Goal: Task Accomplishment & Management: Manage account settings

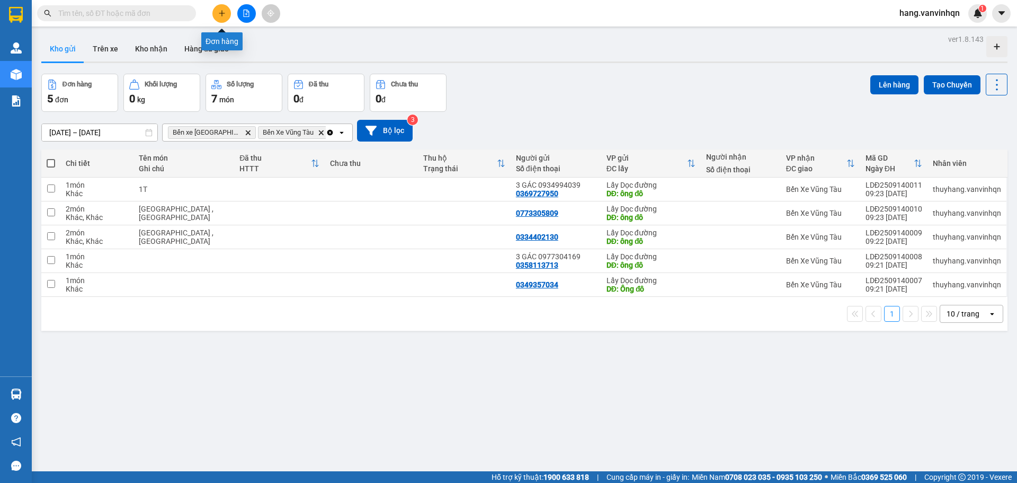
click at [221, 15] on icon "plus" at bounding box center [221, 13] width 7 height 7
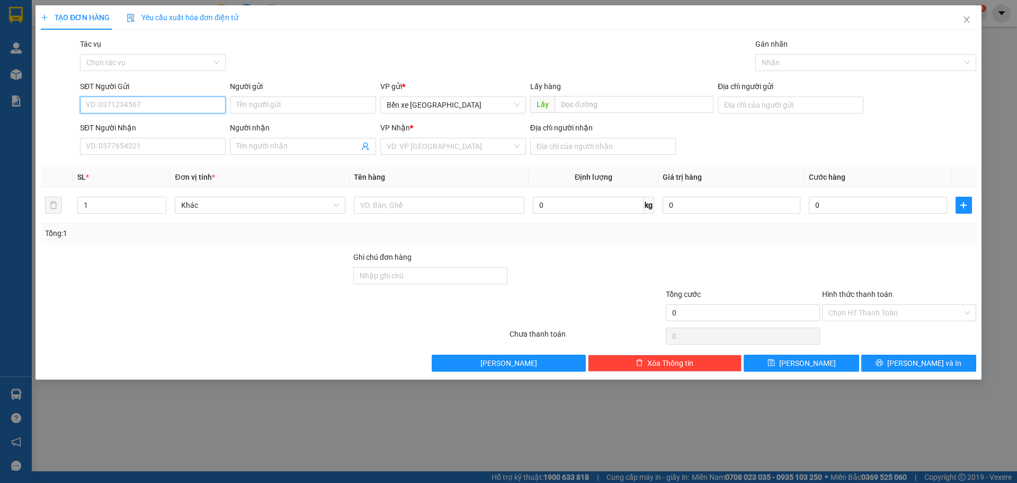
drag, startPoint x: 482, startPoint y: 101, endPoint x: 474, endPoint y: 120, distance: 20.9
click at [479, 110] on span "Bến xe [GEOGRAPHIC_DATA]" at bounding box center [453, 105] width 133 height 16
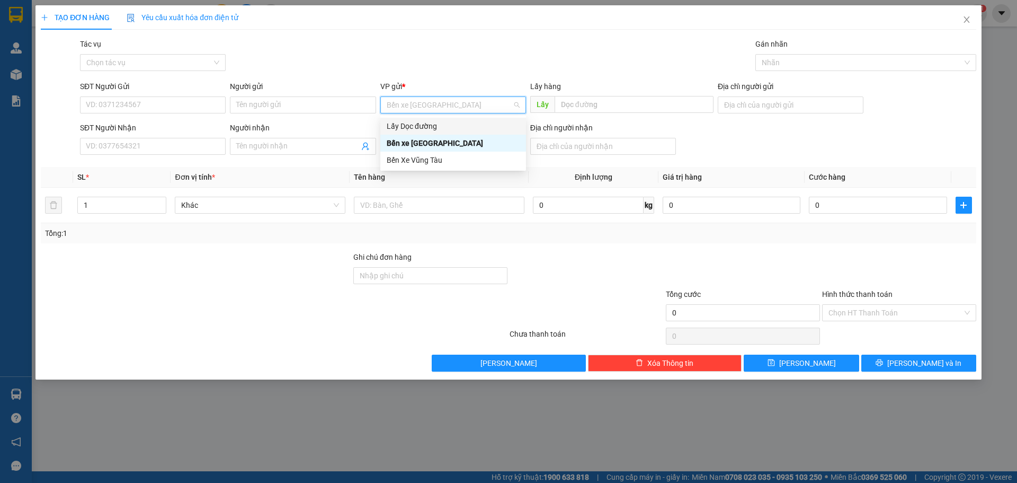
drag, startPoint x: 461, startPoint y: 123, endPoint x: 482, endPoint y: 119, distance: 20.6
click at [463, 123] on div "Lấy Dọc đường" at bounding box center [453, 126] width 133 height 12
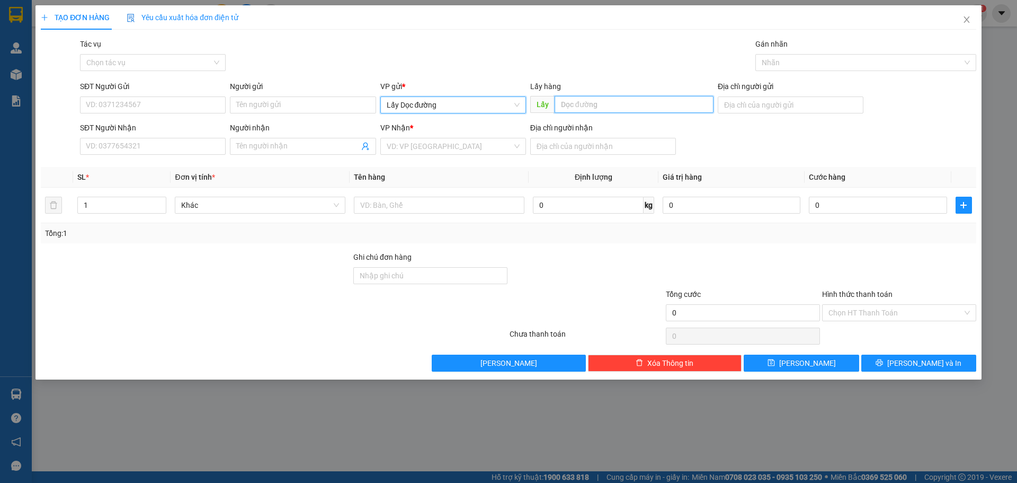
click at [585, 102] on input "text" at bounding box center [634, 104] width 159 height 17
type input "cây xăng đại thành"
drag, startPoint x: 463, startPoint y: 137, endPoint x: 420, endPoint y: 155, distance: 46.5
click at [453, 141] on div "VP Nhận * VD: VP [GEOGRAPHIC_DATA]" at bounding box center [453, 140] width 146 height 37
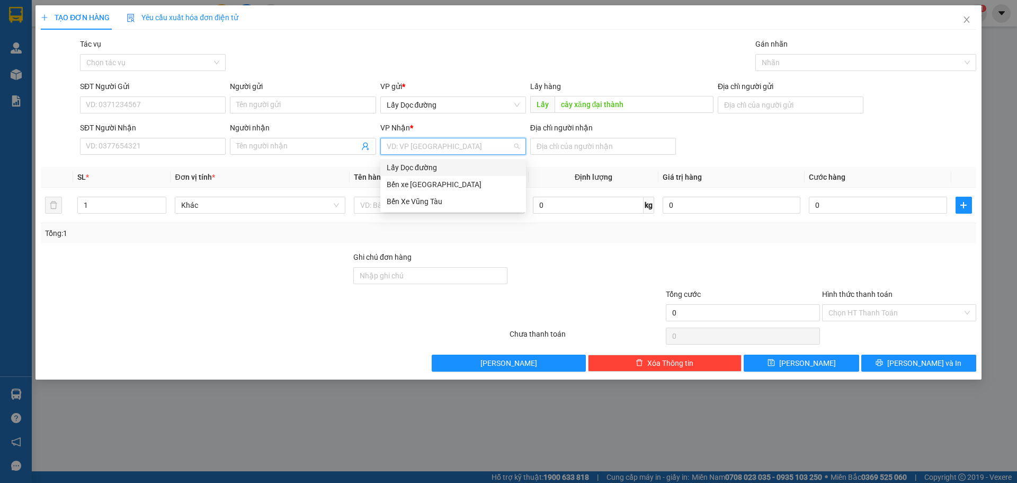
drag, startPoint x: 438, startPoint y: 140, endPoint x: 422, endPoint y: 190, distance: 52.4
click at [430, 147] on input "search" at bounding box center [450, 146] width 126 height 16
drag, startPoint x: 419, startPoint y: 202, endPoint x: 590, endPoint y: 171, distance: 173.9
click at [421, 202] on div "Bến Xe Vũng Tàu" at bounding box center [453, 201] width 133 height 12
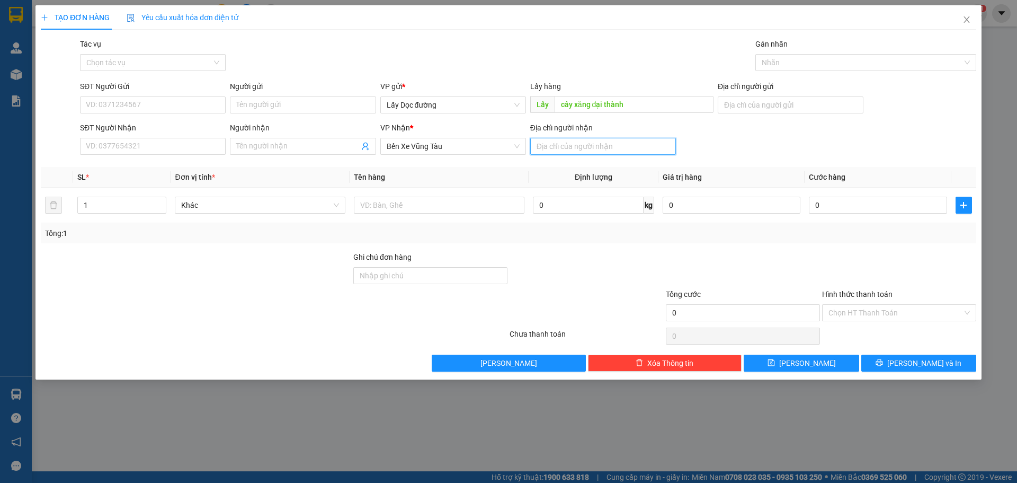
click at [572, 150] on input "Địa chỉ người nhận" at bounding box center [603, 146] width 146 height 17
type input "[GEOGRAPHIC_DATA]"
click at [174, 106] on input "SĐT Người Gửi" at bounding box center [153, 104] width 146 height 17
type input "0349324357"
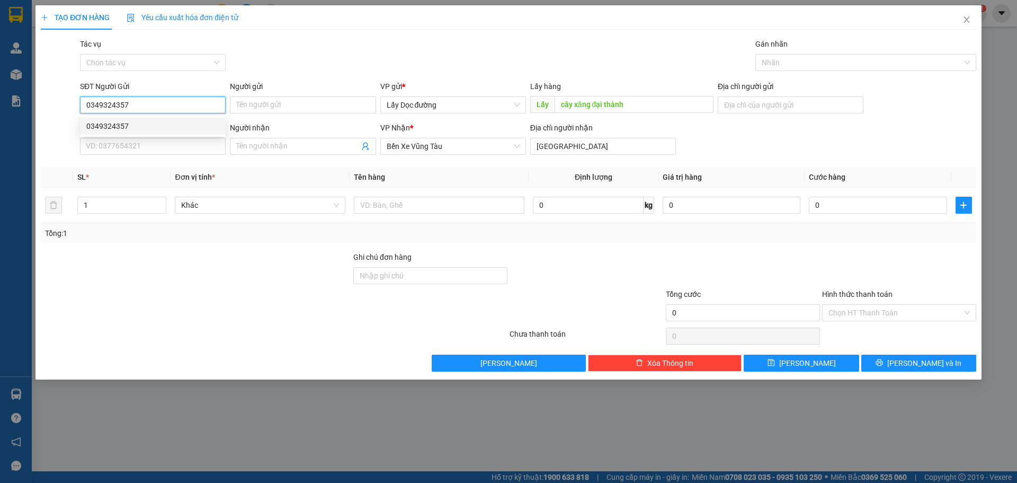
click at [105, 128] on div "0349324357" at bounding box center [152, 126] width 133 height 12
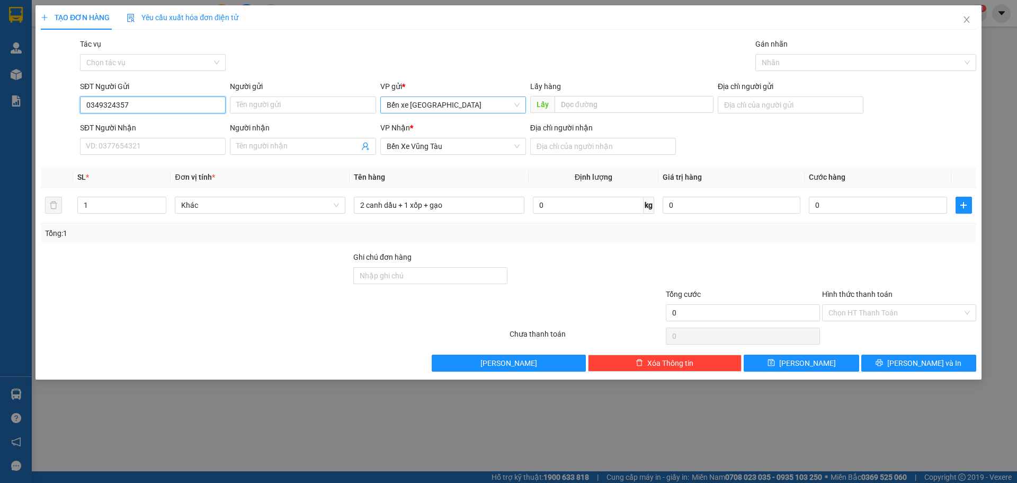
click at [496, 109] on span "Bến xe [GEOGRAPHIC_DATA]" at bounding box center [453, 105] width 133 height 16
type input "0349324357"
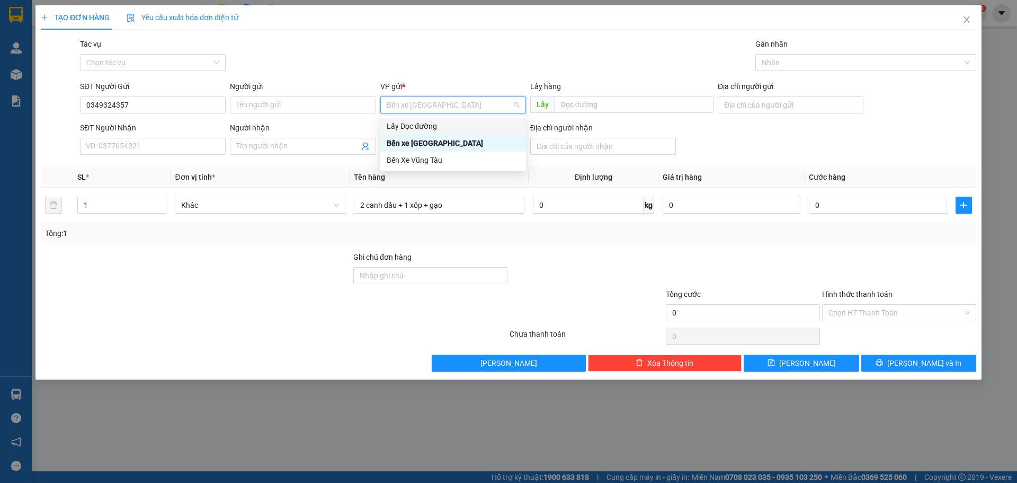
drag, startPoint x: 432, startPoint y: 129, endPoint x: 657, endPoint y: 114, distance: 226.2
click at [438, 129] on div "Lấy Dọc đường" at bounding box center [453, 126] width 133 height 12
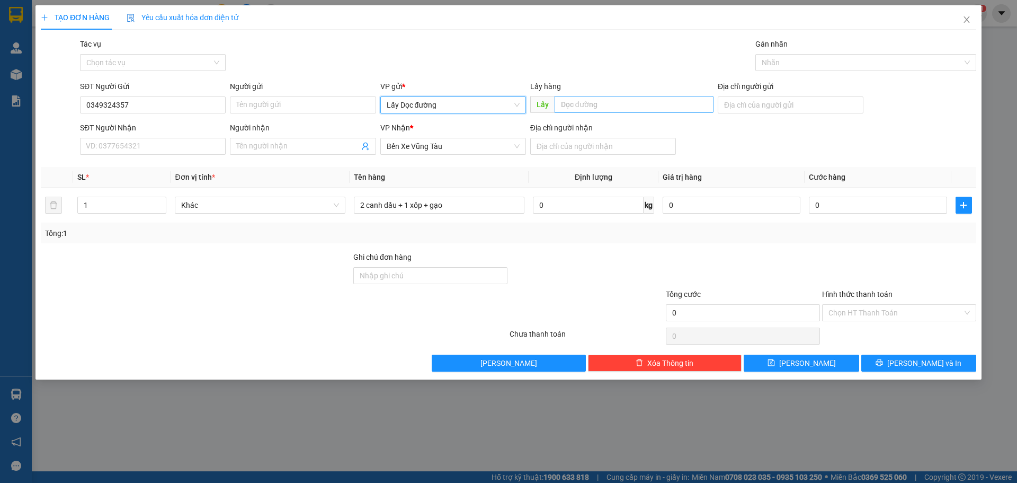
click at [661, 97] on div "Lấy hàng Lấy" at bounding box center [621, 99] width 183 height 37
click at [659, 103] on input "text" at bounding box center [634, 104] width 159 height 17
click at [655, 104] on input "text" at bounding box center [634, 104] width 159 height 17
click at [646, 105] on input "text" at bounding box center [634, 104] width 159 height 17
click at [583, 148] on input "Địa chỉ người nhận" at bounding box center [603, 146] width 146 height 17
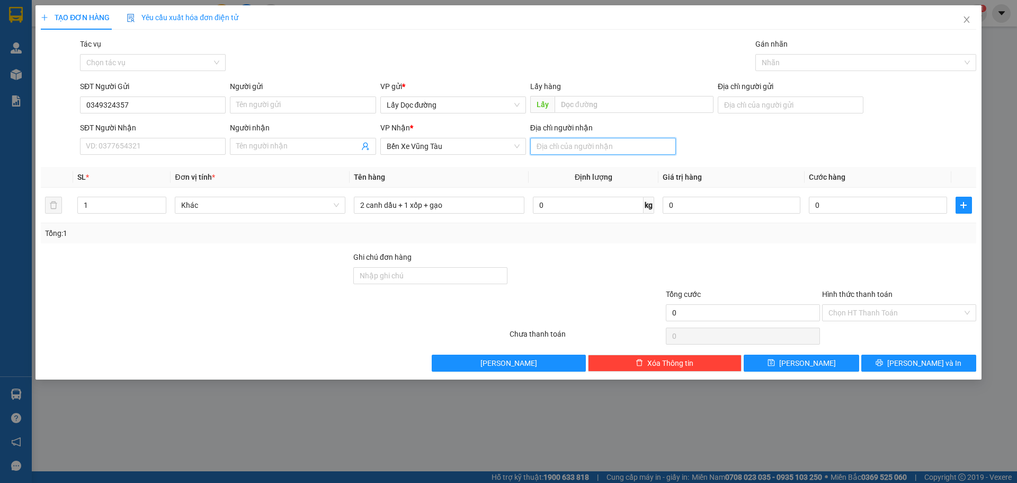
type input "[GEOGRAPHIC_DATA]"
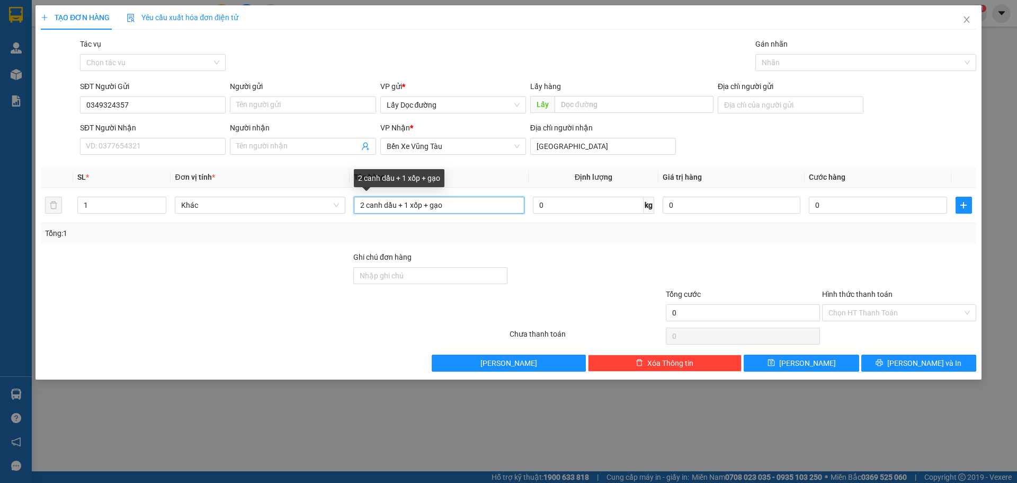
drag, startPoint x: 466, startPoint y: 206, endPoint x: 263, endPoint y: 240, distance: 206.2
click at [263, 240] on div "SL * Đơn vị tính * Tên hàng Định lượng Giá trị hàng Cước hàng 1 Khác 2 canh dầu…" at bounding box center [509, 205] width 936 height 76
type input "f"
type input "gạo"
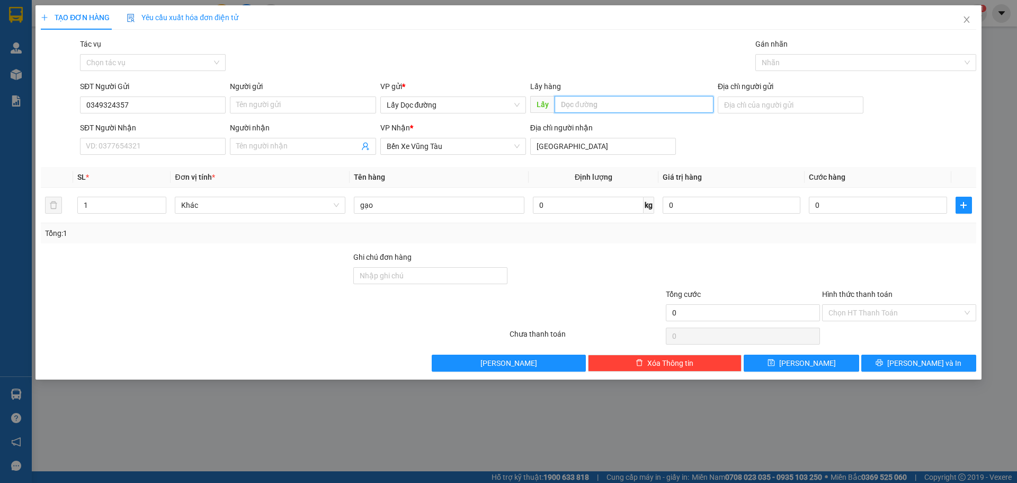
click at [569, 103] on input "text" at bounding box center [634, 104] width 159 height 17
type input "d"
type input "đại thanh"
click at [776, 353] on div "Transit Pickup Surcharge Ids Transit Deliver Surcharge Ids Transit Deliver Surc…" at bounding box center [509, 204] width 936 height 333
click at [775, 364] on icon "save" at bounding box center [771, 362] width 7 height 7
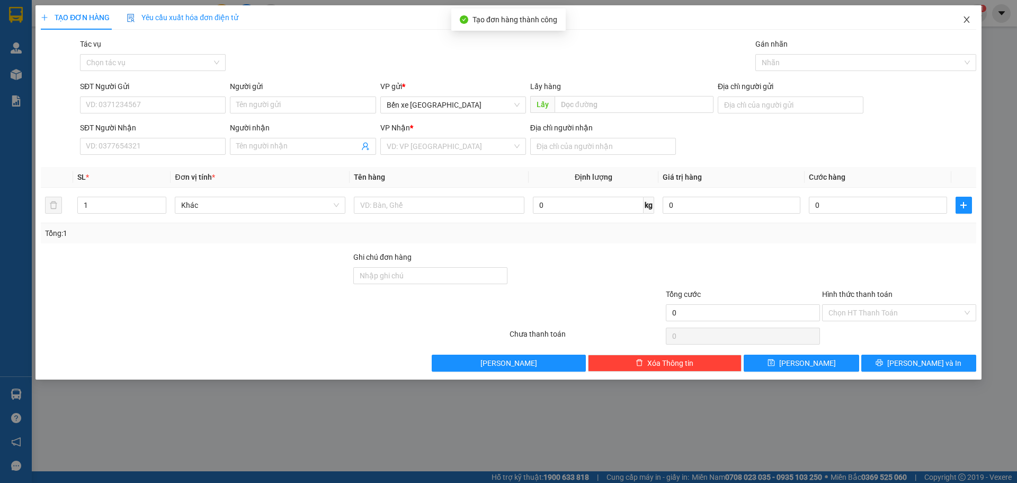
click at [969, 21] on icon "close" at bounding box center [967, 19] width 8 height 8
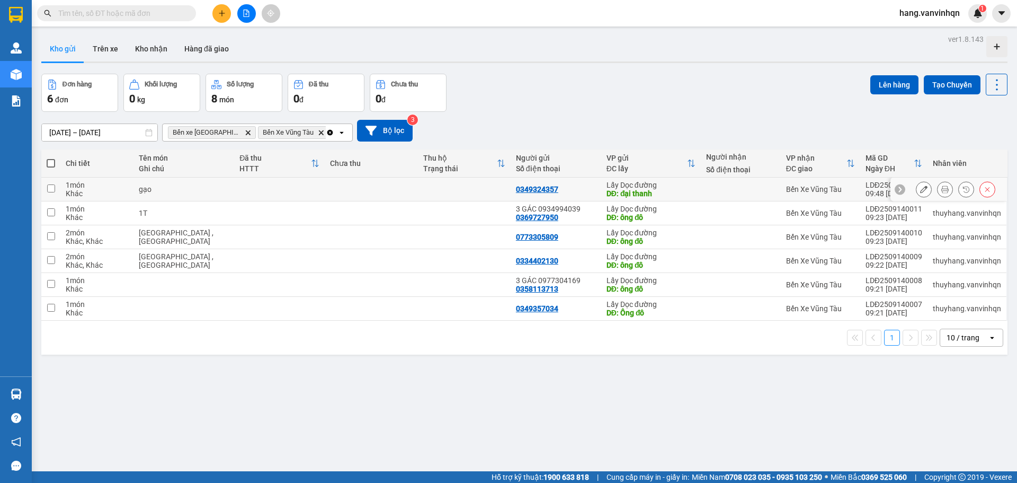
click at [725, 193] on td at bounding box center [741, 189] width 80 height 24
checkbox input "true"
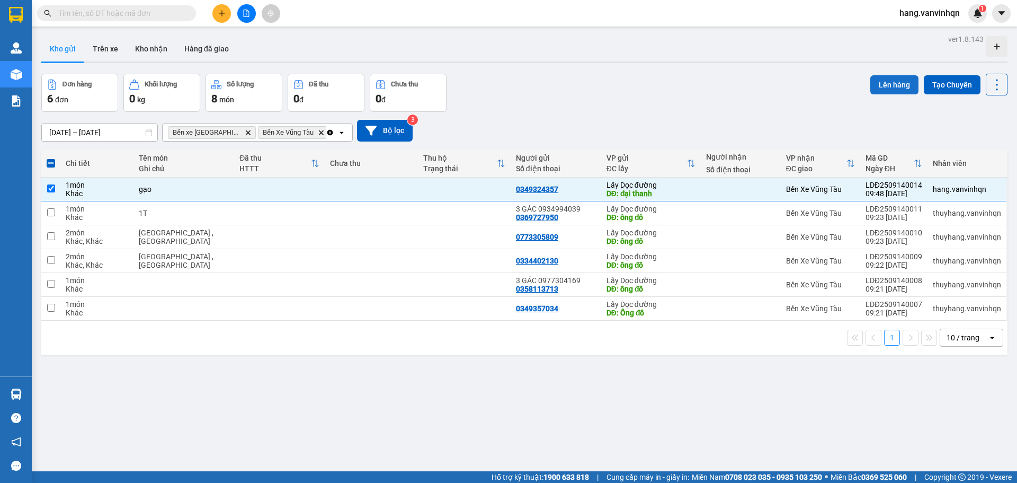
click at [877, 86] on button "Lên hàng" at bounding box center [894, 84] width 48 height 19
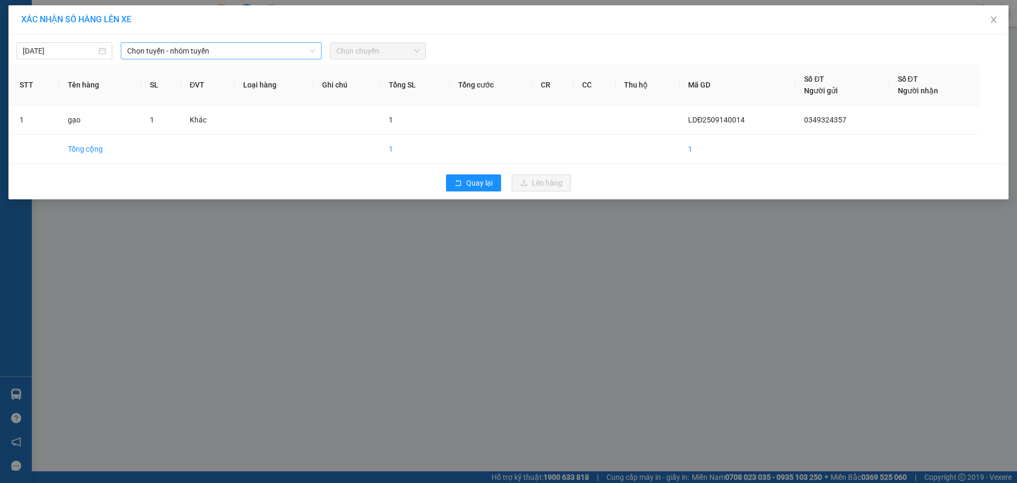
click at [209, 56] on span "Chọn tuyến - nhóm tuyến" at bounding box center [221, 51] width 188 height 16
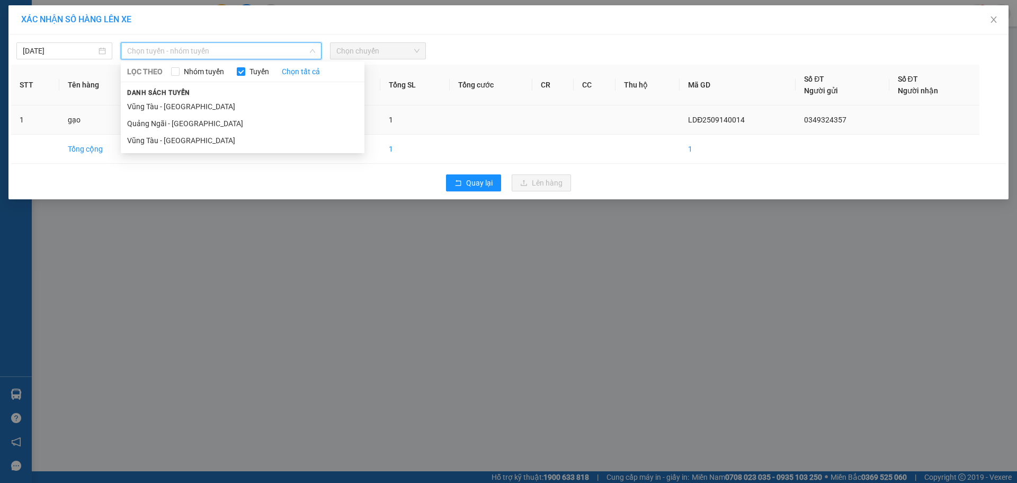
drag, startPoint x: 170, startPoint y: 120, endPoint x: 197, endPoint y: 122, distance: 27.1
click at [176, 122] on li "Quảng Ngãi - [GEOGRAPHIC_DATA]" at bounding box center [243, 123] width 244 height 17
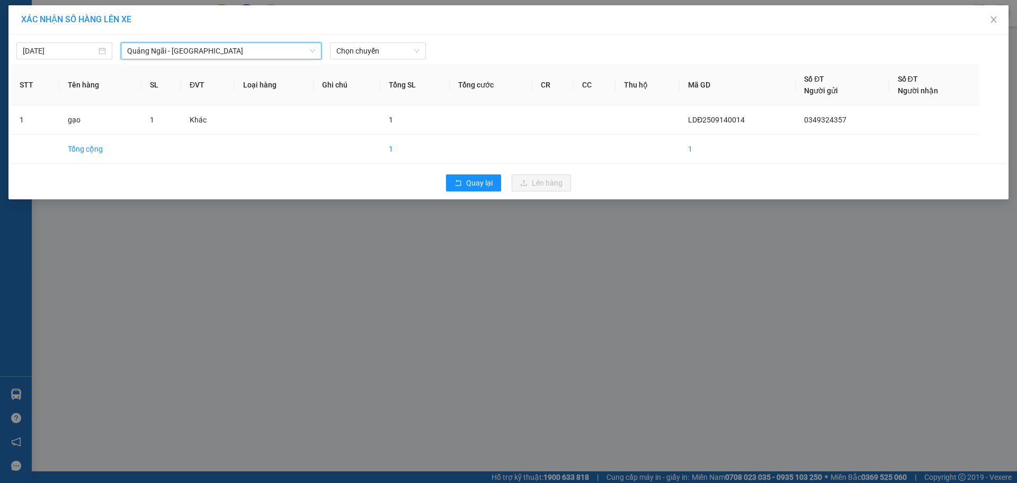
drag, startPoint x: 401, startPoint y: 46, endPoint x: 396, endPoint y: 59, distance: 14.6
click at [397, 55] on span "Chọn chuyến" at bounding box center [377, 51] width 83 height 16
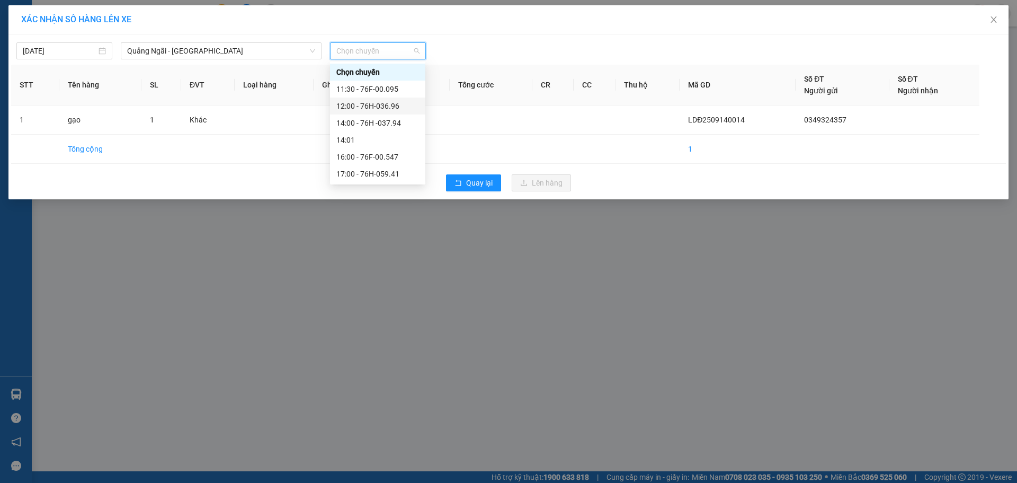
click at [383, 107] on div "12:00 - 76H-036.96" at bounding box center [377, 106] width 83 height 12
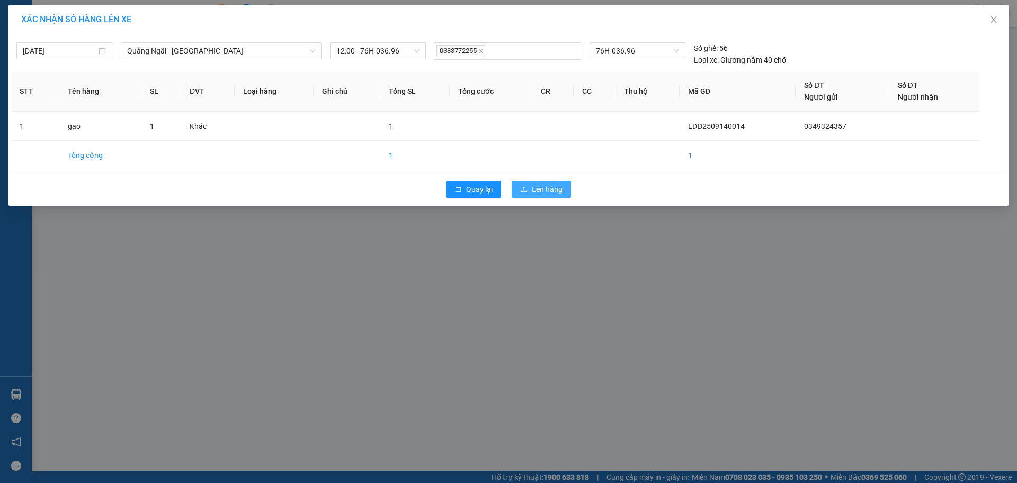
click at [531, 190] on button "Lên hàng" at bounding box center [541, 189] width 59 height 17
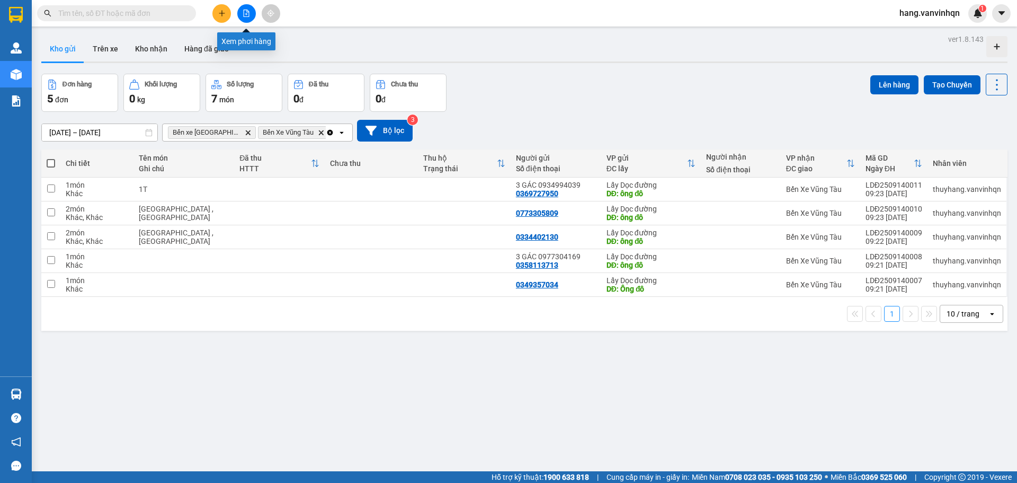
click at [243, 11] on icon "file-add" at bounding box center [246, 13] width 7 height 7
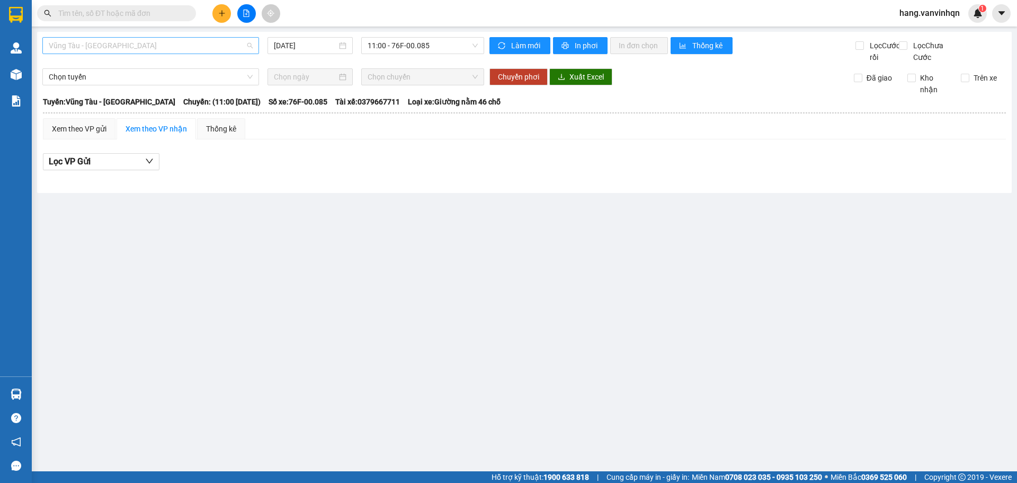
drag, startPoint x: 240, startPoint y: 46, endPoint x: 223, endPoint y: 87, distance: 44.7
click at [240, 47] on span "Vũng Tàu - [GEOGRAPHIC_DATA]" at bounding box center [151, 46] width 204 height 16
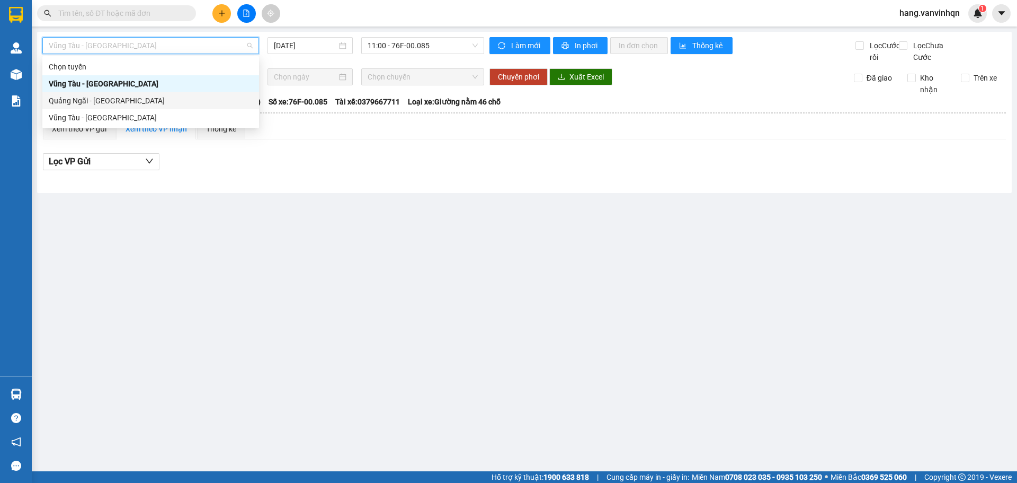
click at [204, 97] on div "Quảng Ngãi - [GEOGRAPHIC_DATA]" at bounding box center [151, 101] width 204 height 12
type input "[DATE]"
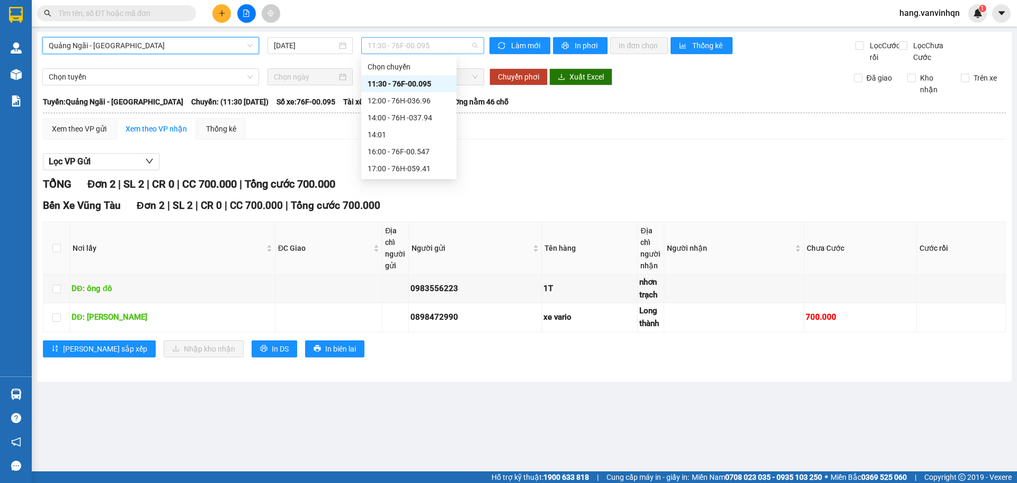
click at [437, 46] on span "11:30 - 76F-00.095" at bounding box center [423, 46] width 110 height 16
click at [409, 84] on div "11:30 - 76F-00.095" at bounding box center [409, 84] width 83 height 12
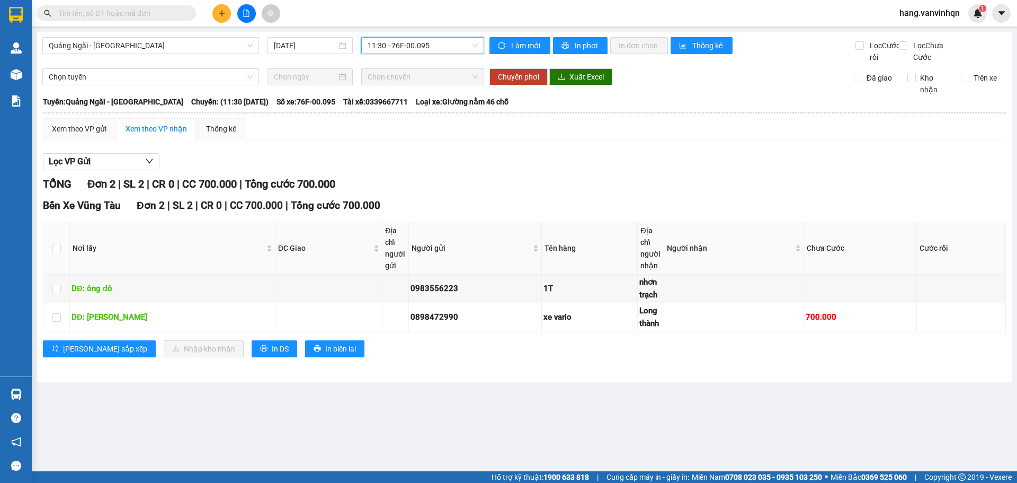
drag, startPoint x: 459, startPoint y: 50, endPoint x: 448, endPoint y: 71, distance: 23.9
click at [457, 55] on div "Quảng Ngãi - [GEOGRAPHIC_DATA] [DATE] 11:30 11:30 - 76F-00.095" at bounding box center [263, 50] width 442 height 26
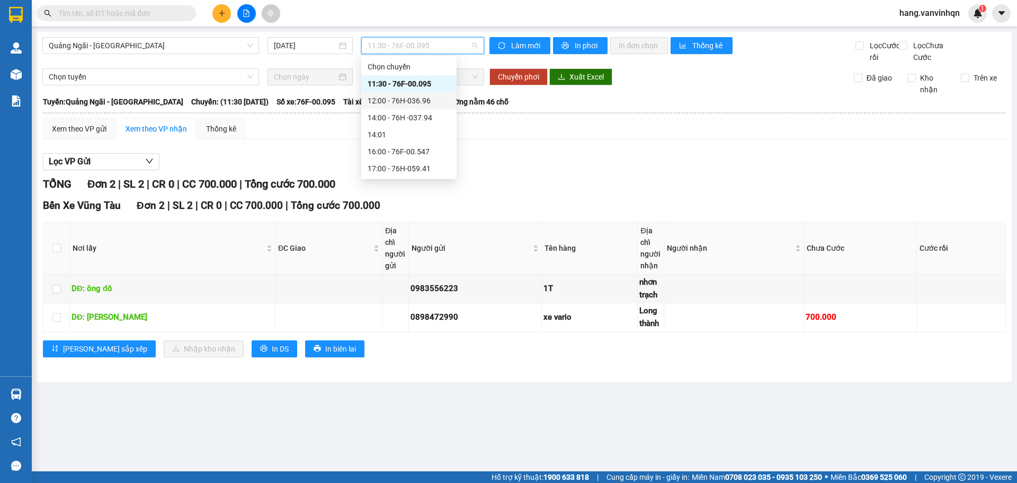
click at [438, 93] on div "12:00 - 76H-036.96" at bounding box center [408, 100] width 95 height 17
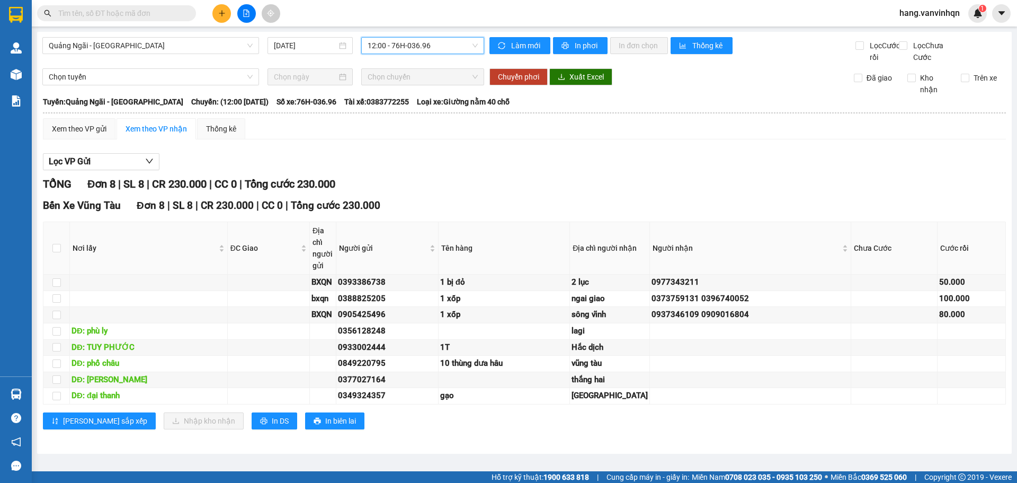
click at [431, 42] on span "12:00 - 76H-036.96" at bounding box center [423, 46] width 110 height 16
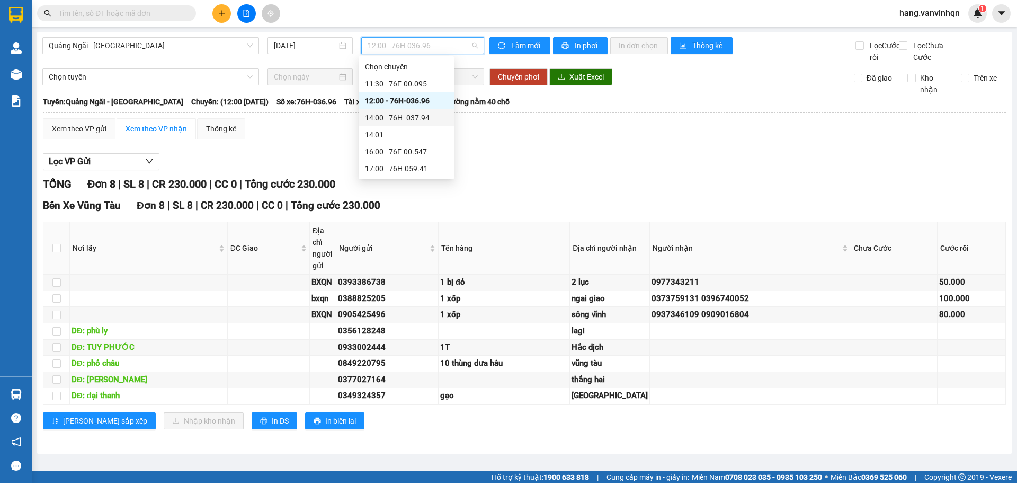
click at [420, 114] on div "14:00 - 76H -037.94" at bounding box center [406, 118] width 83 height 12
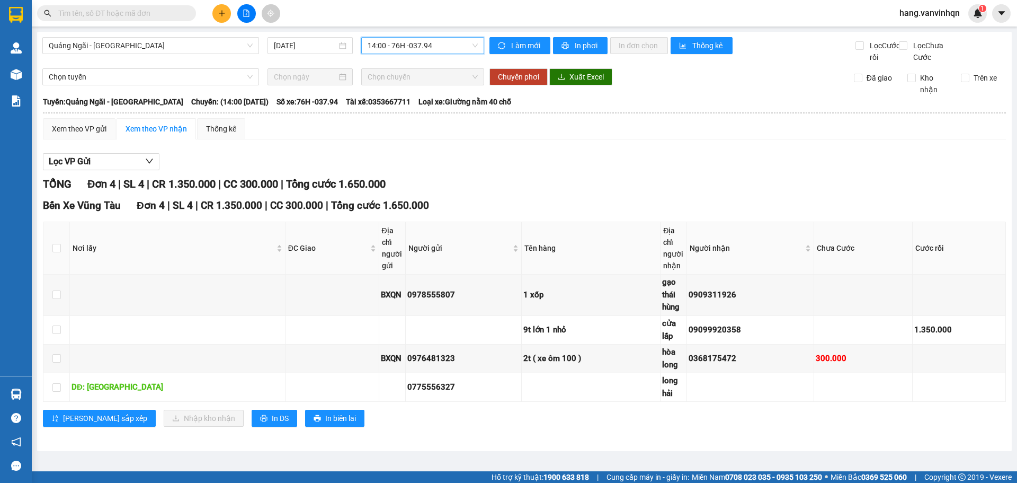
drag, startPoint x: 447, startPoint y: 49, endPoint x: 431, endPoint y: 68, distance: 24.4
click at [443, 57] on body "Kết quả tìm kiếm ( 0 ) Bộ lọc No Data hang.vanvinhqn 1 Quản [PERSON_NAME] lý kh…" at bounding box center [508, 241] width 1017 height 483
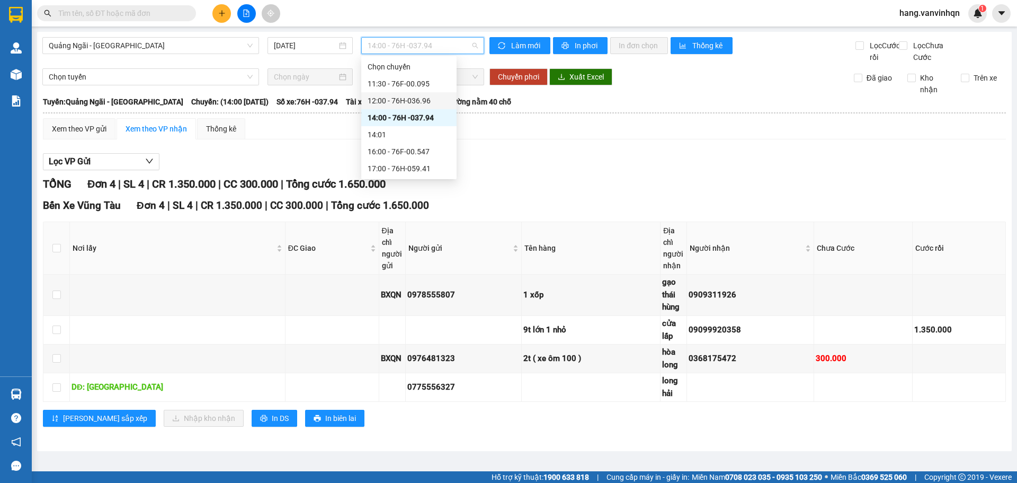
click at [414, 94] on div "12:00 - 76H-036.96" at bounding box center [408, 100] width 95 height 17
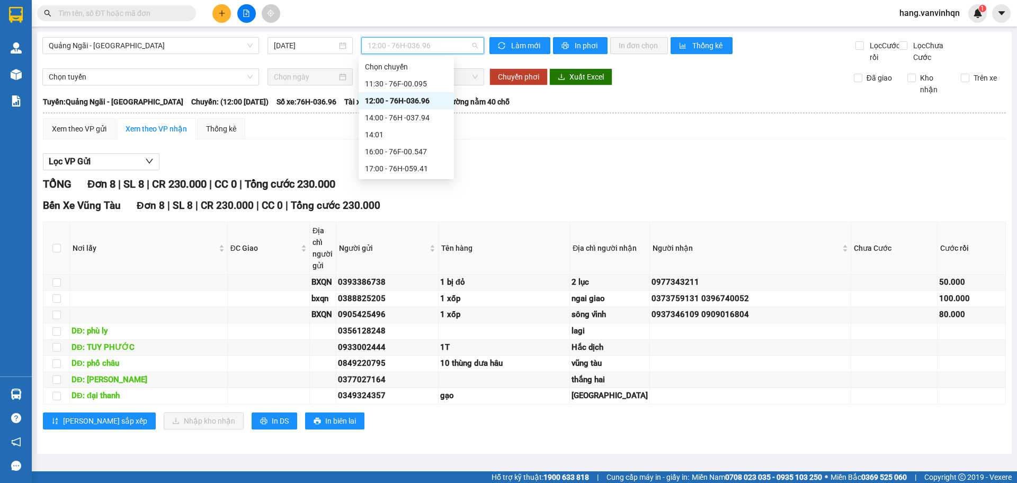
click at [442, 45] on span "12:00 - 76H-036.96" at bounding box center [423, 46] width 110 height 16
click at [413, 115] on div "14:00 - 76H -037.94" at bounding box center [406, 118] width 83 height 12
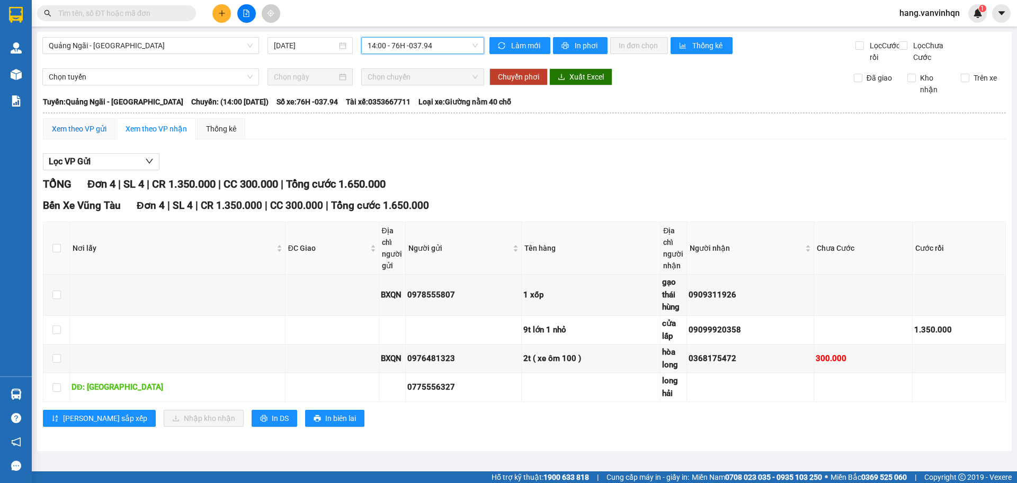
click at [92, 135] on div "Xem theo VP gửi" at bounding box center [79, 129] width 55 height 12
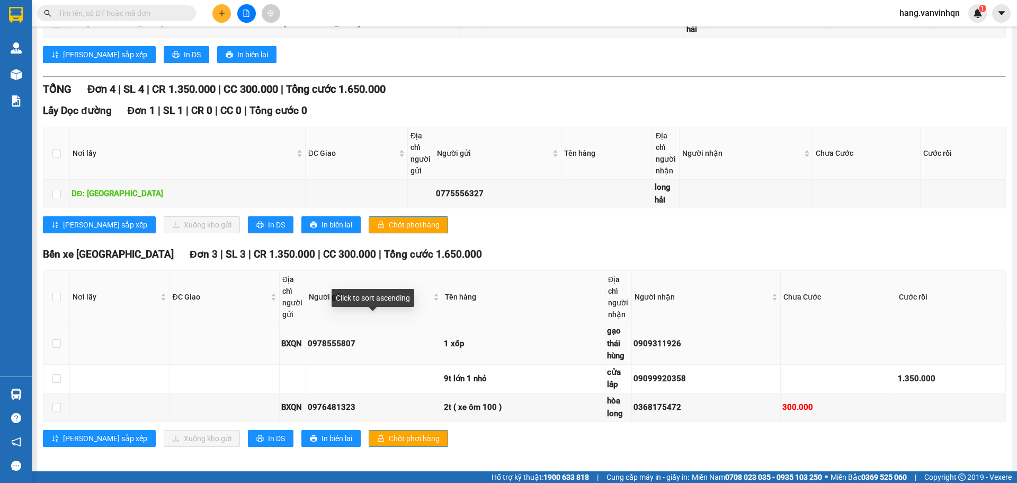
scroll to position [260, 0]
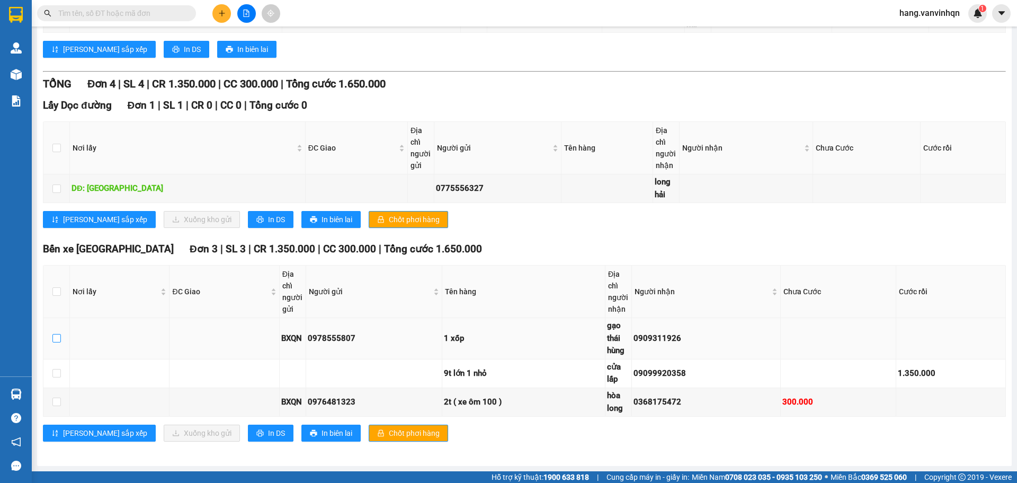
click at [58, 340] on input "checkbox" at bounding box center [56, 338] width 8 height 8
checkbox input "true"
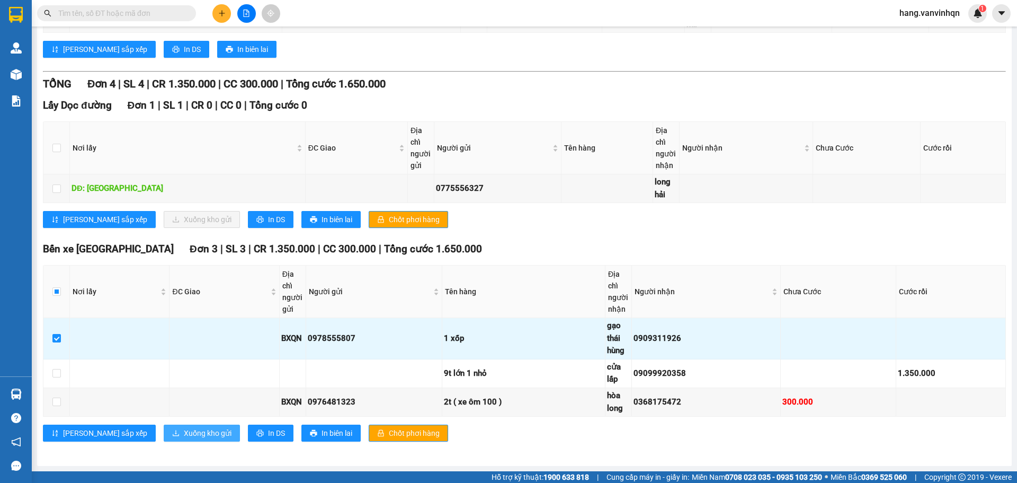
click at [184, 431] on span "Xuống kho gửi" at bounding box center [208, 433] width 48 height 12
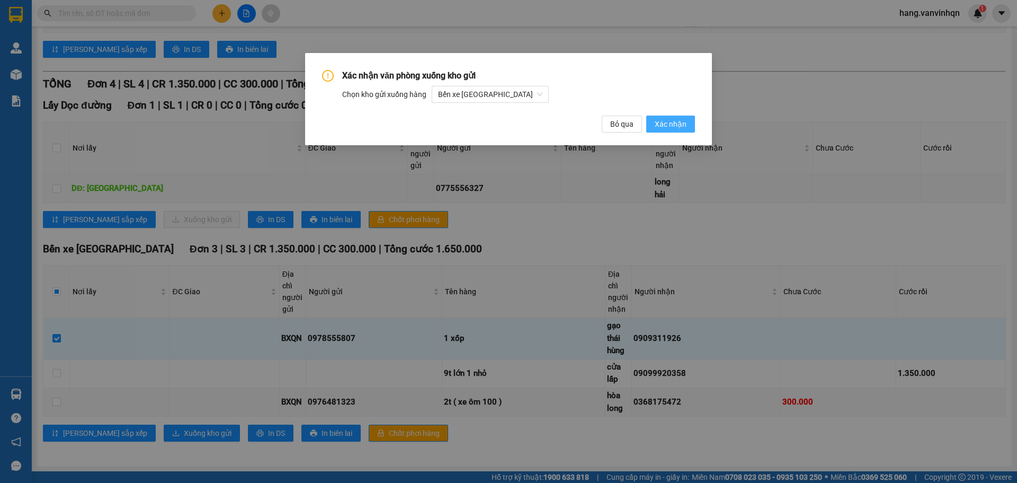
click at [671, 128] on span "Xác nhận" at bounding box center [671, 124] width 32 height 12
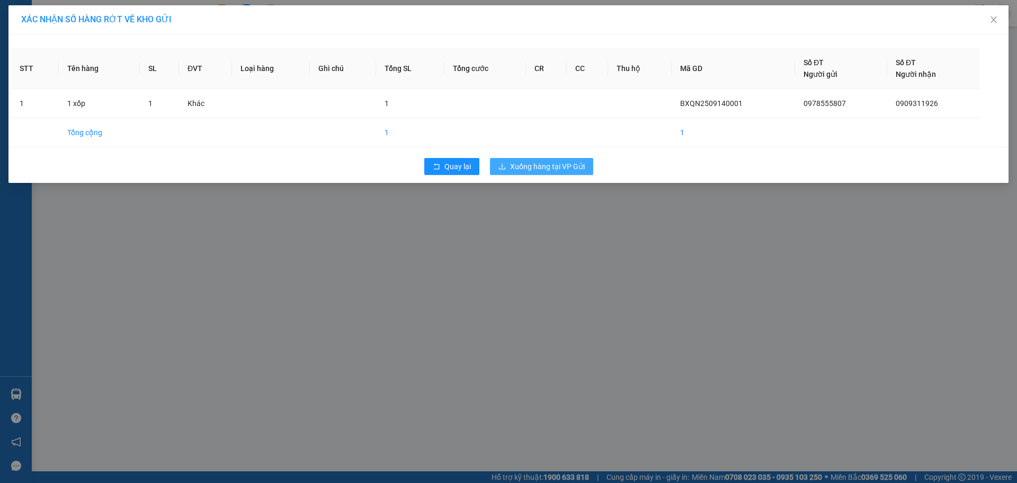
click at [537, 168] on span "Xuống hàng tại VP Gửi" at bounding box center [547, 167] width 75 height 12
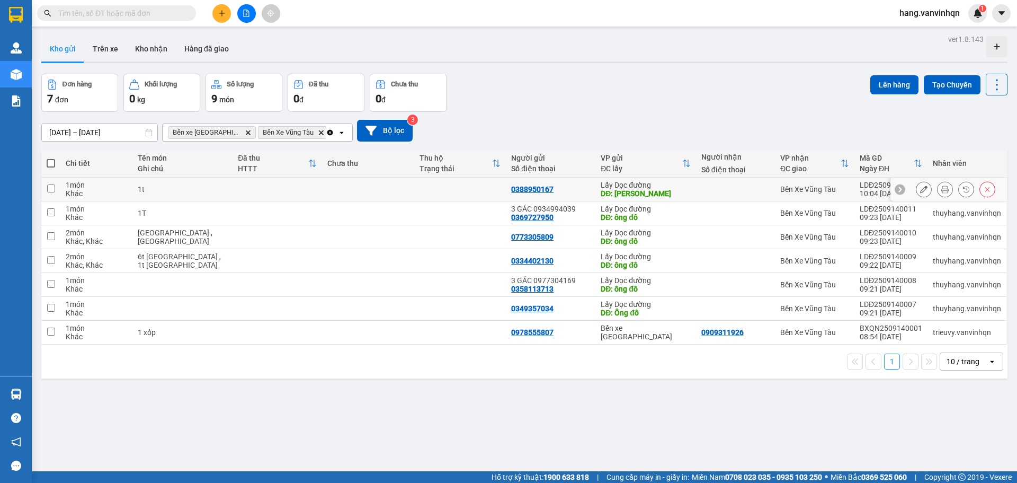
click at [353, 183] on td at bounding box center [368, 189] width 92 height 24
checkbox input "true"
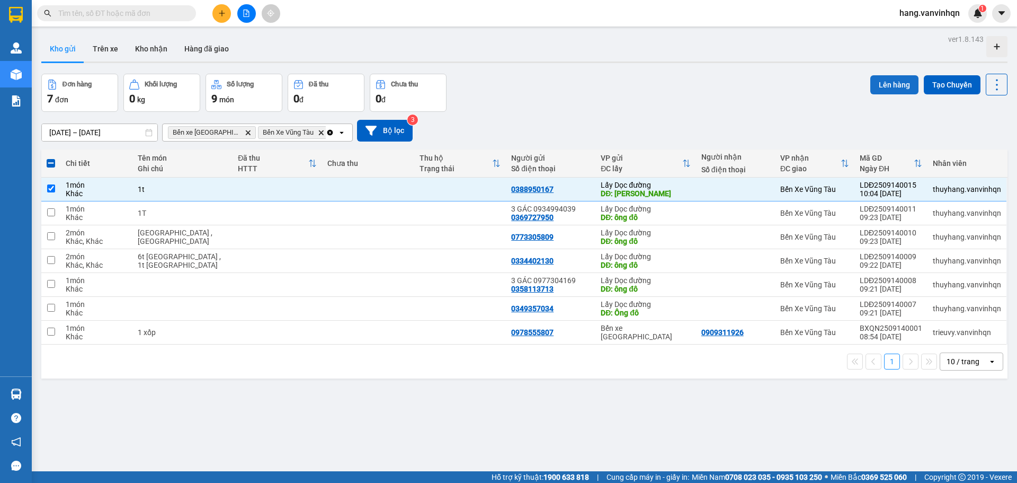
click at [877, 82] on button "Lên hàng" at bounding box center [894, 84] width 48 height 19
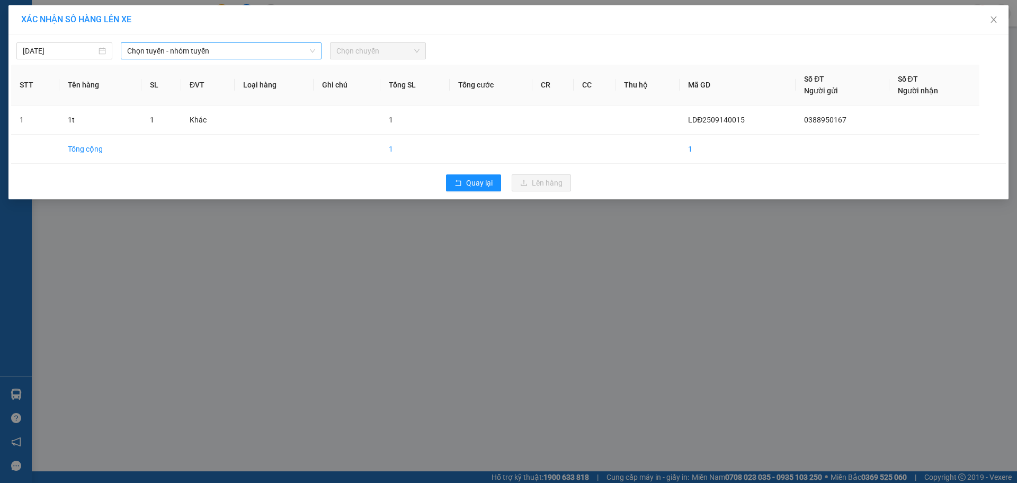
drag, startPoint x: 295, startPoint y: 49, endPoint x: 281, endPoint y: 59, distance: 16.3
click at [293, 51] on span "Chọn tuyến - nhóm tuyến" at bounding box center [221, 51] width 188 height 16
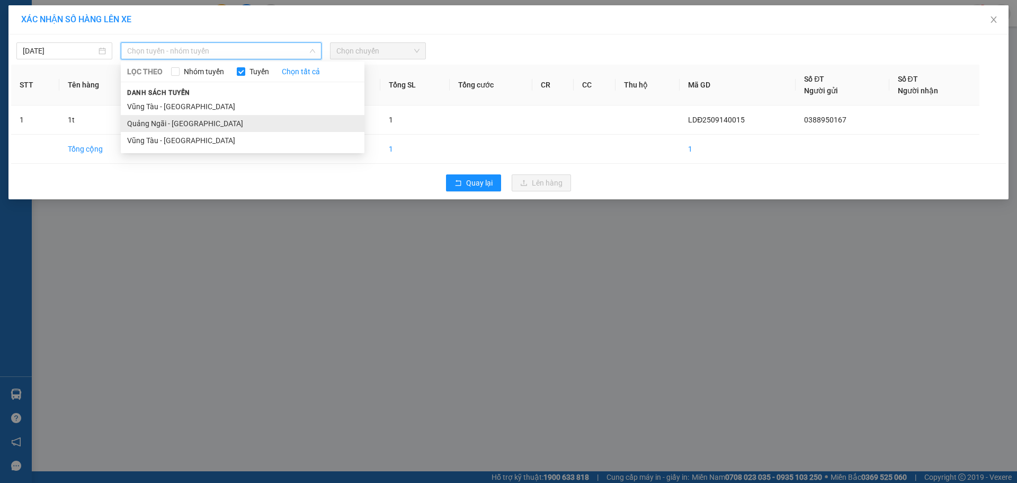
drag, startPoint x: 208, startPoint y: 129, endPoint x: 213, endPoint y: 127, distance: 5.5
click at [209, 129] on li "Quảng Ngãi - [GEOGRAPHIC_DATA]" at bounding box center [243, 123] width 244 height 17
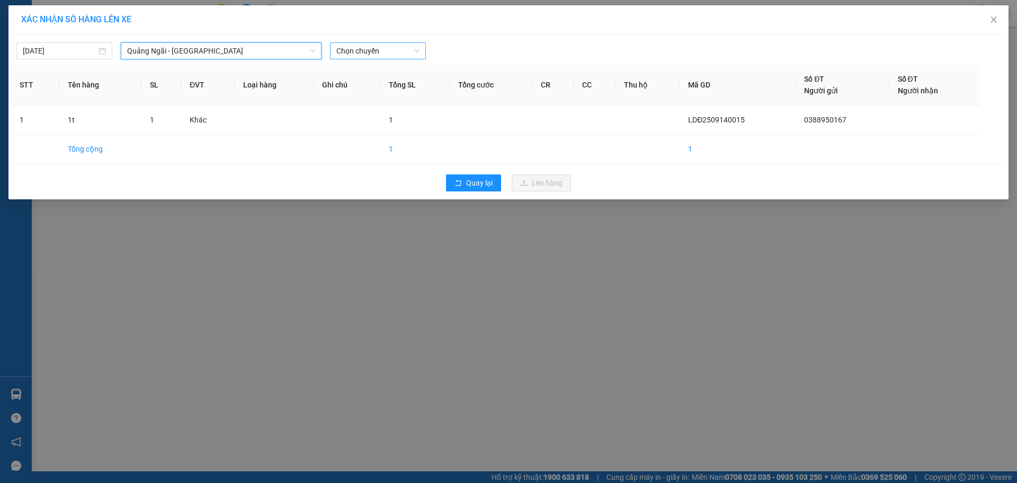
click at [346, 51] on span "Chọn chuyến" at bounding box center [377, 51] width 83 height 16
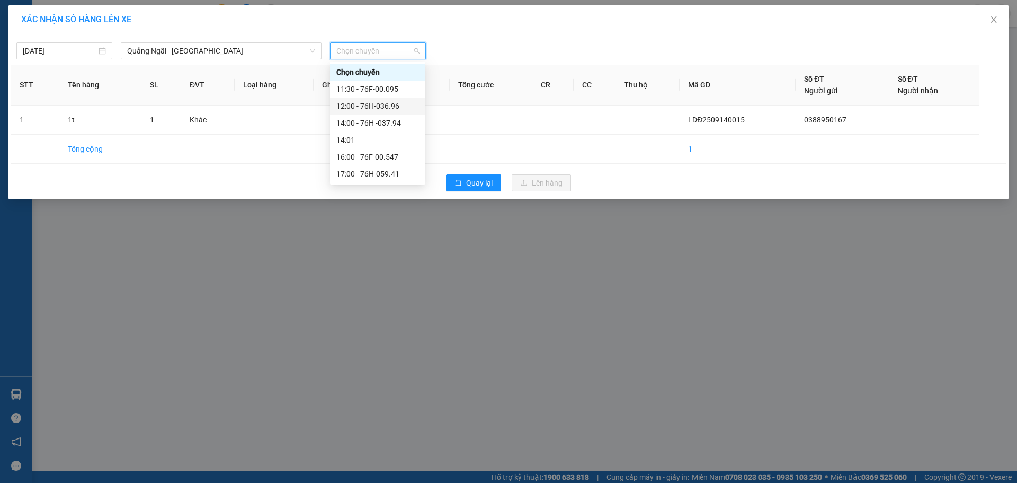
click at [361, 107] on div "12:00 - 76H-036.96" at bounding box center [377, 106] width 83 height 12
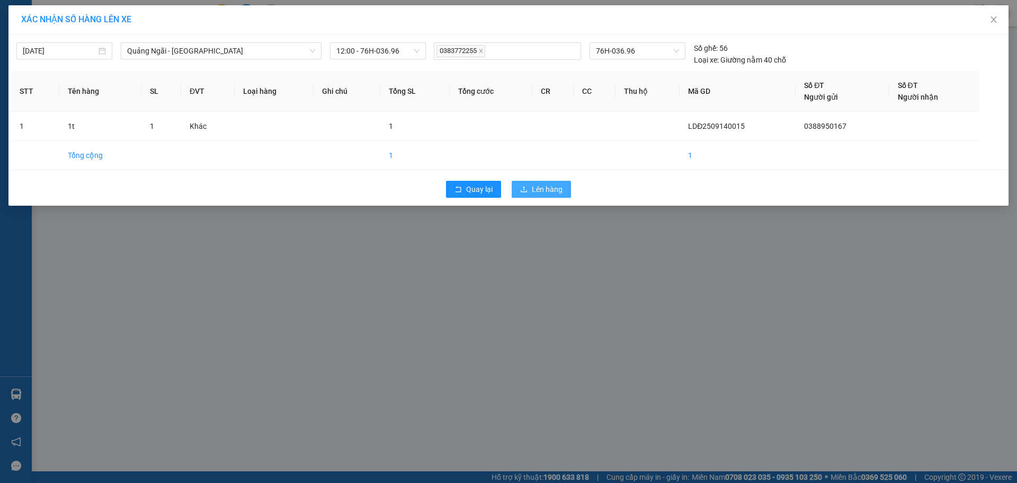
click at [548, 187] on span "Lên hàng" at bounding box center [547, 189] width 31 height 12
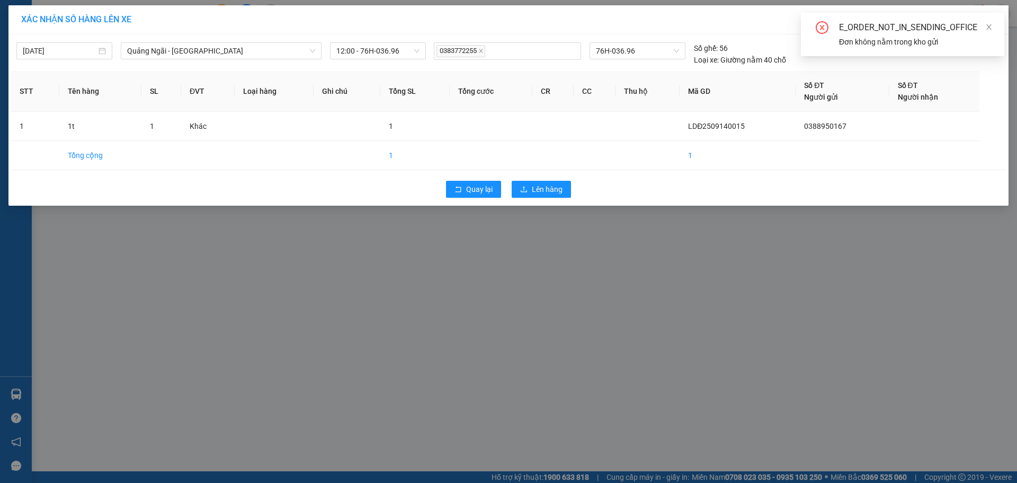
click at [994, 24] on div "E_ORDER_NOT_IN_SENDING_OFFICE Đơn không nằm trong kho gửi" at bounding box center [902, 34] width 203 height 43
drag, startPoint x: 990, startPoint y: 29, endPoint x: 681, endPoint y: 116, distance: 320.8
click at [987, 30] on icon "close" at bounding box center [988, 26] width 7 height 7
click at [548, 198] on div "Quay lại Lên hàng" at bounding box center [508, 189] width 995 height 28
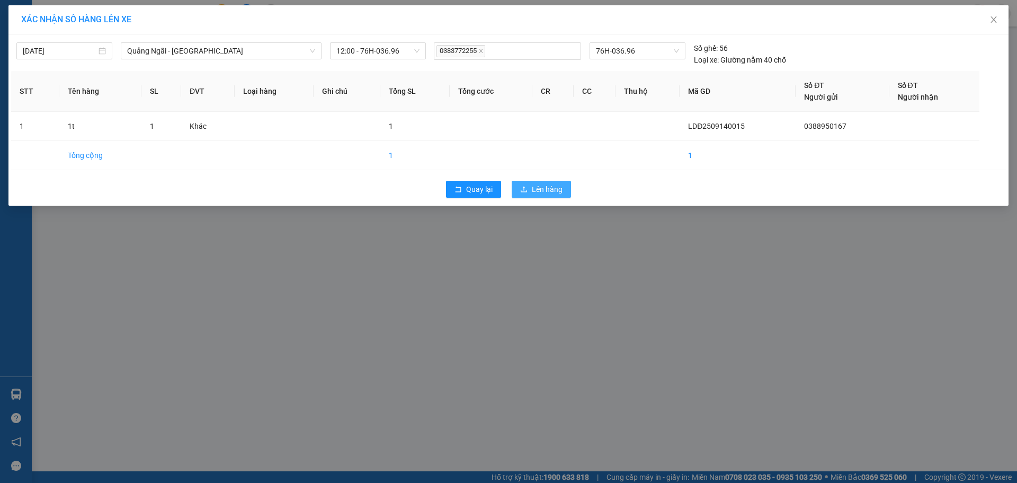
click at [548, 191] on span "Lên hàng" at bounding box center [547, 189] width 31 height 12
drag, startPoint x: 555, startPoint y: 193, endPoint x: 864, endPoint y: 78, distance: 329.9
click at [569, 184] on button "Lên hàng" at bounding box center [541, 189] width 59 height 17
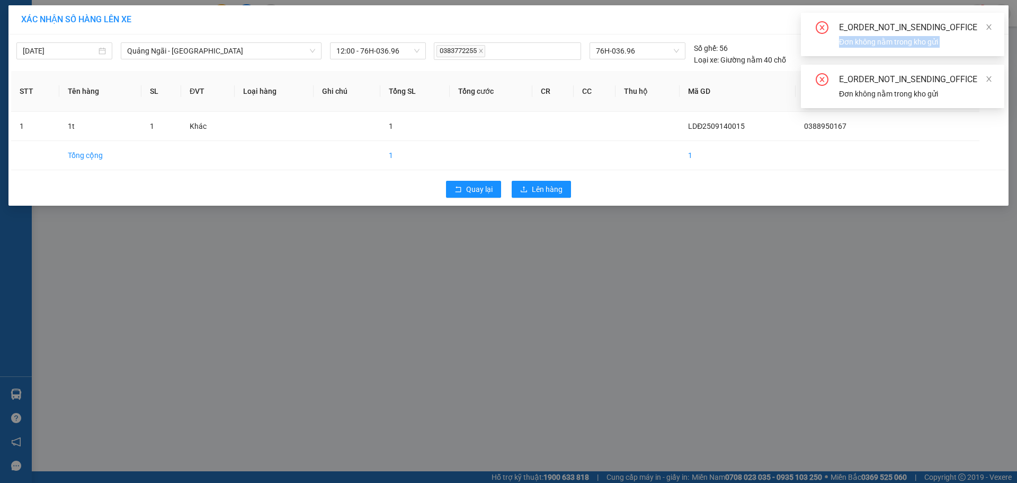
click at [992, 33] on div "E_ORDER_NOT_IN_SENDING_OFFICE Đơn không nằm trong kho gửi" at bounding box center [902, 34] width 203 height 43
click at [994, 81] on div "E_ORDER_NOT_IN_SENDING_OFFICE Đơn không nằm trong kho gửi" at bounding box center [902, 86] width 203 height 43
click at [992, 30] on span at bounding box center [988, 27] width 7 height 8
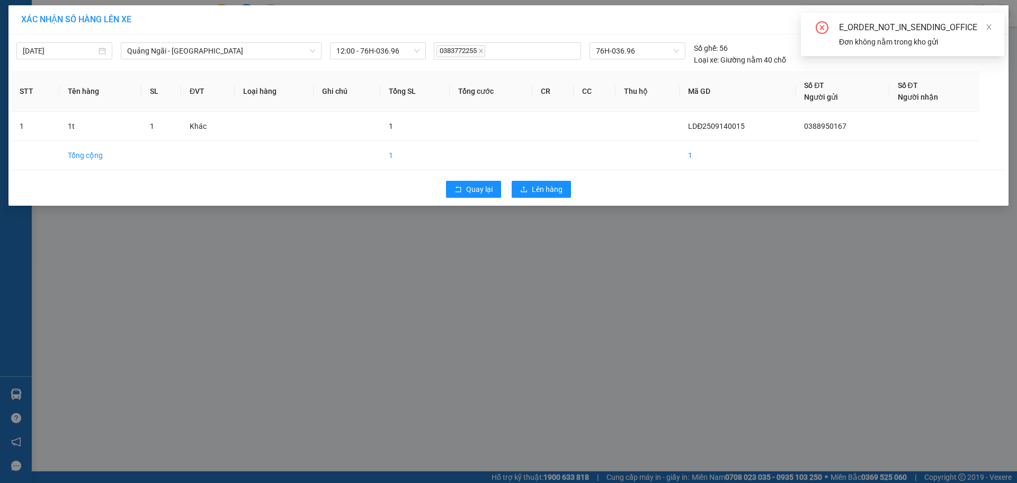
click at [988, 14] on div "E_ORDER_NOT_IN_SENDING_OFFICE Đơn không nằm trong kho gửi" at bounding box center [902, 34] width 203 height 43
click at [993, 28] on div "E_ORDER_NOT_IN_SENDING_OFFICE Đơn không nằm trong kho gửi" at bounding box center [902, 34] width 203 height 43
drag, startPoint x: 373, startPoint y: 389, endPoint x: 390, endPoint y: 365, distance: 29.7
click at [390, 365] on div "XÁC NHẬN SỐ HÀNG LÊN XE [DATE] [GEOGRAPHIC_DATA] - [GEOGRAPHIC_DATA] LỌC THEO N…" at bounding box center [508, 241] width 1017 height 483
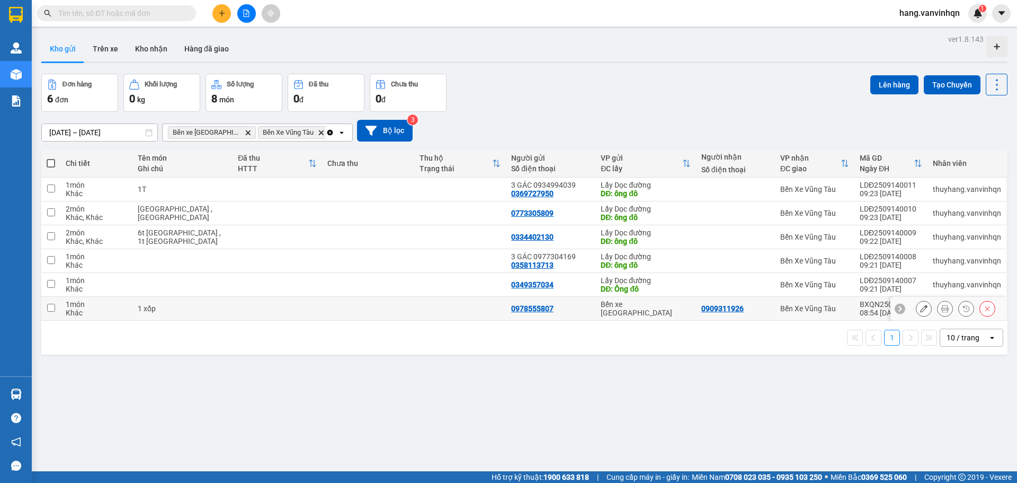
click at [50, 306] on input "checkbox" at bounding box center [51, 308] width 8 height 8
checkbox input "true"
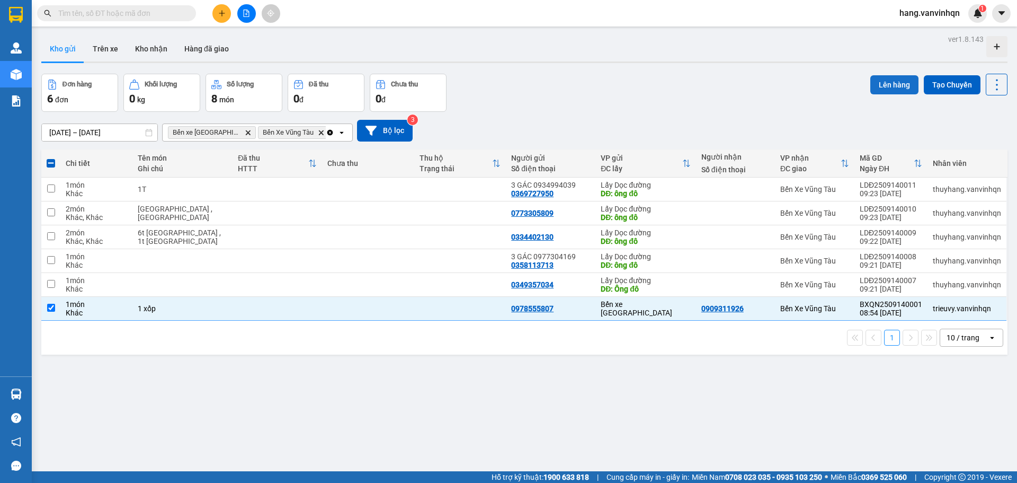
click at [878, 84] on button "Lên hàng" at bounding box center [894, 84] width 48 height 19
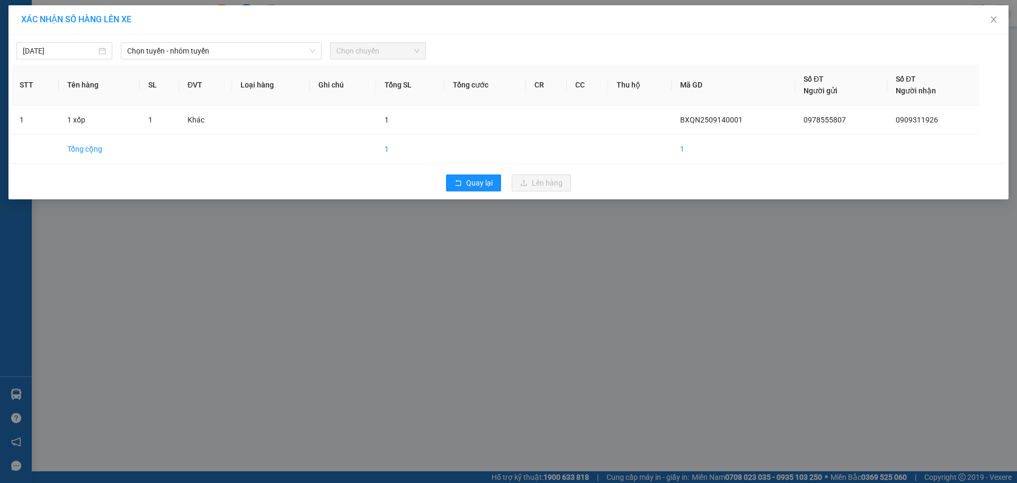
click at [406, 50] on span "Chọn chuyến" at bounding box center [377, 51] width 83 height 16
click at [218, 52] on span "Chọn tuyến - nhóm tuyến" at bounding box center [221, 51] width 188 height 16
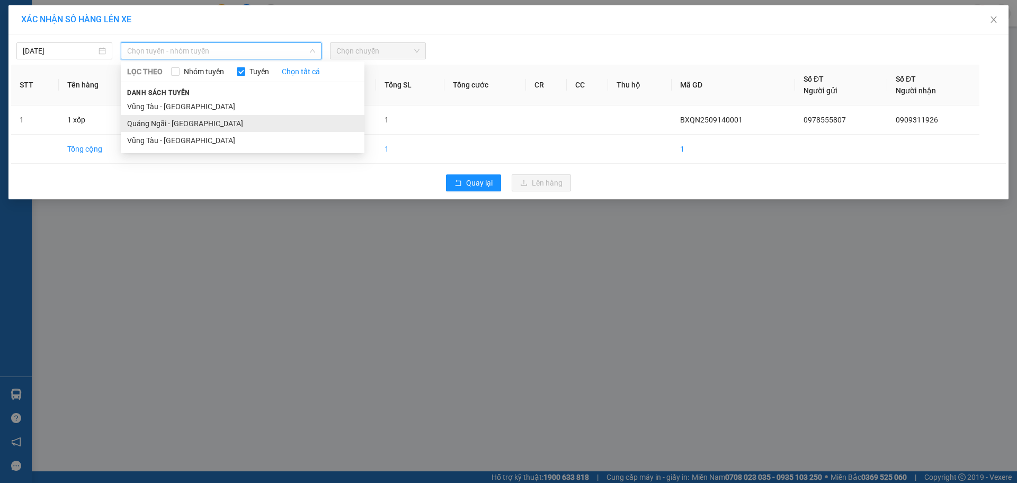
drag, startPoint x: 163, startPoint y: 123, endPoint x: 183, endPoint y: 117, distance: 21.5
click at [164, 123] on li "Quảng Ngãi - [GEOGRAPHIC_DATA]" at bounding box center [243, 123] width 244 height 17
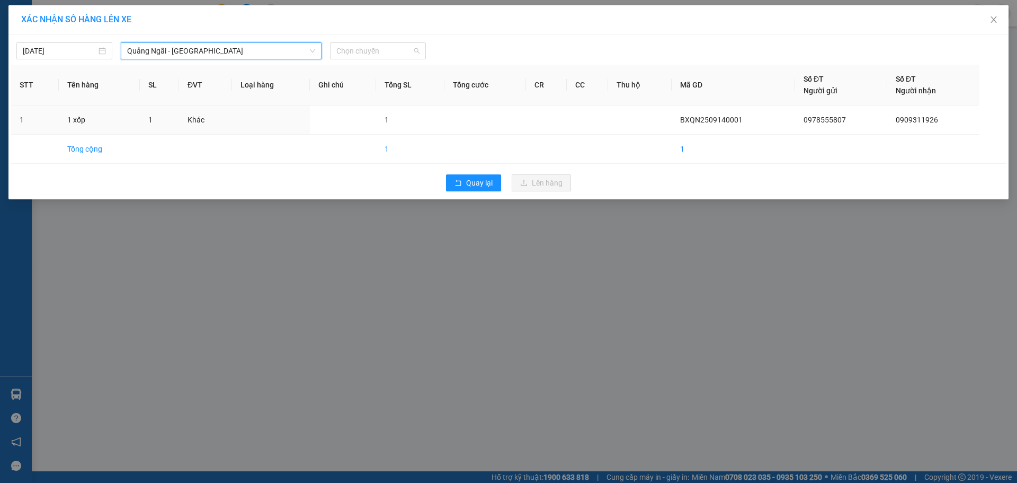
drag, startPoint x: 371, startPoint y: 51, endPoint x: 353, endPoint y: 107, distance: 58.6
click at [370, 55] on span "Chọn chuyến" at bounding box center [377, 51] width 83 height 16
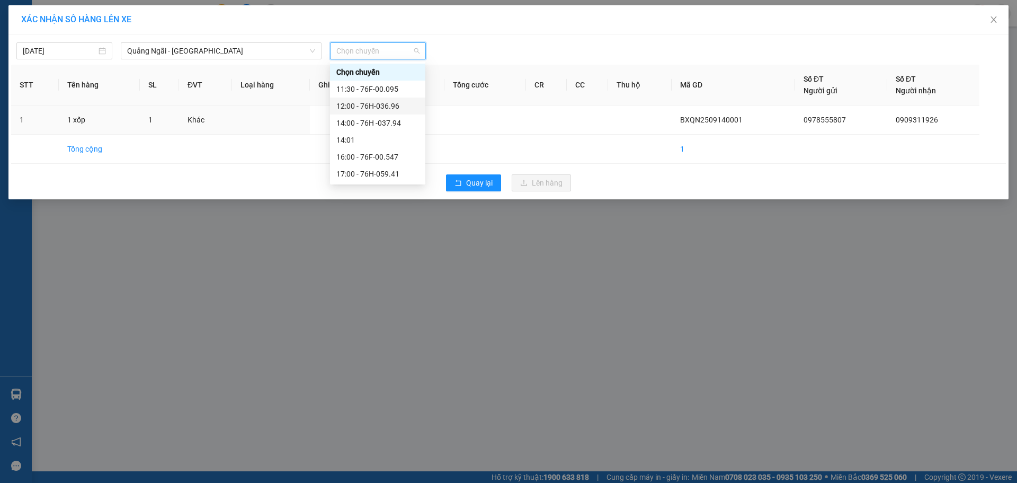
click at [360, 107] on div "12:00 - 76H-036.96" at bounding box center [377, 106] width 83 height 12
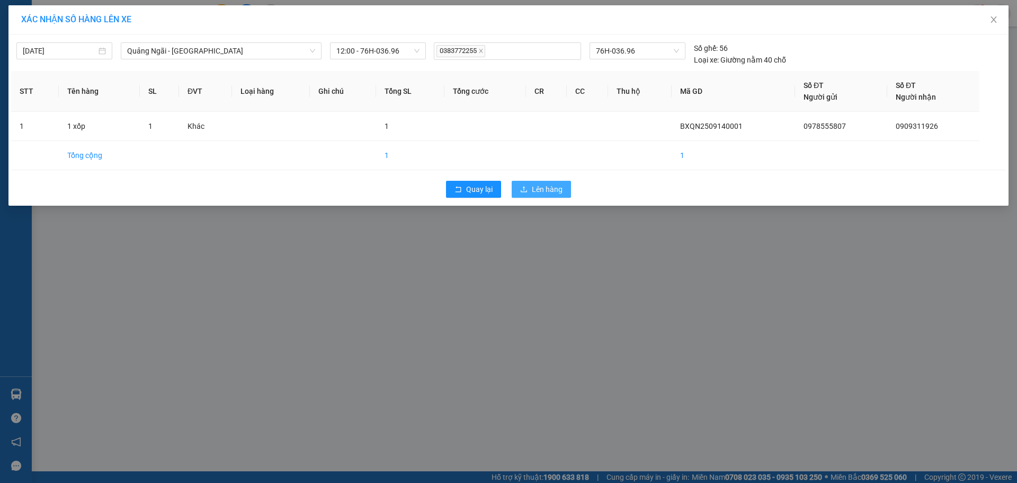
click at [550, 191] on span "Lên hàng" at bounding box center [547, 189] width 31 height 12
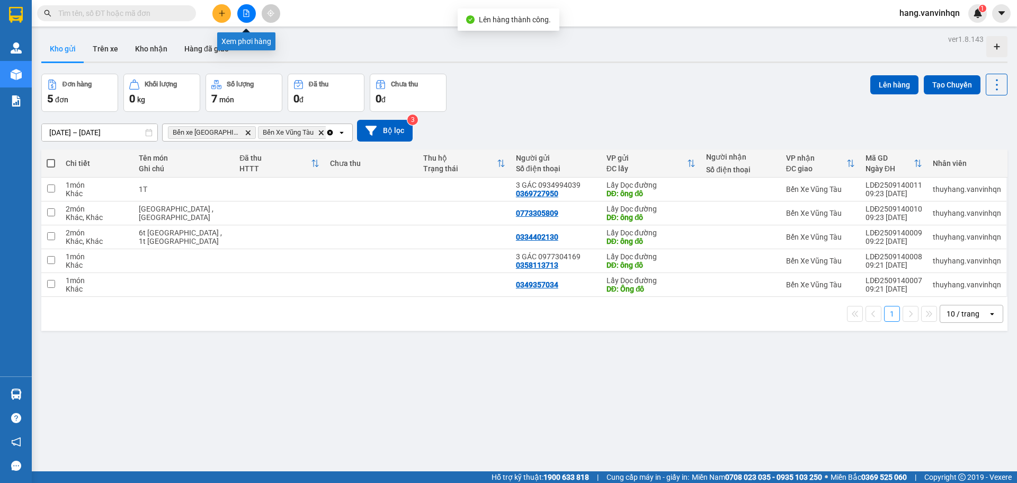
click at [242, 16] on button at bounding box center [246, 13] width 19 height 19
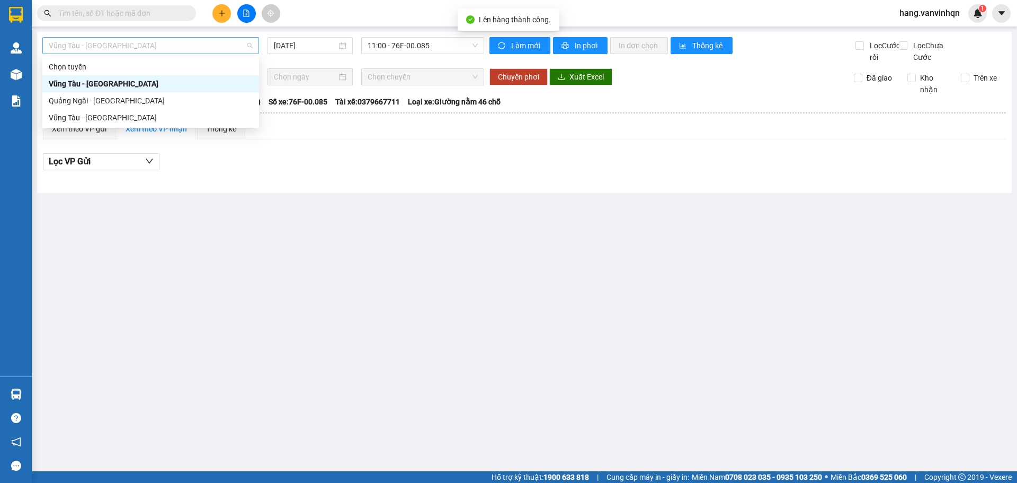
click at [124, 46] on span "Vũng Tàu - [GEOGRAPHIC_DATA]" at bounding box center [151, 46] width 204 height 16
click at [114, 105] on div "Quảng Ngãi - [GEOGRAPHIC_DATA]" at bounding box center [151, 101] width 204 height 12
type input "[DATE]"
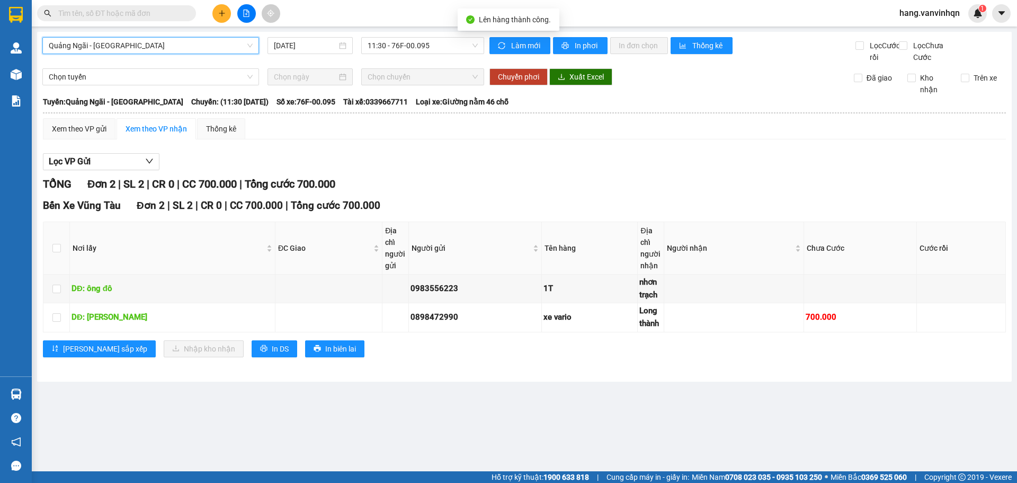
drag, startPoint x: 453, startPoint y: 30, endPoint x: 451, endPoint y: 38, distance: 8.7
click at [452, 30] on main "[GEOGRAPHIC_DATA] - [GEOGRAPHIC_DATA] [GEOGRAPHIC_DATA] - [GEOGRAPHIC_DATA] [DA…" at bounding box center [508, 235] width 1017 height 471
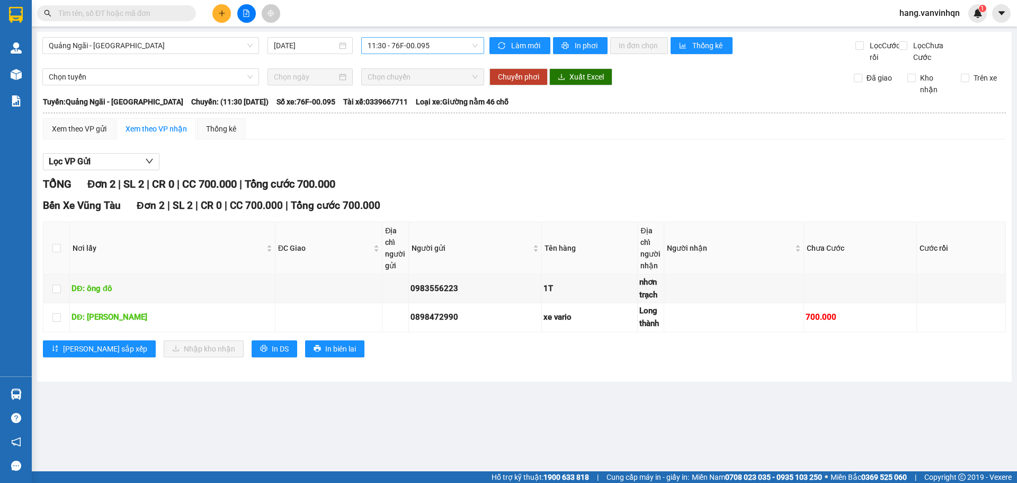
drag, startPoint x: 451, startPoint y: 39, endPoint x: 450, endPoint y: 44, distance: 5.3
click at [450, 44] on span "11:30 - 76F-00.095" at bounding box center [423, 46] width 110 height 16
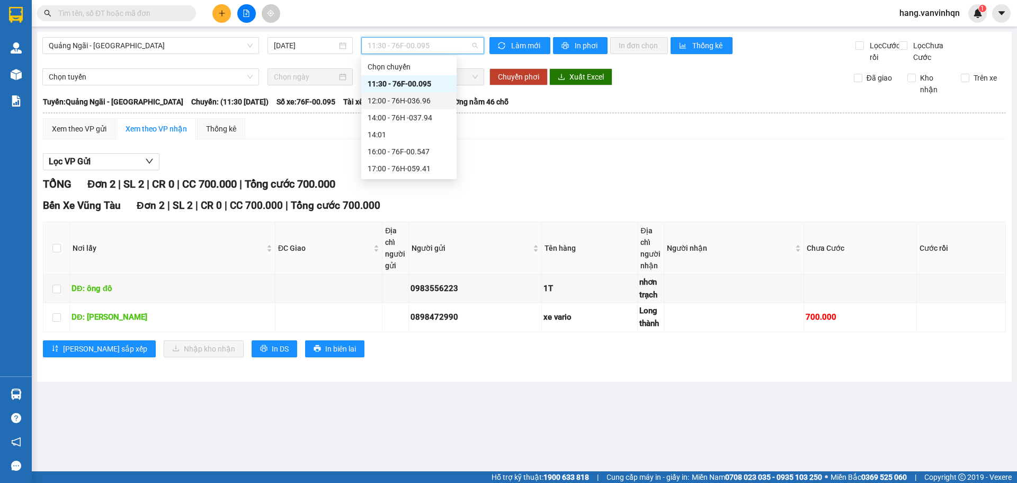
click at [430, 96] on div "12:00 - 76H-036.96" at bounding box center [409, 101] width 83 height 12
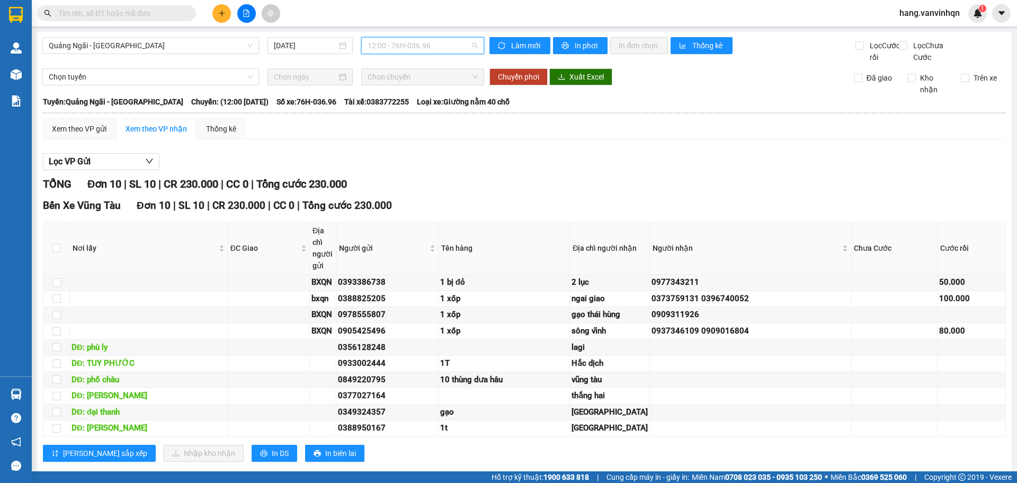
click at [438, 51] on span "12:00 - 76H-036.96" at bounding box center [423, 46] width 110 height 16
click at [406, 117] on div "14:00 - 76H -037.94" at bounding box center [406, 118] width 83 height 12
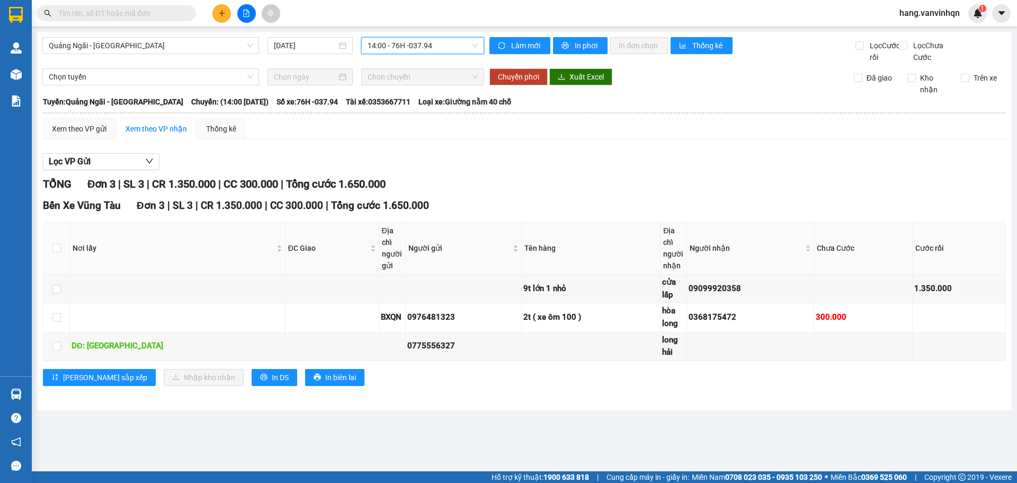
click at [440, 53] on span "14:00 - 76H -037.94" at bounding box center [423, 46] width 110 height 16
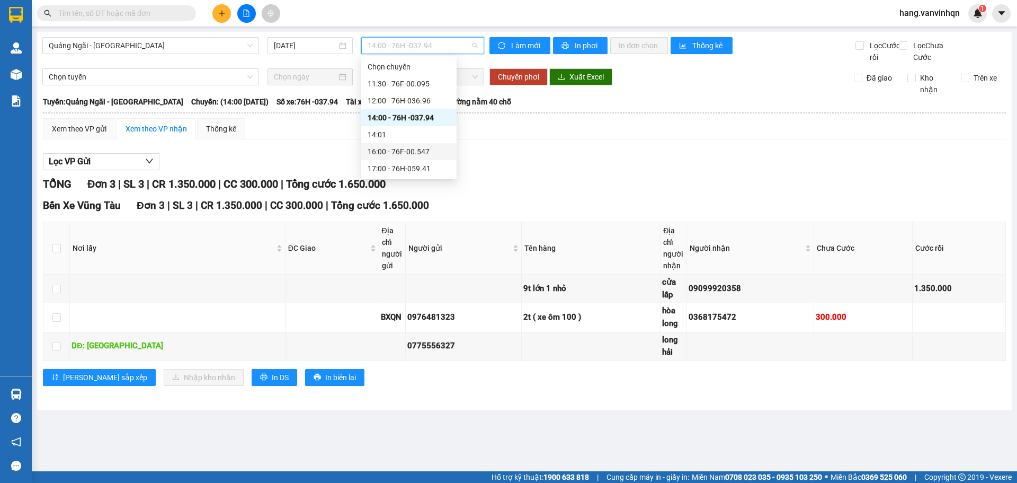
click at [419, 155] on div "16:00 - 76F-00.547" at bounding box center [409, 152] width 83 height 12
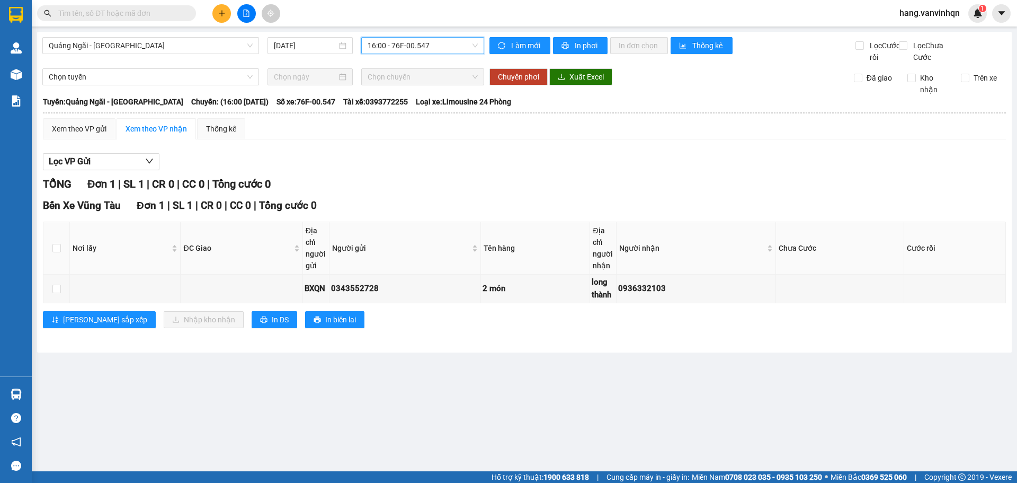
click at [430, 43] on span "16:00 - 76F-00.547" at bounding box center [423, 46] width 110 height 16
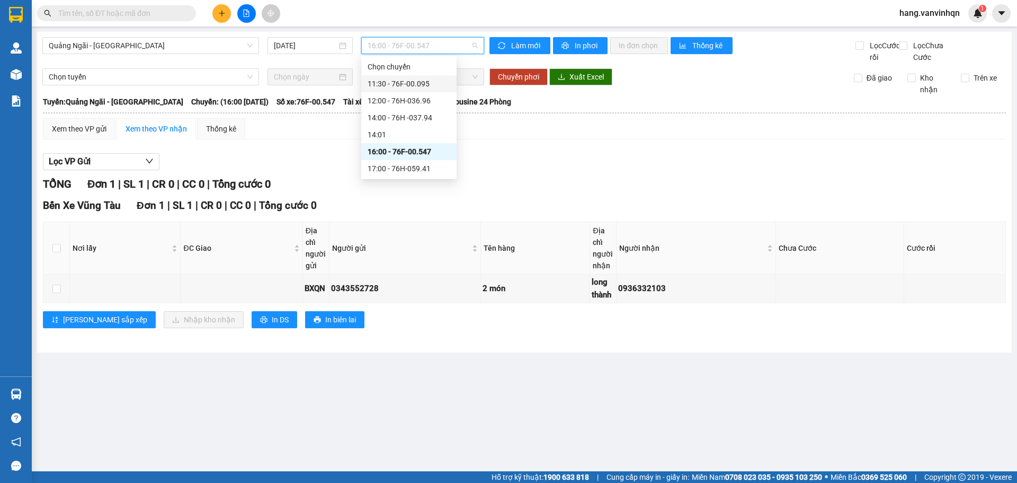
click at [423, 83] on div "11:30 - 76F-00.095" at bounding box center [409, 84] width 83 height 12
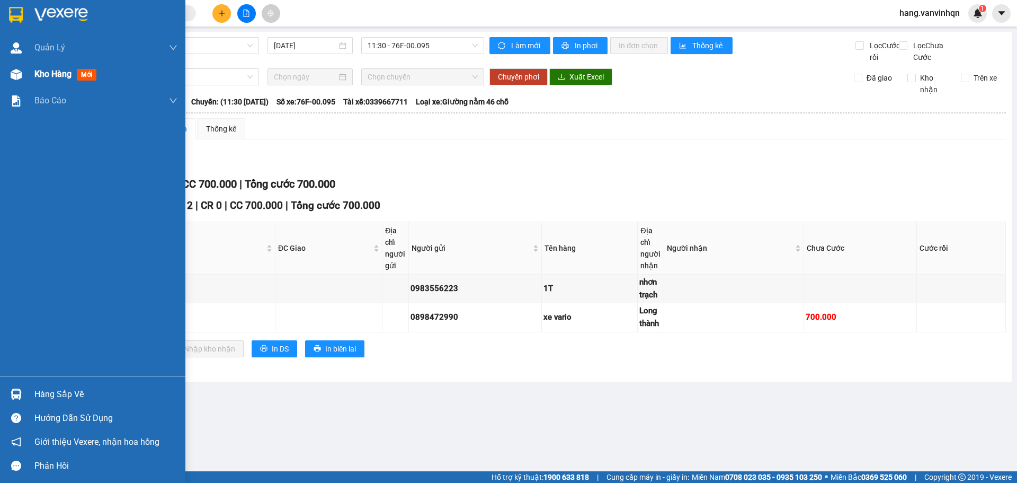
click at [63, 69] on span "Kho hàng" at bounding box center [52, 74] width 37 height 10
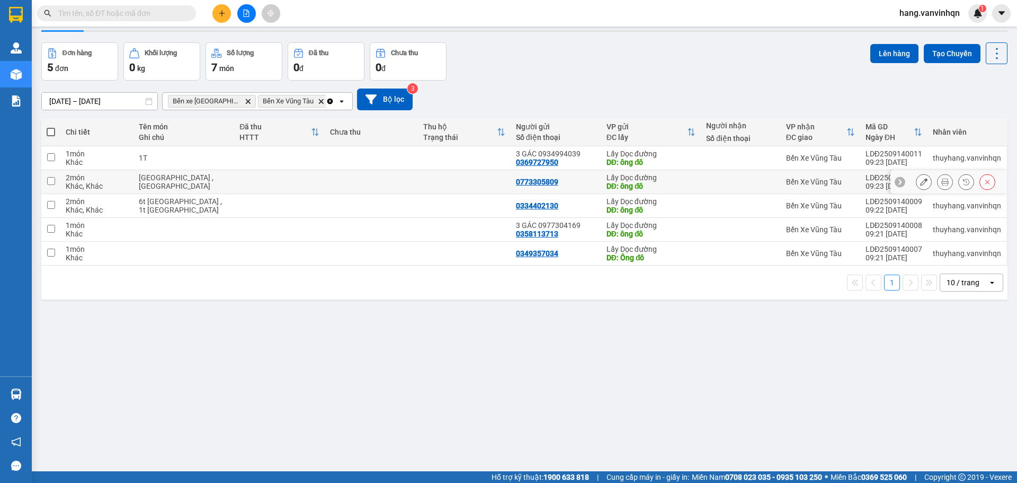
scroll to position [49, 0]
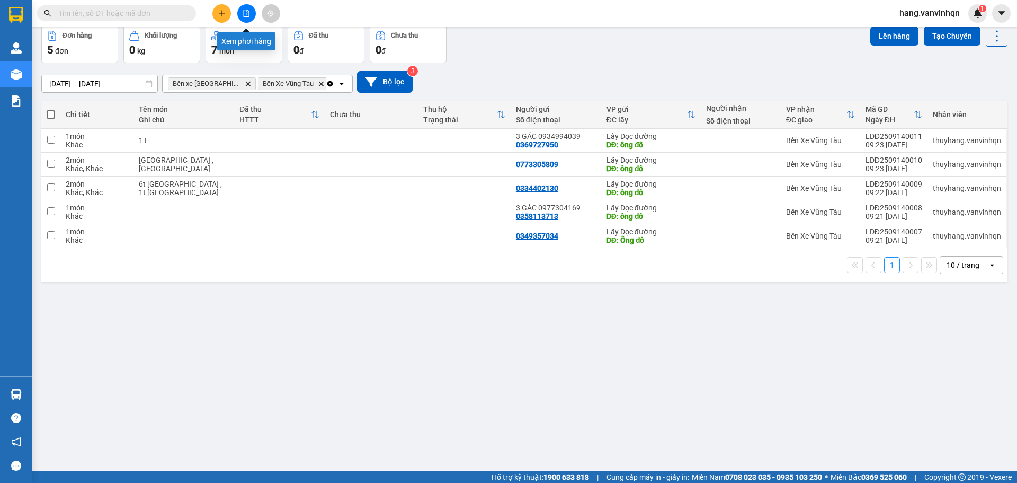
click at [246, 15] on icon "file-add" at bounding box center [246, 13] width 7 height 7
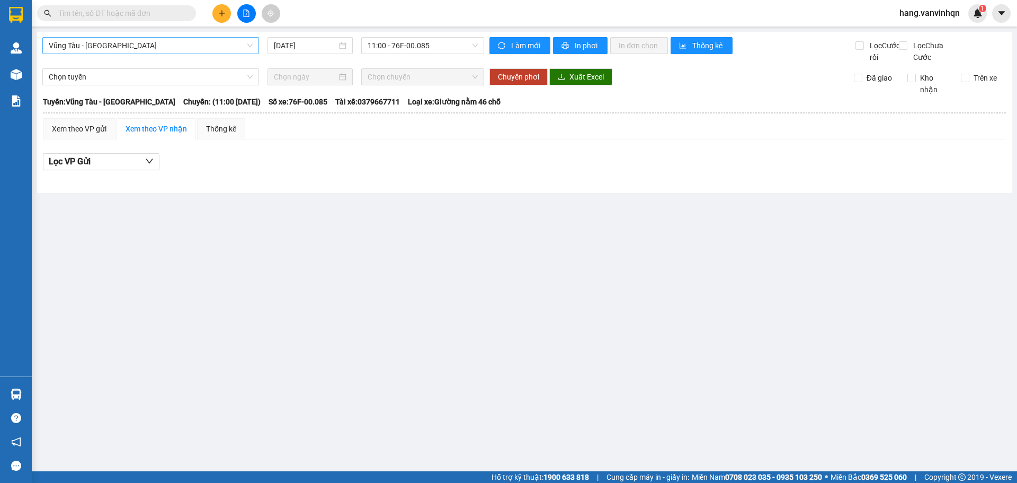
drag, startPoint x: 152, startPoint y: 49, endPoint x: 148, endPoint y: 55, distance: 7.1
click at [152, 49] on span "Vũng Tàu - [GEOGRAPHIC_DATA]" at bounding box center [151, 46] width 204 height 16
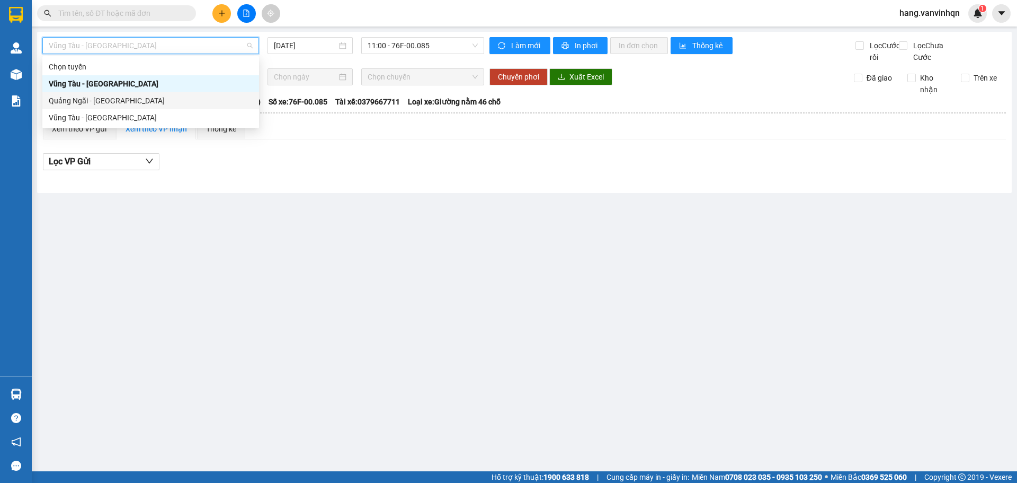
click at [130, 104] on div "Quảng Ngãi - [GEOGRAPHIC_DATA]" at bounding box center [151, 101] width 204 height 12
type input "[DATE]"
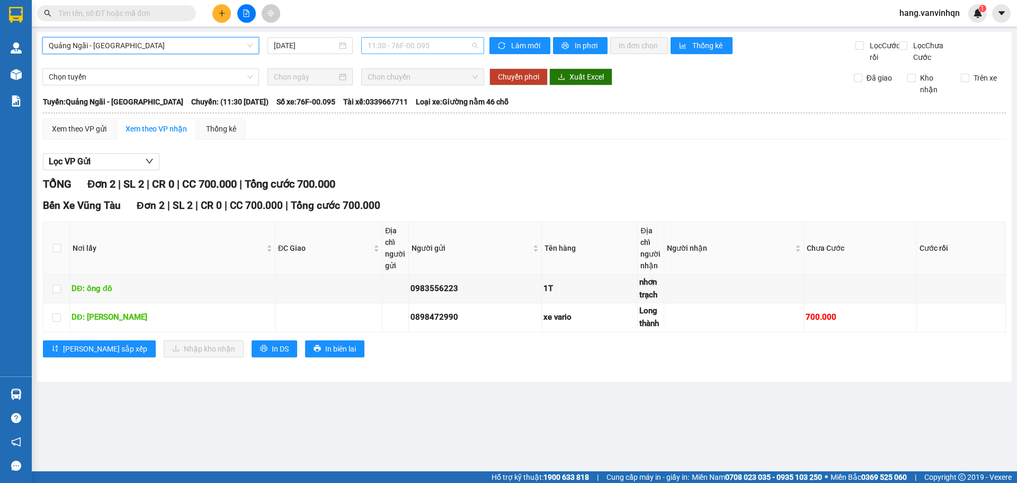
click at [426, 46] on span "11:30 - 76F-00.095" at bounding box center [423, 46] width 110 height 16
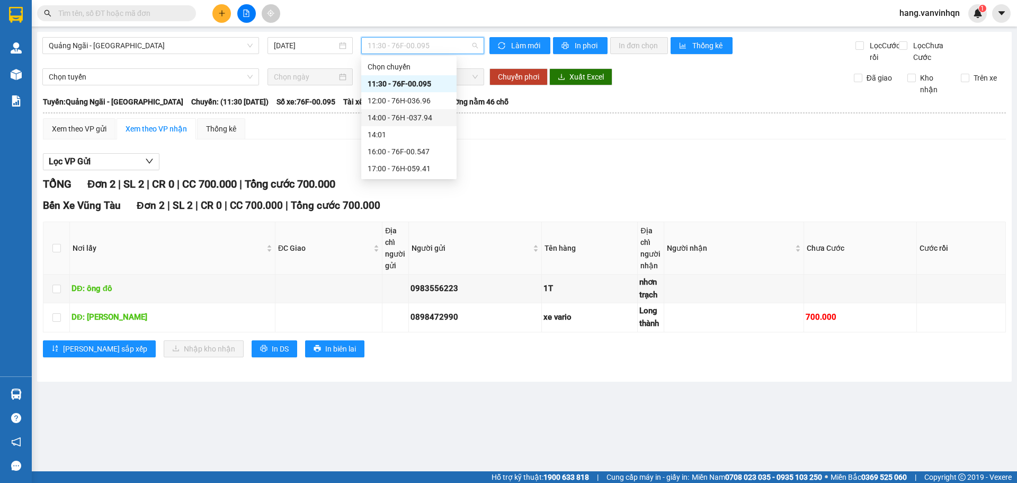
click at [415, 111] on div "14:00 - 76H -037.94" at bounding box center [408, 117] width 95 height 17
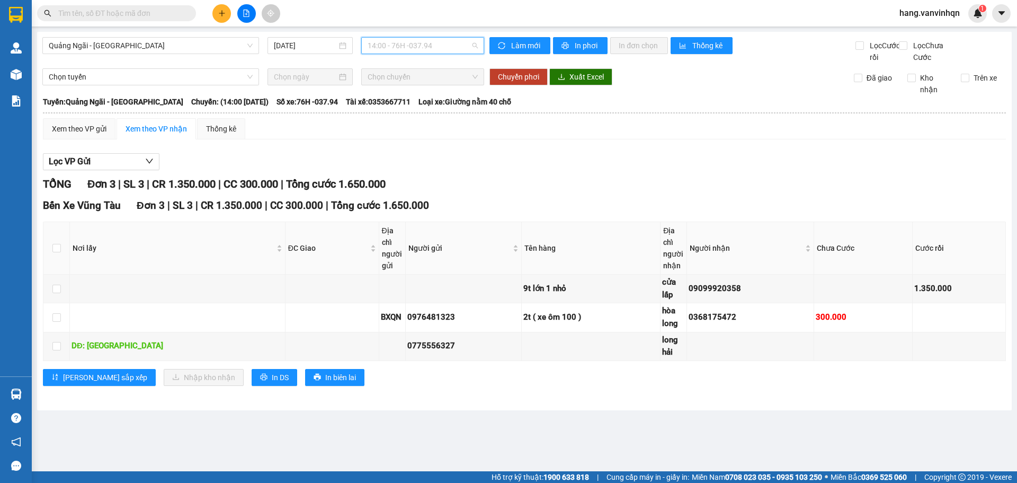
drag, startPoint x: 458, startPoint y: 50, endPoint x: 446, endPoint y: 153, distance: 103.6
click at [457, 63] on div "Quảng Ngãi - [GEOGRAPHIC_DATA] [DATE] 14:00 - 76H -037.94" at bounding box center [263, 50] width 442 height 26
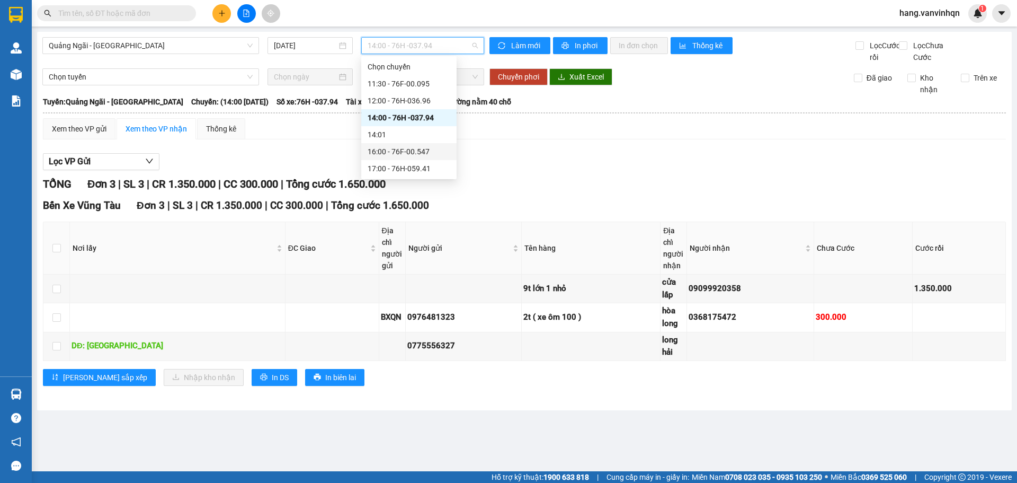
click at [444, 149] on div "16:00 - 76F-00.547" at bounding box center [409, 152] width 83 height 12
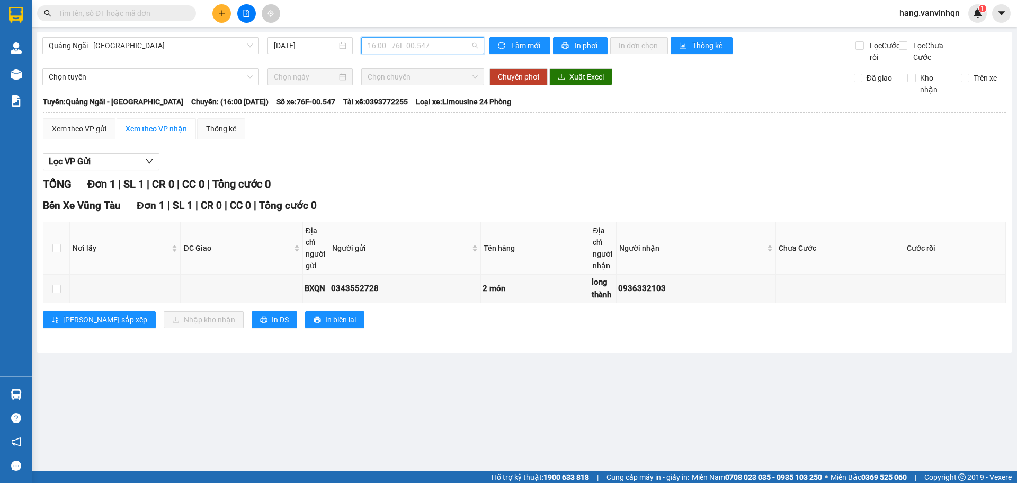
drag, startPoint x: 438, startPoint y: 49, endPoint x: 374, endPoint y: 129, distance: 102.5
click at [437, 51] on span "16:00 - 76F-00.547" at bounding box center [423, 46] width 110 height 16
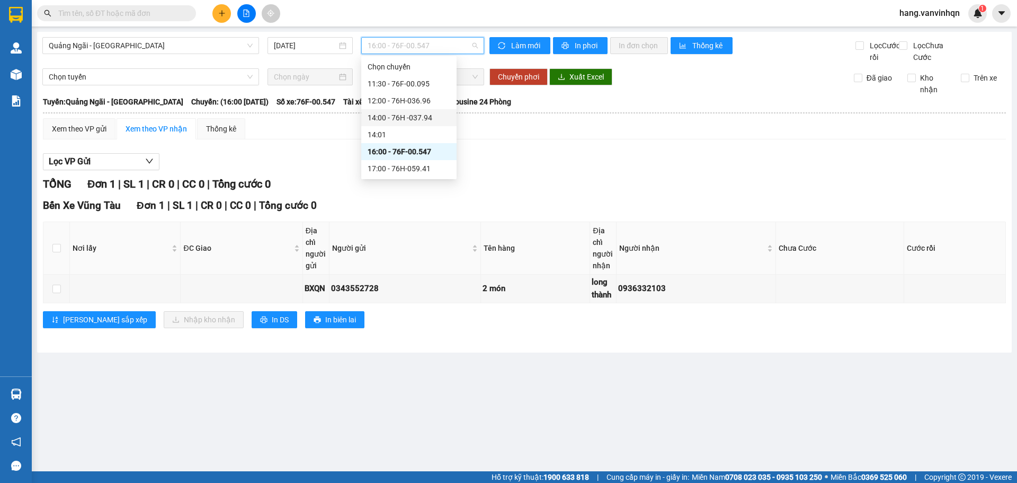
click at [401, 117] on div "14:00 - 76H -037.94" at bounding box center [409, 118] width 83 height 12
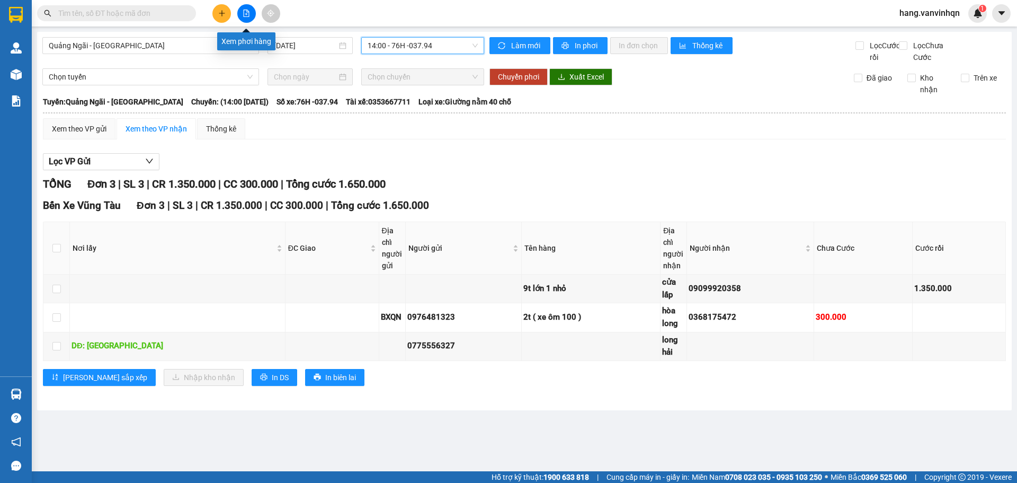
click at [245, 17] on button at bounding box center [246, 13] width 19 height 19
click at [177, 45] on span "Quảng Ngãi - [GEOGRAPHIC_DATA]" at bounding box center [151, 46] width 204 height 16
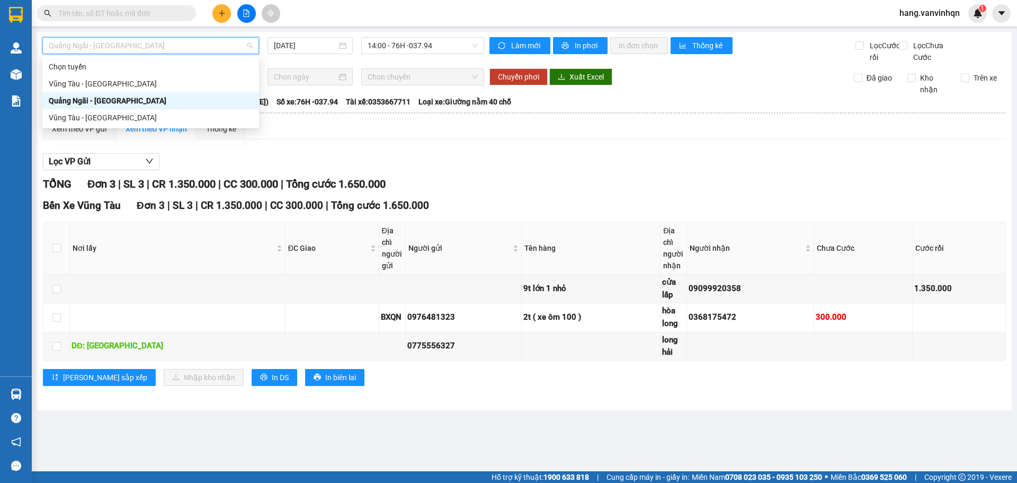
drag, startPoint x: 158, startPoint y: 96, endPoint x: 264, endPoint y: 85, distance: 106.0
click at [159, 96] on div "Quảng Ngãi - [GEOGRAPHIC_DATA]" at bounding box center [151, 101] width 204 height 12
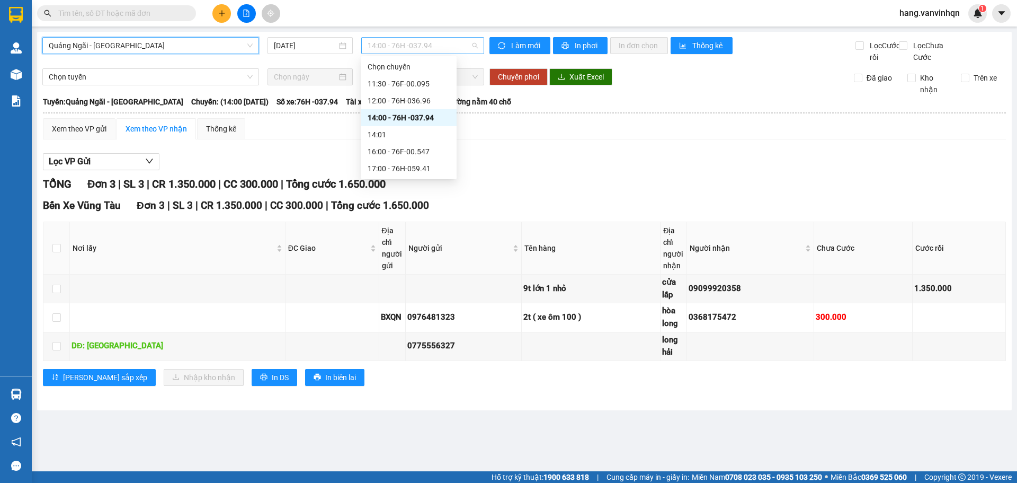
click at [455, 49] on span "14:00 - 76H -037.94" at bounding box center [423, 46] width 110 height 16
click at [424, 85] on div "11:30 - 76F-00.095" at bounding box center [409, 84] width 83 height 12
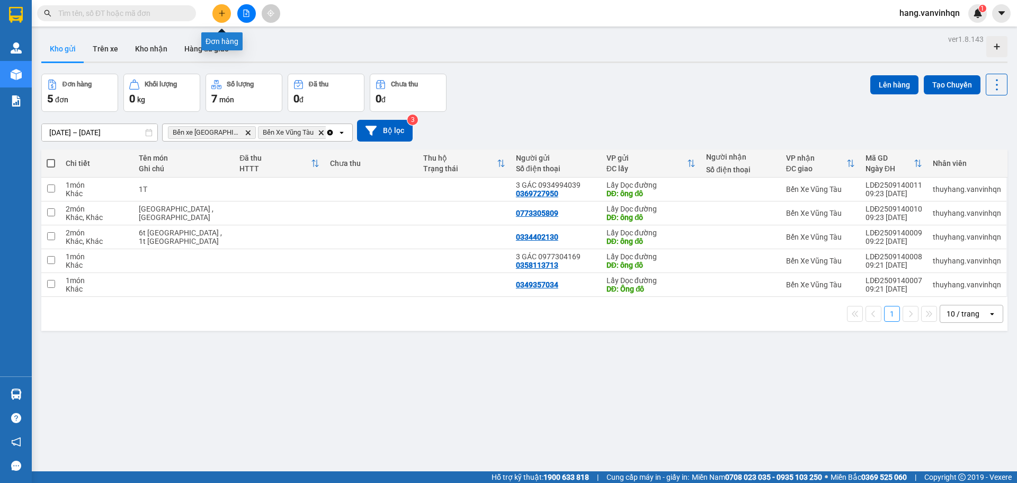
click at [221, 14] on icon "plus" at bounding box center [221, 13] width 7 height 7
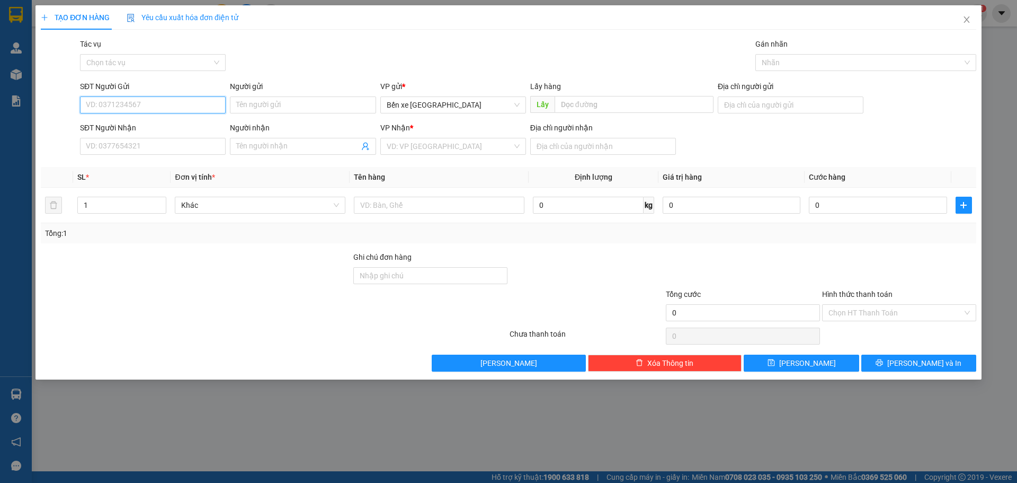
click at [189, 102] on input "SĐT Người Gửi" at bounding box center [153, 104] width 146 height 17
click at [475, 104] on span "Bến xe [GEOGRAPHIC_DATA]" at bounding box center [453, 105] width 133 height 16
type input "0348033022"
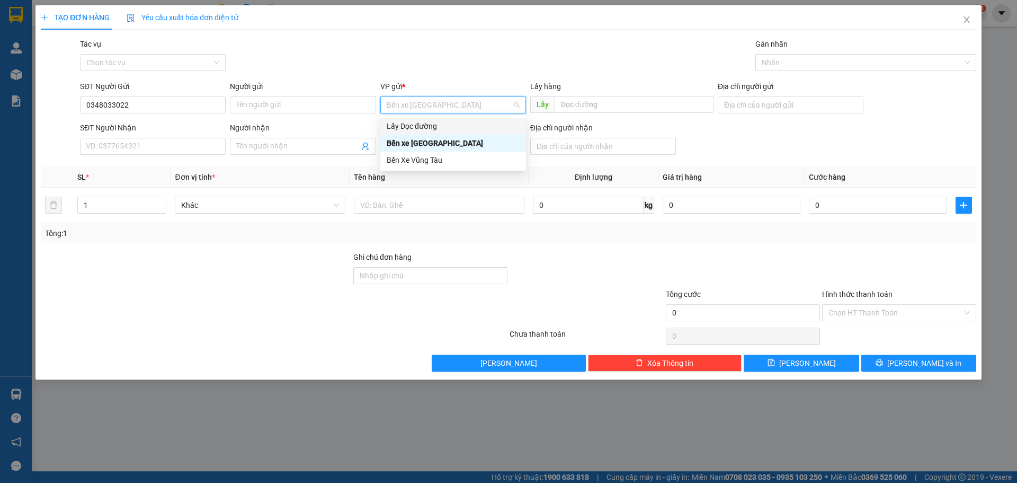
drag, startPoint x: 458, startPoint y: 127, endPoint x: 477, endPoint y: 123, distance: 19.4
click at [460, 127] on div "Lấy Dọc đường" at bounding box center [453, 126] width 133 height 12
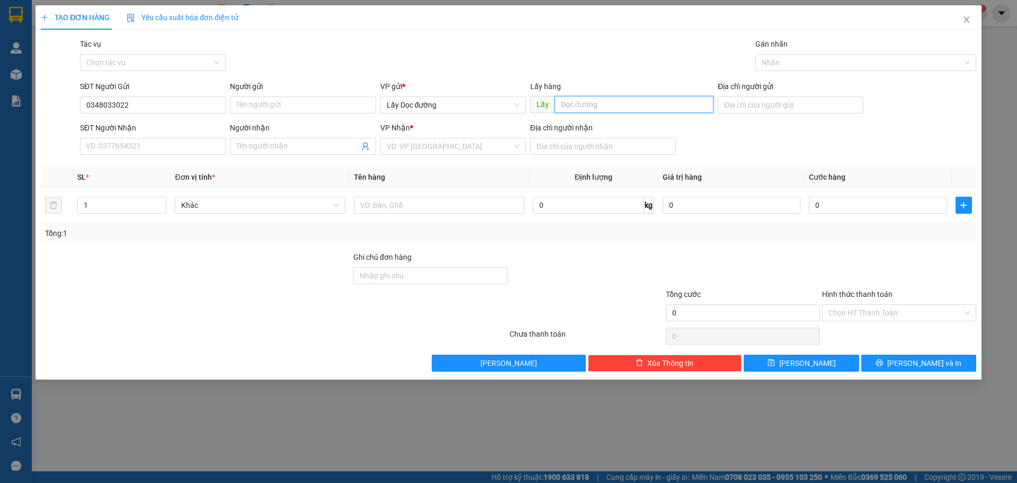
drag, startPoint x: 583, startPoint y: 103, endPoint x: 584, endPoint y: 118, distance: 14.3
click at [584, 105] on input "text" at bounding box center [634, 104] width 159 height 17
click at [588, 101] on input "pv" at bounding box center [634, 104] width 159 height 17
type input "pv ba đat"
click at [447, 149] on input "search" at bounding box center [450, 146] width 126 height 16
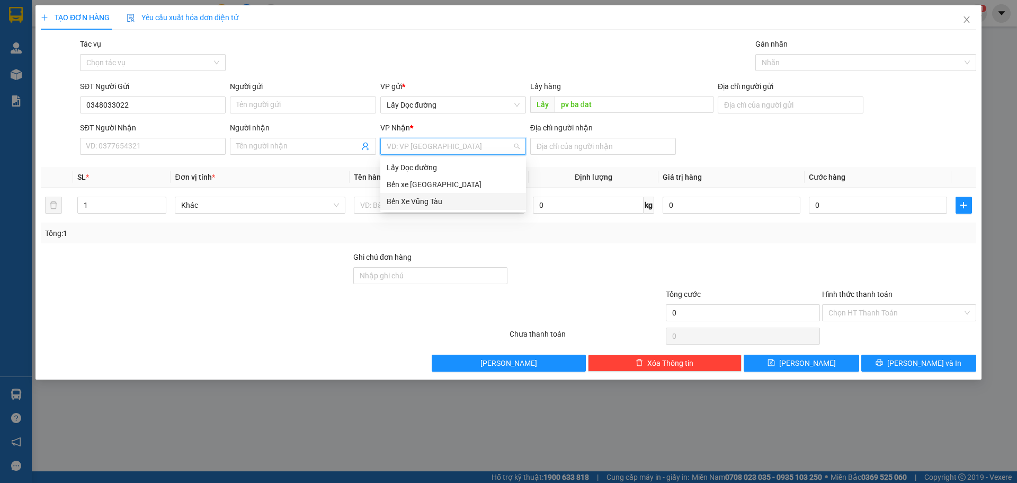
drag, startPoint x: 434, startPoint y: 190, endPoint x: 433, endPoint y: 200, distance: 9.6
click at [433, 200] on div "Lấy Dọc đường Bến xe [GEOGRAPHIC_DATA] Bến Xe [GEOGRAPHIC_DATA]" at bounding box center [453, 184] width 146 height 51
click at [429, 203] on div "Bến Xe Vũng Tàu" at bounding box center [453, 201] width 133 height 12
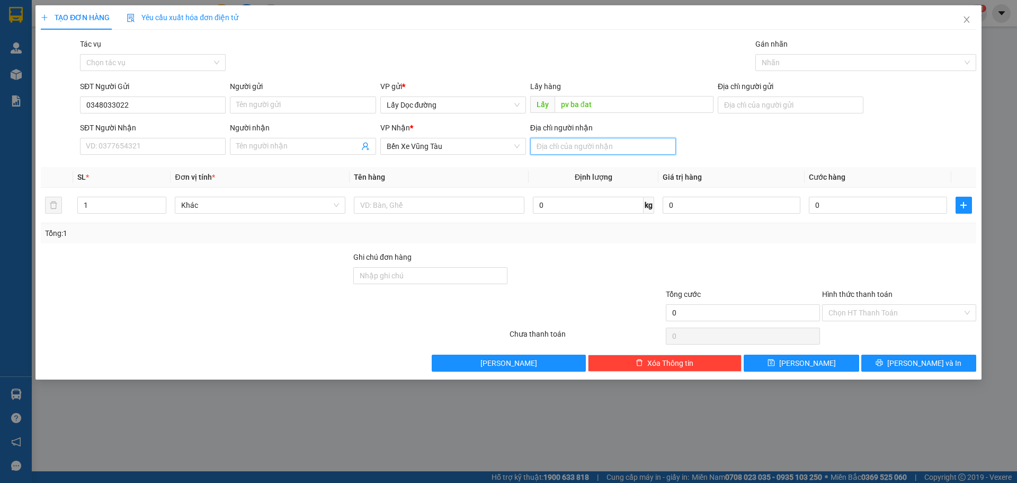
click at [571, 151] on input "Địa chỉ người nhận" at bounding box center [603, 146] width 146 height 17
type input "bến đá + [GEOGRAPHIC_DATA]"
drag, startPoint x: 788, startPoint y: 363, endPoint x: 793, endPoint y: 357, distance: 8.3
click at [789, 360] on button "[PERSON_NAME]" at bounding box center [801, 362] width 115 height 17
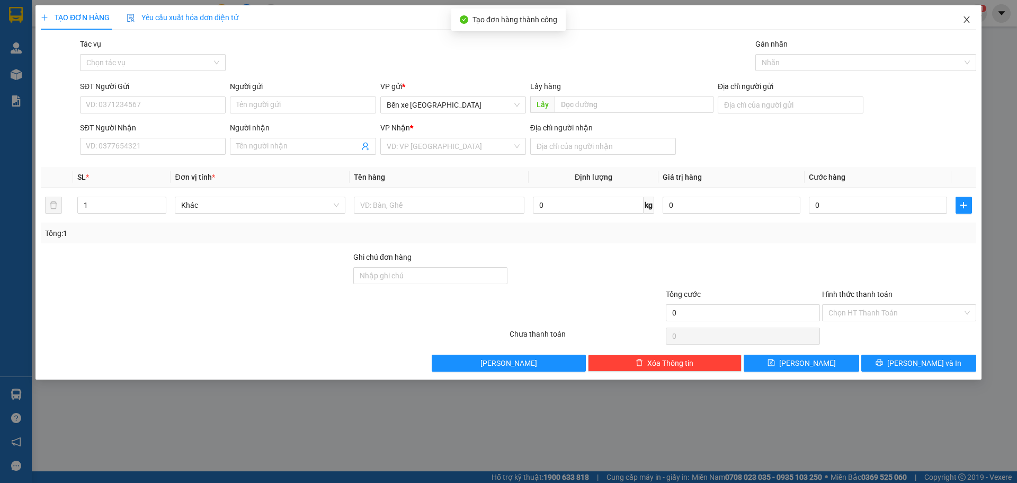
click at [966, 21] on icon "close" at bounding box center [967, 19] width 6 height 6
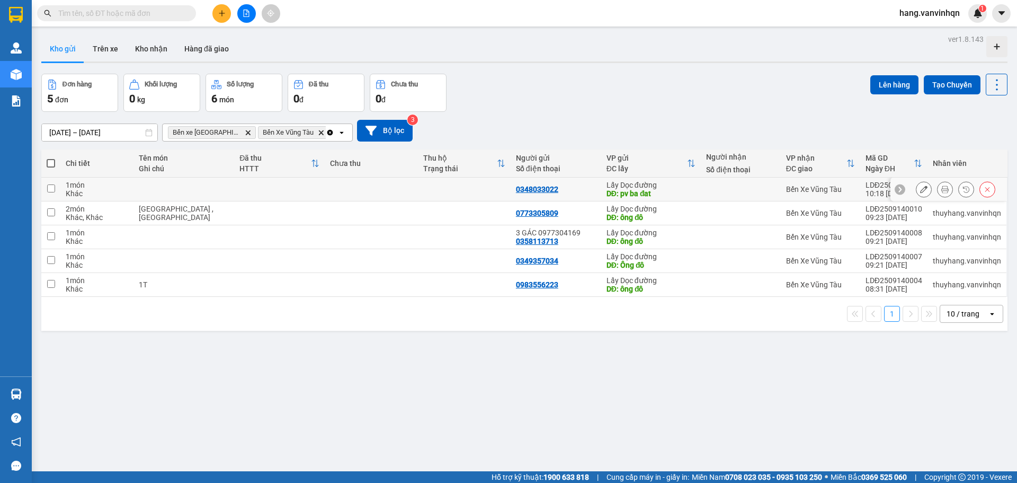
click at [680, 194] on div "DĐ: pv ba đat" at bounding box center [652, 193] width 90 height 8
checkbox input "true"
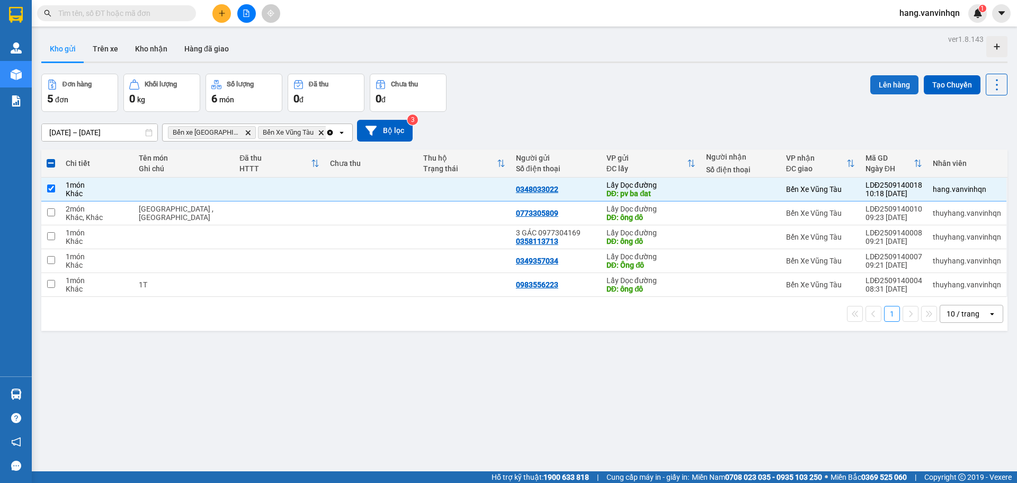
click at [875, 86] on button "Lên hàng" at bounding box center [894, 84] width 48 height 19
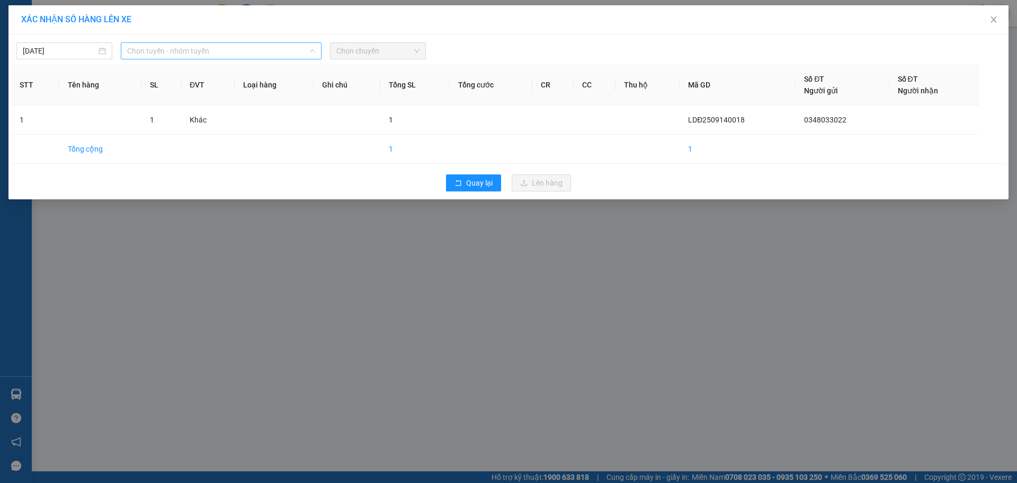
drag, startPoint x: 244, startPoint y: 52, endPoint x: 200, endPoint y: 116, distance: 77.7
click at [242, 54] on span "Chọn tuyến - nhóm tuyến" at bounding box center [221, 51] width 188 height 16
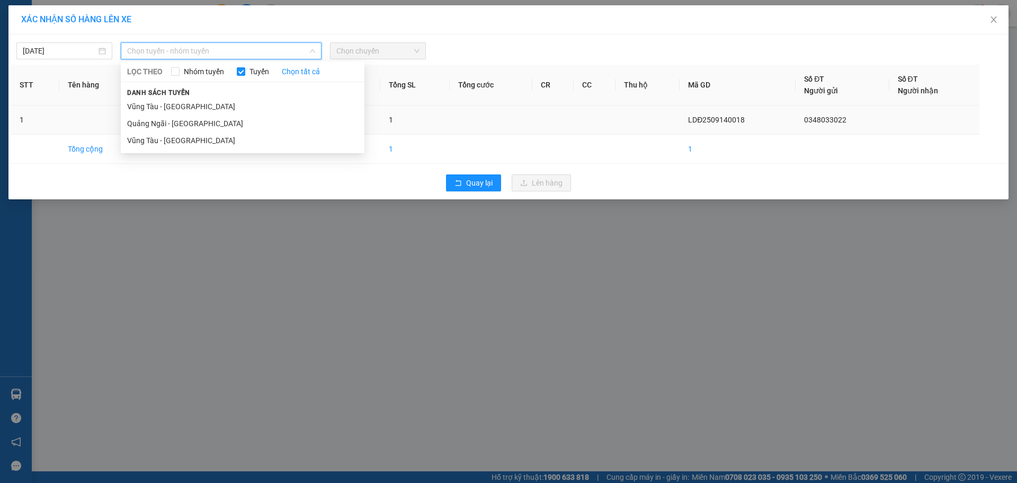
drag, startPoint x: 200, startPoint y: 117, endPoint x: 251, endPoint y: 118, distance: 51.4
click at [203, 118] on li "Quảng Ngãi - [GEOGRAPHIC_DATA]" at bounding box center [243, 123] width 244 height 17
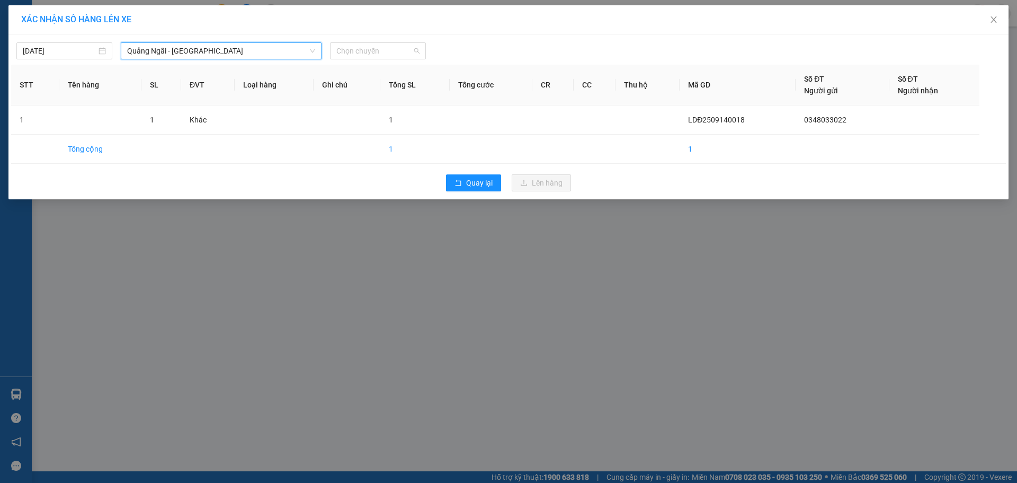
drag, startPoint x: 387, startPoint y: 54, endPoint x: 384, endPoint y: 82, distance: 27.8
click at [387, 67] on body "Kết quả tìm kiếm ( 0 ) Bộ lọc No Data hang.vanvinhqn 1 Quản [PERSON_NAME] lý kh…" at bounding box center [508, 241] width 1017 height 483
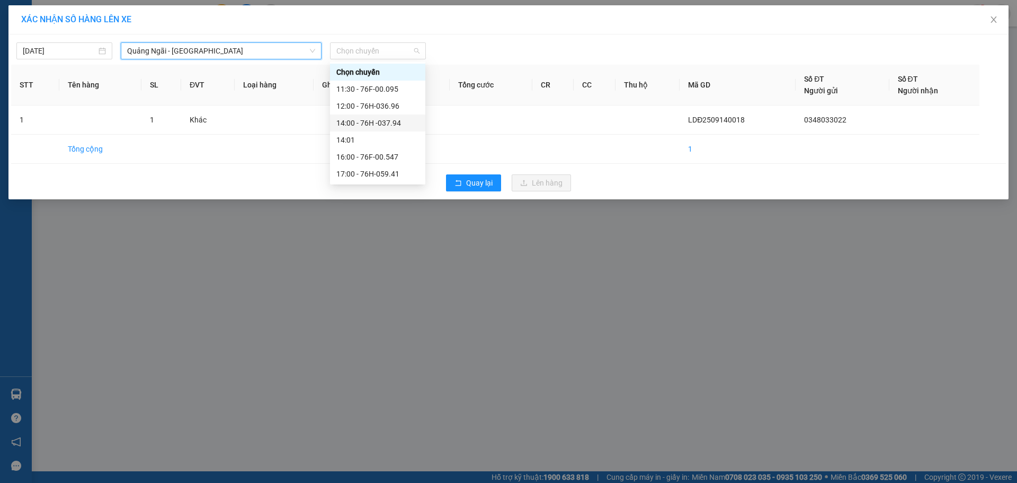
click at [392, 114] on div "14:00 - 76H -037.94" at bounding box center [377, 122] width 95 height 17
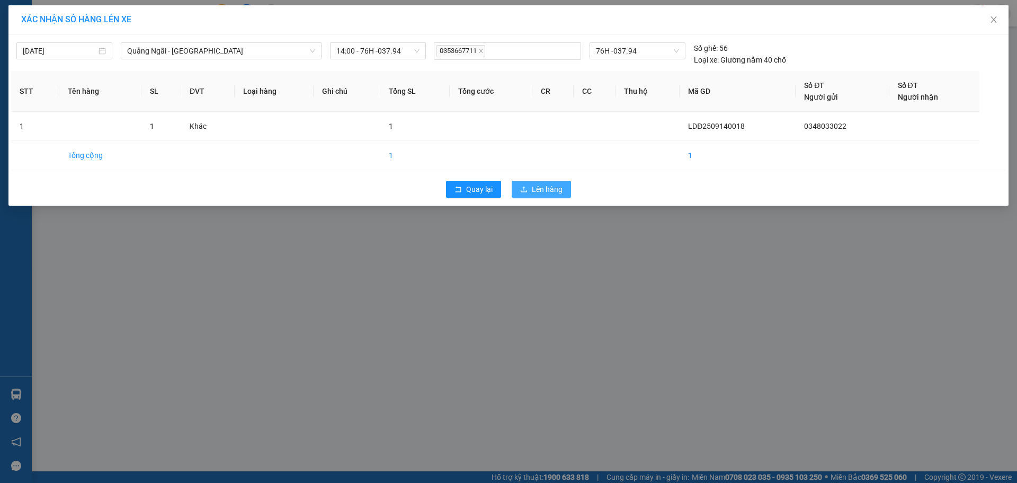
click at [556, 191] on span "Lên hàng" at bounding box center [547, 189] width 31 height 12
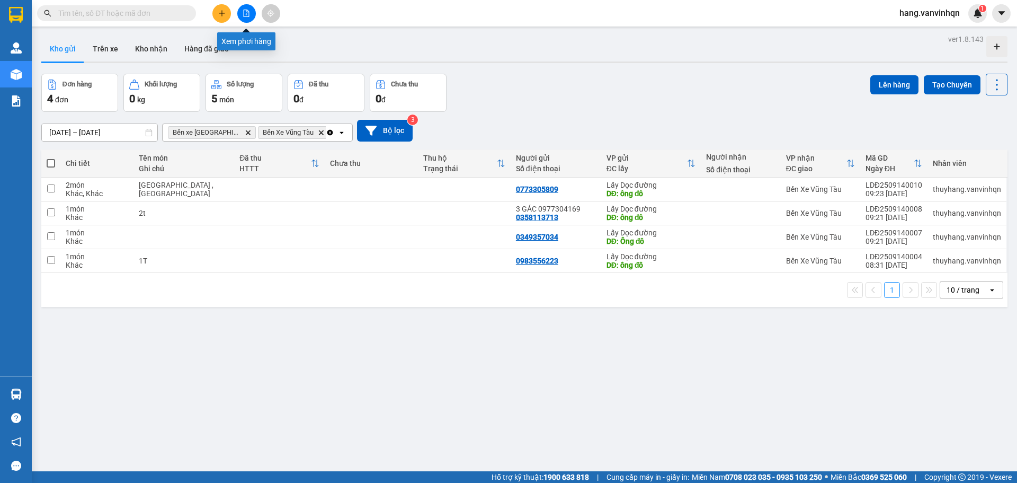
click at [248, 11] on icon "file-add" at bounding box center [246, 13] width 7 height 7
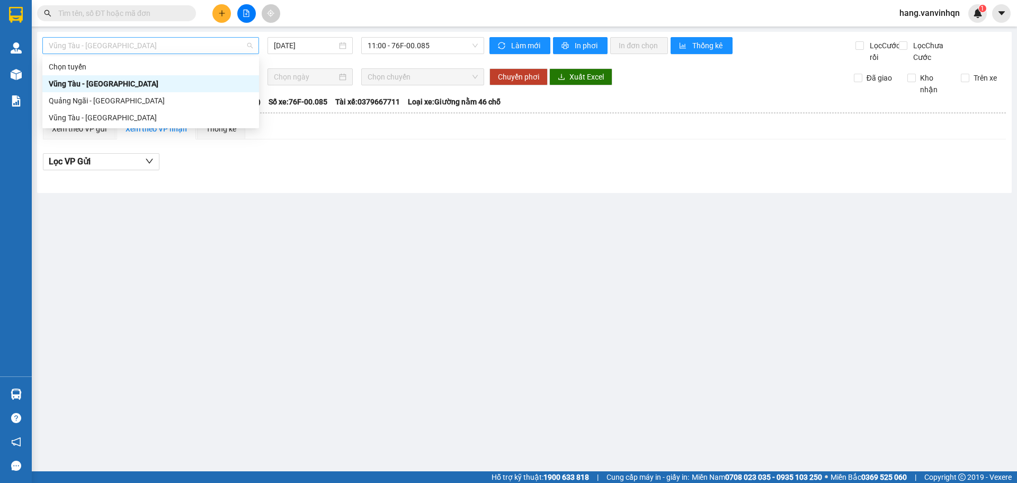
drag, startPoint x: 134, startPoint y: 42, endPoint x: 106, endPoint y: 104, distance: 67.6
click at [134, 43] on span "Vũng Tàu - [GEOGRAPHIC_DATA]" at bounding box center [151, 46] width 204 height 16
click at [106, 106] on div "Quảng Ngãi - [GEOGRAPHIC_DATA]" at bounding box center [150, 100] width 217 height 17
type input "[DATE]"
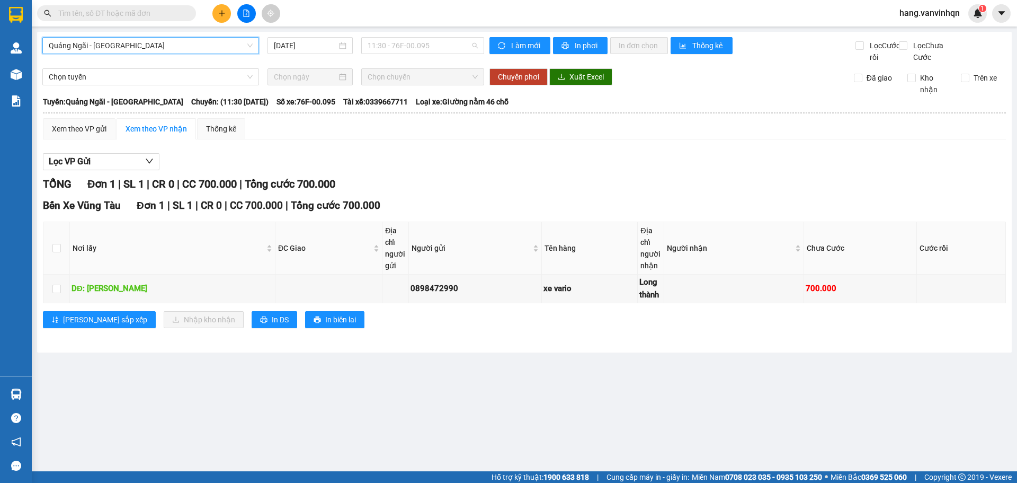
drag, startPoint x: 457, startPoint y: 43, endPoint x: 434, endPoint y: 107, distance: 67.9
click at [456, 47] on span "11:30 - 76F-00.095" at bounding box center [423, 46] width 110 height 16
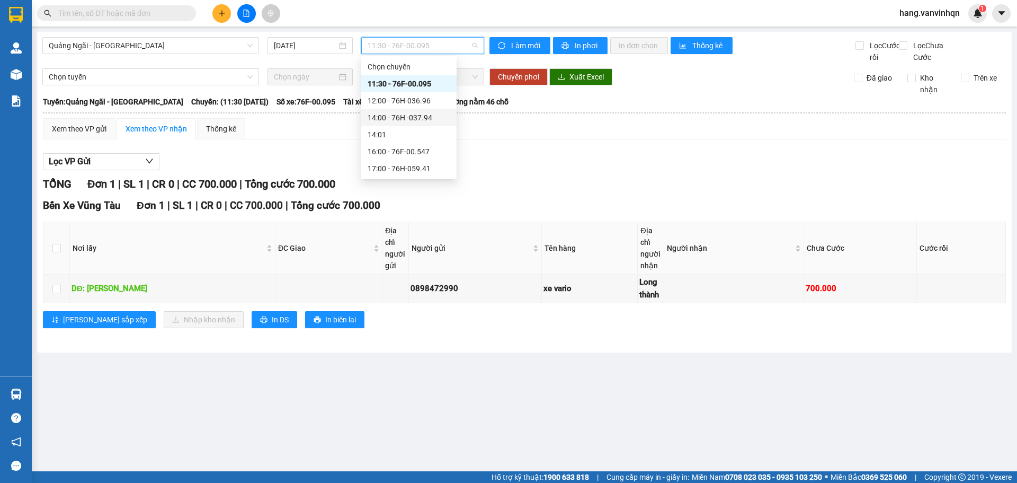
click at [418, 124] on div "14:00 - 76H -037.94" at bounding box center [408, 117] width 95 height 17
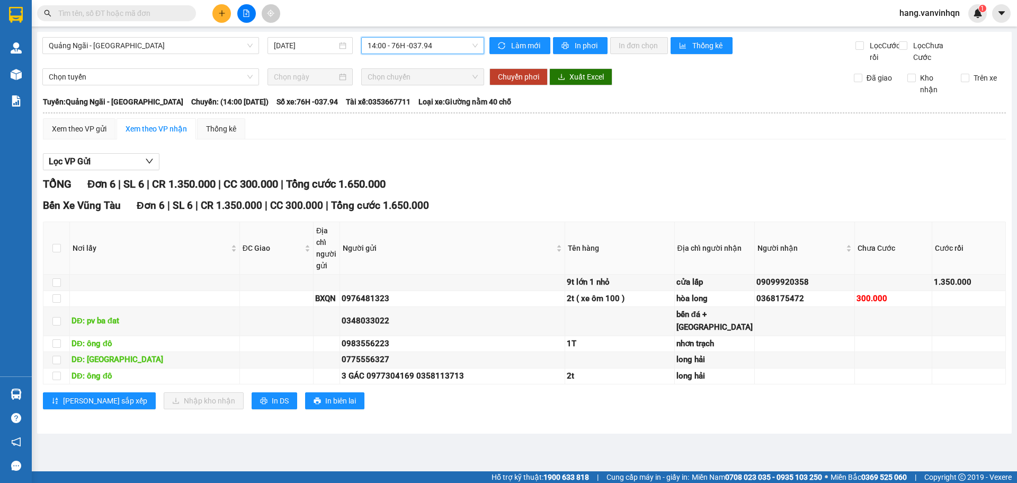
click at [433, 48] on span "14:00 - 76H -037.94" at bounding box center [423, 46] width 110 height 16
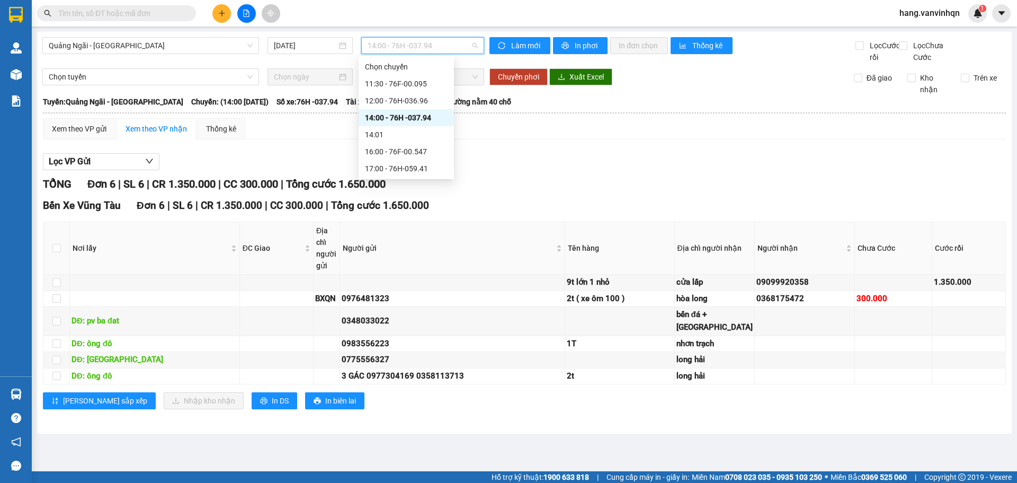
click at [440, 117] on div "14:00 - 76H -037.94" at bounding box center [406, 118] width 83 height 12
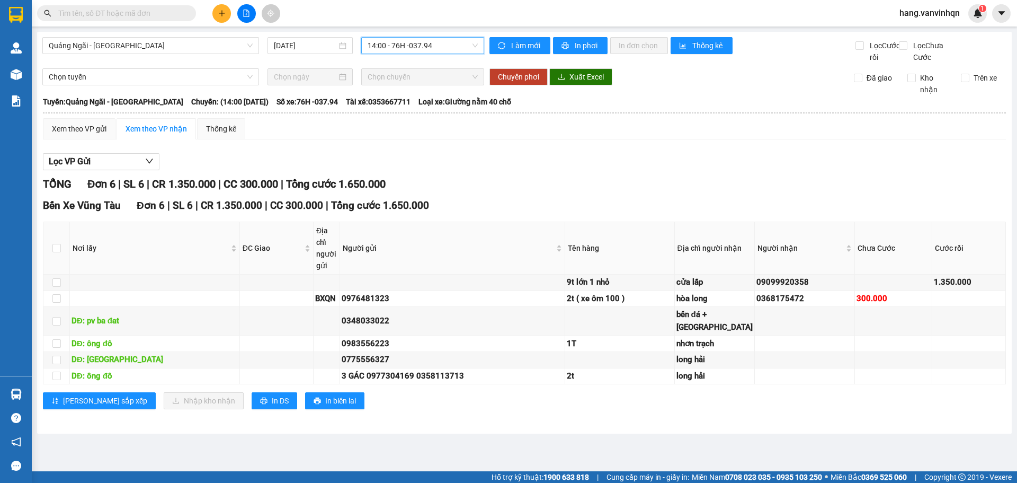
scroll to position [7, 0]
click at [625, 156] on div "Lọc VP Gửi TỔNG Đơn 6 | SL 6 | CR 1.350.000 | CC 300.000 | Tổng cước 1.650.000…" at bounding box center [524, 285] width 963 height 274
drag, startPoint x: 694, startPoint y: 121, endPoint x: 1017, endPoint y: 147, distance: 323.7
click at [698, 176] on div "TỔNG Đơn 6 | SL 6 | CR 1.350.000 | CC 300.000 | Tổng cước 1.650.000" at bounding box center [524, 184] width 963 height 16
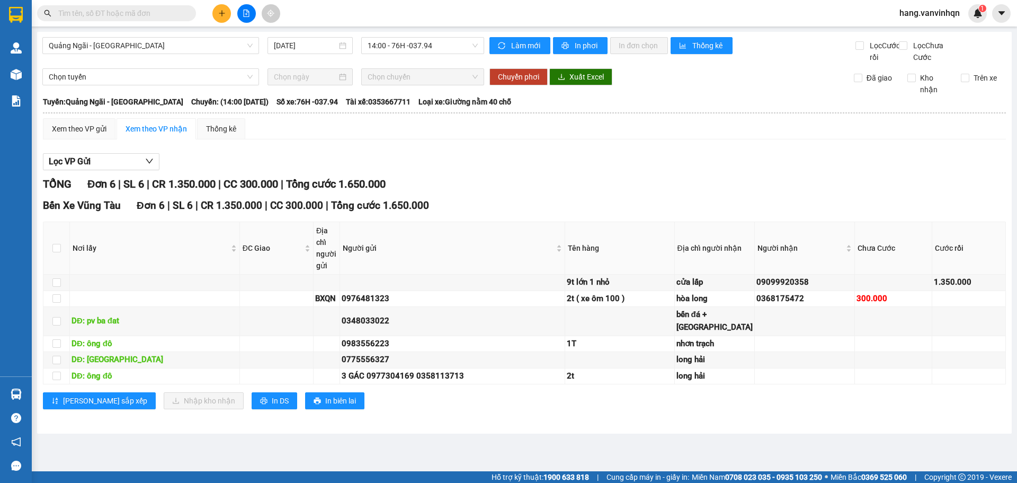
scroll to position [0, 0]
click at [219, 19] on button at bounding box center [221, 13] width 19 height 19
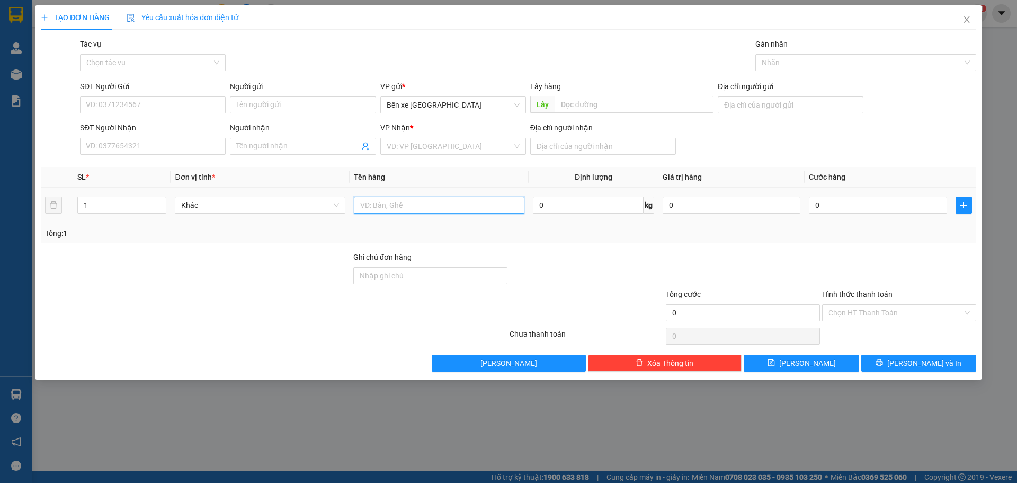
click at [431, 208] on input "text" at bounding box center [439, 205] width 171 height 17
type input "trị giá 2000"
click at [440, 239] on div "Tổng: 1" at bounding box center [509, 233] width 936 height 20
click at [415, 209] on input "trị giá 2000" at bounding box center [439, 205] width 171 height 17
click at [163, 141] on input "SĐT Người Nhận" at bounding box center [153, 146] width 146 height 17
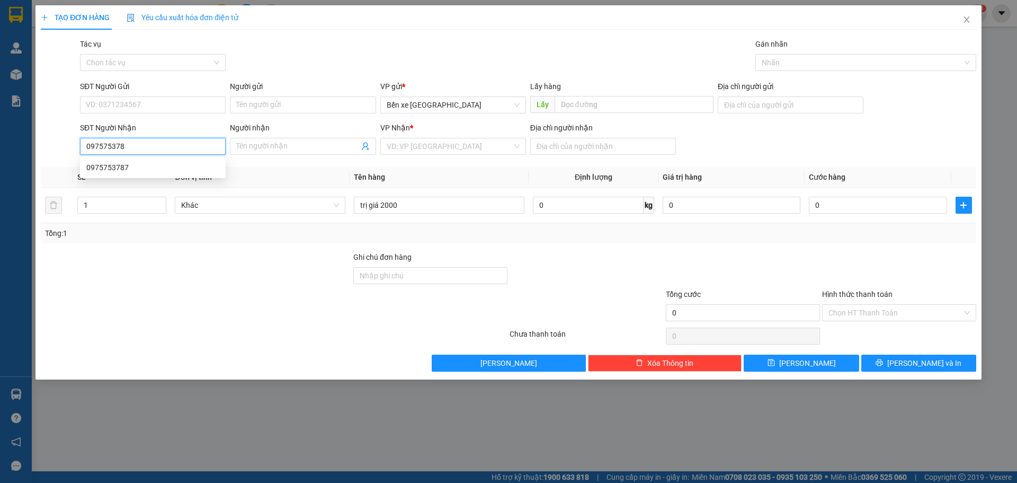
type input "0975753787"
click at [147, 171] on div "0975753787" at bounding box center [152, 168] width 133 height 12
type input "BXQN"
type input "[PERSON_NAME]"
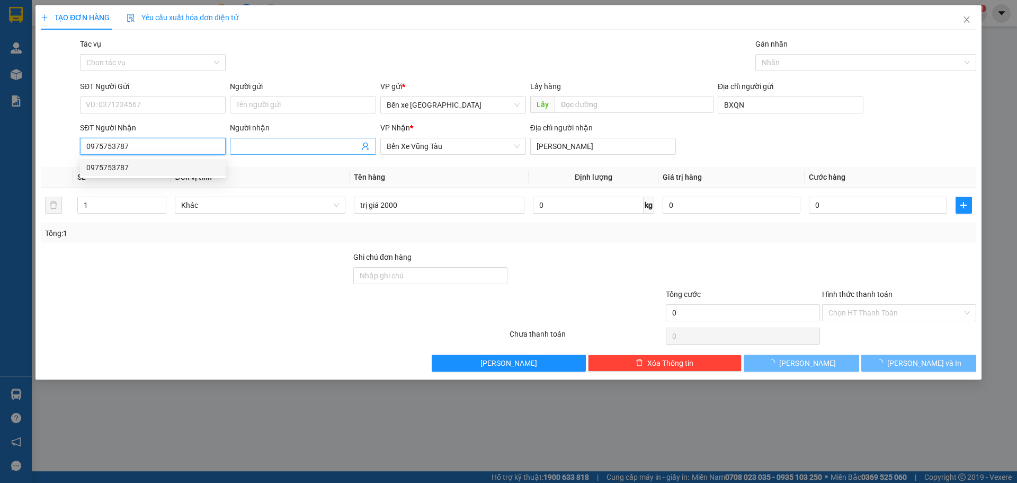
type input "50.000"
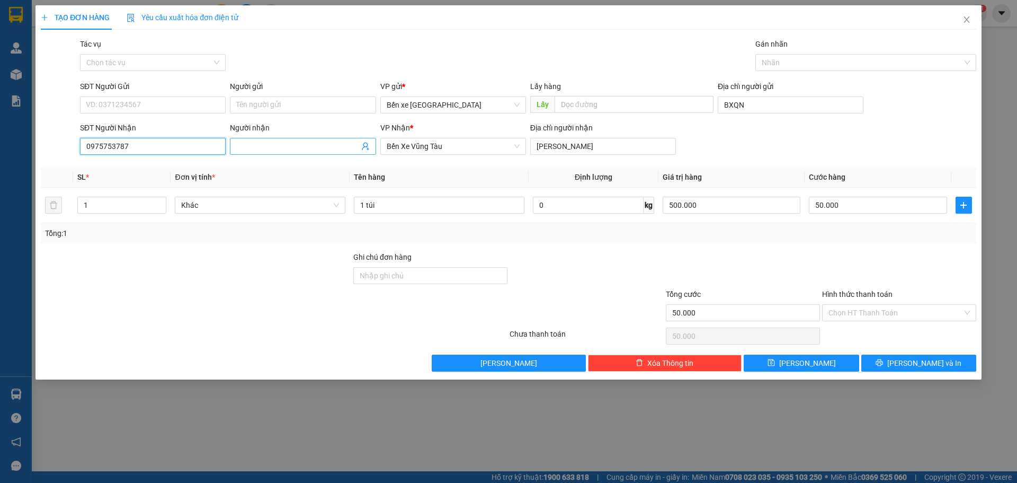
type input "0975753787"
click at [287, 146] on input "Người nhận" at bounding box center [297, 146] width 122 height 12
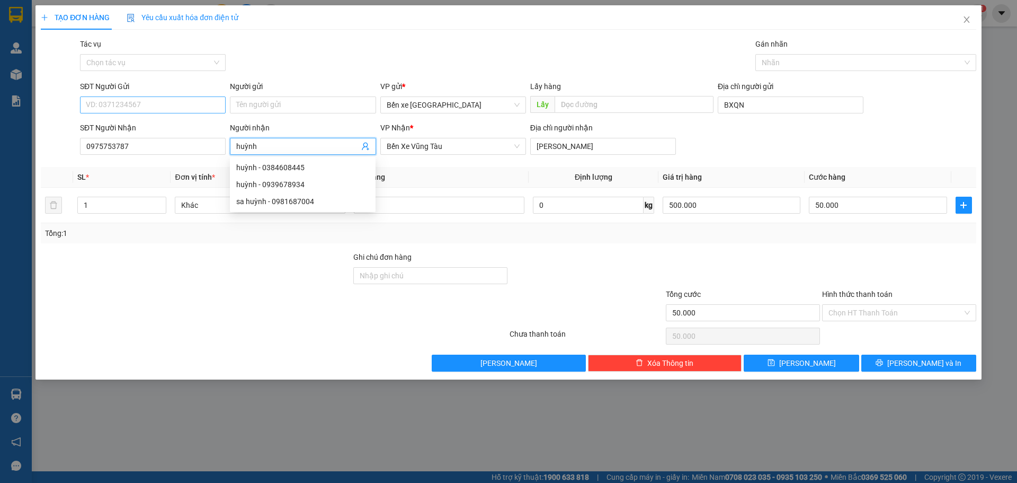
type input "huỳnh"
click at [161, 106] on input "SĐT Người Gửi" at bounding box center [153, 104] width 146 height 17
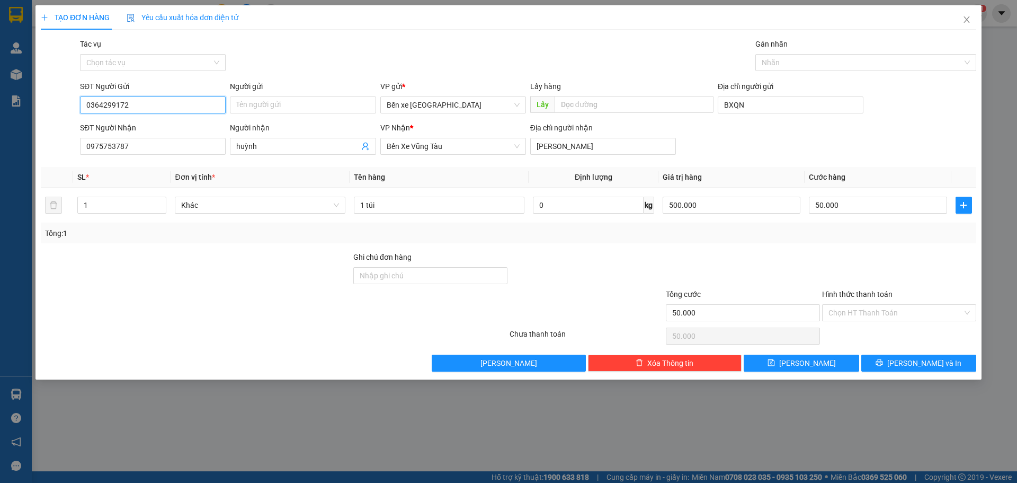
type input "0364299172"
drag, startPoint x: 175, startPoint y: 321, endPoint x: 292, endPoint y: 125, distance: 227.9
click at [179, 313] on div at bounding box center [196, 306] width 313 height 37
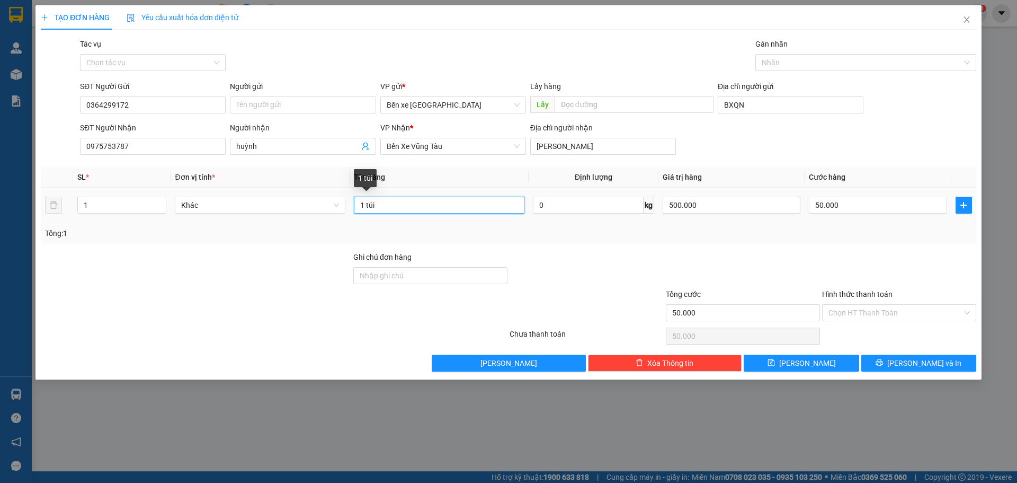
click at [444, 208] on input "1 túi" at bounding box center [439, 205] width 171 height 17
drag, startPoint x: 400, startPoint y: 206, endPoint x: 332, endPoint y: 214, distance: 68.2
click at [332, 214] on tr "1 Khác 1 túi 0 kg 500.000 50.000" at bounding box center [509, 205] width 936 height 35
type input "hộp giấy"
drag, startPoint x: 790, startPoint y: 152, endPoint x: 590, endPoint y: 95, distance: 208.0
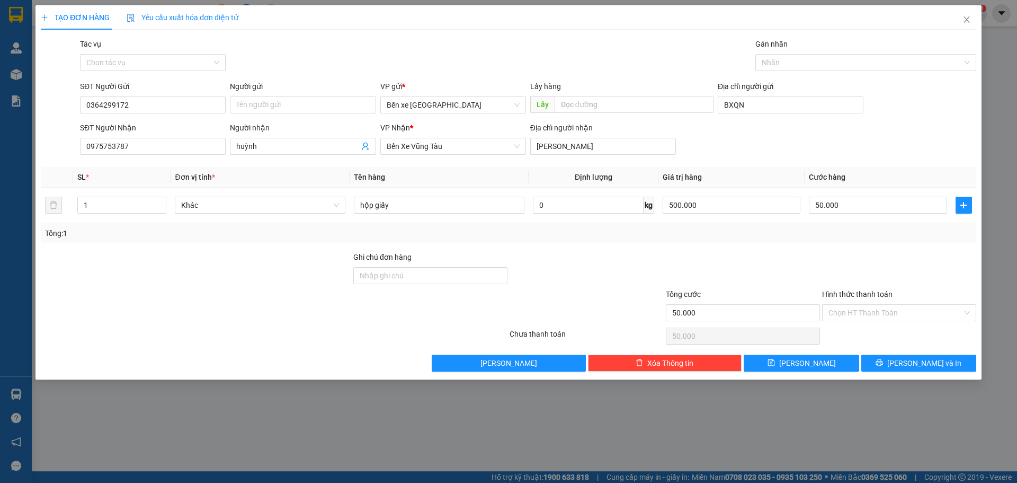
click at [787, 152] on div "SĐT Người Nhận 0975753787 Người nhận huỳnh VP Nhận * Bến Xe Vũng Tàu Địa chỉ ng…" at bounding box center [528, 140] width 901 height 37
click at [502, 103] on span "Bến xe [GEOGRAPHIC_DATA]" at bounding box center [453, 105] width 133 height 16
drag, startPoint x: 752, startPoint y: 164, endPoint x: 627, endPoint y: 162, distance: 125.6
click at [748, 167] on div "Transit Pickup Surcharge Ids Transit Deliver Surcharge Ids Transit Deliver Surc…" at bounding box center [509, 204] width 936 height 333
click at [858, 217] on td "50.000" at bounding box center [878, 205] width 146 height 35
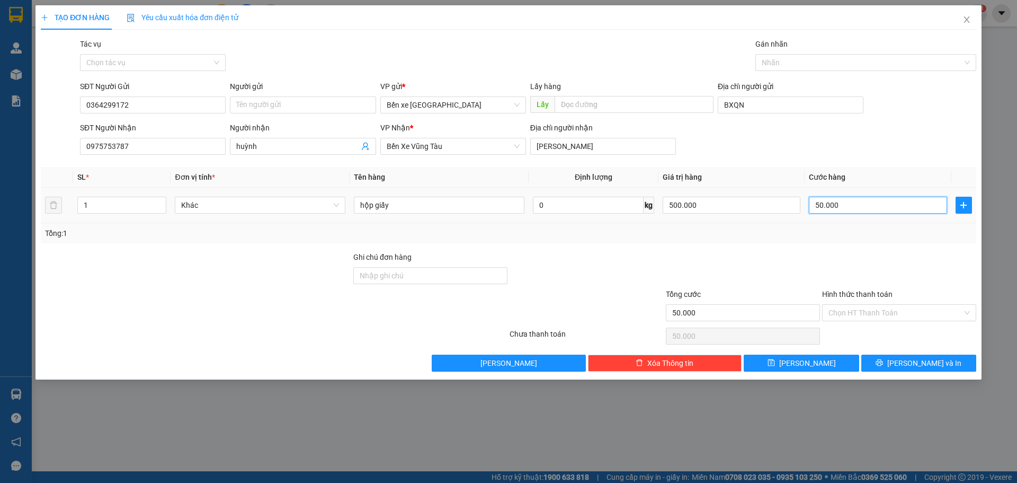
click at [862, 200] on input "50.000" at bounding box center [878, 205] width 138 height 17
type input "2"
type input "20"
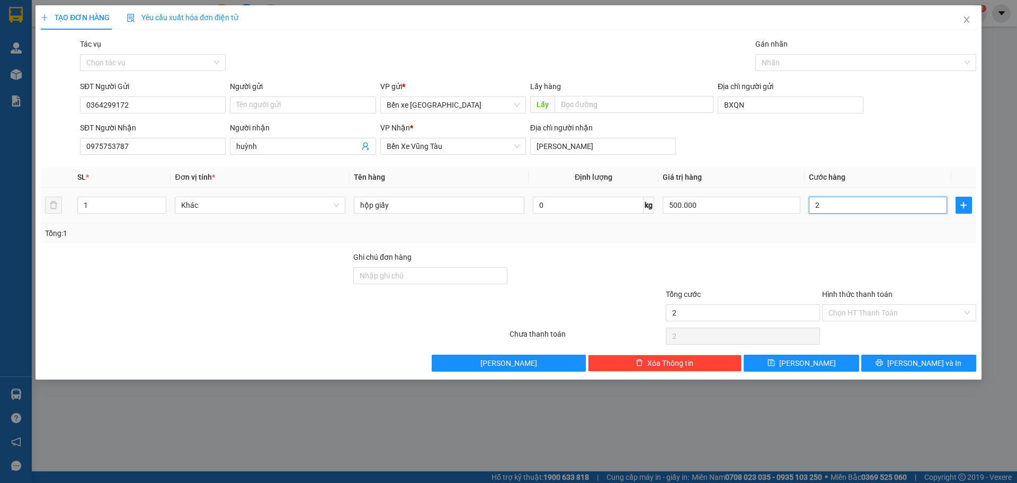
type input "20"
type input "200"
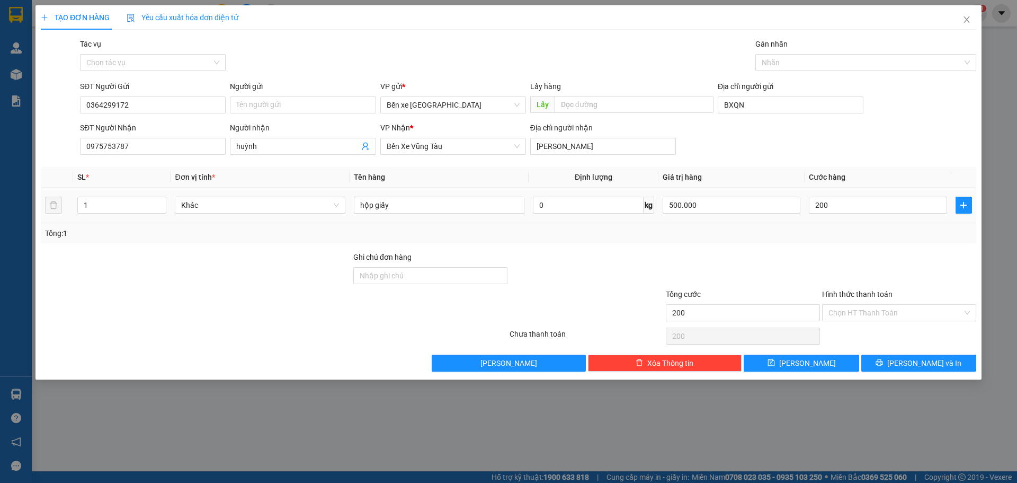
type input "200.000"
click at [858, 245] on div "Transit Pickup Surcharge Ids Transit Deliver Surcharge Ids Transit Deliver Surc…" at bounding box center [509, 204] width 936 height 333
click at [766, 204] on input "500.000" at bounding box center [732, 205] width 138 height 17
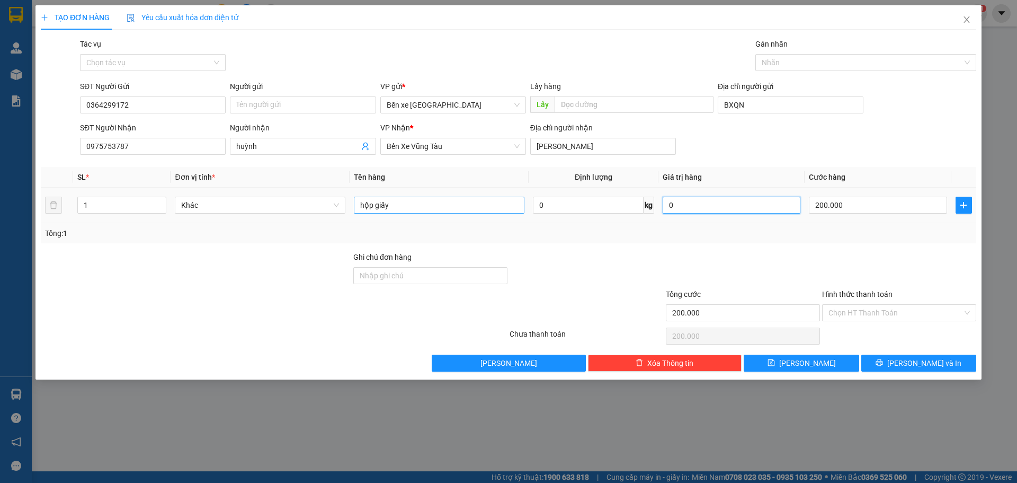
type input "0"
click at [455, 204] on input "hộp giấy" at bounding box center [439, 205] width 171 height 17
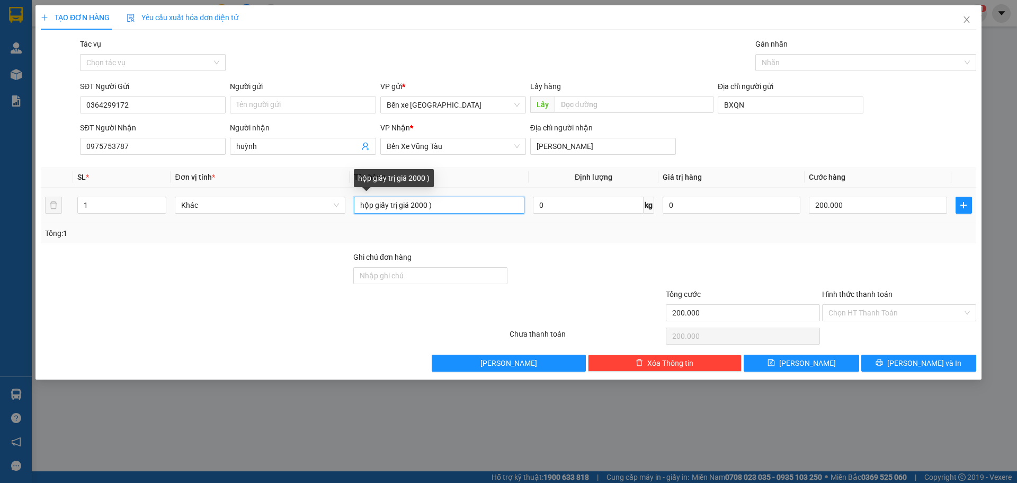
click at [359, 203] on input "hộp giấy trị giá 2000 )" at bounding box center [439, 205] width 171 height 17
type input "(hộp giấy trị giá 2000 )"
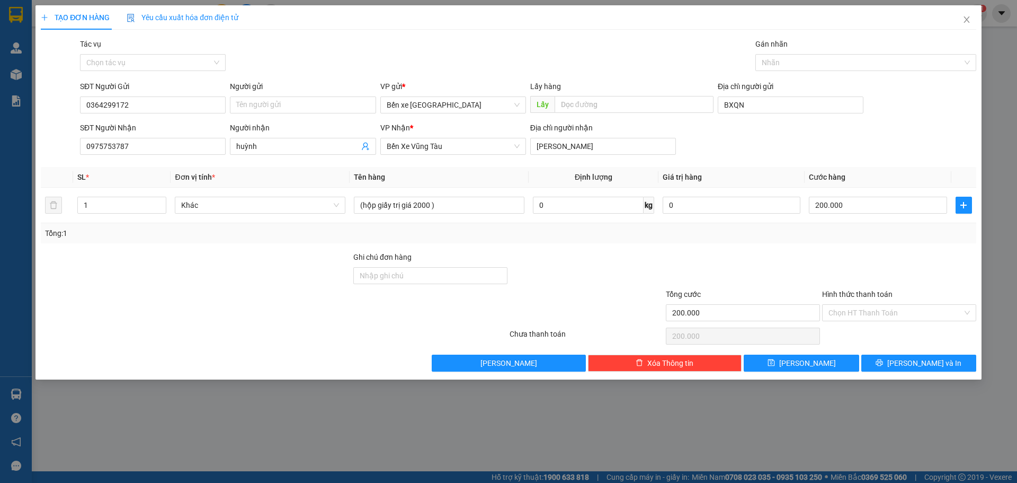
drag, startPoint x: 892, startPoint y: 315, endPoint x: 888, endPoint y: 323, distance: 8.8
click at [891, 320] on input "Hình thức thanh toán" at bounding box center [896, 313] width 134 height 16
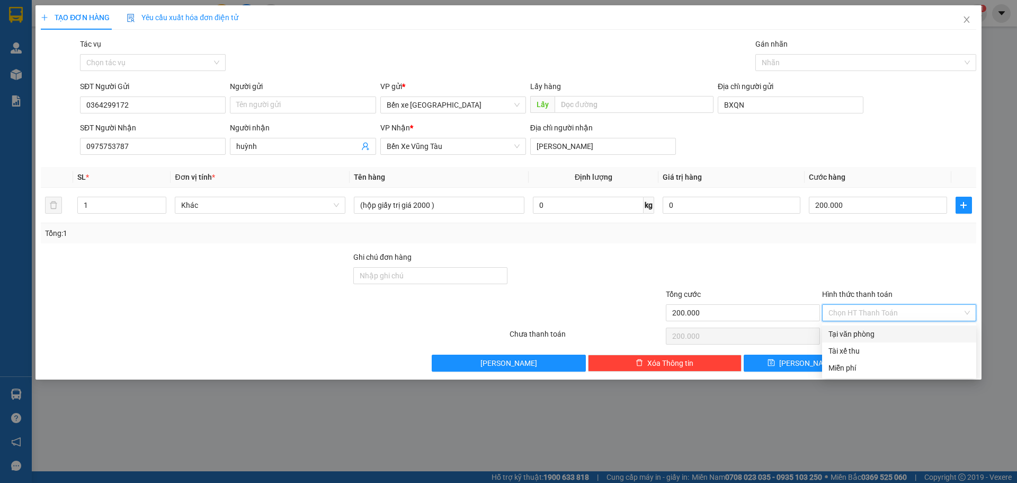
drag, startPoint x: 864, startPoint y: 336, endPoint x: 1017, endPoint y: 236, distance: 182.8
click at [865, 336] on div "Tại văn phòng" at bounding box center [899, 334] width 141 height 12
type input "0"
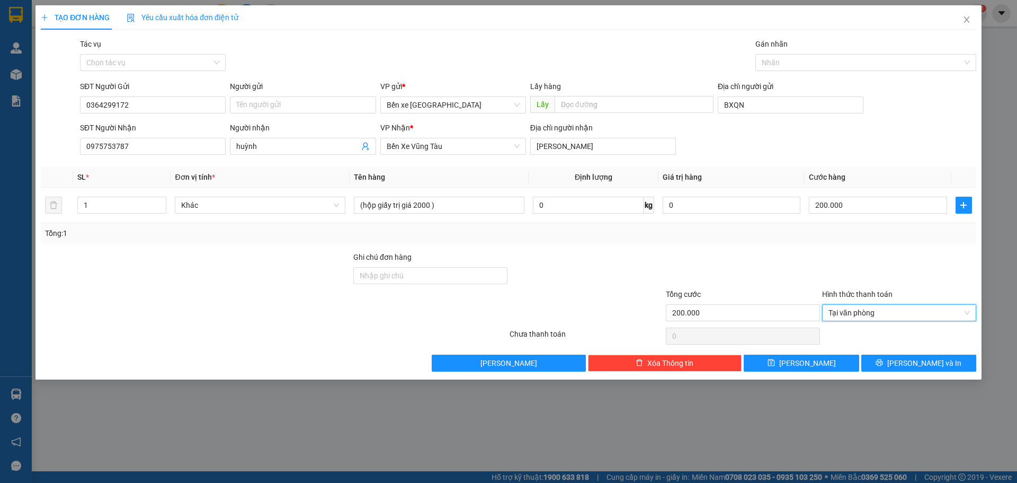
drag, startPoint x: 885, startPoint y: 271, endPoint x: 1000, endPoint y: 207, distance: 132.3
click at [909, 258] on div at bounding box center [899, 269] width 156 height 37
click at [787, 360] on button "[PERSON_NAME]" at bounding box center [801, 362] width 115 height 17
type input "0"
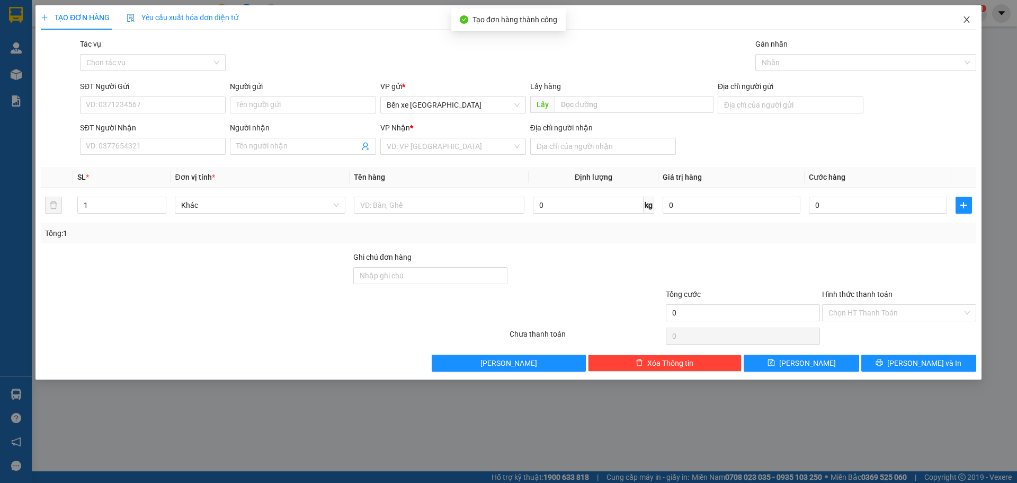
click at [967, 20] on icon "close" at bounding box center [967, 19] width 6 height 6
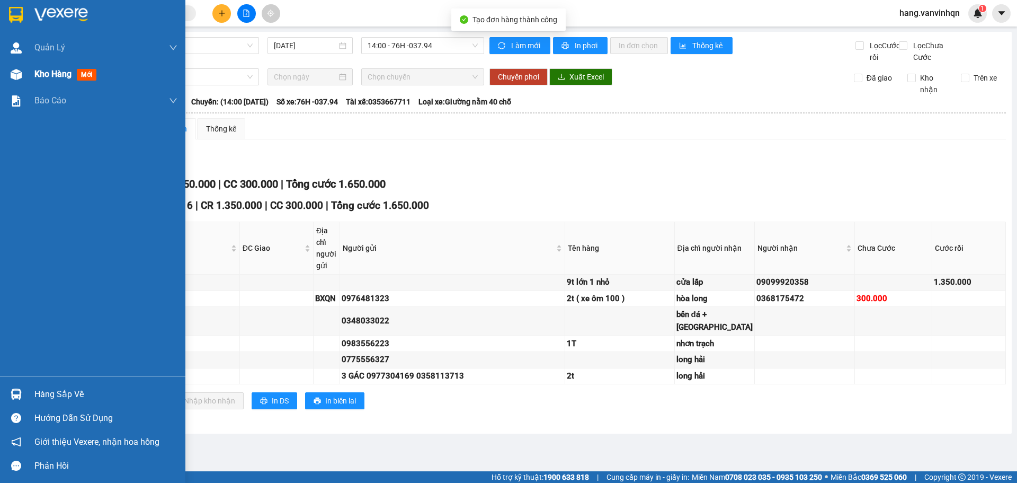
click at [11, 72] on img at bounding box center [16, 74] width 11 height 11
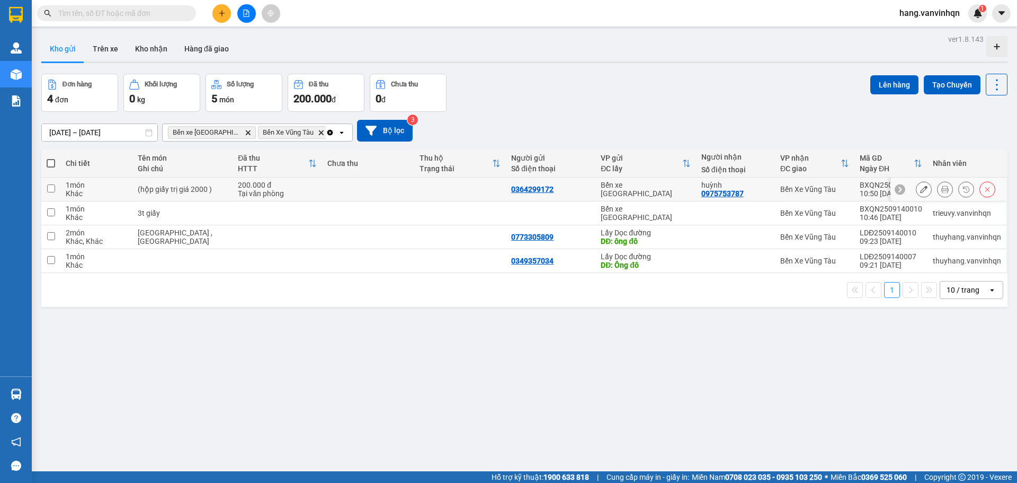
drag, startPoint x: 308, startPoint y: 182, endPoint x: 856, endPoint y: 169, distance: 547.4
click at [315, 183] on tr "1 món Khác (hộp giấy trị giá 2000 ) 200.000 đ Tại văn phòng 0364299172 Bến xe […" at bounding box center [524, 189] width 966 height 24
checkbox input "true"
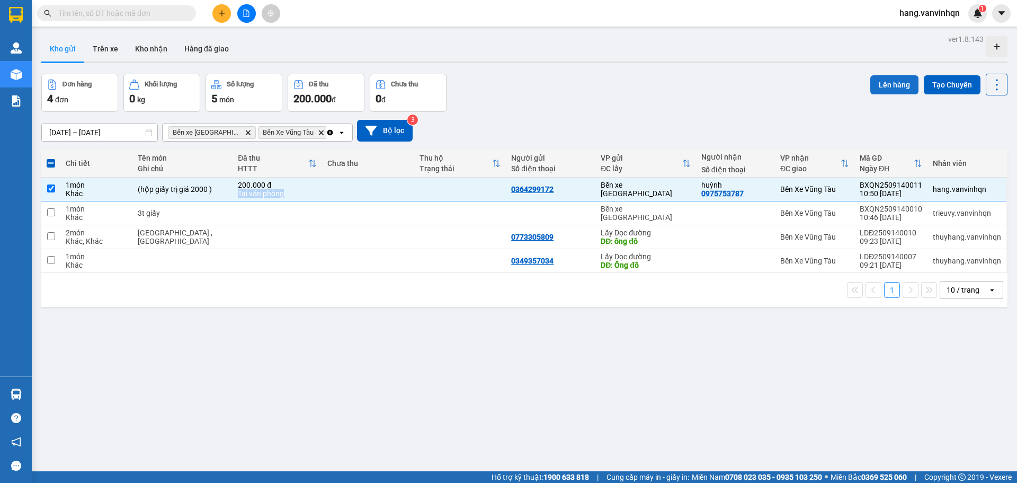
click at [881, 83] on button "Lên hàng" at bounding box center [894, 84] width 48 height 19
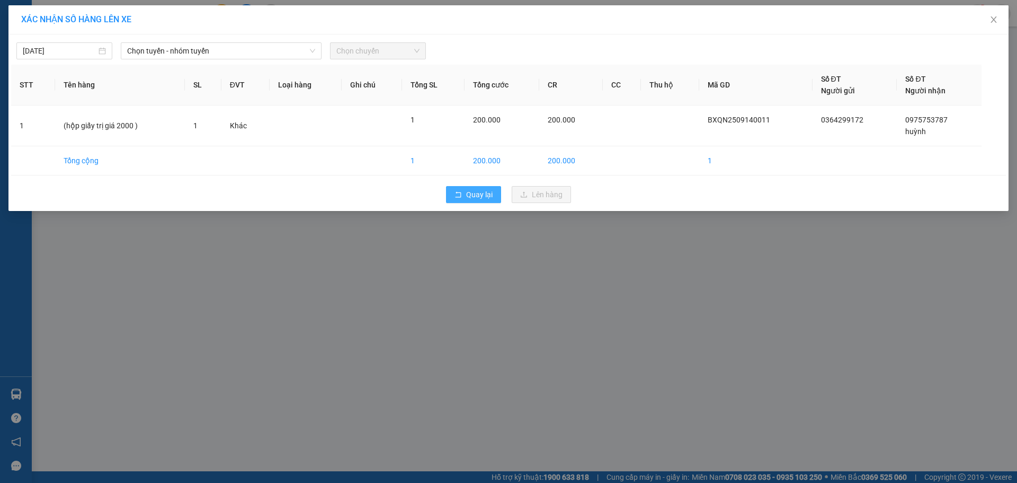
click at [462, 198] on button "Quay lại" at bounding box center [473, 194] width 55 height 17
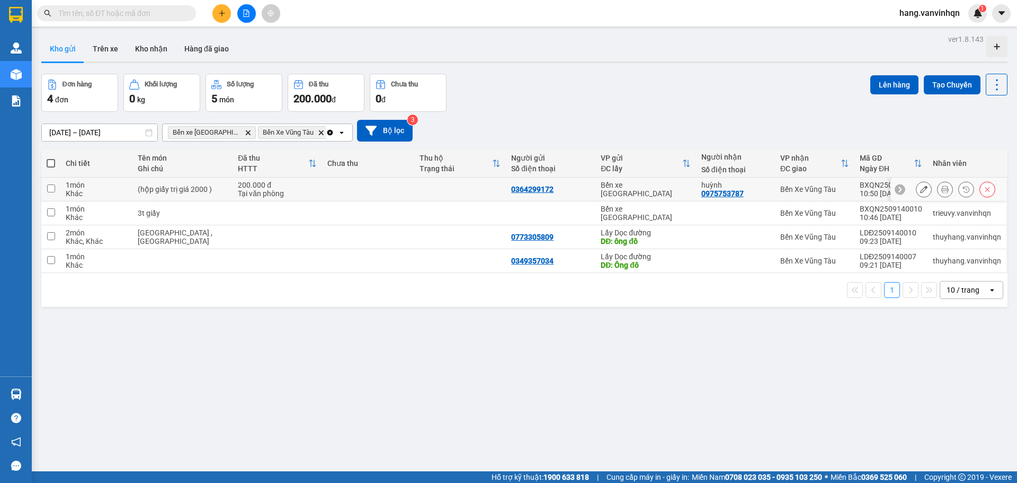
click at [920, 188] on icon at bounding box center [923, 188] width 7 height 7
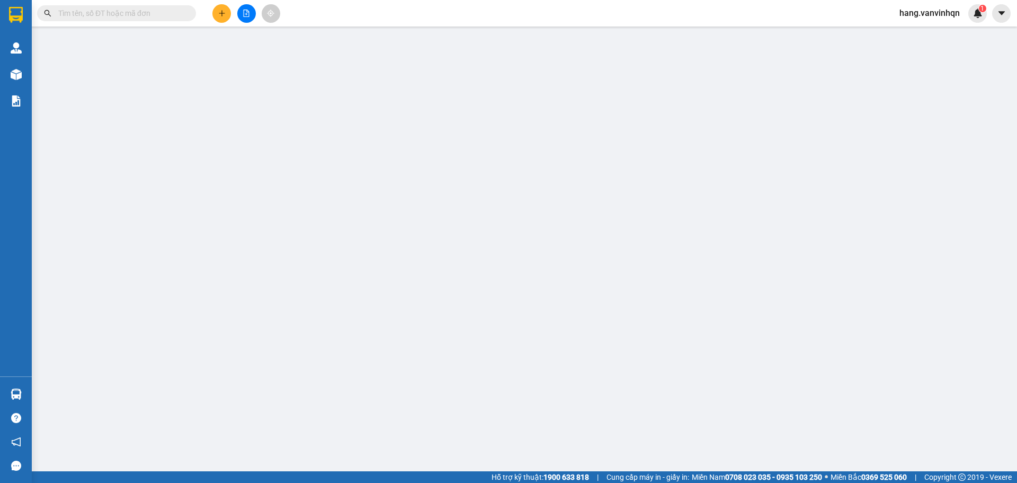
type input "0364299172"
type input "BXQN"
type input "0975753787"
type input "huỳnh"
type input "[PERSON_NAME]"
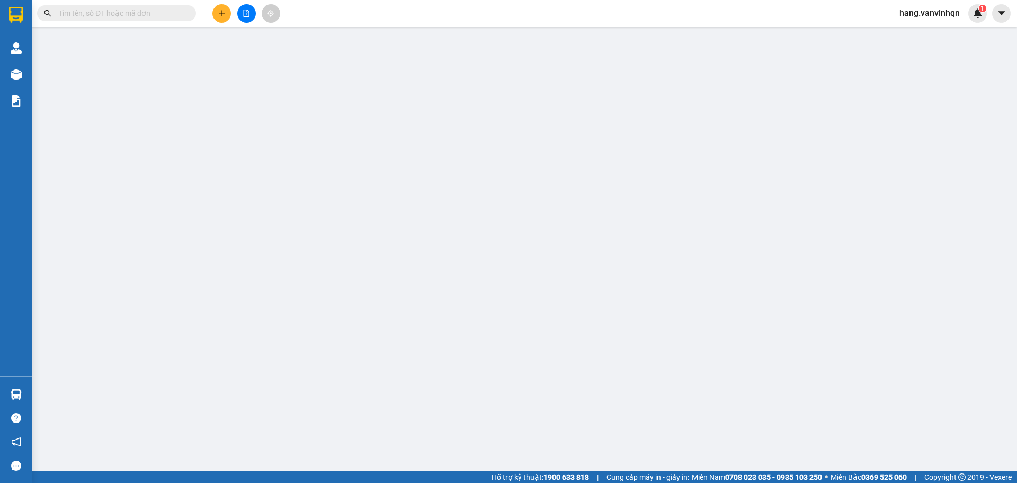
type input "200.000"
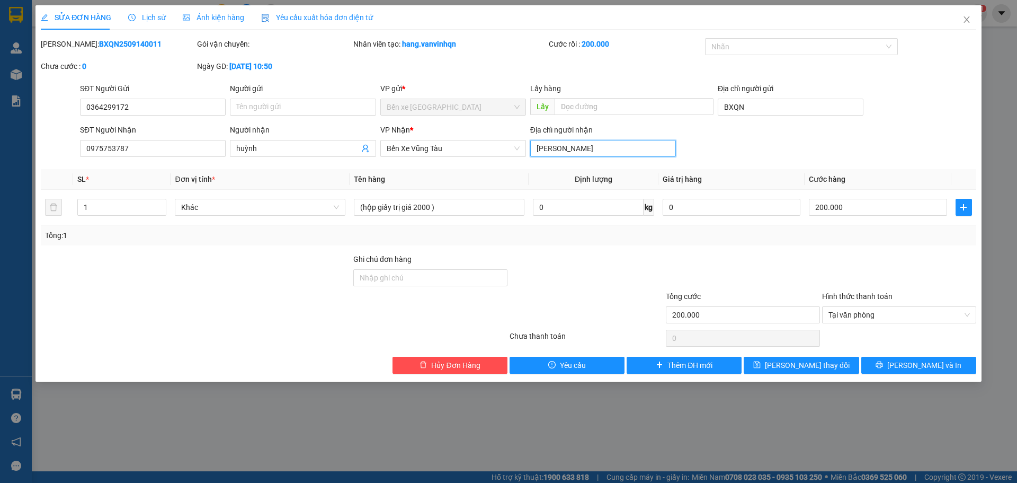
click at [589, 146] on input "[PERSON_NAME]" at bounding box center [603, 148] width 146 height 17
type input "vtau"
drag, startPoint x: 796, startPoint y: 361, endPoint x: 791, endPoint y: 358, distance: 5.5
click at [794, 360] on span "[PERSON_NAME] thay đổi" at bounding box center [807, 365] width 85 height 12
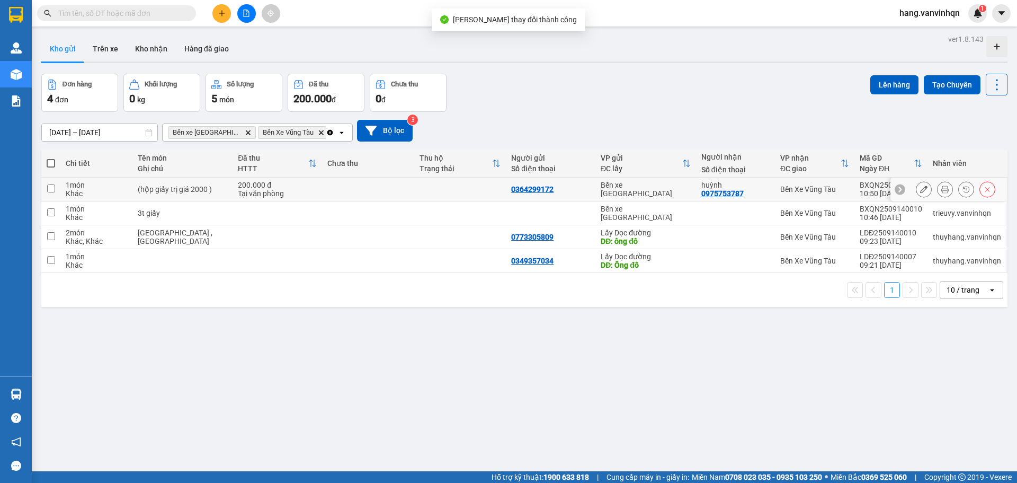
drag, startPoint x: 420, startPoint y: 190, endPoint x: 567, endPoint y: 193, distance: 146.8
click at [418, 193] on td at bounding box center [460, 189] width 92 height 24
checkbox input "true"
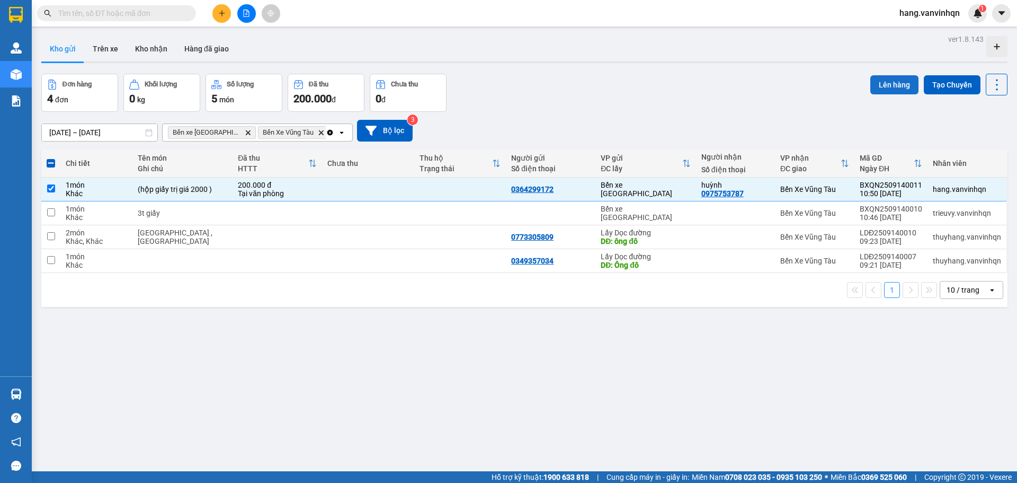
click at [896, 78] on button "Lên hàng" at bounding box center [894, 84] width 48 height 19
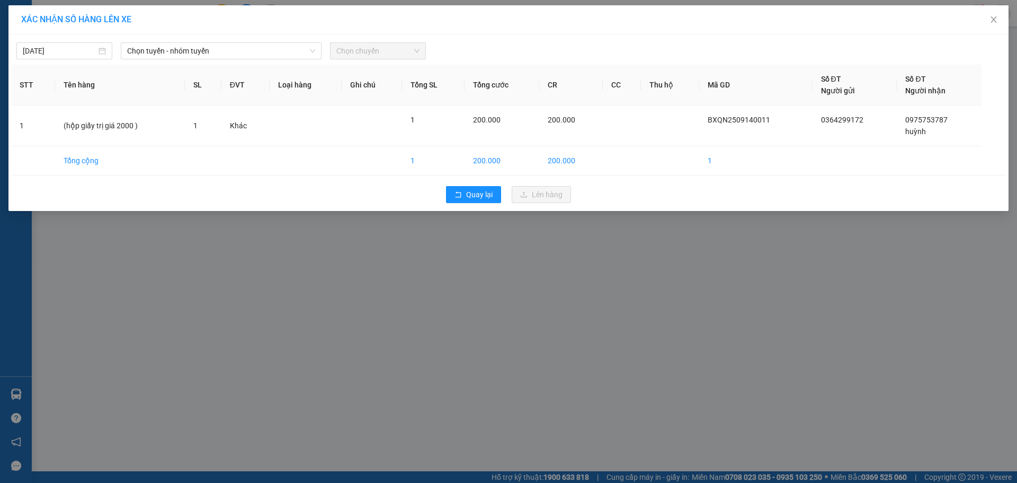
click at [224, 41] on div "[DATE] Chọn tuyến - nhóm tuyến Chọn chuyến" at bounding box center [508, 48] width 995 height 22
click at [224, 50] on span "Chọn tuyến - nhóm tuyến" at bounding box center [221, 51] width 188 height 16
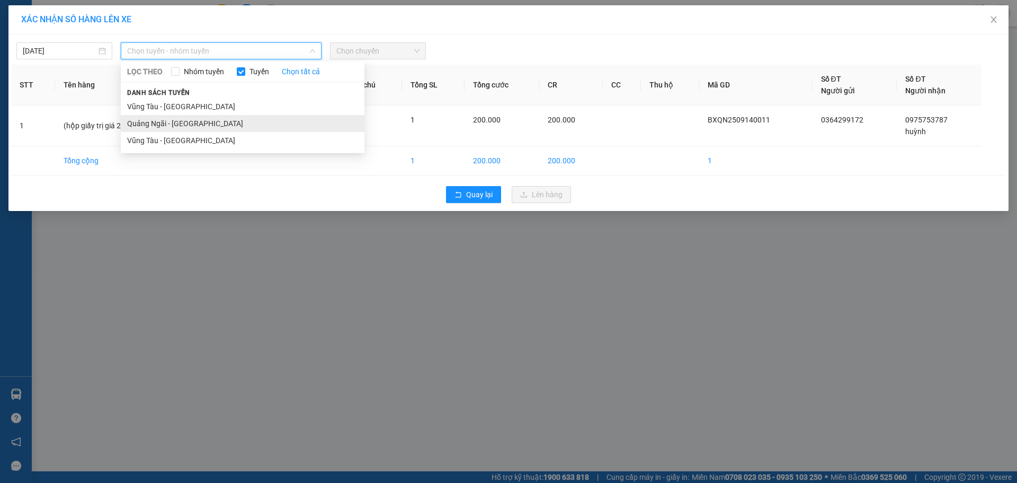
click at [203, 123] on li "Quảng Ngãi - [GEOGRAPHIC_DATA]" at bounding box center [243, 123] width 244 height 17
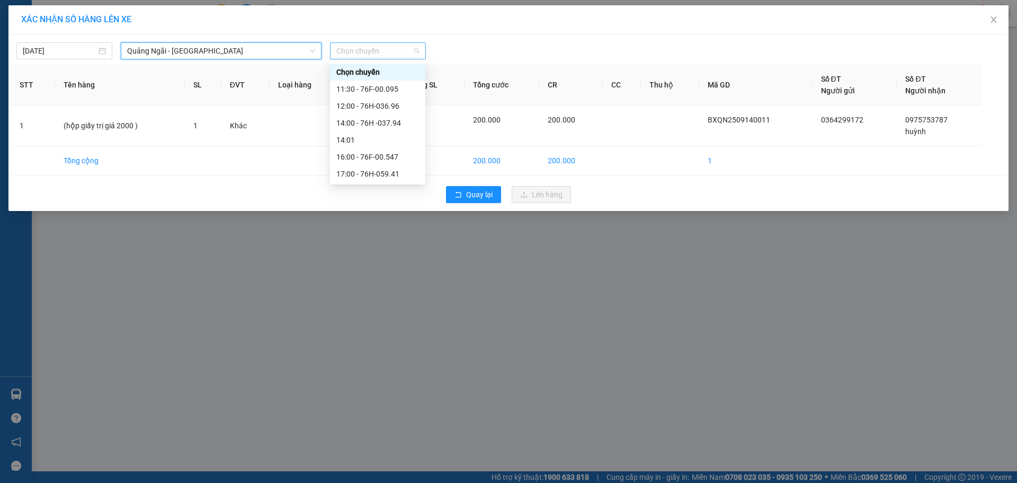
click at [369, 56] on span "Chọn chuyến" at bounding box center [377, 51] width 83 height 16
click at [388, 121] on div "14:00 - 76H -037.94" at bounding box center [377, 123] width 83 height 12
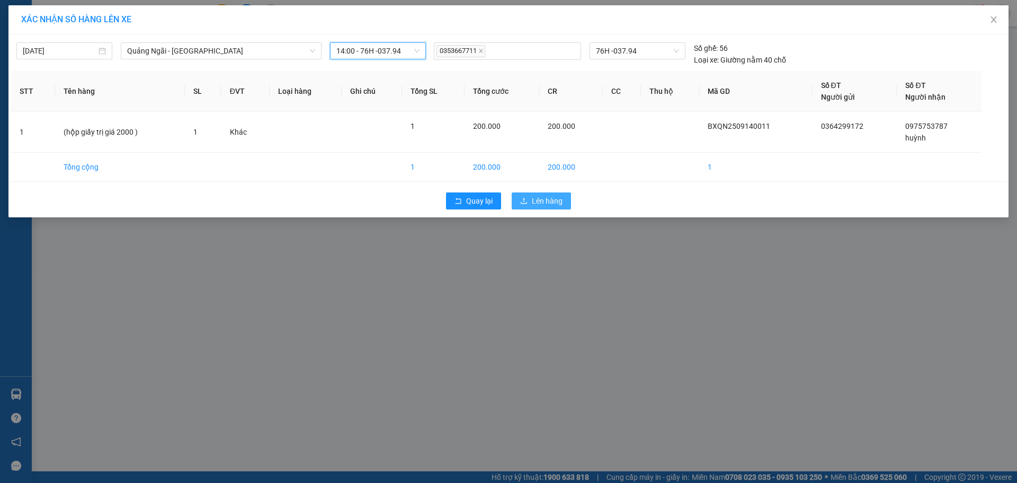
click at [550, 195] on span "Lên hàng" at bounding box center [547, 201] width 31 height 12
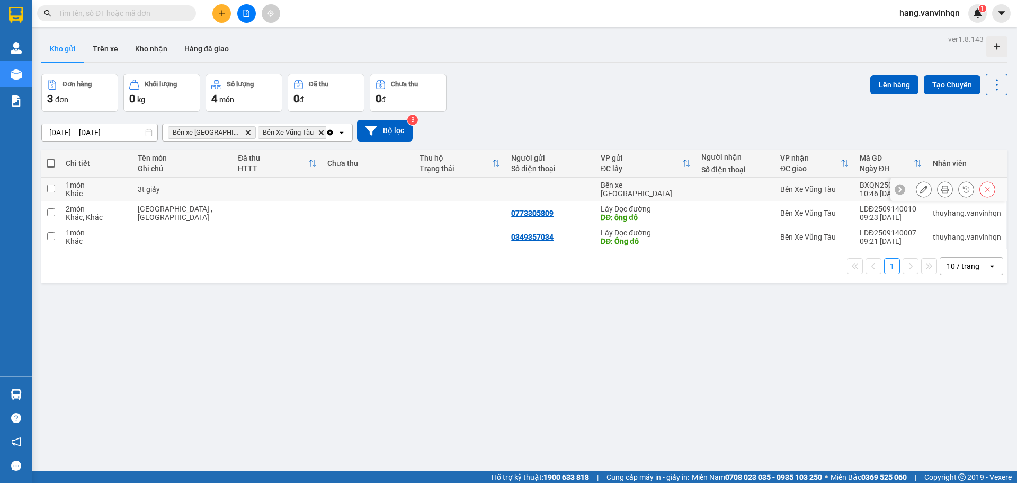
click at [254, 197] on td at bounding box center [278, 189] width 90 height 24
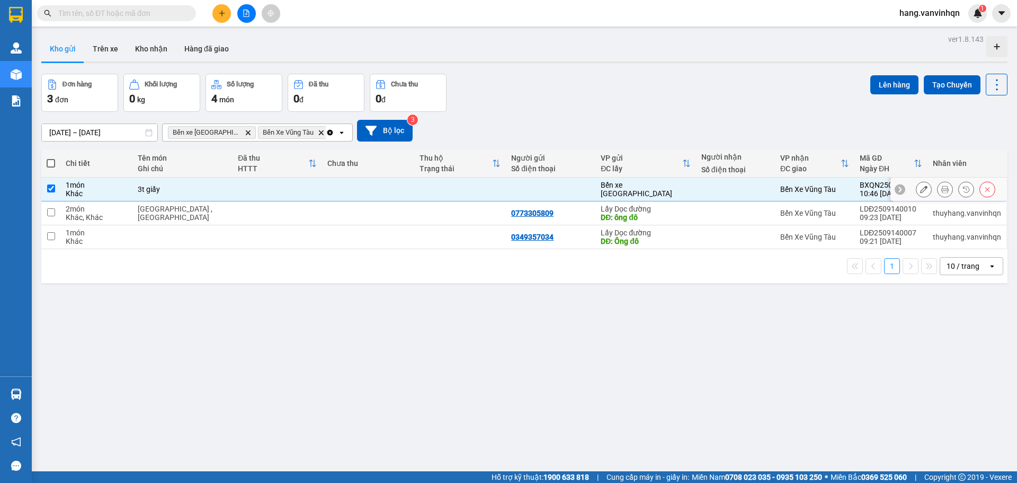
checkbox input "true"
click at [878, 86] on button "Lên hàng" at bounding box center [894, 84] width 48 height 19
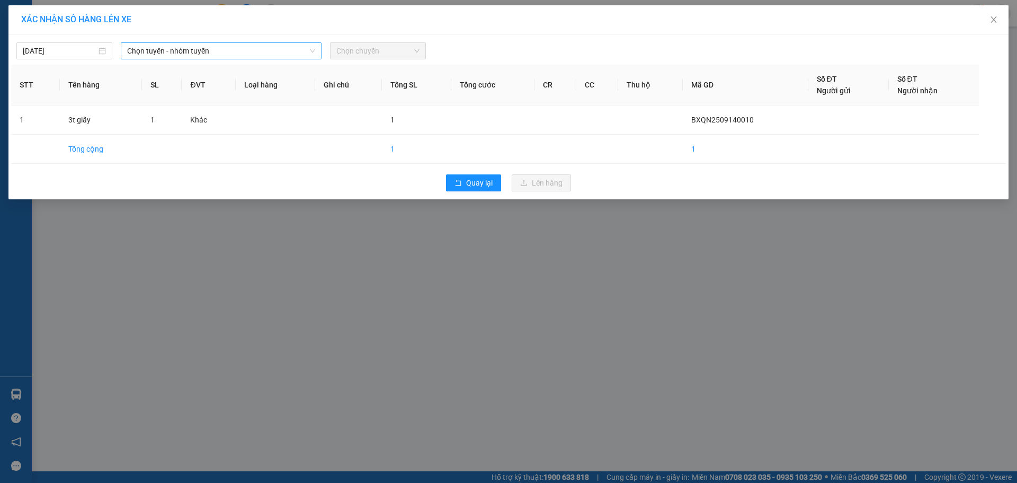
click at [210, 46] on span "Chọn tuyến - nhóm tuyến" at bounding box center [221, 51] width 188 height 16
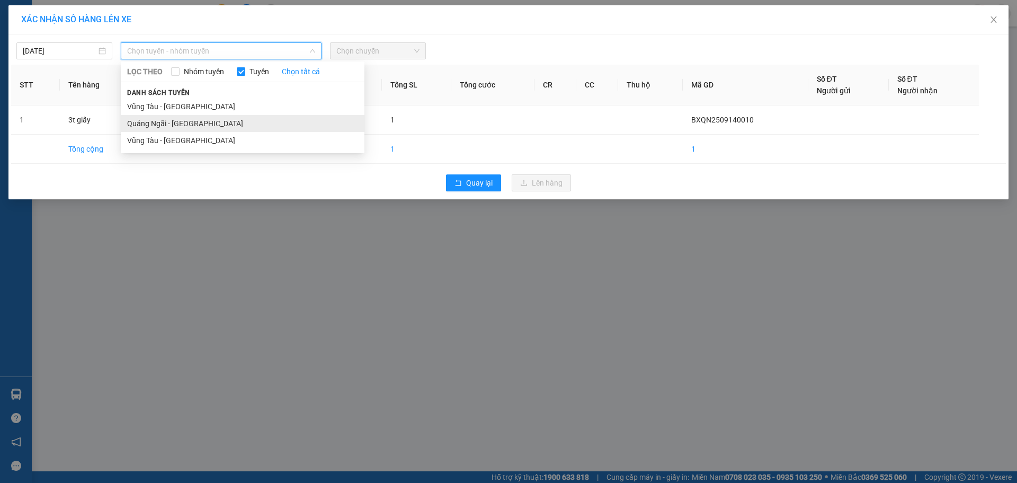
click at [189, 124] on li "Quảng Ngãi - [GEOGRAPHIC_DATA]" at bounding box center [243, 123] width 244 height 17
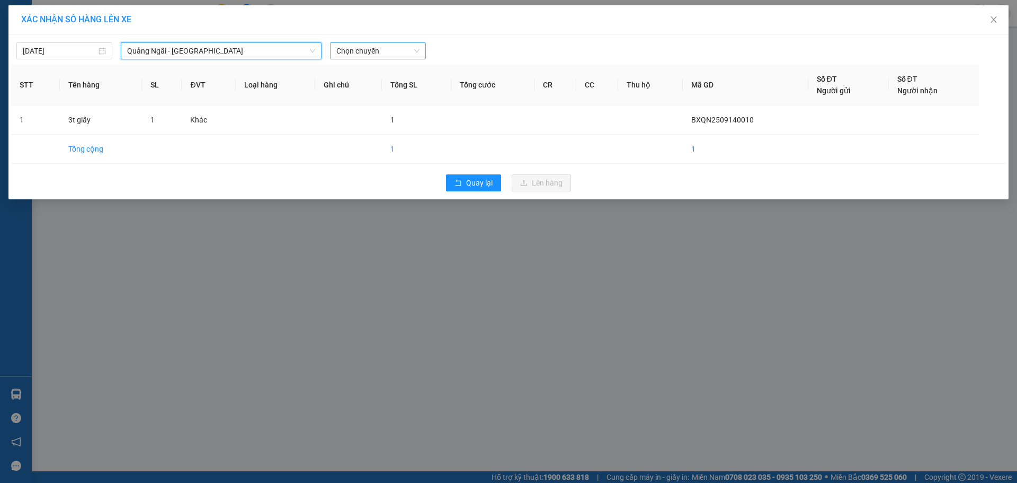
click at [383, 52] on span "Chọn chuyến" at bounding box center [377, 51] width 83 height 16
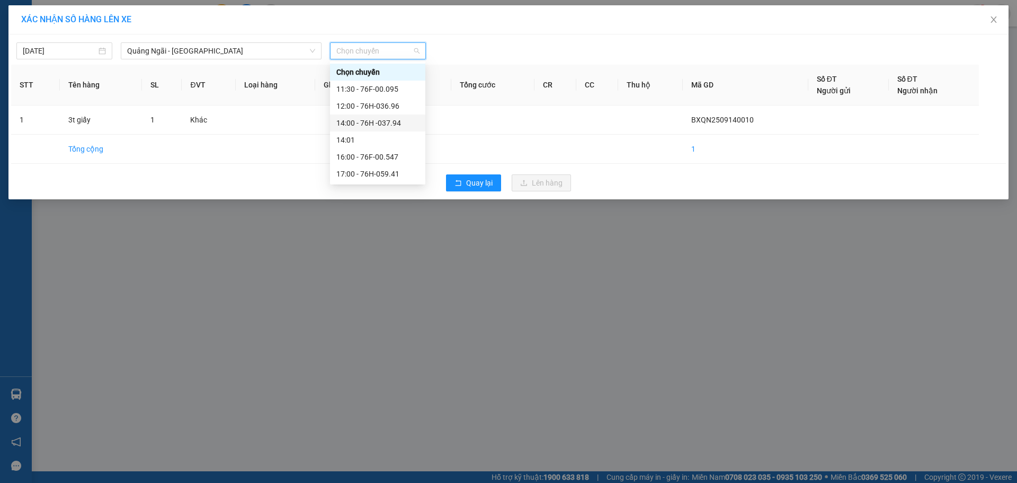
drag, startPoint x: 390, startPoint y: 123, endPoint x: 539, endPoint y: 203, distance: 169.3
click at [392, 123] on div "14:00 - 76H -037.94" at bounding box center [377, 123] width 83 height 12
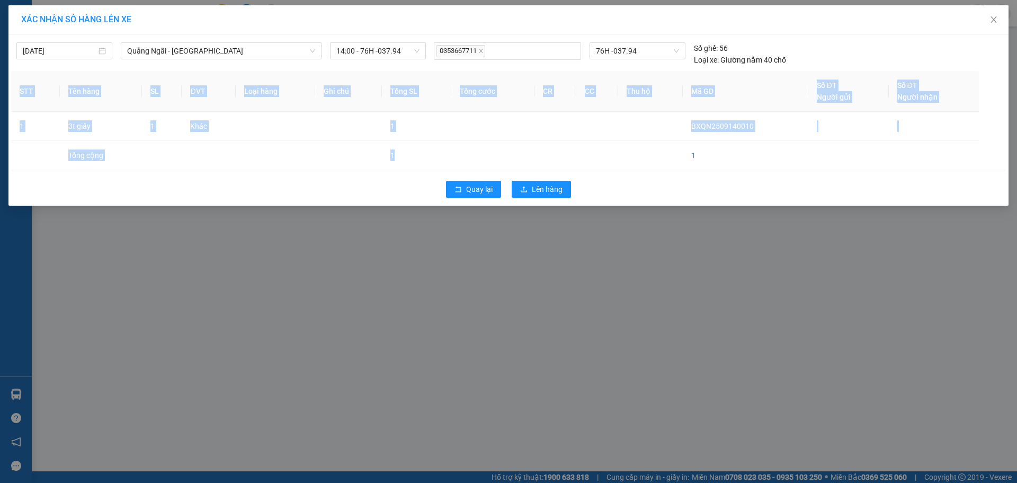
drag, startPoint x: 555, startPoint y: 168, endPoint x: 555, endPoint y: 174, distance: 5.8
click at [555, 174] on div "[DATE] [GEOGRAPHIC_DATA] - [GEOGRAPHIC_DATA] LỌC THEO Nhóm tuyến Tuyến Chọn tất…" at bounding box center [508, 119] width 1000 height 171
drag, startPoint x: 546, startPoint y: 190, endPoint x: 545, endPoint y: 180, distance: 10.2
click at [547, 189] on span "Lên hàng" at bounding box center [547, 189] width 31 height 12
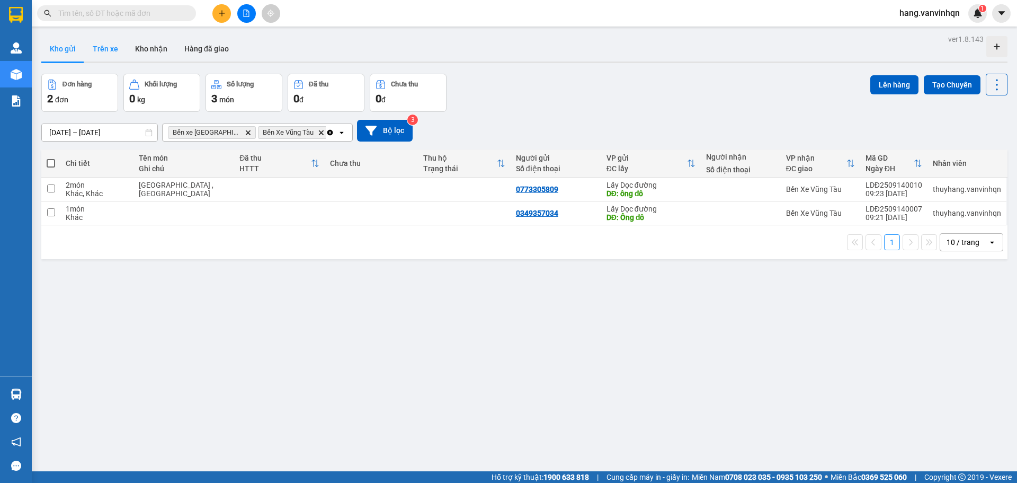
click at [118, 40] on button "Trên xe" at bounding box center [105, 48] width 42 height 25
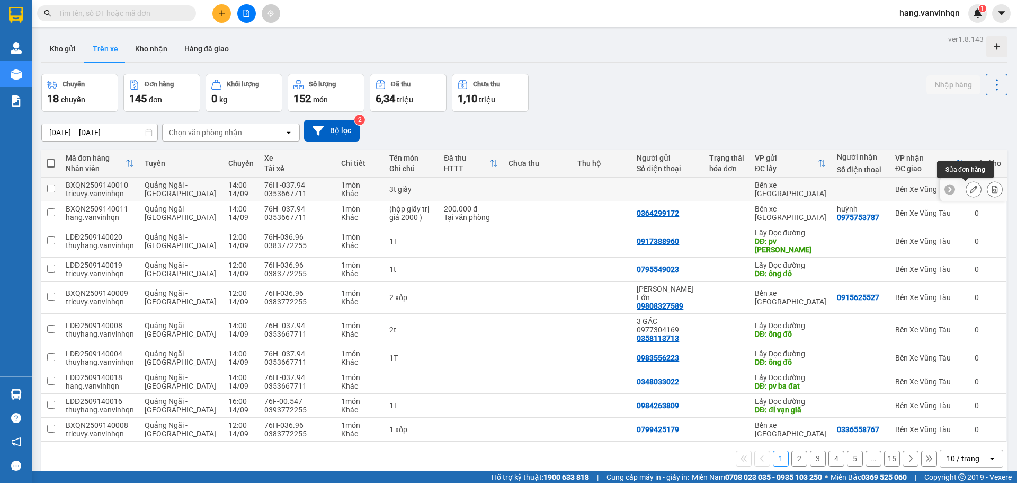
click at [970, 188] on icon at bounding box center [973, 188] width 7 height 7
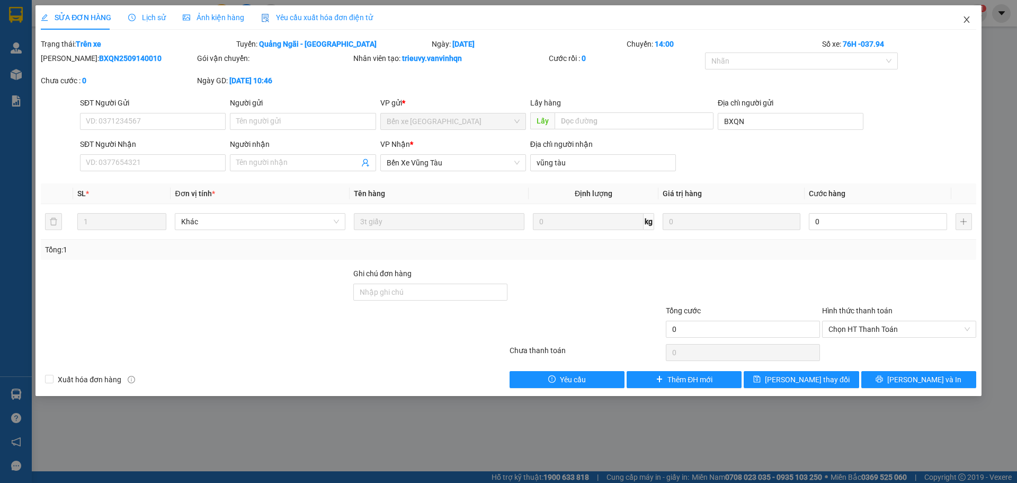
drag, startPoint x: 965, startPoint y: 26, endPoint x: 823, endPoint y: 4, distance: 144.2
click at [966, 26] on span "Close" at bounding box center [967, 20] width 30 height 30
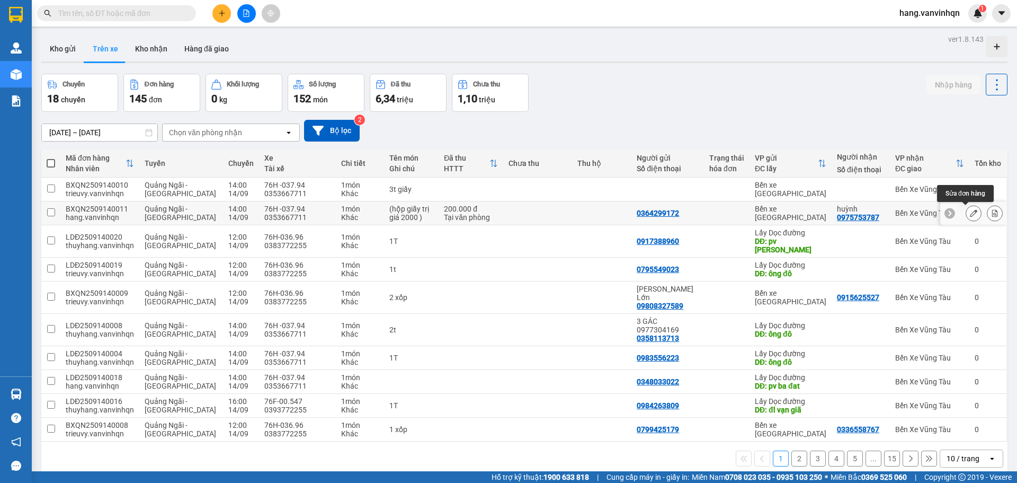
click at [970, 215] on icon at bounding box center [973, 212] width 7 height 7
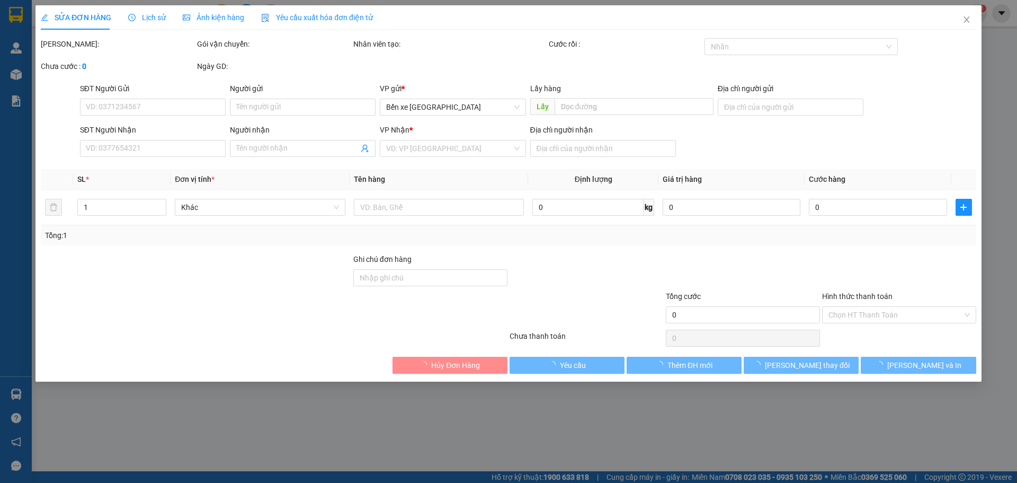
type input "0364299172"
type input "BXQN"
type input "0975753787"
type input "huỳnh"
type input "vtau"
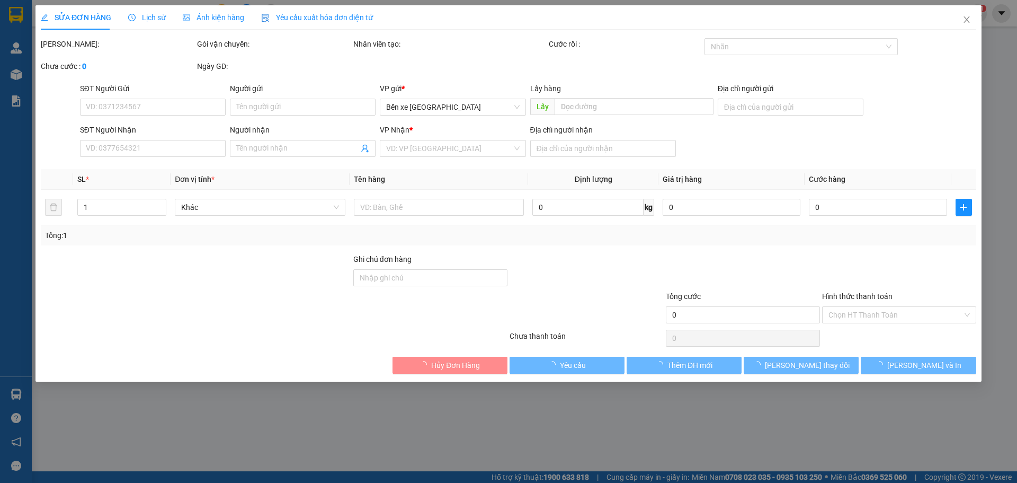
type input "200.000"
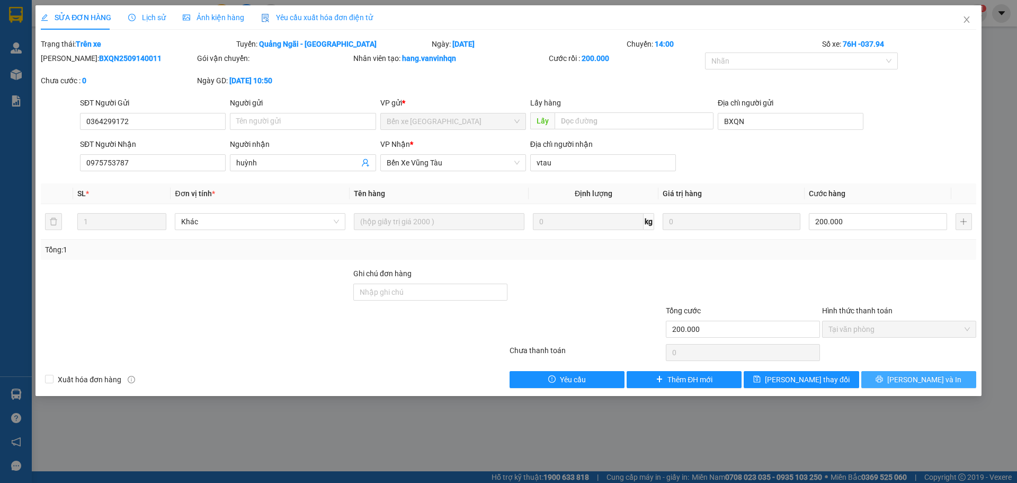
click at [929, 379] on span "[PERSON_NAME] và In" at bounding box center [924, 379] width 74 height 12
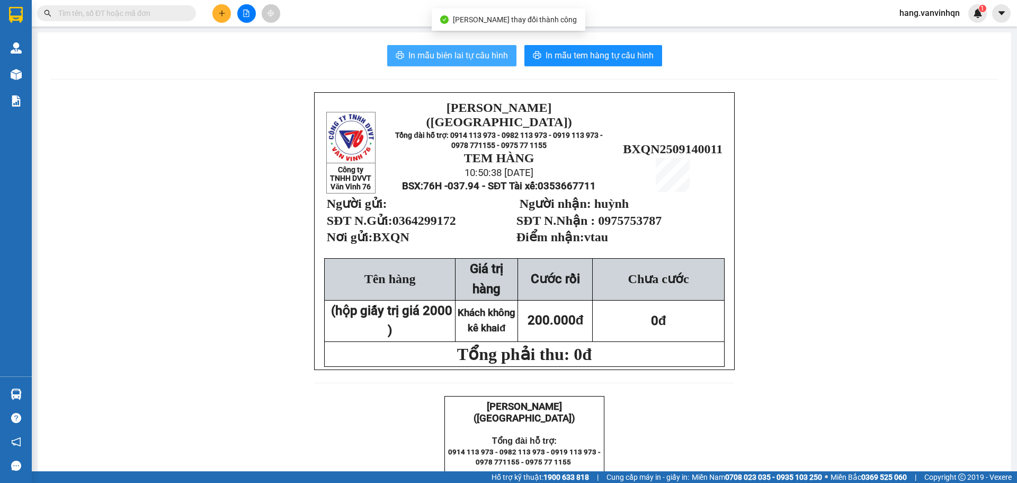
click at [431, 58] on span "In mẫu biên lai tự cấu hình" at bounding box center [458, 55] width 100 height 13
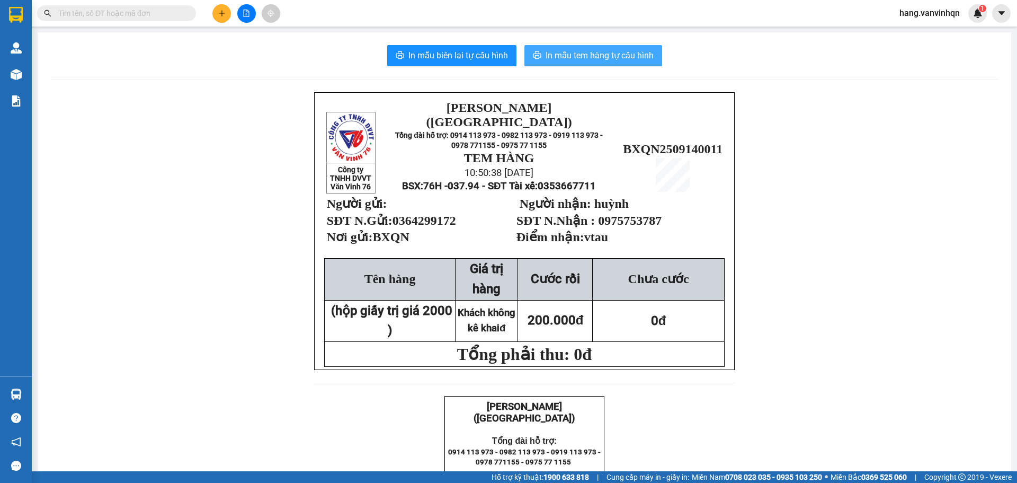
drag, startPoint x: 616, startPoint y: 48, endPoint x: 613, endPoint y: 57, distance: 9.4
click at [616, 51] on button "In mẫu tem hàng tự cấu hình" at bounding box center [593, 55] width 138 height 21
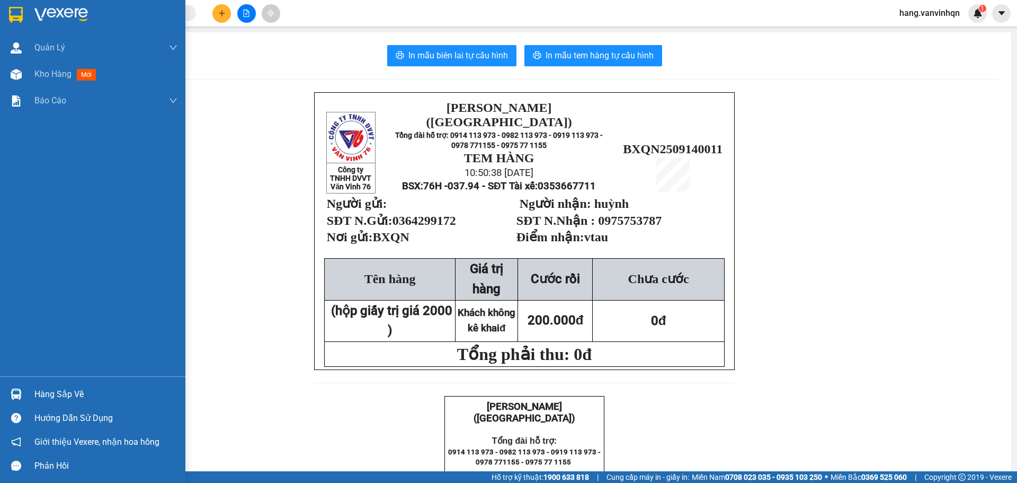
drag, startPoint x: 67, startPoint y: 74, endPoint x: 457, endPoint y: 19, distance: 393.8
click at [76, 72] on div "Kho hàng mới" at bounding box center [67, 73] width 66 height 13
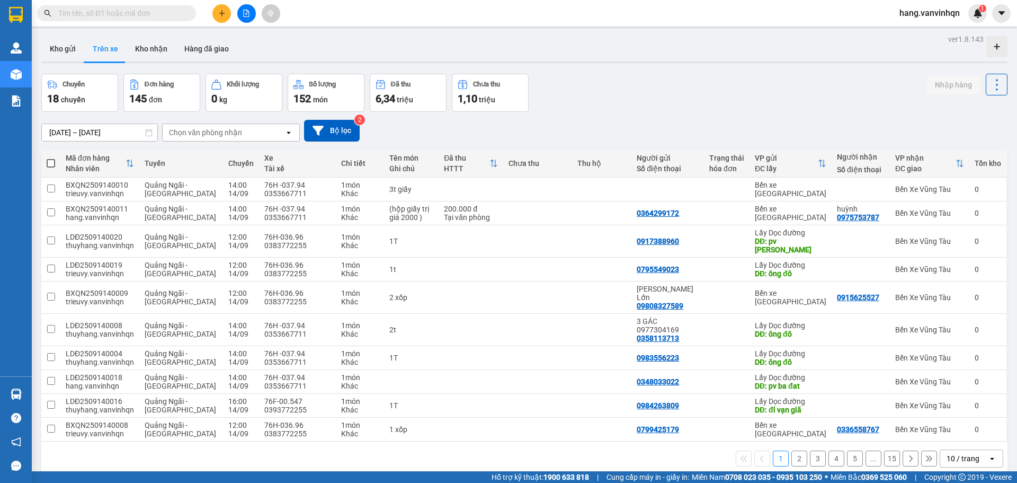
drag, startPoint x: 65, startPoint y: 50, endPoint x: 1017, endPoint y: 154, distance: 957.2
click at [82, 46] on button "Kho gửi" at bounding box center [62, 48] width 43 height 25
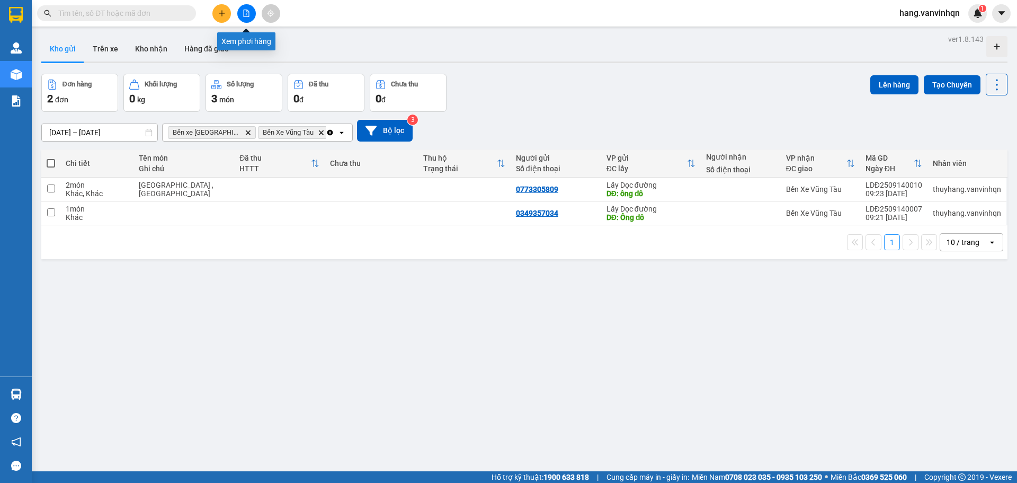
click at [246, 16] on icon "file-add" at bounding box center [246, 13] width 7 height 7
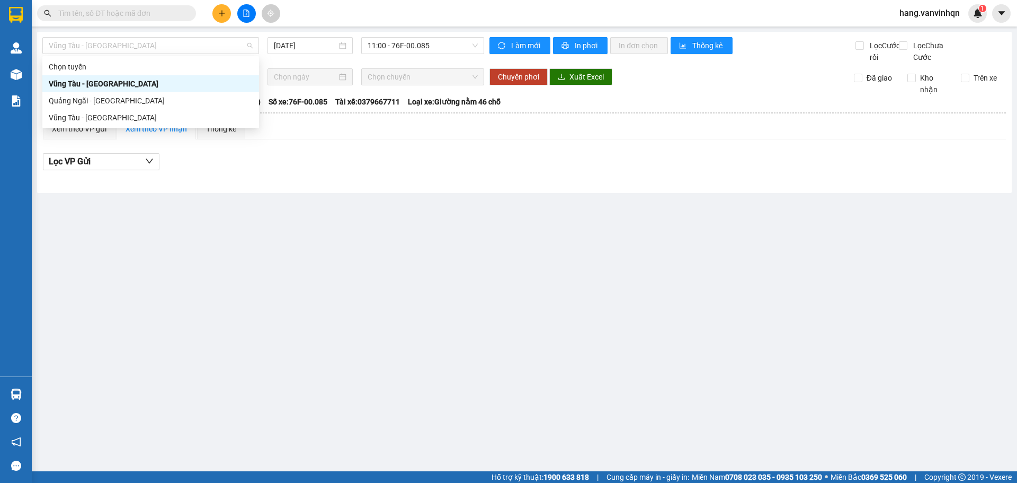
drag, startPoint x: 173, startPoint y: 38, endPoint x: 133, endPoint y: 84, distance: 61.2
click at [167, 41] on span "Vũng Tàu - [GEOGRAPHIC_DATA]" at bounding box center [151, 46] width 204 height 16
drag, startPoint x: 127, startPoint y: 99, endPoint x: 427, endPoint y: 52, distance: 303.9
click at [150, 90] on div "Chọn tuyến [GEOGRAPHIC_DATA] - [GEOGRAPHIC_DATA] [GEOGRAPHIC_DATA] - [GEOGRAPHI…" at bounding box center [150, 92] width 217 height 68
drag, startPoint x: 155, startPoint y: 105, endPoint x: 163, endPoint y: 105, distance: 7.4
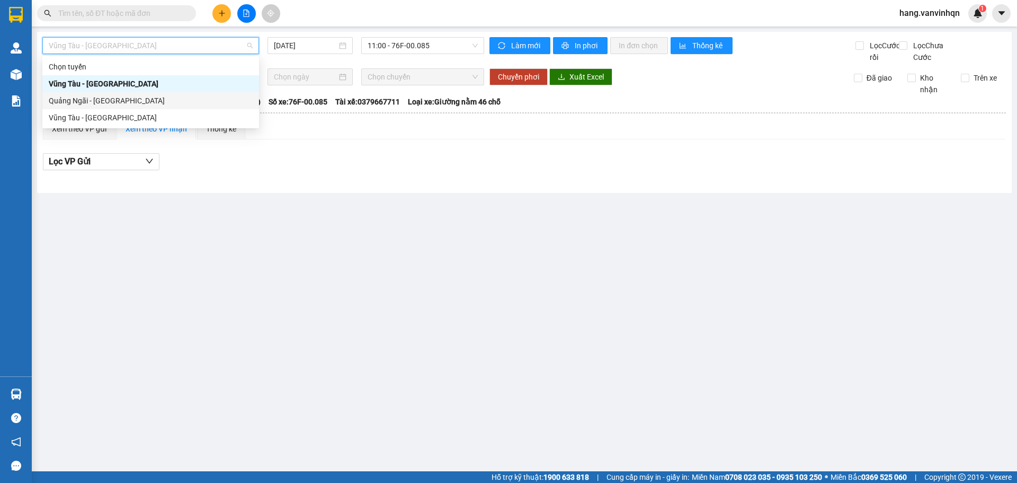
click at [155, 106] on div "Quảng Ngãi - [GEOGRAPHIC_DATA]" at bounding box center [151, 101] width 204 height 12
type input "[DATE]"
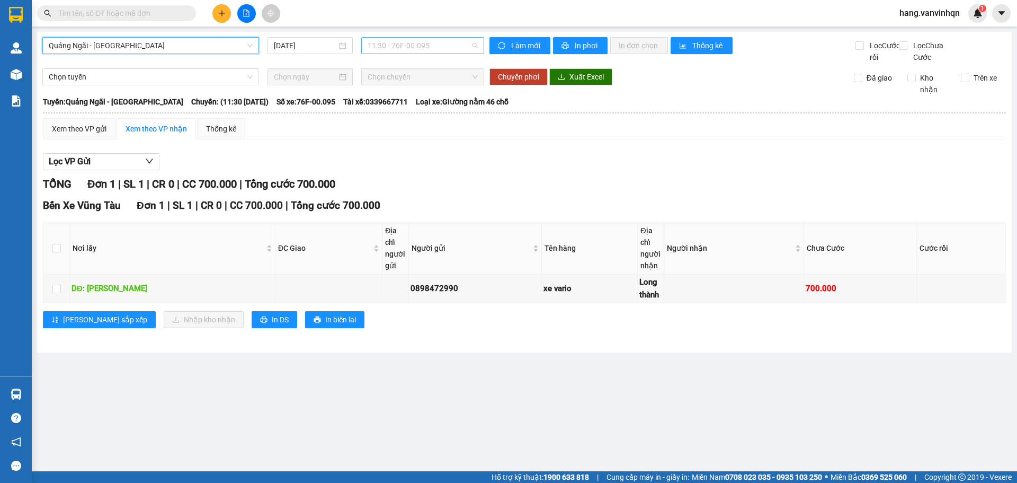
click at [436, 52] on span "11:30 - 76F-00.095" at bounding box center [423, 46] width 110 height 16
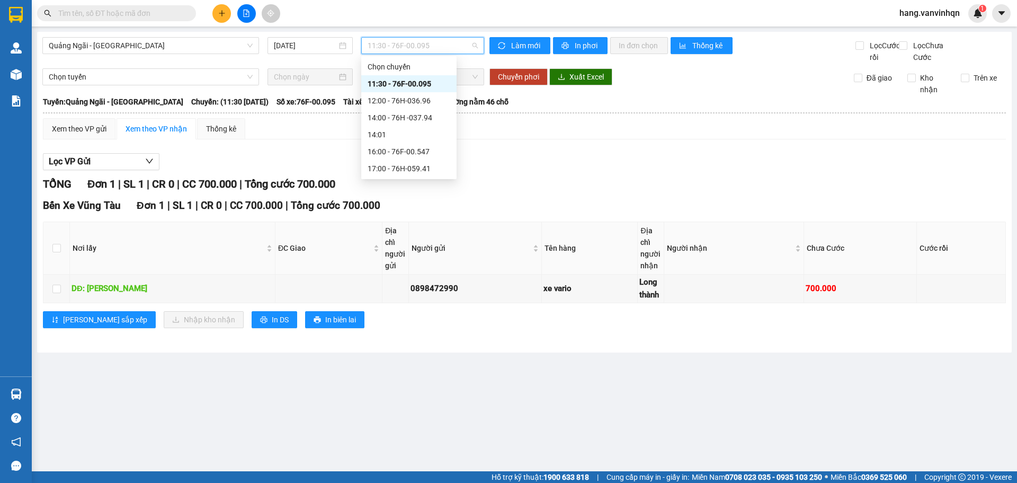
click at [423, 87] on div "11:30 - 76F-00.095" at bounding box center [409, 84] width 83 height 12
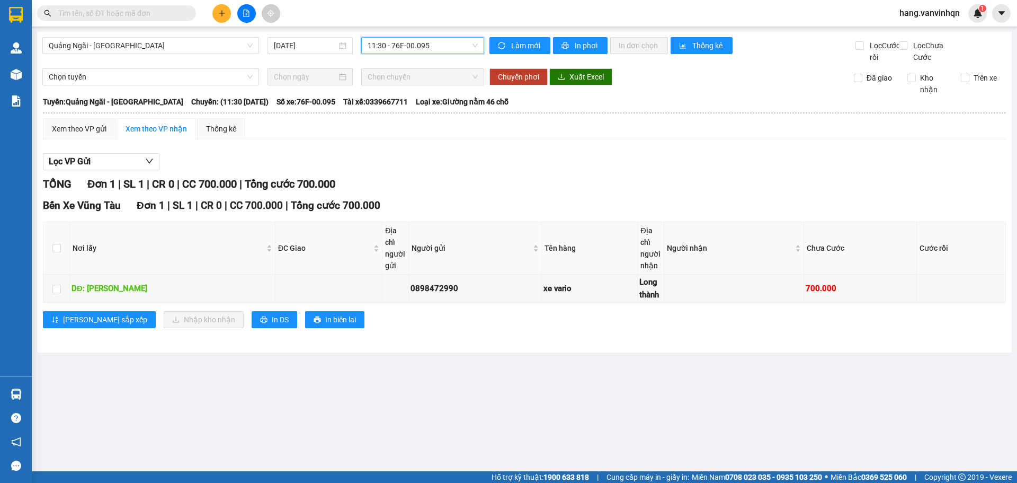
click at [426, 56] on div "Quảng Ngãi - [GEOGRAPHIC_DATA] [DATE] 11:30 11:30 - 76F-00.095" at bounding box center [263, 50] width 442 height 26
click at [440, 41] on span "11:30 - 76F-00.095" at bounding box center [423, 46] width 110 height 16
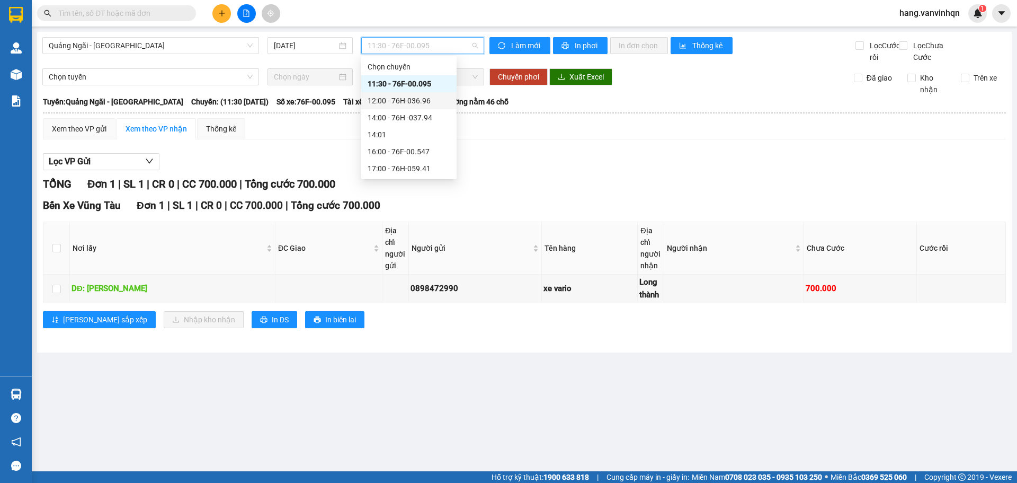
click at [428, 94] on div "12:00 - 76H-036.96" at bounding box center [408, 100] width 95 height 17
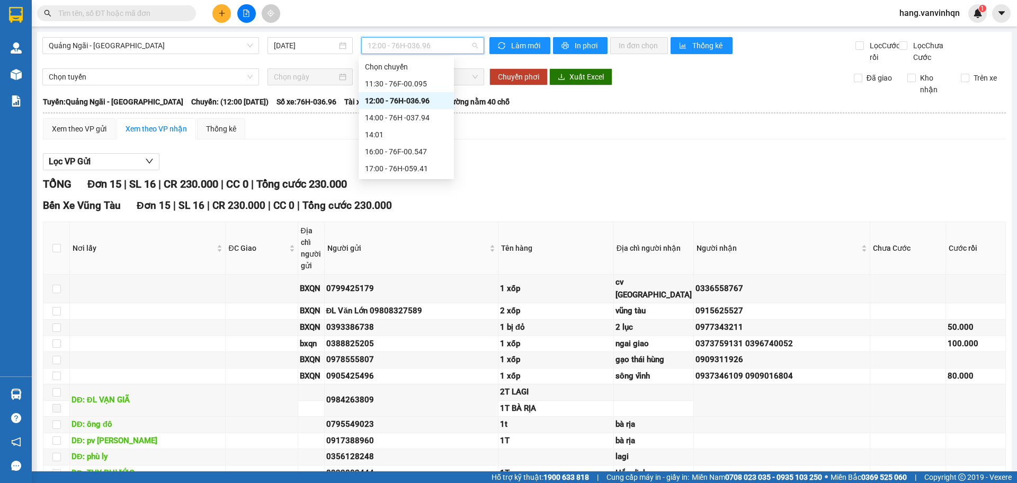
click at [425, 52] on span "12:00 - 76H-036.96" at bounding box center [423, 46] width 110 height 16
drag, startPoint x: 413, startPoint y: 112, endPoint x: 411, endPoint y: 119, distance: 7.2
click at [411, 119] on div "14:00 - 76H -037.94" at bounding box center [406, 118] width 83 height 12
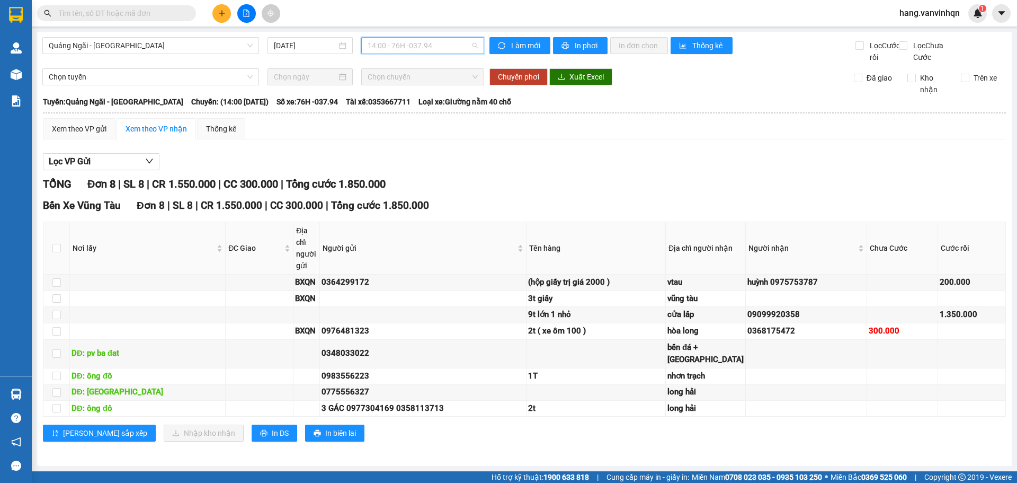
click at [461, 43] on span "14:00 - 76H -037.94" at bounding box center [423, 46] width 110 height 16
click at [412, 119] on div "14:00 - 76H -037.94" at bounding box center [406, 118] width 83 height 12
drag, startPoint x: 464, startPoint y: 53, endPoint x: 416, endPoint y: 45, distance: 48.3
click at [459, 54] on div "Quảng Ngãi - [GEOGRAPHIC_DATA] [DATE] 14:00 - 76H -037.94" at bounding box center [263, 50] width 442 height 26
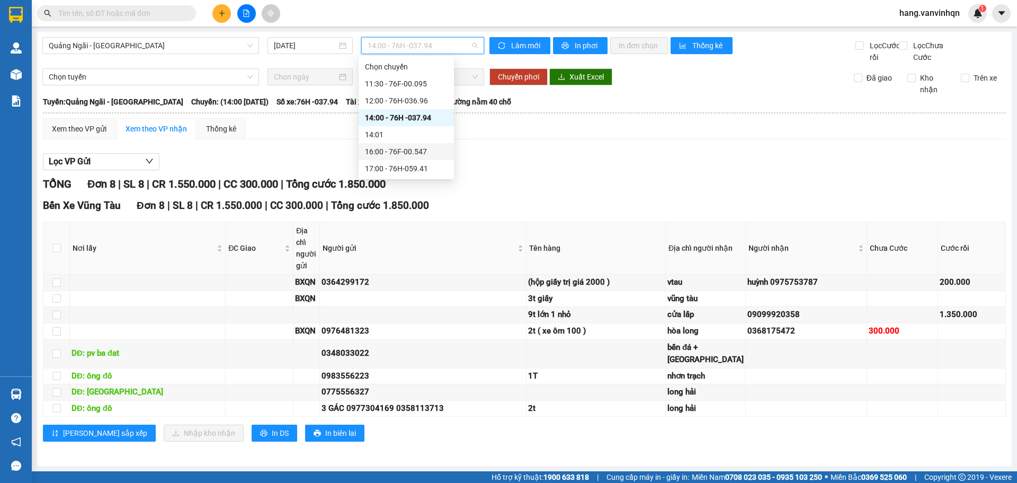
click at [394, 152] on div "16:00 - 76F-00.547" at bounding box center [406, 152] width 83 height 12
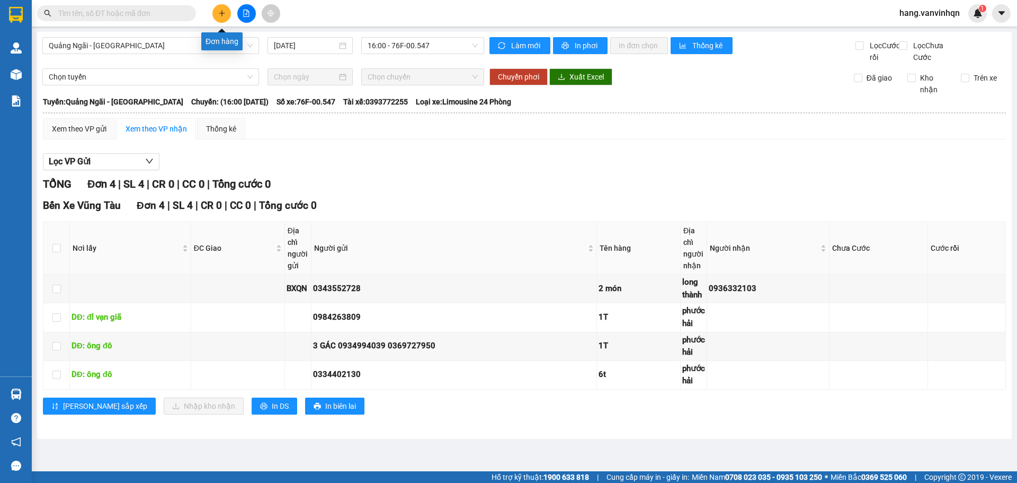
click at [218, 13] on button at bounding box center [221, 13] width 19 height 19
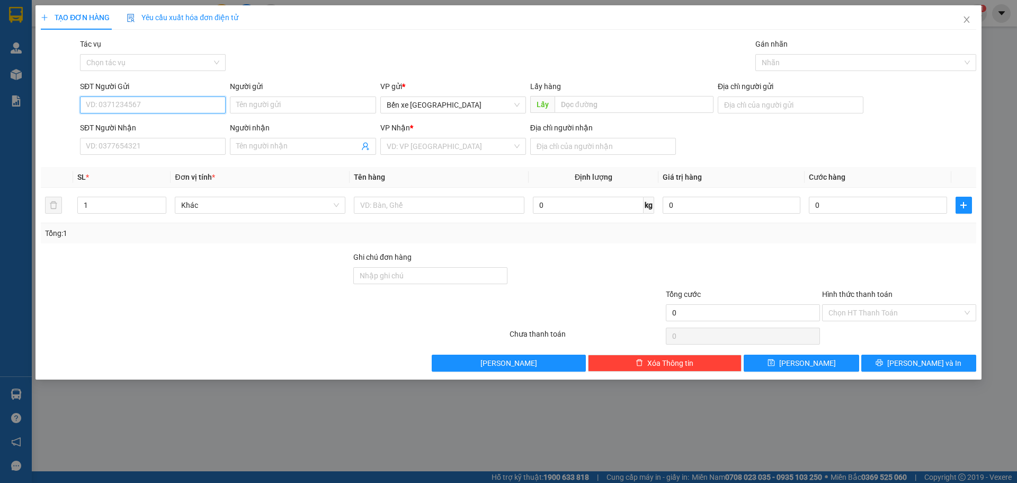
click at [136, 105] on input "SĐT Người Gửi" at bounding box center [153, 104] width 146 height 17
click at [449, 103] on span "Bến xe [GEOGRAPHIC_DATA]" at bounding box center [453, 105] width 133 height 16
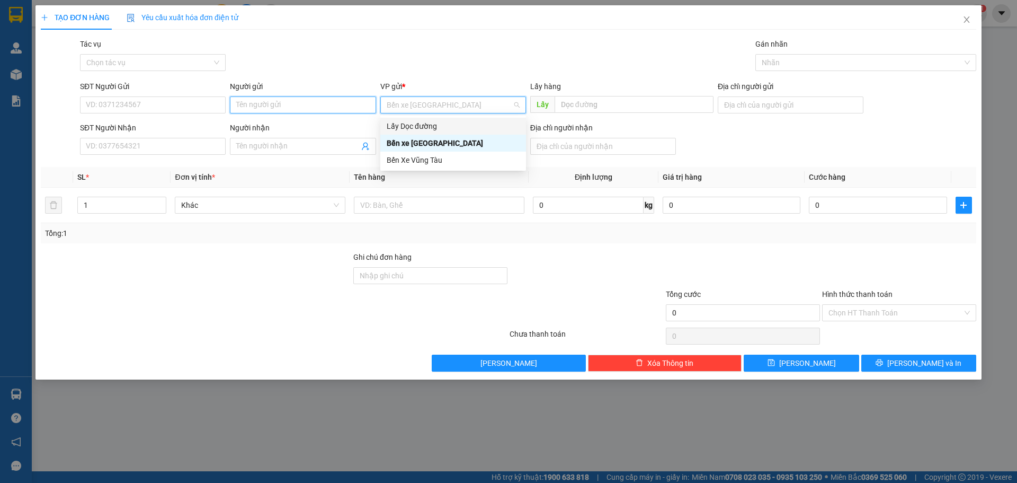
click at [290, 102] on input "Người gửi" at bounding box center [303, 104] width 146 height 17
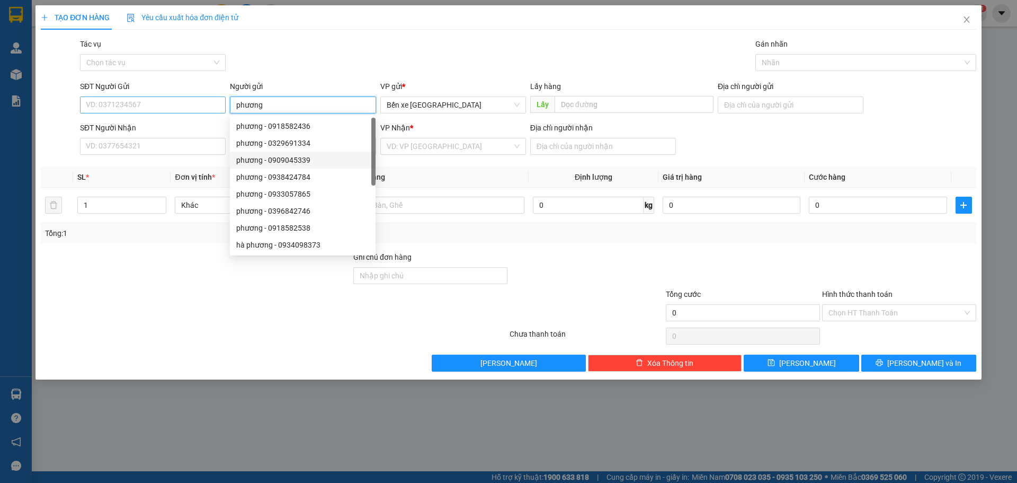
type input "phương"
click at [149, 97] on input "SĐT Người Gửi" at bounding box center [153, 104] width 146 height 17
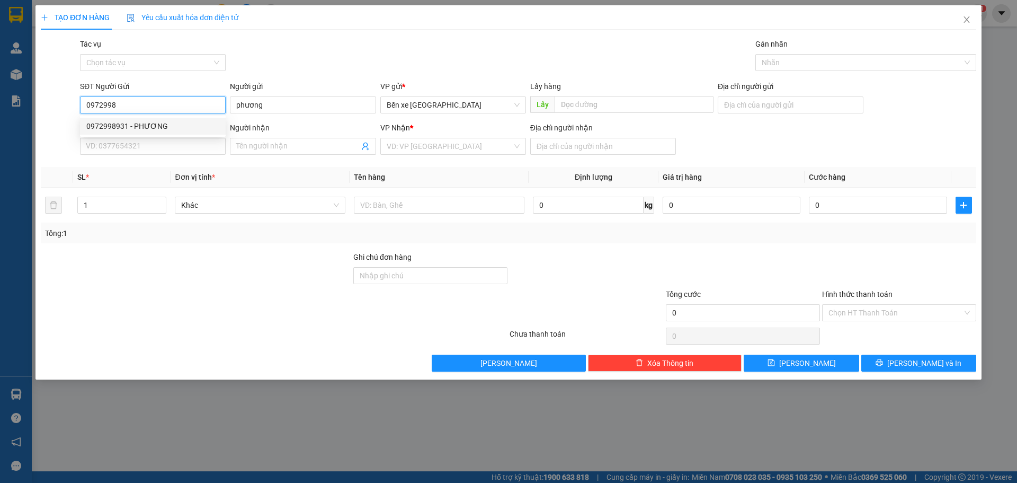
click at [199, 130] on div "0972998931 - PHƯƠNG" at bounding box center [152, 126] width 133 height 12
type input "0972998931"
type input "PHƯƠNG"
type input "BXQN"
type input "0978900216"
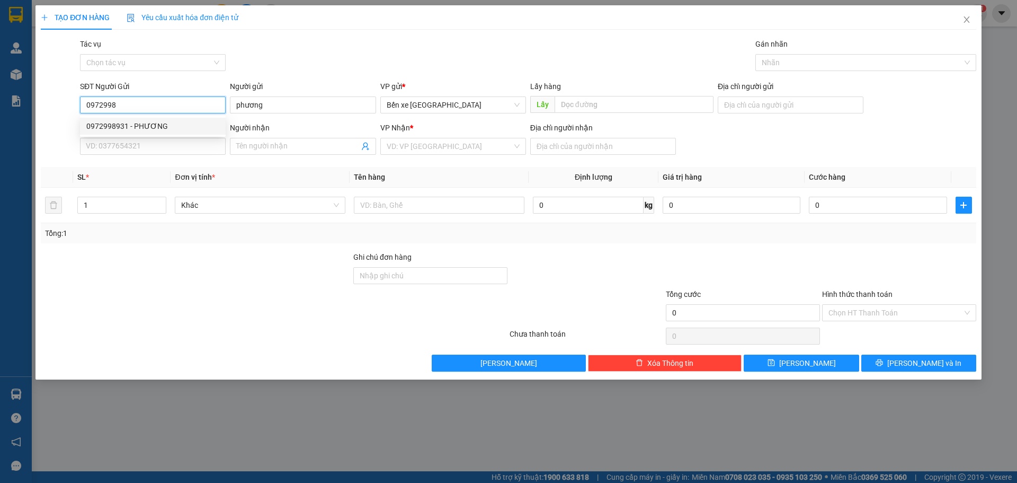
type input "sang"
type input "[DEMOGRAPHIC_DATA] thái"
type input "0972998931"
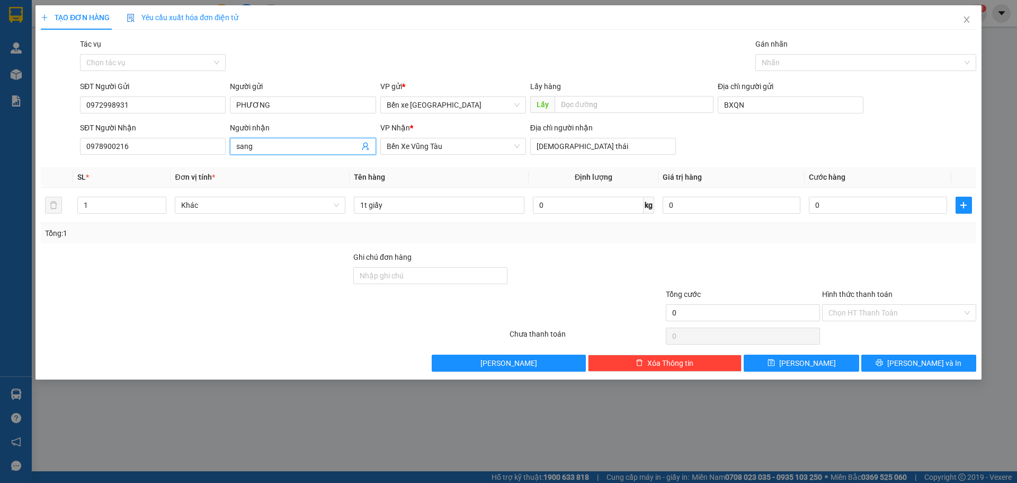
drag, startPoint x: 255, startPoint y: 140, endPoint x: 209, endPoint y: 126, distance: 48.3
click at [199, 148] on div "SĐT Người Nhận 0978900216 Người nhận sang sang VP Nhận * Bến Xe Vũng Tàu Địa ch…" at bounding box center [528, 140] width 901 height 37
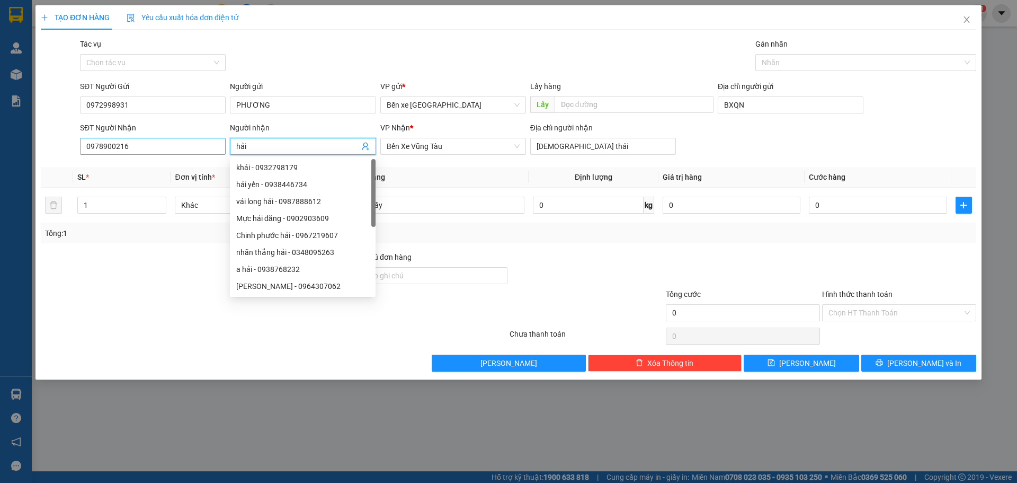
type input "hải"
drag, startPoint x: 148, startPoint y: 146, endPoint x: 67, endPoint y: 165, distance: 82.9
click at [67, 165] on div "Transit Pickup Surcharge Ids Transit Deliver Surcharge Ids Transit Deliver Surc…" at bounding box center [509, 204] width 936 height 333
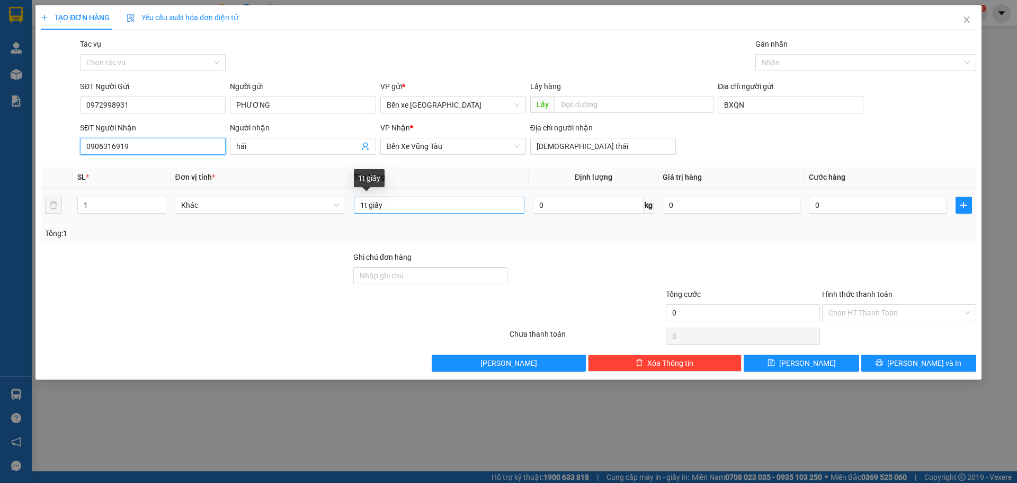
type input "0906316919"
click at [424, 201] on input "1t giấy" at bounding box center [439, 205] width 171 height 17
type input "1"
type input "3"
type input "2 thùng ( 1 trắng 1 giấy)"
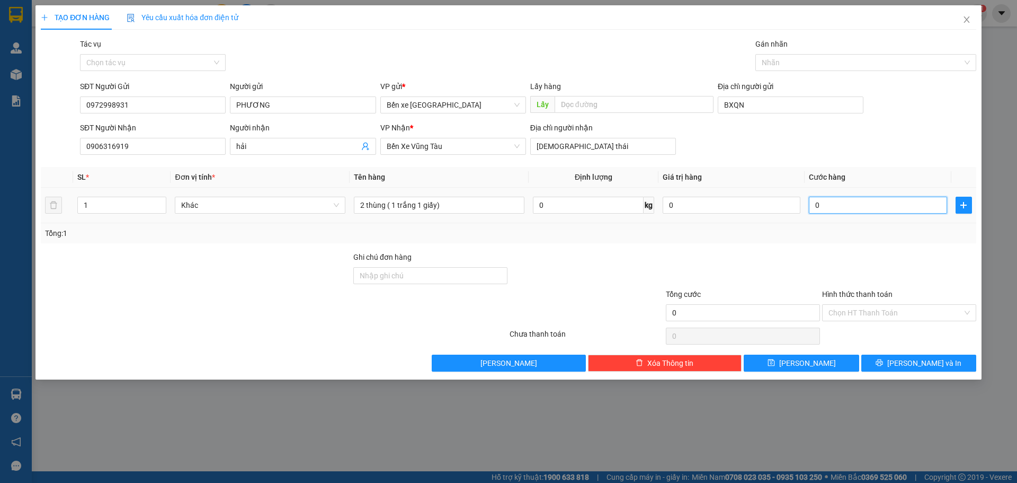
type input "2"
type input "20"
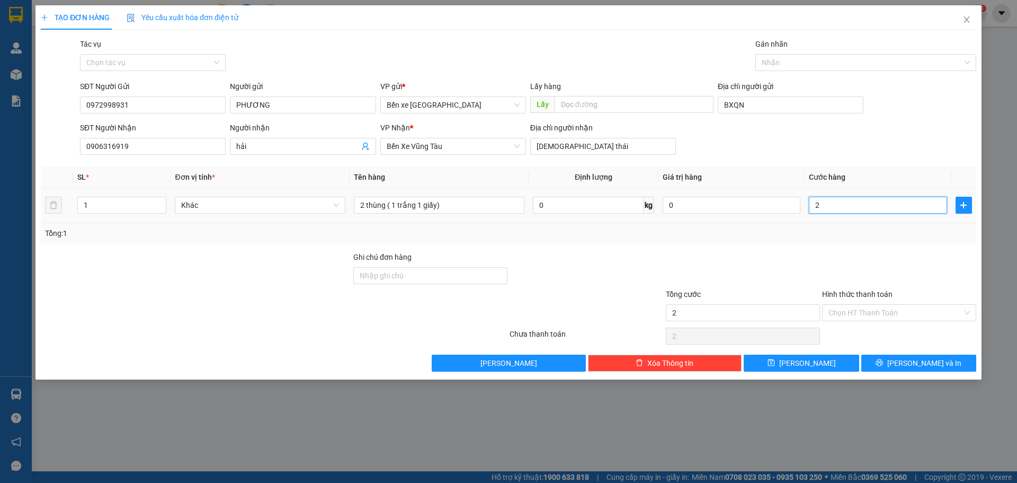
type input "20"
type input "200"
type input "200.000"
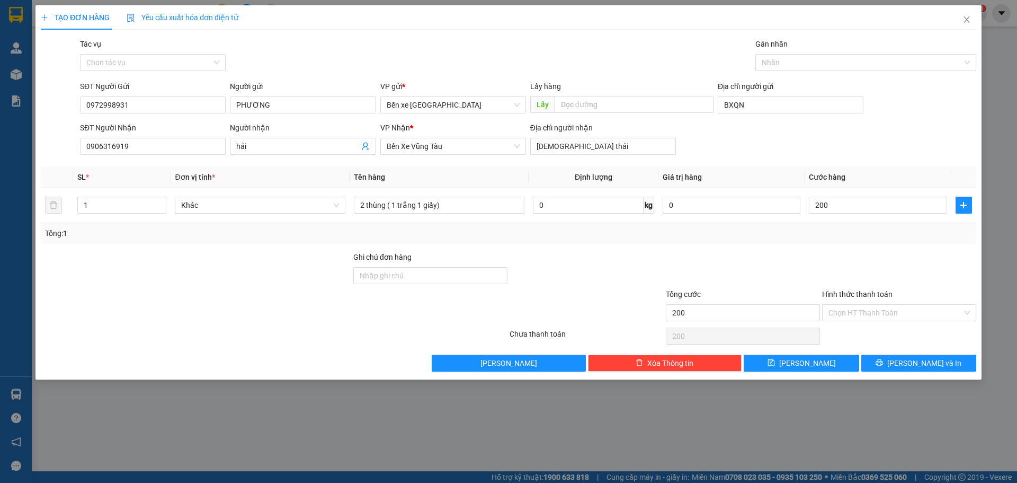
type input "200.000"
click at [857, 237] on div "Tổng: 1" at bounding box center [508, 233] width 927 height 12
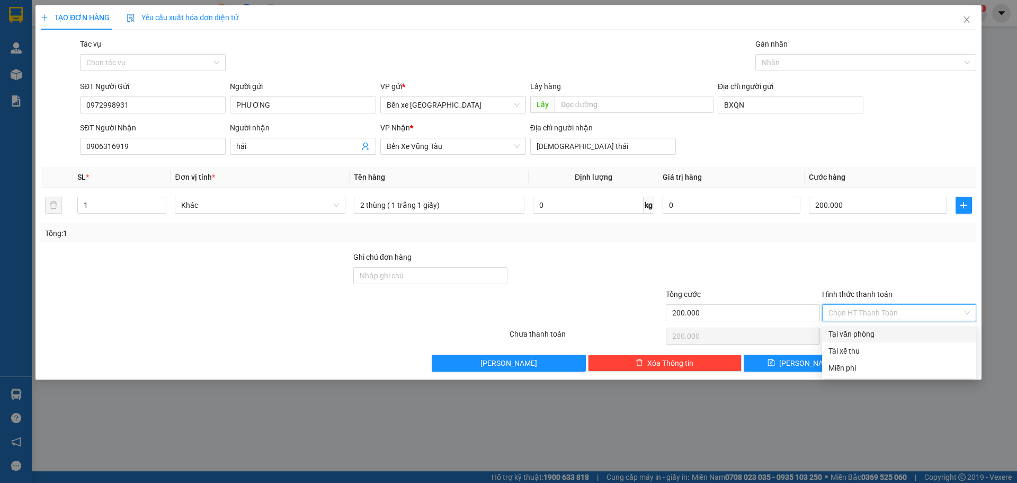
click at [872, 314] on input "Hình thức thanh toán" at bounding box center [896, 313] width 134 height 16
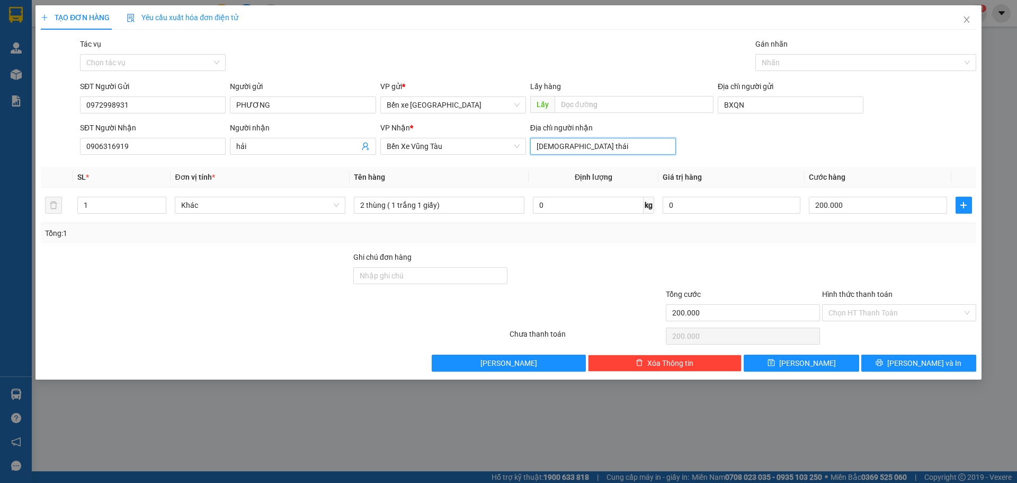
click at [575, 144] on input "[DEMOGRAPHIC_DATA] thái" at bounding box center [603, 146] width 146 height 17
type input "n"
type input "bưng rieng"
drag, startPoint x: 887, startPoint y: 318, endPoint x: 880, endPoint y: 320, distance: 6.7
click at [885, 317] on input "Hình thức thanh toán" at bounding box center [896, 313] width 134 height 16
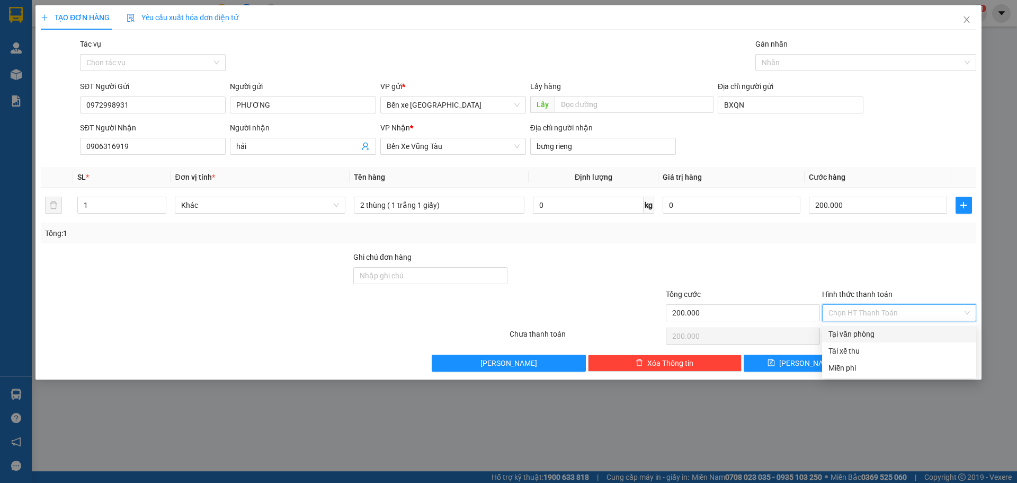
click at [858, 334] on div "Tại văn phòng" at bounding box center [899, 334] width 141 height 12
type input "0"
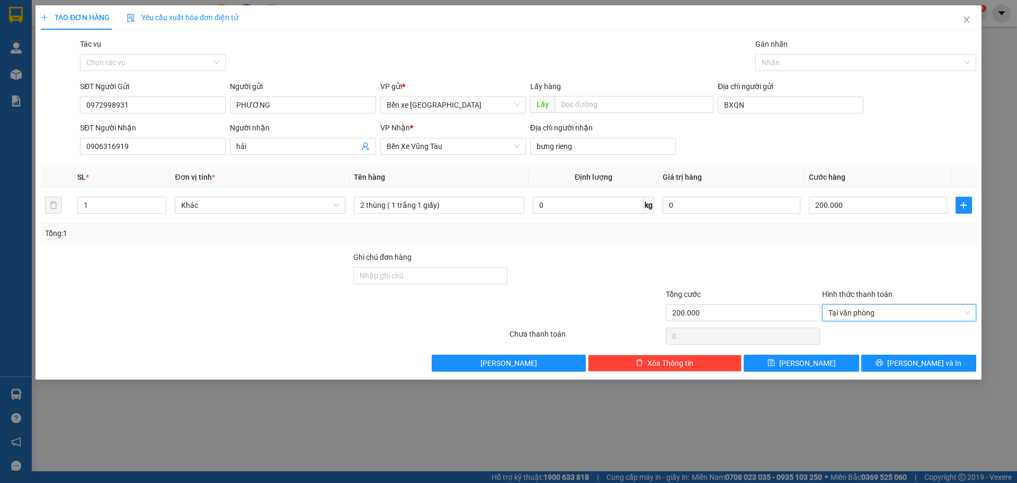
click at [777, 372] on div "TẠO ĐƠN HÀNG Yêu cầu xuất hóa đơn điện tử Transit Pickup Surcharge Ids Transit …" at bounding box center [508, 192] width 946 height 374
drag, startPoint x: 782, startPoint y: 362, endPoint x: 780, endPoint y: 368, distance: 6.4
click at [781, 366] on button "[PERSON_NAME]" at bounding box center [801, 362] width 115 height 17
type input "0"
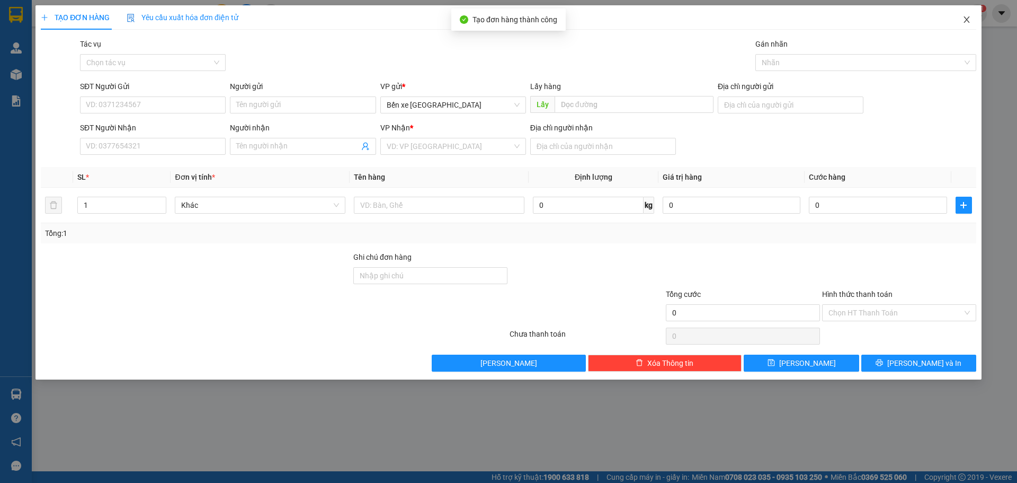
click at [969, 18] on icon "close" at bounding box center [967, 19] width 8 height 8
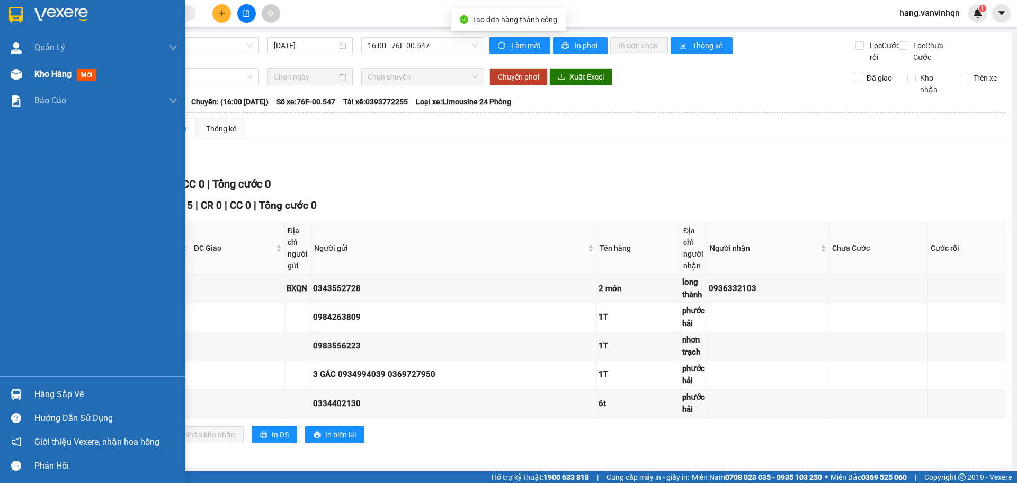
click at [25, 68] on div "Kho hàng mới" at bounding box center [92, 74] width 185 height 26
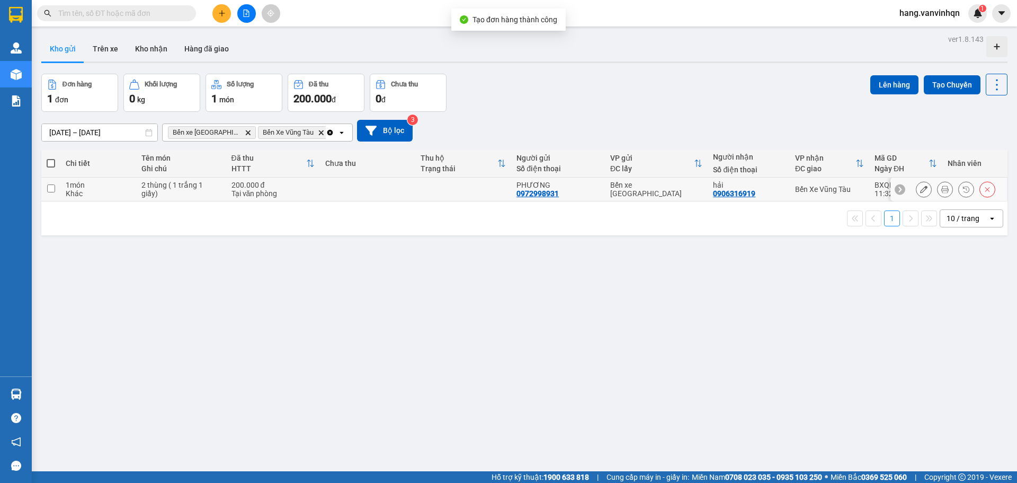
click at [362, 193] on td at bounding box center [368, 189] width 96 height 24
checkbox input "true"
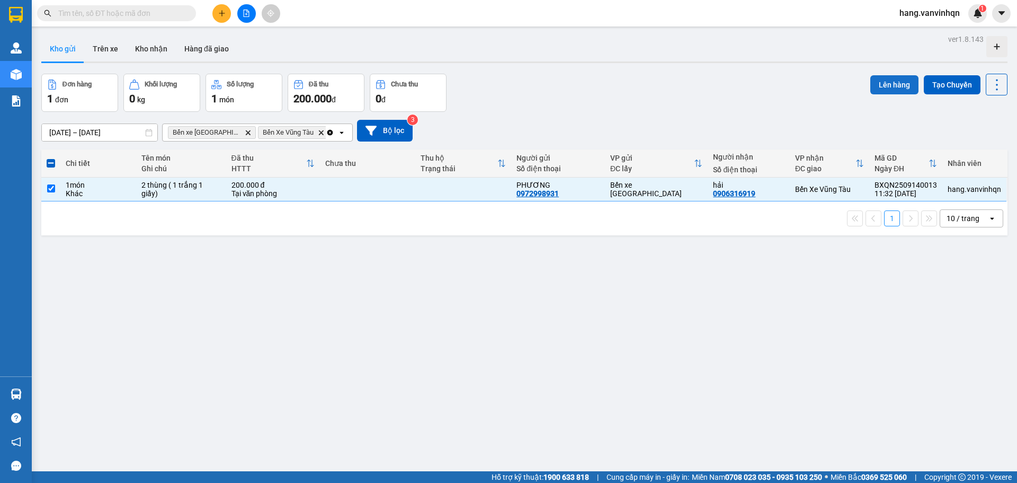
click at [897, 83] on button "Lên hàng" at bounding box center [894, 84] width 48 height 19
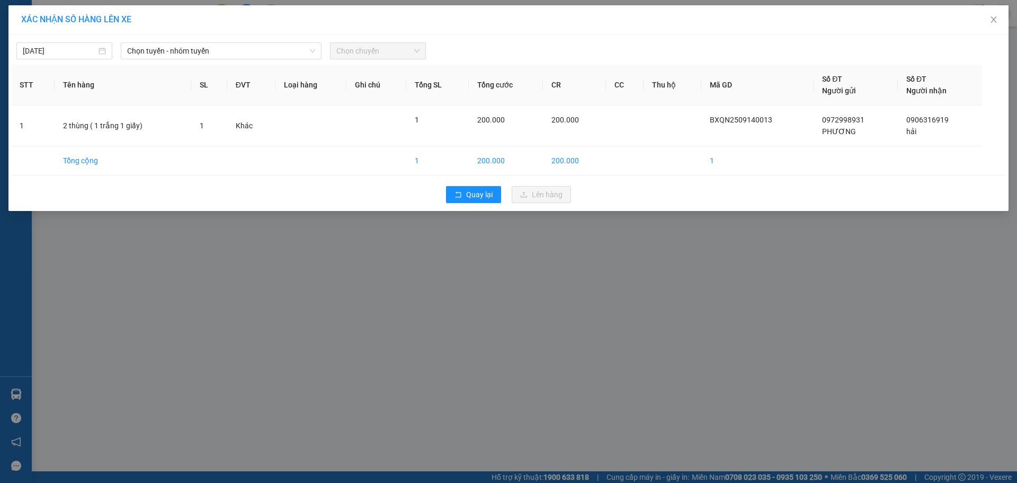
drag, startPoint x: 228, startPoint y: 55, endPoint x: 224, endPoint y: 60, distance: 6.8
click at [224, 60] on div "[DATE] Chọn tuyến - nhóm tuyến Chọn chuyến STT Tên hàng SL ĐVT Loại hàng Ghi ch…" at bounding box center [508, 122] width 1000 height 176
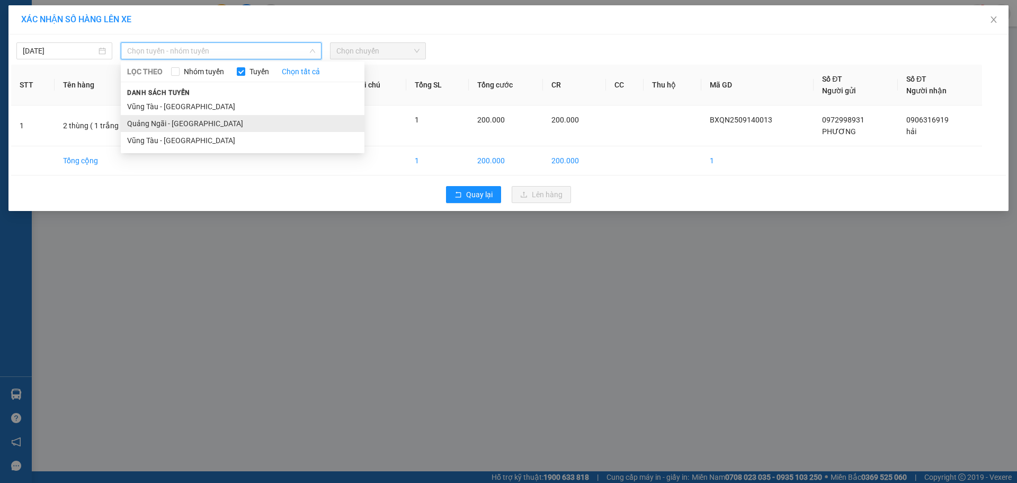
click at [164, 122] on li "Quảng Ngãi - [GEOGRAPHIC_DATA]" at bounding box center [243, 123] width 244 height 17
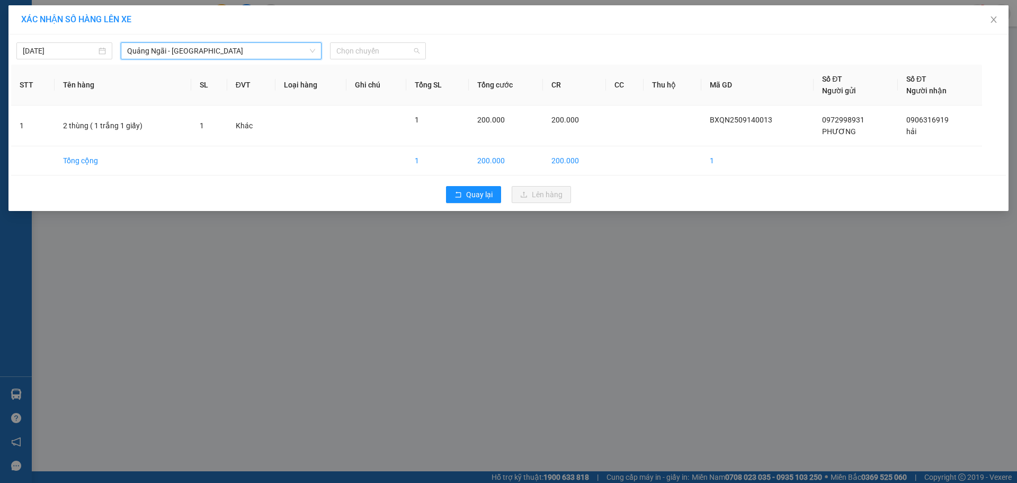
drag, startPoint x: 358, startPoint y: 51, endPoint x: 354, endPoint y: 142, distance: 91.2
click at [353, 59] on div "[DATE] [GEOGRAPHIC_DATA] - [GEOGRAPHIC_DATA] [GEOGRAPHIC_DATA] - [GEOGRAPHIC_DA…" at bounding box center [508, 122] width 1000 height 176
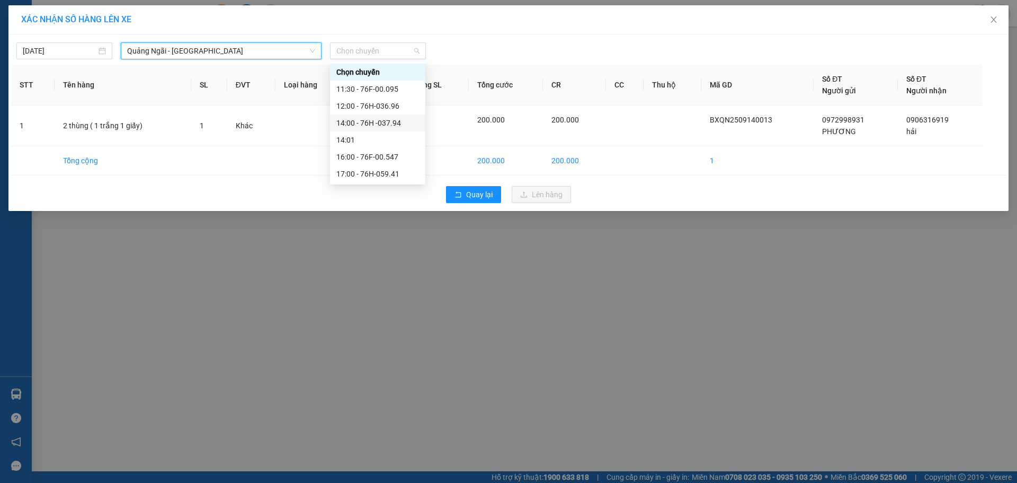
click at [386, 119] on div "14:00 - 76H -037.94" at bounding box center [377, 123] width 83 height 12
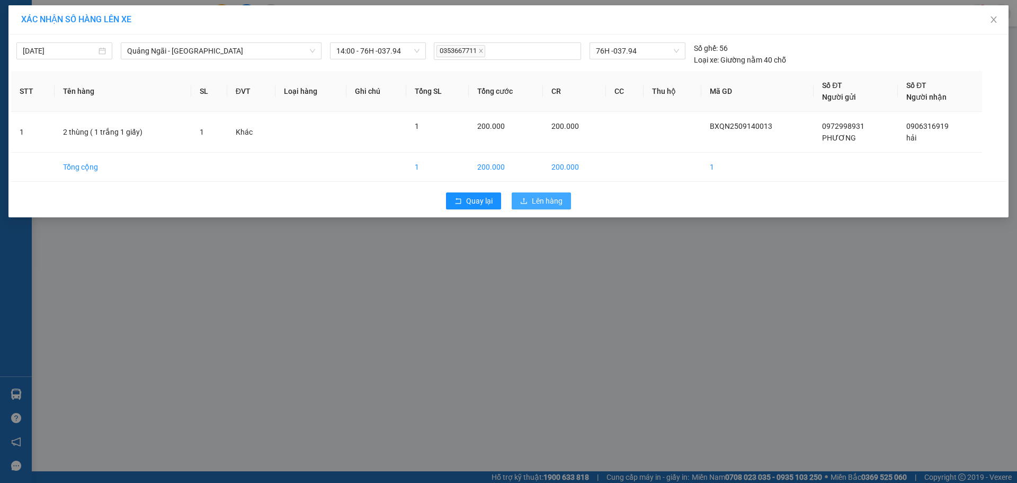
click at [550, 201] on span "Lên hàng" at bounding box center [547, 201] width 31 height 12
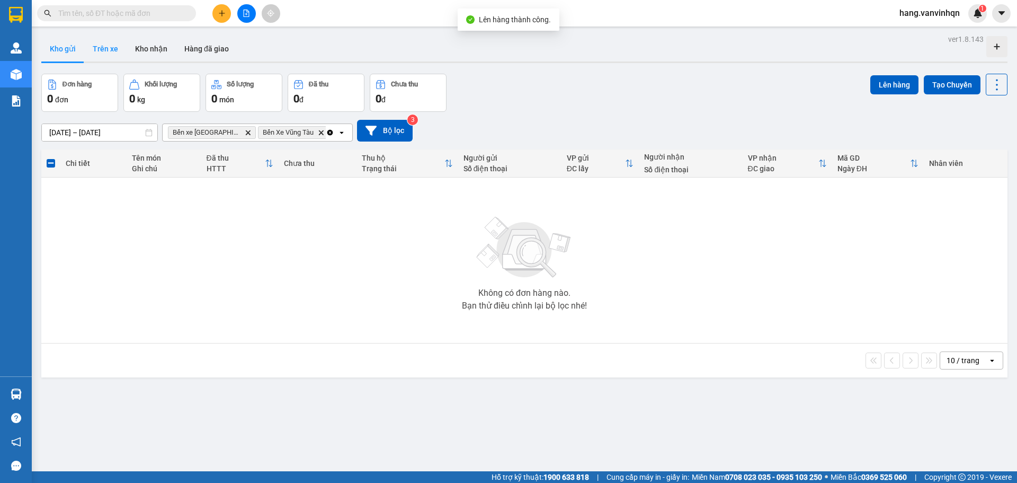
drag, startPoint x: 107, startPoint y: 49, endPoint x: 607, endPoint y: 92, distance: 501.4
click at [111, 49] on button "Trên xe" at bounding box center [105, 48] width 42 height 25
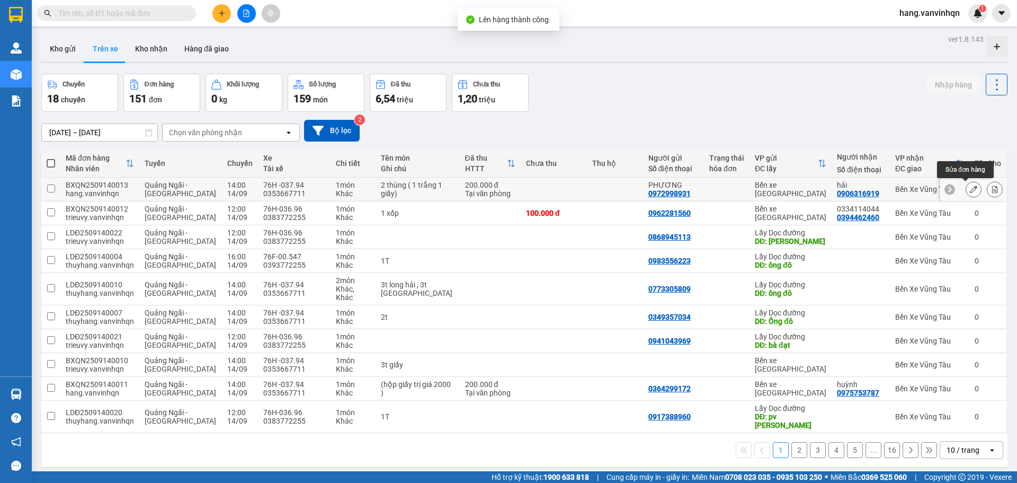
click at [970, 192] on icon at bounding box center [973, 188] width 7 height 7
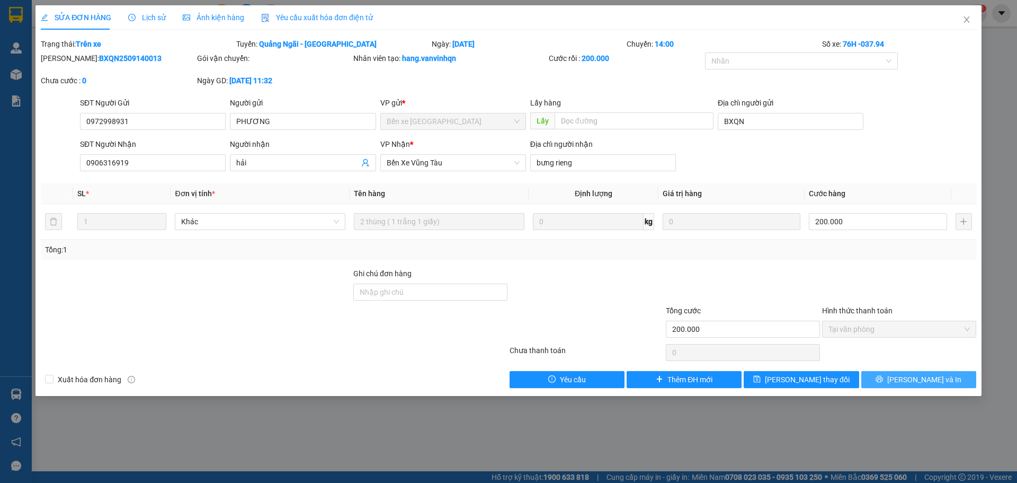
click at [883, 383] on icon "printer" at bounding box center [879, 378] width 7 height 7
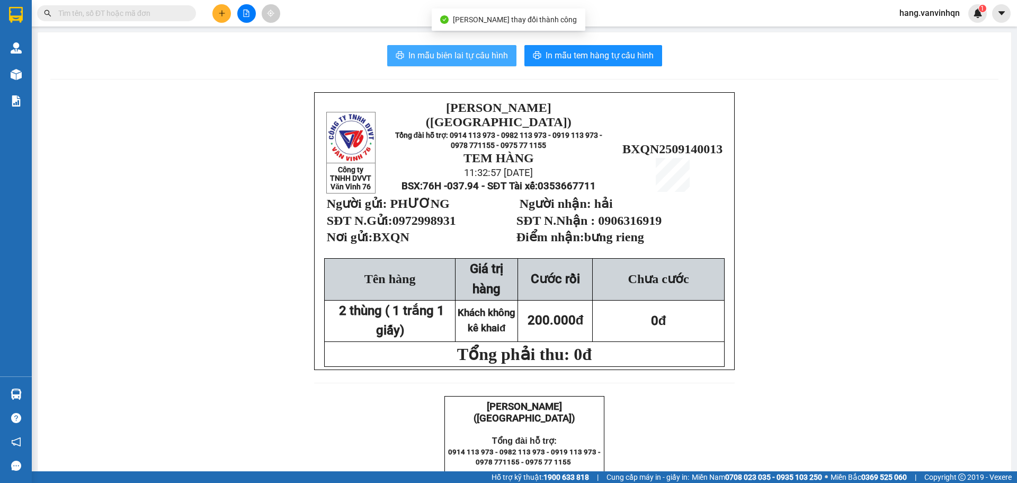
click at [396, 58] on icon "printer" at bounding box center [400, 54] width 8 height 7
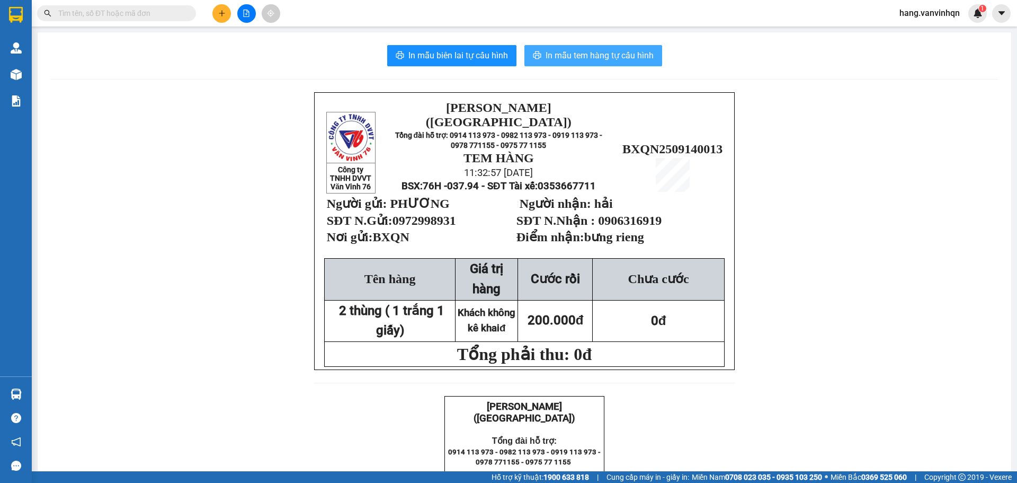
click at [540, 51] on button "In mẫu tem hàng tự cấu hình" at bounding box center [593, 55] width 138 height 21
click at [623, 55] on span "In mẫu tem hàng tự cấu hình" at bounding box center [600, 55] width 108 height 13
click at [605, 62] on span "In mẫu tem hàng tự cấu hình" at bounding box center [600, 55] width 108 height 13
click at [247, 15] on icon "file-add" at bounding box center [246, 13] width 7 height 7
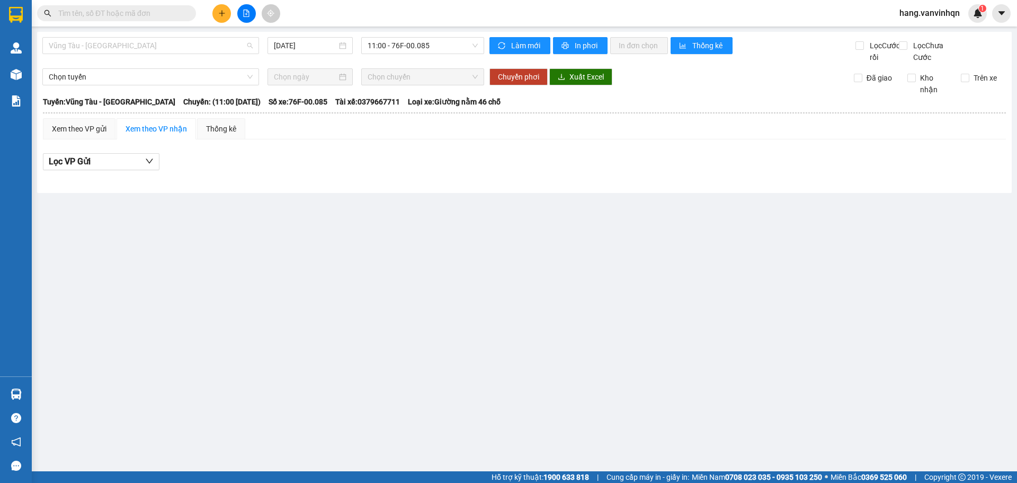
drag, startPoint x: 179, startPoint y: 44, endPoint x: 159, endPoint y: 104, distance: 63.0
click at [172, 59] on body "Kết quả tìm kiếm ( 0 ) Bộ lọc No Data hang.vanvinhqn 1 Quản [PERSON_NAME] lý kh…" at bounding box center [508, 241] width 1017 height 483
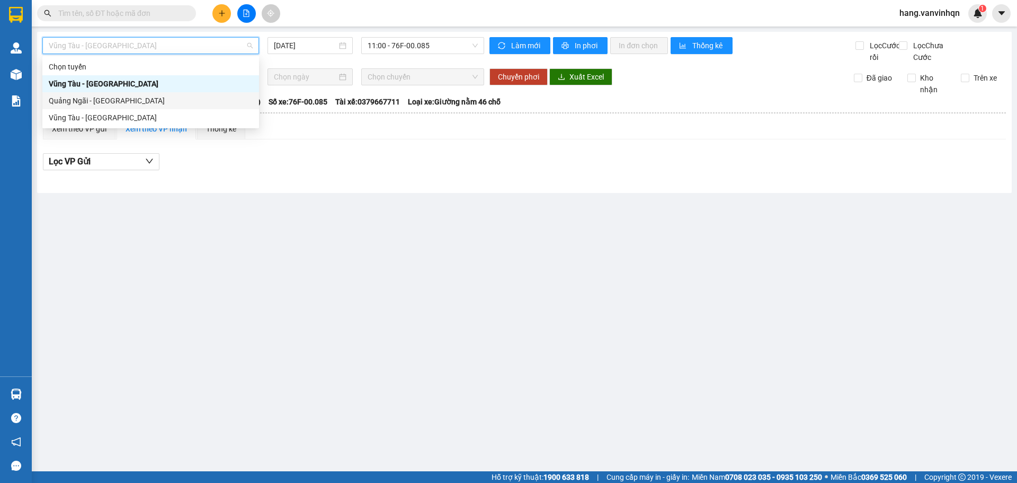
drag, startPoint x: 141, startPoint y: 90, endPoint x: 141, endPoint y: 100, distance: 10.1
click at [141, 100] on div "Chọn tuyến [GEOGRAPHIC_DATA] - [GEOGRAPHIC_DATA] [GEOGRAPHIC_DATA] - [GEOGRAPHI…" at bounding box center [150, 92] width 217 height 68
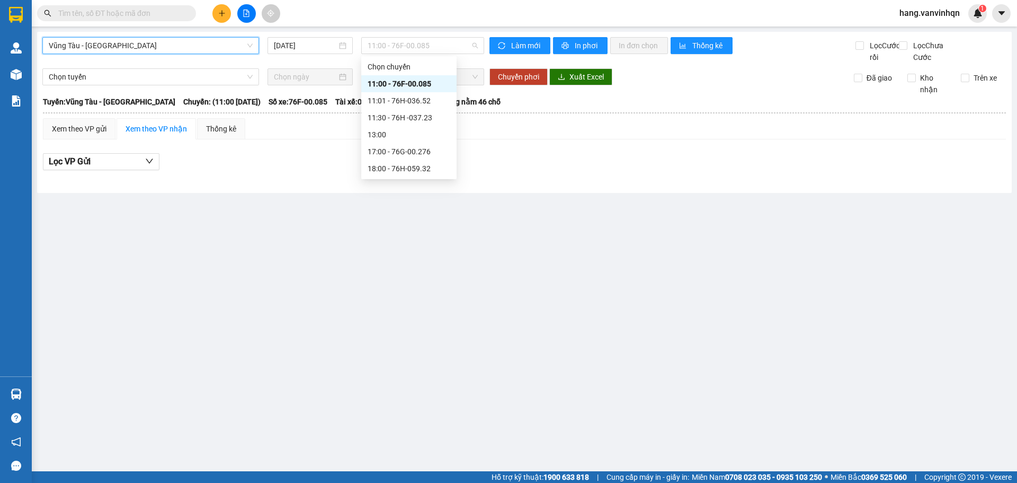
drag, startPoint x: 469, startPoint y: 40, endPoint x: 422, endPoint y: 63, distance: 51.7
click at [469, 40] on span "11:00 - 76F-00.085" at bounding box center [423, 46] width 110 height 16
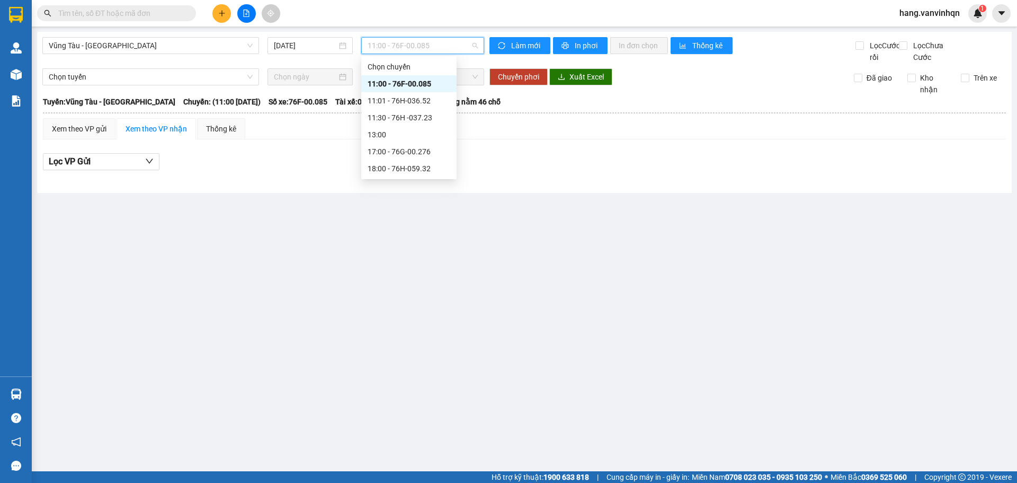
click at [401, 84] on div "11:00 - 76F-00.085" at bounding box center [409, 84] width 83 height 12
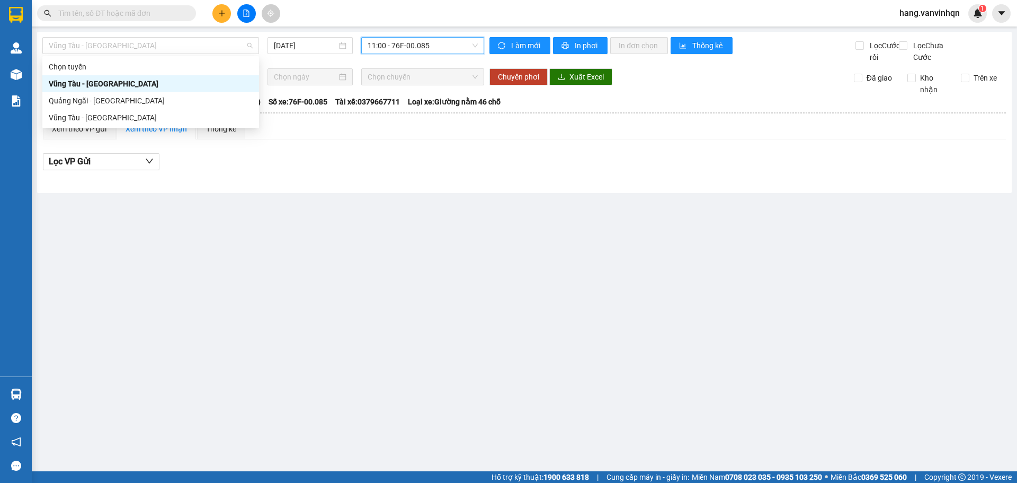
drag, startPoint x: 119, startPoint y: 53, endPoint x: 95, endPoint y: 74, distance: 31.5
click at [115, 58] on body "Kết quả tìm kiếm ( 0 ) Bộ lọc No Data hang.vanvinhqn 1 Quản [PERSON_NAME] lý kh…" at bounding box center [508, 241] width 1017 height 483
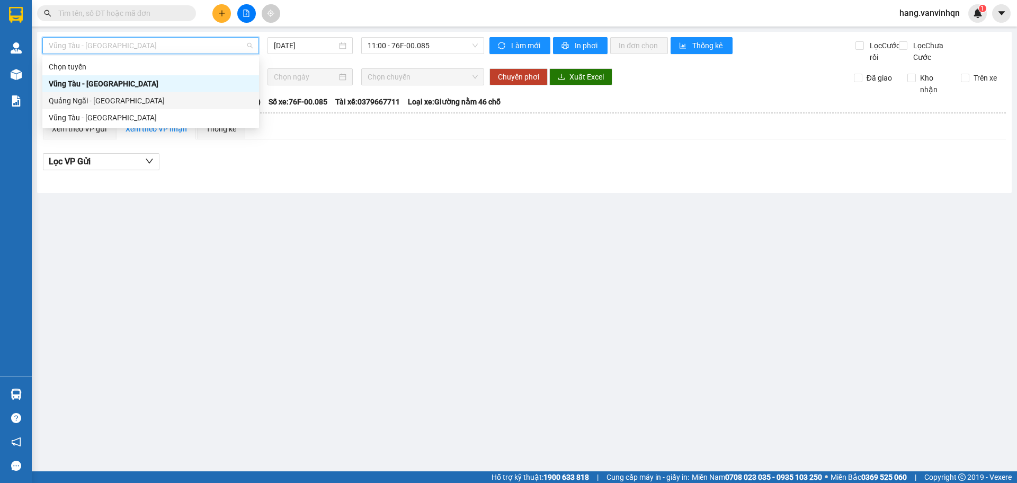
click at [84, 98] on div "Quảng Ngãi - [GEOGRAPHIC_DATA]" at bounding box center [151, 101] width 204 height 12
type input "[DATE]"
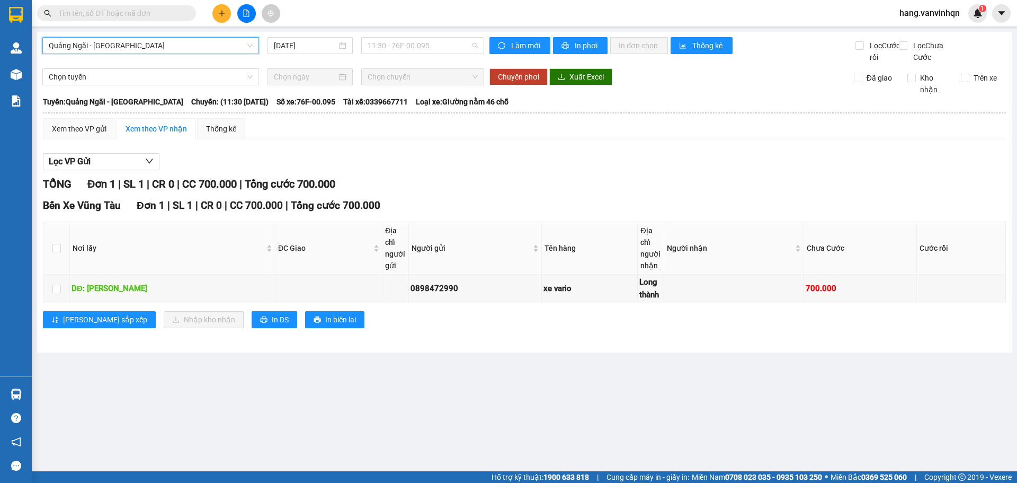
drag, startPoint x: 436, startPoint y: 43, endPoint x: 428, endPoint y: 110, distance: 66.8
click at [433, 46] on span "11:30 - 76F-00.095" at bounding box center [423, 46] width 110 height 16
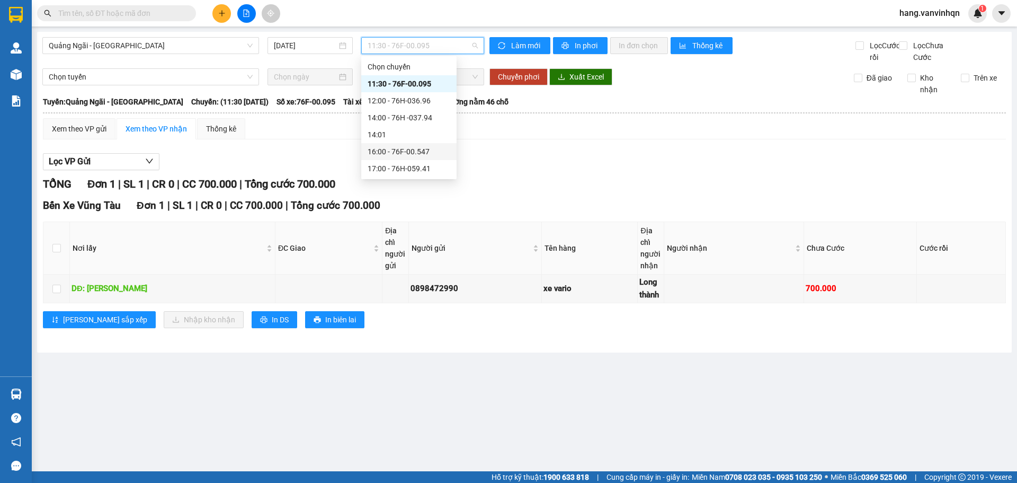
click at [416, 149] on div "16:00 - 76F-00.547" at bounding box center [409, 152] width 83 height 12
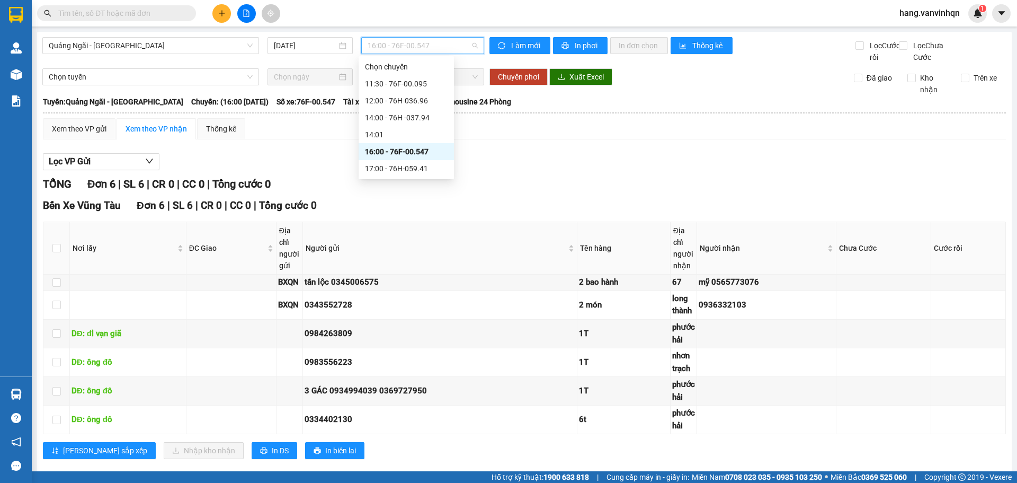
click at [456, 48] on span "16:00 - 76F-00.547" at bounding box center [423, 46] width 110 height 16
drag, startPoint x: 404, startPoint y: 147, endPoint x: 365, endPoint y: 172, distance: 45.7
click at [403, 148] on div "16:00 - 76F-00.547" at bounding box center [406, 152] width 83 height 12
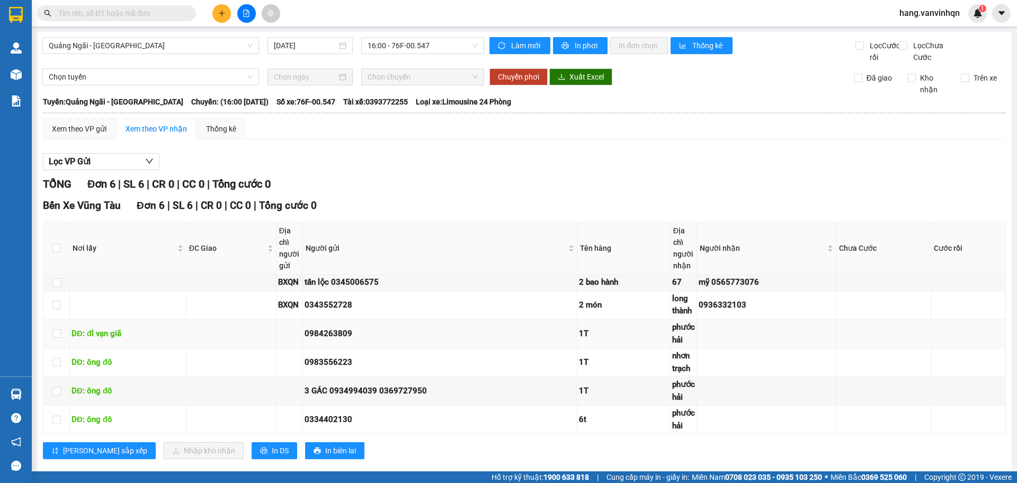
drag, startPoint x: 47, startPoint y: 313, endPoint x: 51, endPoint y: 319, distance: 7.6
click at [51, 319] on td at bounding box center [56, 333] width 26 height 29
drag, startPoint x: 51, startPoint y: 317, endPoint x: 194, endPoint y: 183, distance: 195.7
click at [193, 198] on div "Bến Xe Vũng Tàu Đơn 6 | SL 6 | CR 0 | CC 0 | Tổng cước 0 Nơi lấy ĐC Giao Địa ch…" at bounding box center [524, 332] width 963 height 269
click at [73, 108] on th at bounding box center [524, 113] width 964 height 10
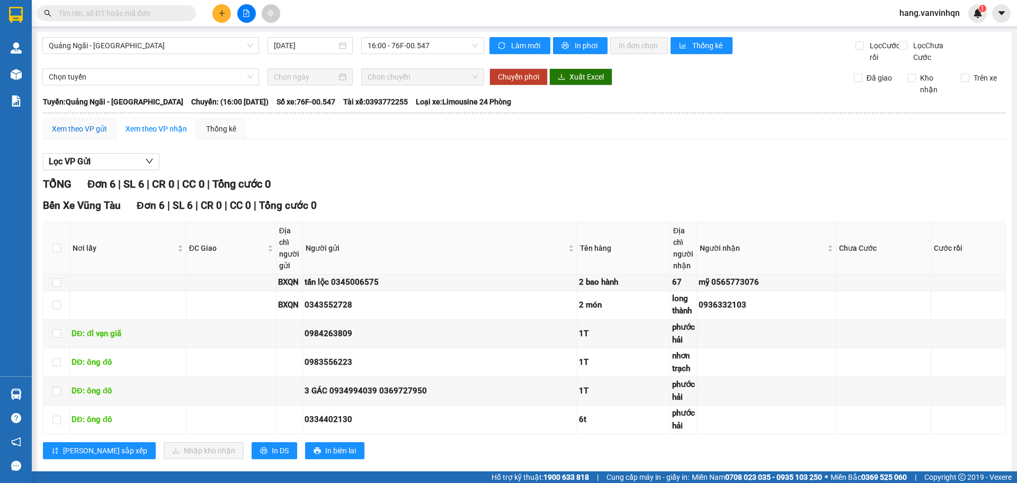
click at [70, 123] on div "Xem theo VP gửi" at bounding box center [79, 129] width 55 height 12
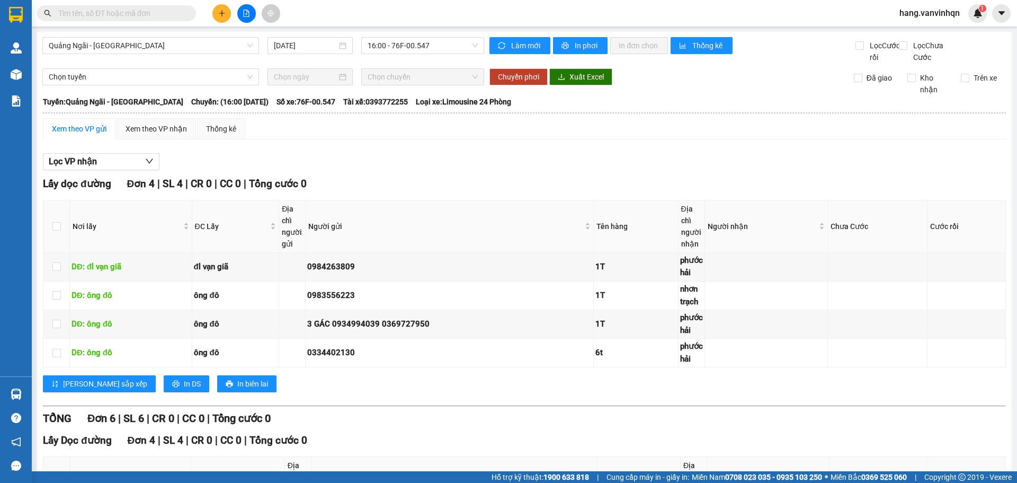
click at [57, 478] on input "checkbox" at bounding box center [56, 482] width 8 height 8
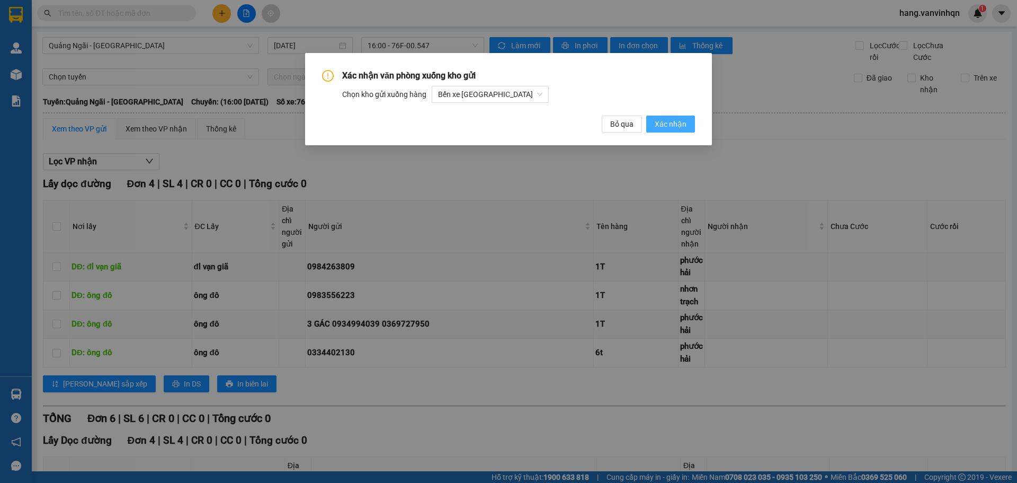
click at [686, 121] on span "Xác nhận" at bounding box center [671, 124] width 32 height 12
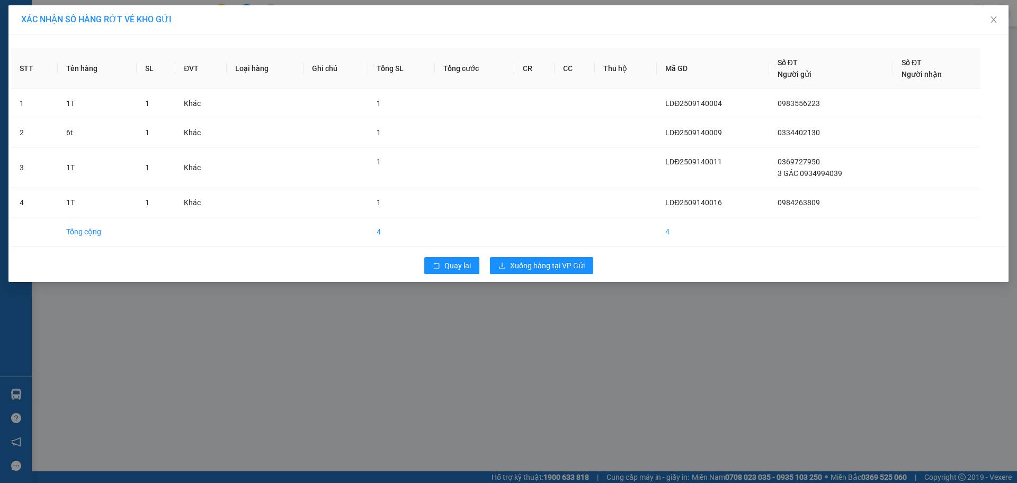
click at [490, 256] on div "Quay lại Xuống hàng tại VP Gửi" at bounding box center [508, 266] width 995 height 28
click at [505, 260] on button "Xuống hàng tại VP Gửi" at bounding box center [541, 265] width 103 height 17
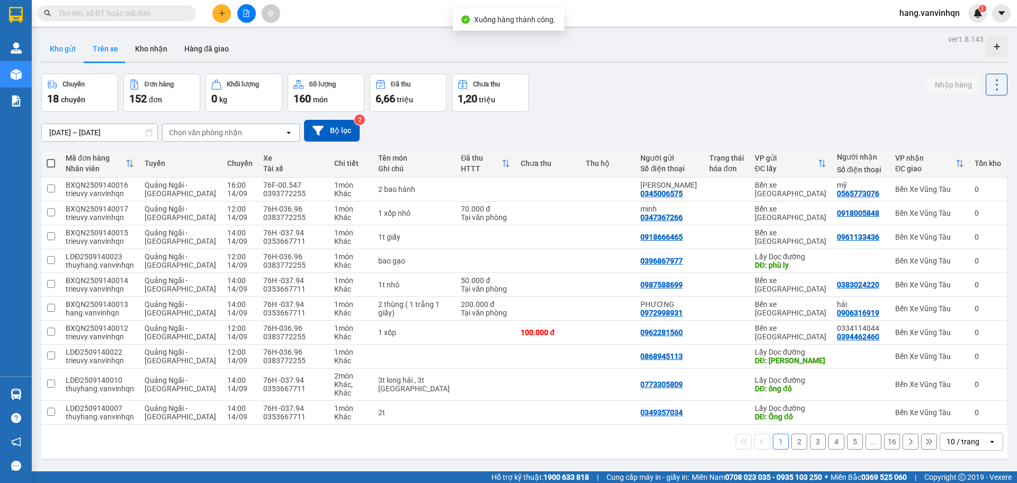
click at [72, 52] on button "Kho gửi" at bounding box center [62, 48] width 43 height 25
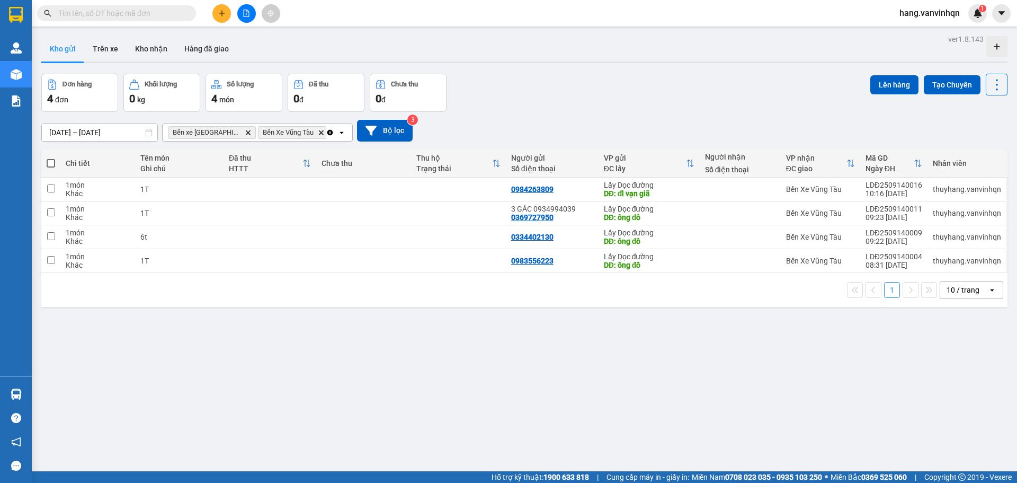
click at [51, 161] on span at bounding box center [51, 163] width 8 height 8
click at [51, 158] on input "checkbox" at bounding box center [51, 158] width 0 height 0
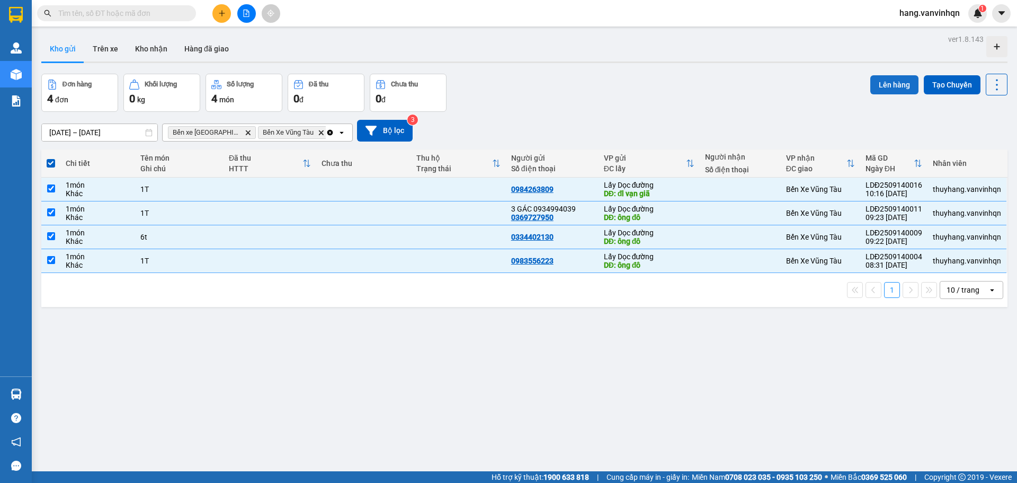
click at [880, 82] on button "Lên hàng" at bounding box center [894, 84] width 48 height 19
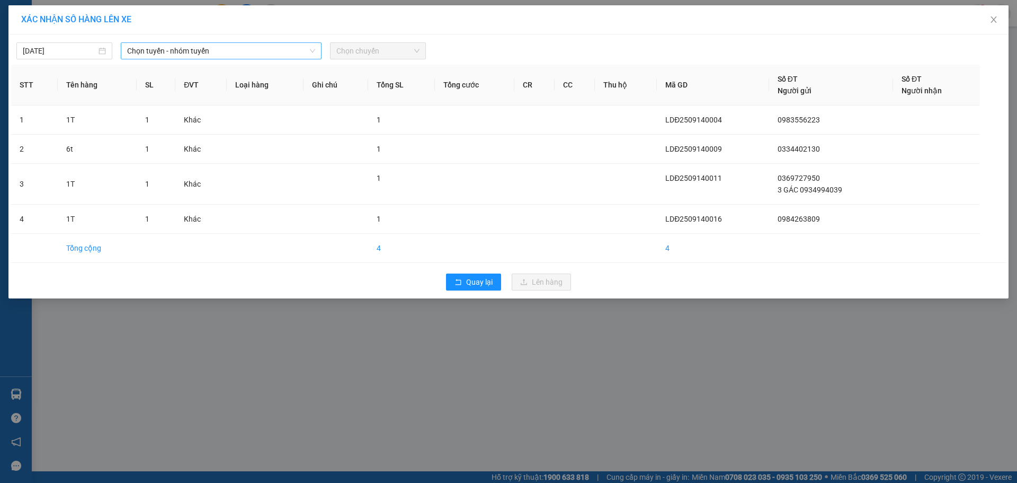
click at [196, 55] on span "Chọn tuyến - nhóm tuyến" at bounding box center [221, 51] width 188 height 16
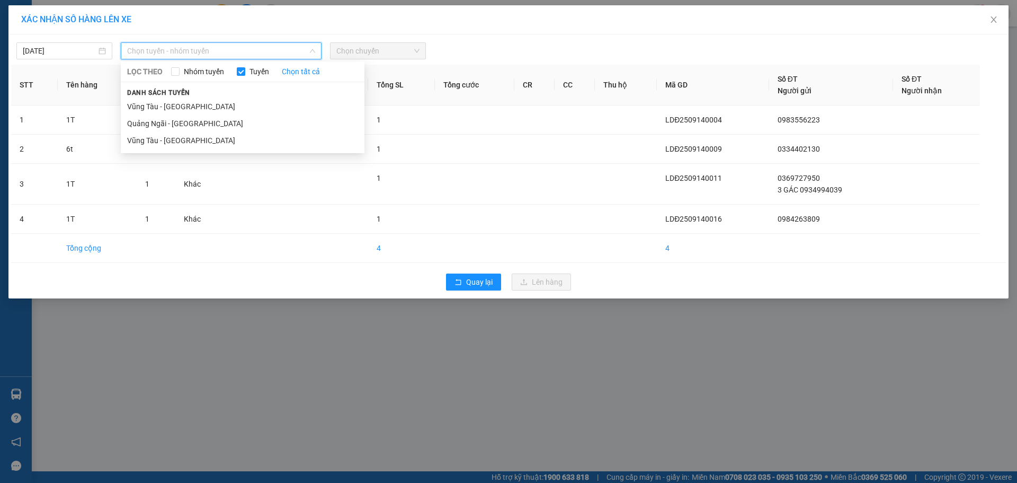
drag, startPoint x: 174, startPoint y: 120, endPoint x: 171, endPoint y: 104, distance: 16.2
click at [176, 119] on li "Quảng Ngãi - [GEOGRAPHIC_DATA]" at bounding box center [243, 123] width 244 height 17
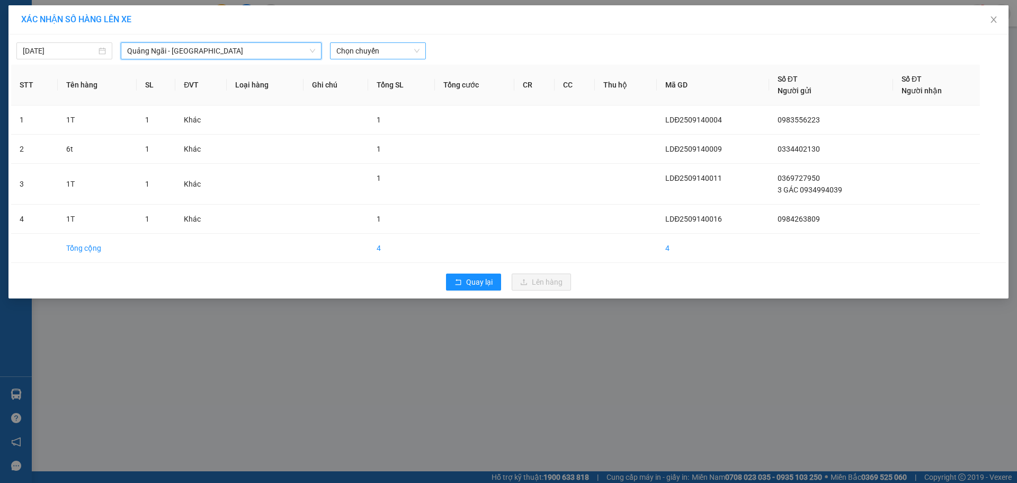
click at [372, 54] on span "Chọn chuyến" at bounding box center [377, 51] width 83 height 16
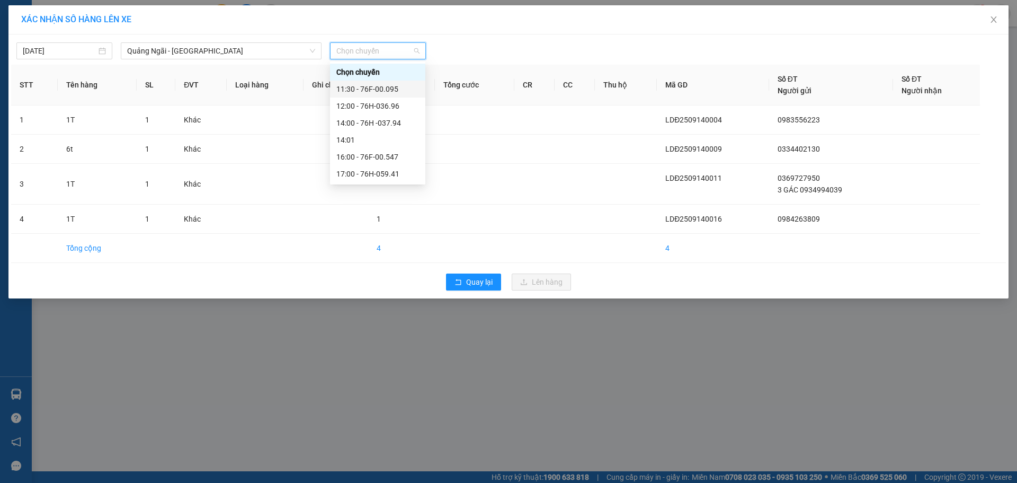
drag, startPoint x: 368, startPoint y: 112, endPoint x: 376, endPoint y: 91, distance: 22.8
click at [376, 91] on div "Chọn chuyến 11:30 - 76F-00.095 12:00 - 76H-036.96 14:00 - 76H -037.94 14:01 16:…" at bounding box center [377, 123] width 95 height 119
click at [377, 91] on div "11:30 - 76F-00.095" at bounding box center [377, 89] width 83 height 12
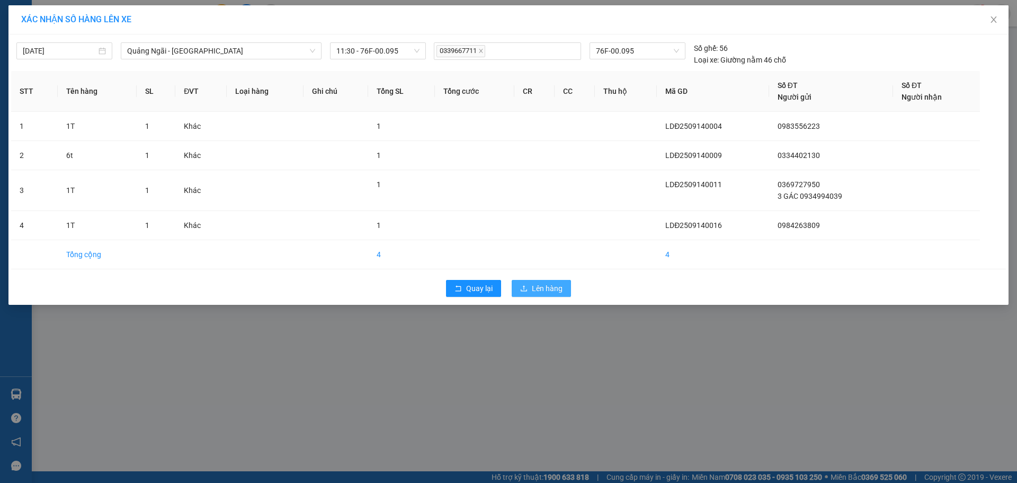
click at [540, 288] on span "Lên hàng" at bounding box center [547, 288] width 31 height 12
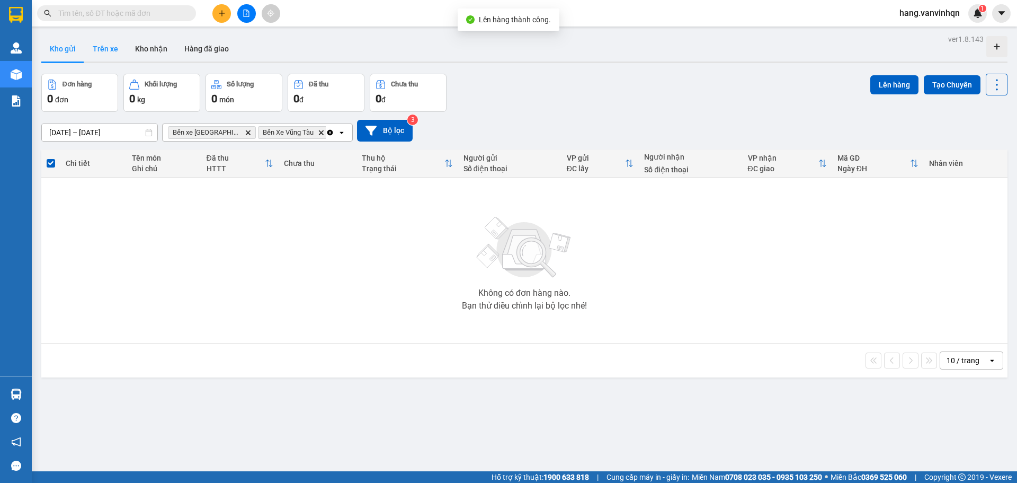
drag, startPoint x: 106, startPoint y: 49, endPoint x: 503, endPoint y: 131, distance: 405.2
click at [106, 49] on button "Trên xe" at bounding box center [105, 48] width 42 height 25
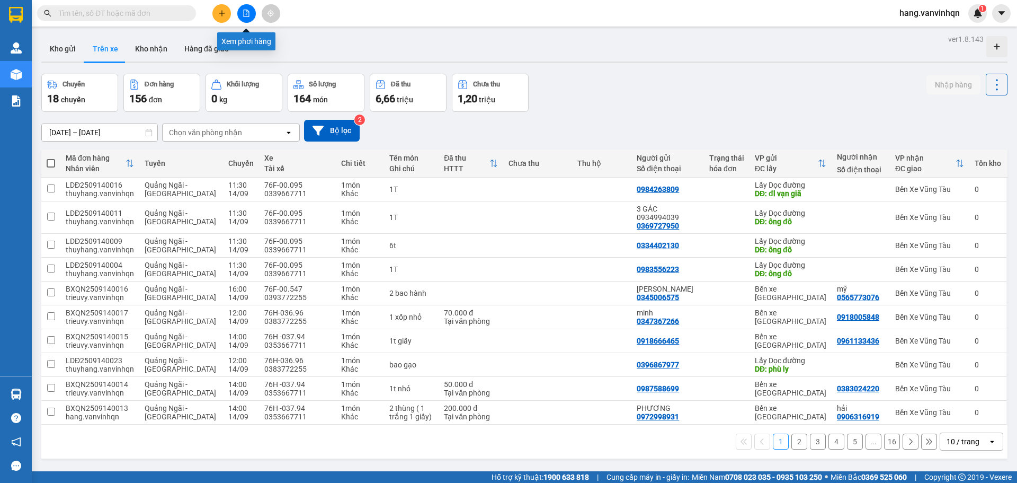
click at [244, 12] on icon "file-add" at bounding box center [247, 13] width 6 height 7
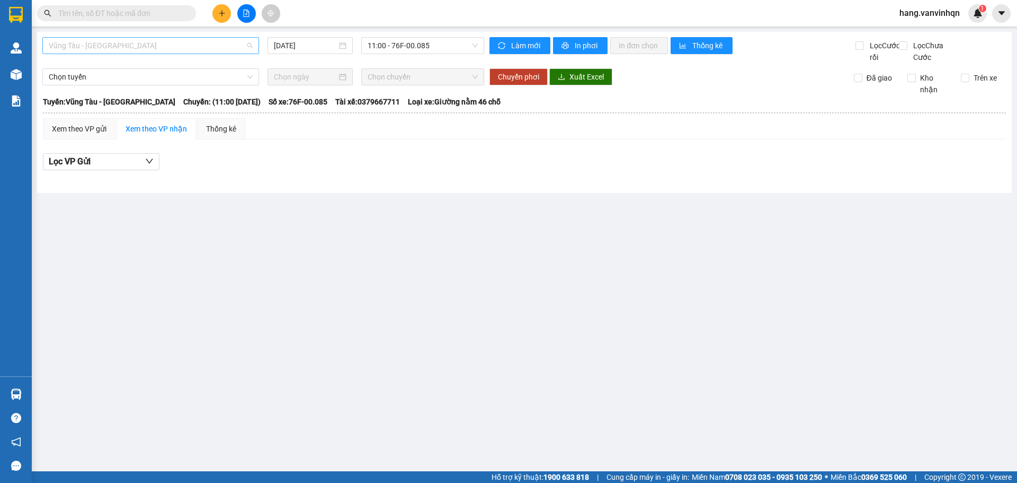
click at [224, 48] on span "Vũng Tàu - [GEOGRAPHIC_DATA]" at bounding box center [151, 46] width 204 height 16
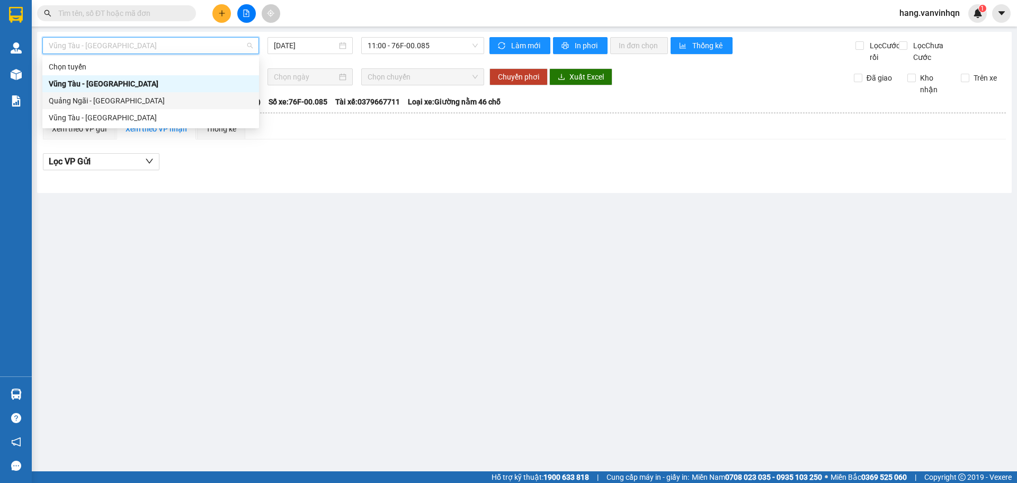
drag, startPoint x: 78, startPoint y: 99, endPoint x: 441, endPoint y: 25, distance: 370.2
click at [82, 99] on div "Quảng Ngãi - [GEOGRAPHIC_DATA]" at bounding box center [151, 101] width 204 height 12
type input "[DATE]"
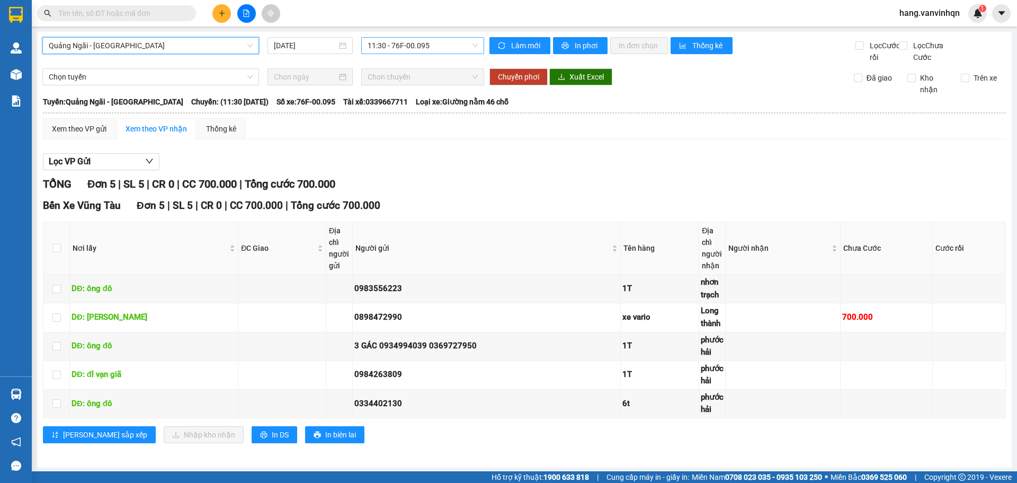
click at [449, 51] on span "11:30 - 76F-00.095" at bounding box center [423, 46] width 110 height 16
drag, startPoint x: 549, startPoint y: 189, endPoint x: 286, endPoint y: 97, distance: 278.1
click at [548, 189] on div "TỔNG Đơn 5 | SL 5 | CR 0 | CC 700.000 | Tổng cước 700.000" at bounding box center [524, 184] width 963 height 16
click at [429, 38] on span "11:30 - 76F-00.095" at bounding box center [423, 46] width 110 height 16
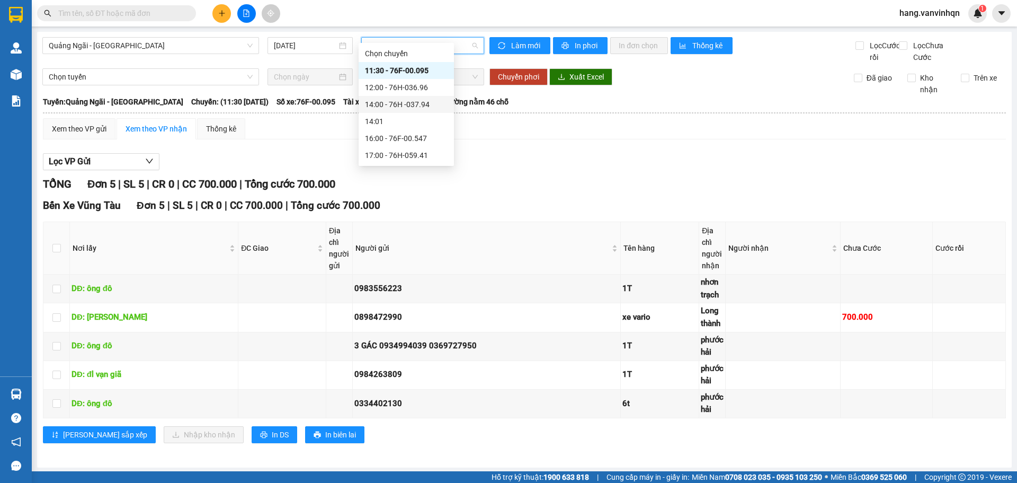
click at [390, 103] on div "14:00 - 76H -037.94" at bounding box center [406, 105] width 83 height 12
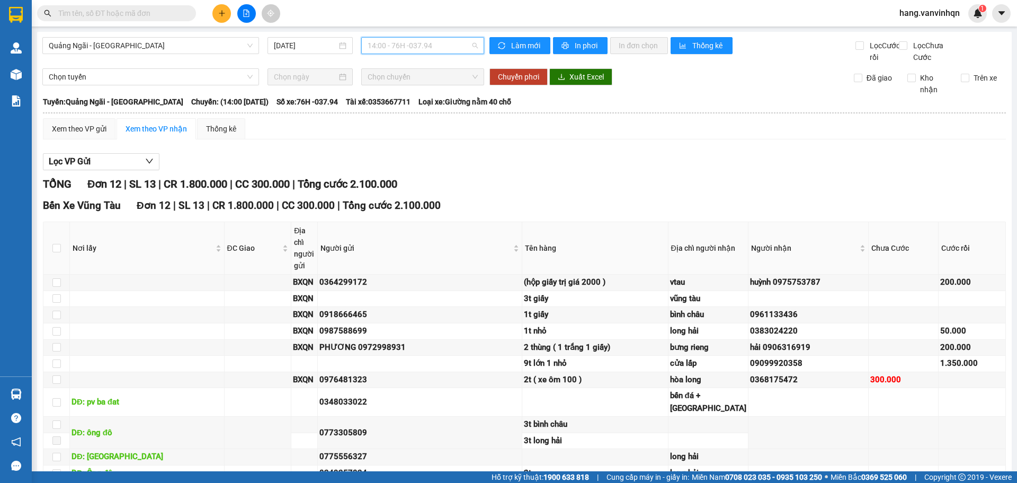
drag, startPoint x: 441, startPoint y: 39, endPoint x: 423, endPoint y: 99, distance: 62.4
click at [440, 46] on span "14:00 - 76H -037.94" at bounding box center [423, 46] width 110 height 16
click at [425, 101] on div "12:00 - 76H-036.96" at bounding box center [406, 101] width 83 height 12
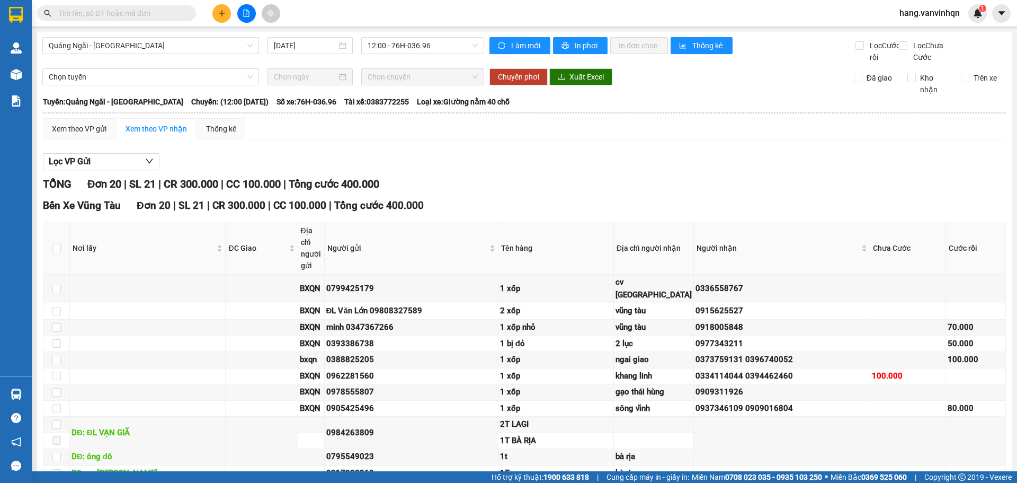
click at [450, 55] on div "Quảng Ngãi - [GEOGRAPHIC_DATA] [DATE] 12:00 - 76H-036.96" at bounding box center [263, 50] width 442 height 26
click at [444, 52] on span "12:00 - 76H-036.96" at bounding box center [423, 46] width 110 height 16
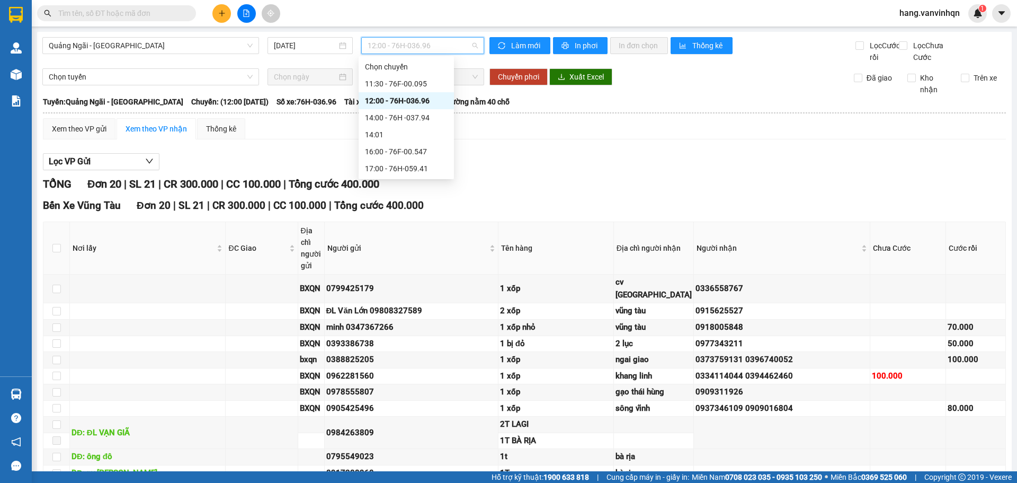
drag, startPoint x: 413, startPoint y: 95, endPoint x: 407, endPoint y: 96, distance: 6.4
click at [413, 96] on div "12:00 - 76H-036.96" at bounding box center [406, 101] width 83 height 12
drag, startPoint x: 448, startPoint y: 49, endPoint x: 409, endPoint y: 137, distance: 96.3
click at [446, 52] on span "12:00 - 76H-036.96" at bounding box center [423, 46] width 110 height 16
drag, startPoint x: 416, startPoint y: 118, endPoint x: 413, endPoint y: 154, distance: 35.6
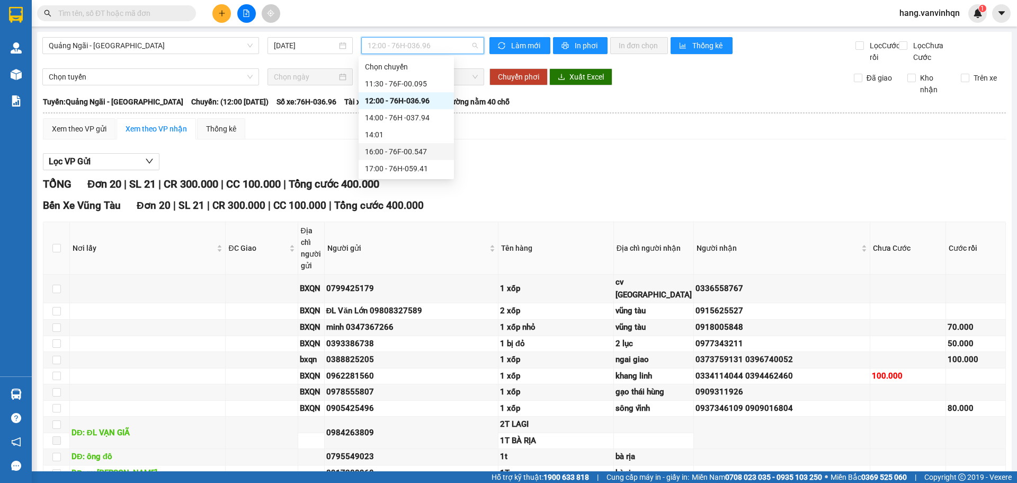
click at [413, 154] on div "Chọn chuyến 11:30 - 76F-00.095 12:00 - 76H-036.96 14:00 - 76H -037.94 14:01 16:…" at bounding box center [406, 117] width 95 height 119
click at [413, 154] on div "16:00 - 76F-00.547" at bounding box center [406, 152] width 83 height 12
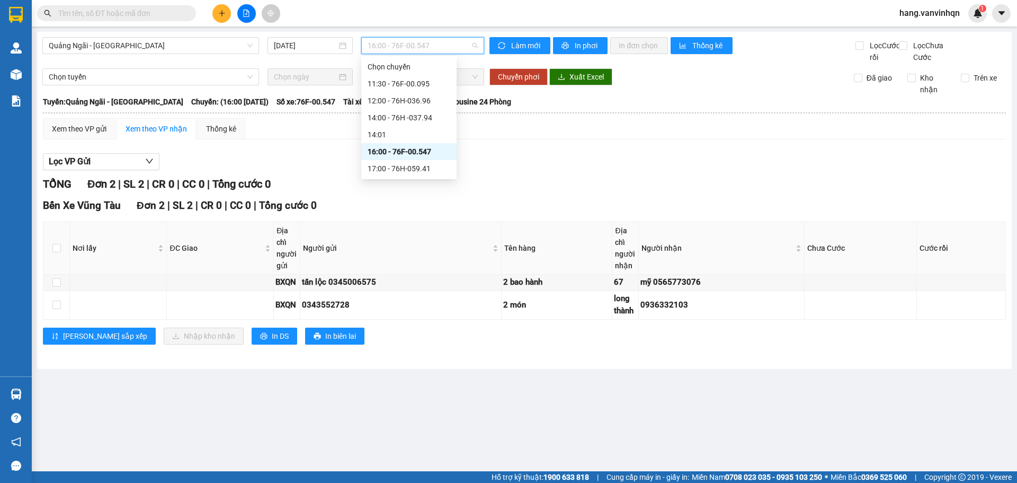
click at [444, 45] on span "16:00 - 76F-00.547" at bounding box center [423, 46] width 110 height 16
click at [430, 177] on div "16:00 17:00 Chọn chuyến 11:30 - 76F-00.095 12:00 - 76H-036.96 14:00 - 76H -037.…" at bounding box center [408, 117] width 95 height 123
click at [431, 173] on div "17:00 - 76H-059.41" at bounding box center [409, 169] width 83 height 12
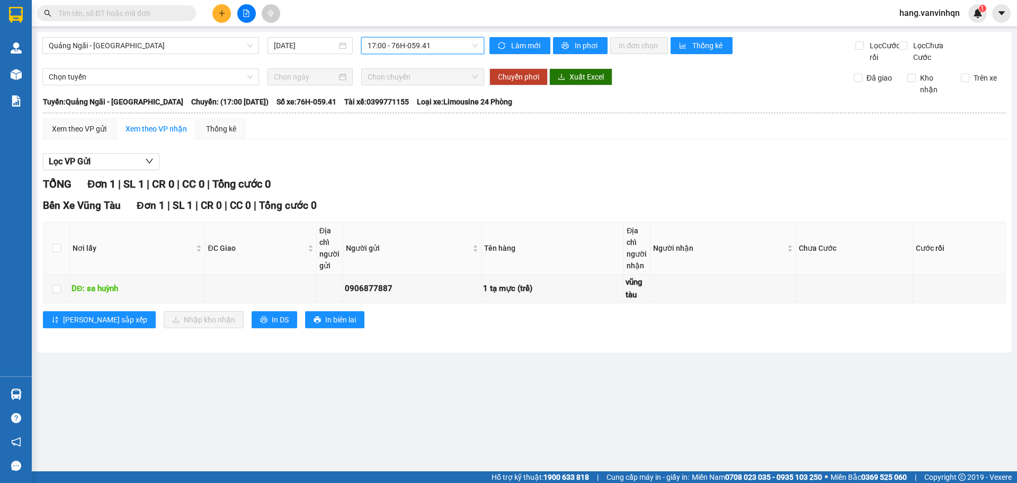
click at [458, 54] on div "Quảng Ngãi - [GEOGRAPHIC_DATA] [DATE] 17:00 17:00 - 76H-059.41" at bounding box center [263, 50] width 442 height 26
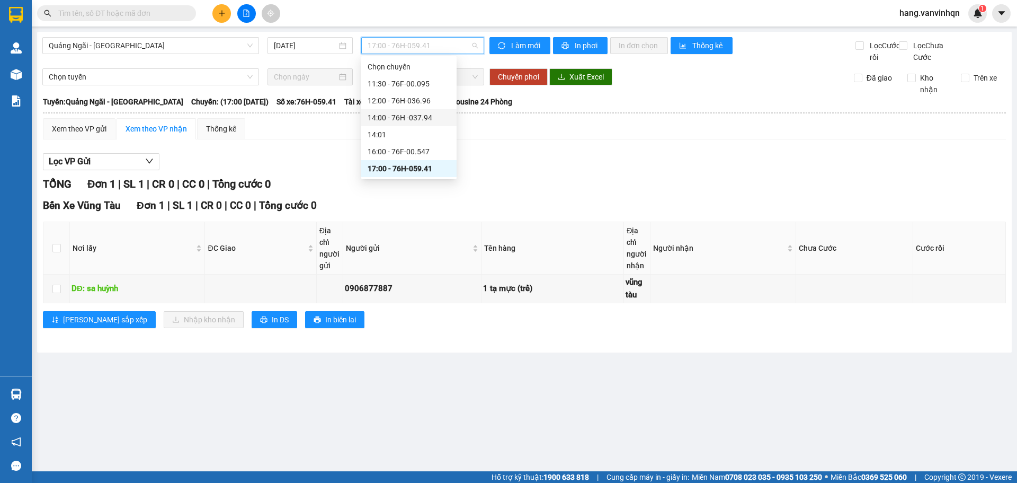
click at [399, 110] on div "14:00 - 76H -037.94" at bounding box center [408, 117] width 95 height 17
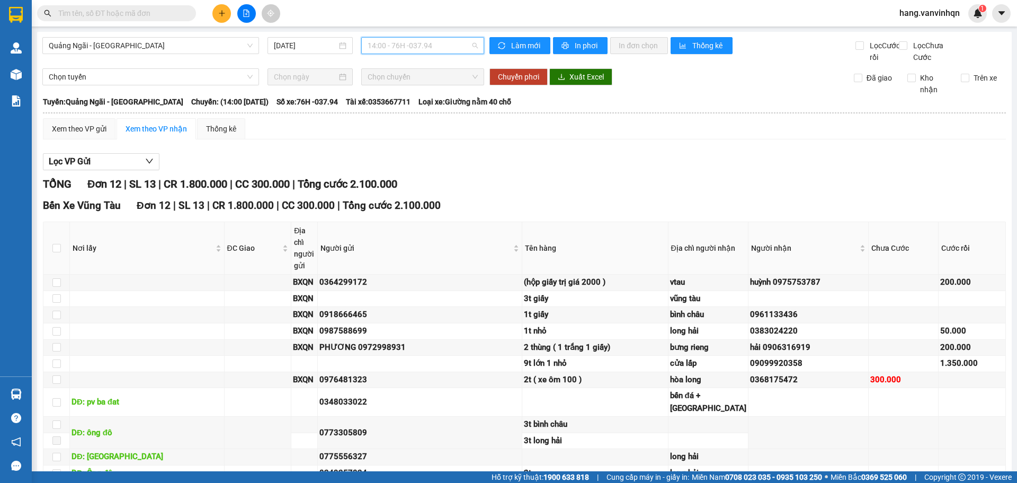
click at [431, 49] on span "14:00 - 76H -037.94" at bounding box center [423, 46] width 110 height 16
click at [414, 104] on div "12:00 - 76H-036.96" at bounding box center [406, 101] width 83 height 12
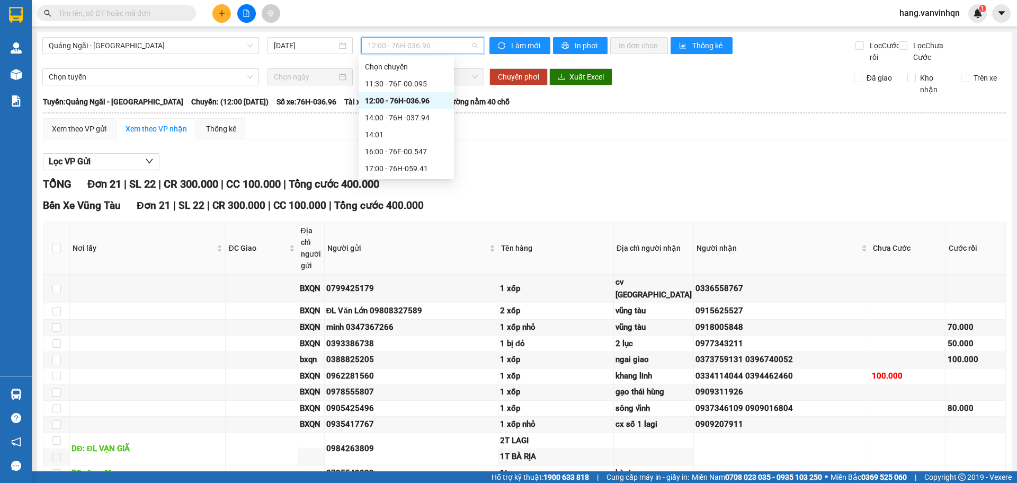
drag, startPoint x: 438, startPoint y: 41, endPoint x: 432, endPoint y: 40, distance: 6.6
click at [436, 38] on span "12:00 - 76H-036.96" at bounding box center [423, 46] width 110 height 16
click at [425, 117] on div "14:00 - 76H -037.94" at bounding box center [406, 118] width 83 height 12
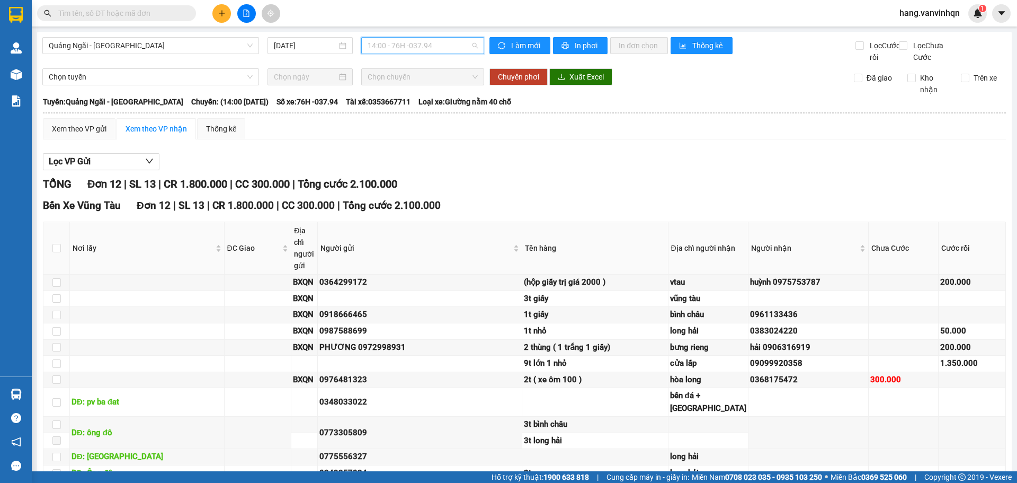
drag, startPoint x: 453, startPoint y: 52, endPoint x: 406, endPoint y: 84, distance: 57.0
click at [442, 59] on body "Kết quả tìm kiếm ( 0 ) Bộ lọc No Data hang.vanvinhqn 1 Quản [PERSON_NAME] lý kh…" at bounding box center [508, 241] width 1017 height 483
drag, startPoint x: 399, startPoint y: 104, endPoint x: 408, endPoint y: 114, distance: 13.5
click at [408, 114] on div "Chọn chuyến 11:30 - 76F-00.095 12:00 - 76H-036.96 14:00 - 76H -037.94 14:01 16:…" at bounding box center [406, 117] width 95 height 119
click at [408, 114] on div "14:00 - 76H -037.94" at bounding box center [406, 118] width 83 height 12
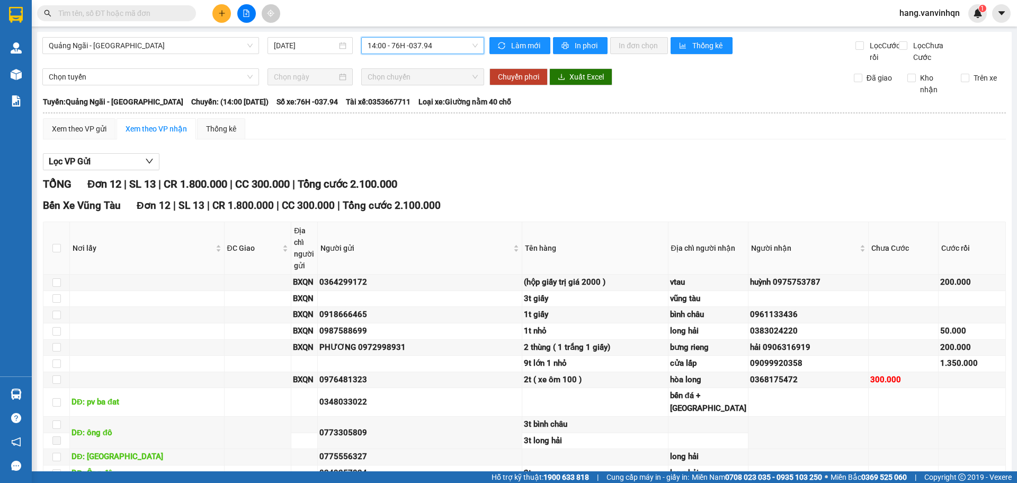
drag, startPoint x: 438, startPoint y: 41, endPoint x: 434, endPoint y: 66, distance: 25.2
click at [438, 45] on span "14:00 - 76H -037.94" at bounding box center [423, 46] width 110 height 16
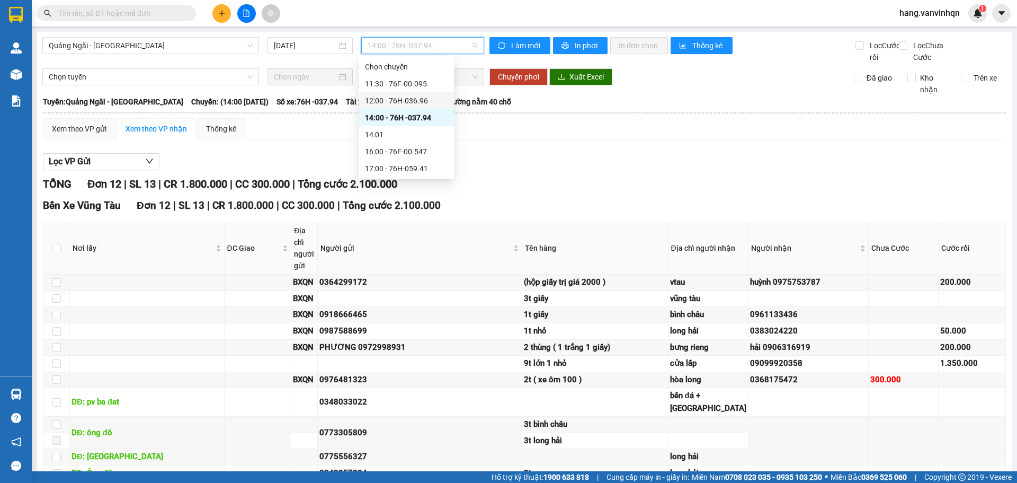
click at [401, 102] on div "12:00 - 76H-036.96" at bounding box center [406, 101] width 83 height 12
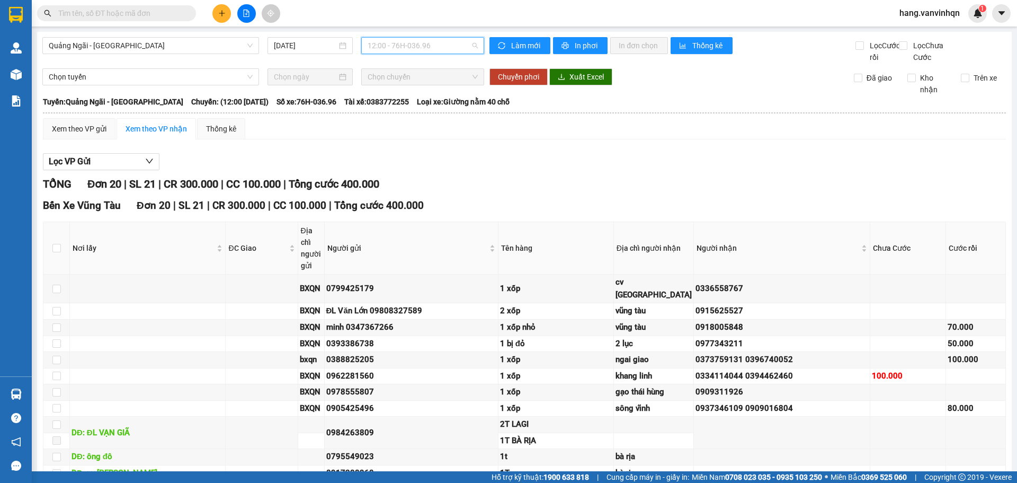
click at [444, 43] on span "12:00 - 76H-036.96" at bounding box center [423, 46] width 110 height 16
click at [396, 120] on div "14:00 - 76H -037.94" at bounding box center [406, 118] width 83 height 12
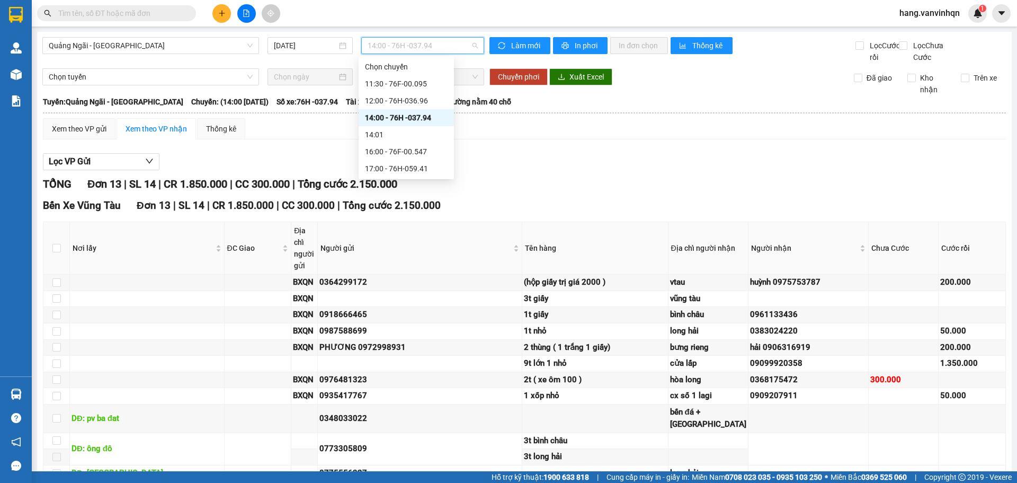
click at [445, 42] on span "14:00 - 76H -037.94" at bounding box center [423, 46] width 110 height 16
click at [400, 114] on div "14:00 - 76H -037.94" at bounding box center [406, 118] width 83 height 12
click at [437, 52] on span "14:00 - 76H -037.94" at bounding box center [423, 46] width 110 height 16
click at [412, 154] on div "16:00 - 76F-00.547" at bounding box center [406, 152] width 83 height 12
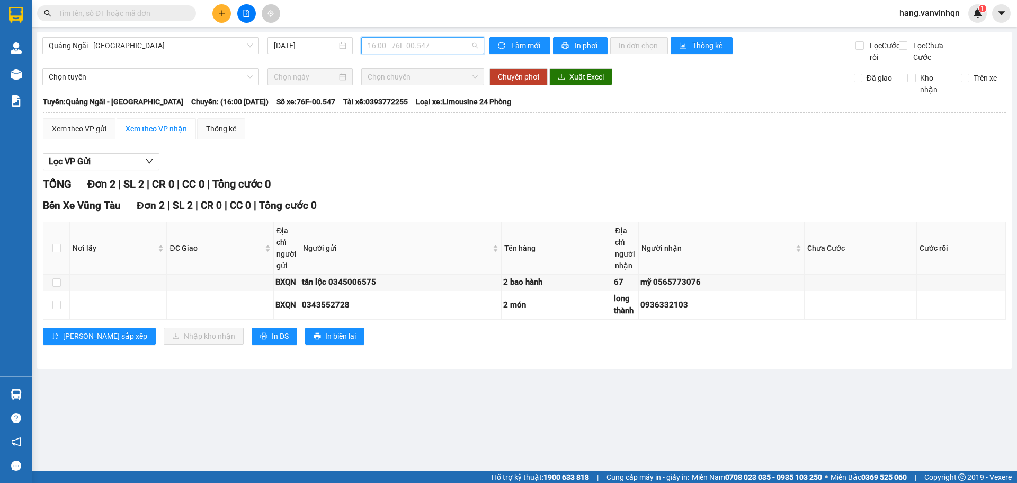
click at [423, 50] on span "16:00 - 76F-00.547" at bounding box center [423, 46] width 110 height 16
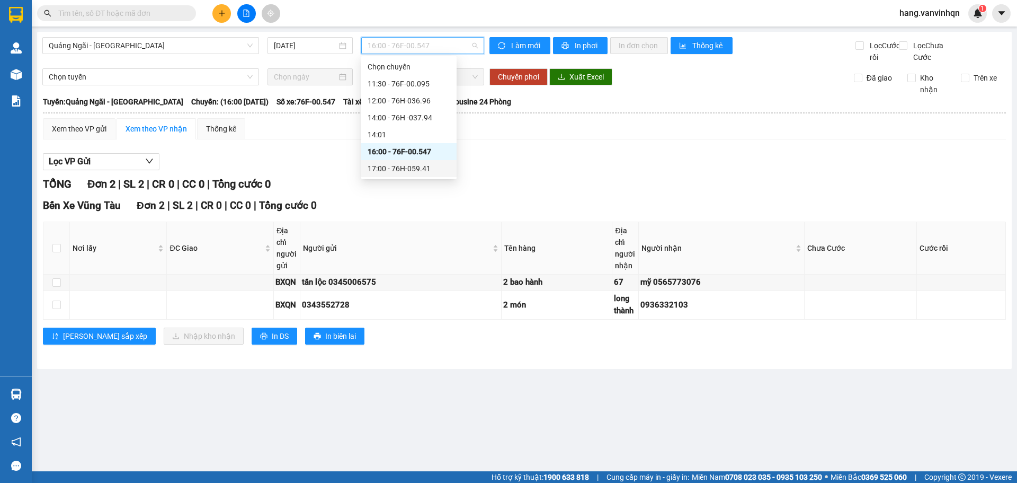
click at [416, 171] on div "17:00 - 76H-059.41" at bounding box center [409, 169] width 83 height 12
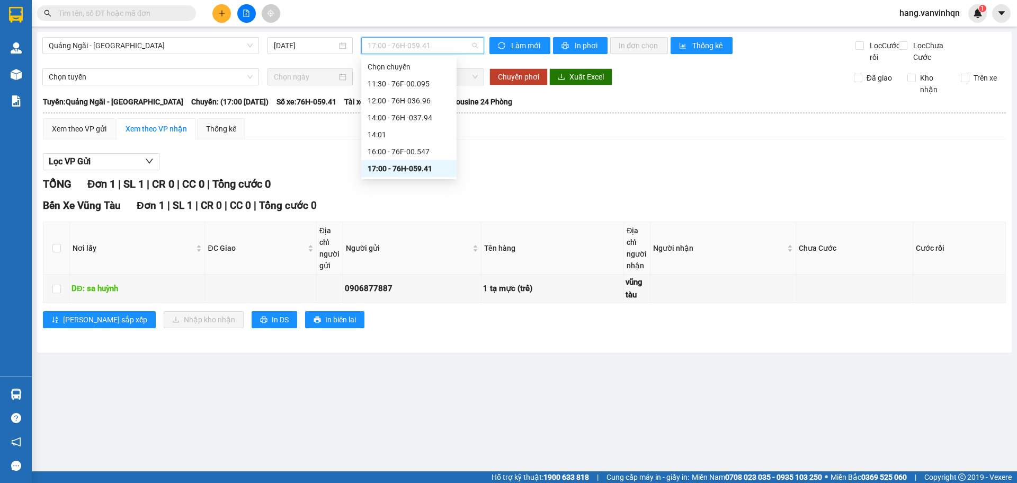
drag, startPoint x: 461, startPoint y: 48, endPoint x: 211, endPoint y: 5, distance: 254.1
click at [452, 51] on span "17:00 - 76H-059.41" at bounding box center [423, 46] width 110 height 16
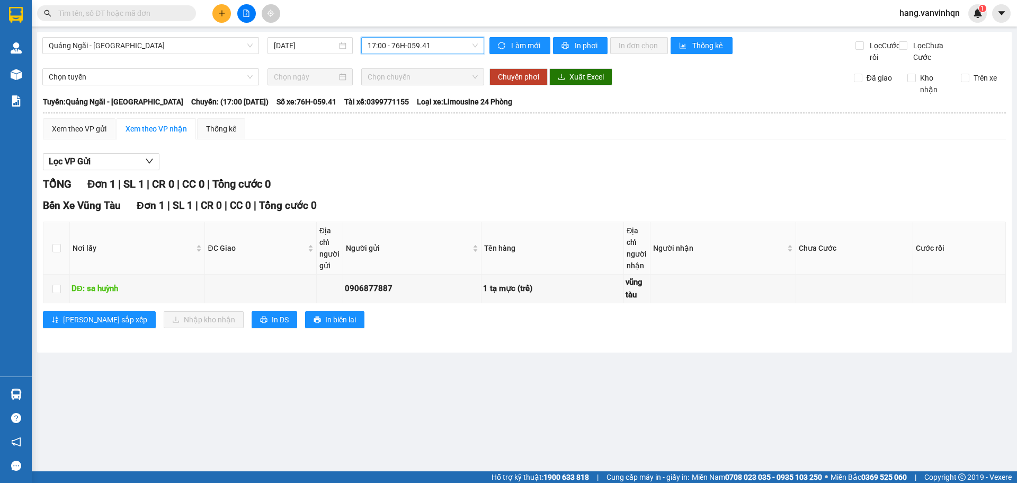
click at [441, 41] on span "17:00 - 76H-059.41" at bounding box center [423, 46] width 110 height 16
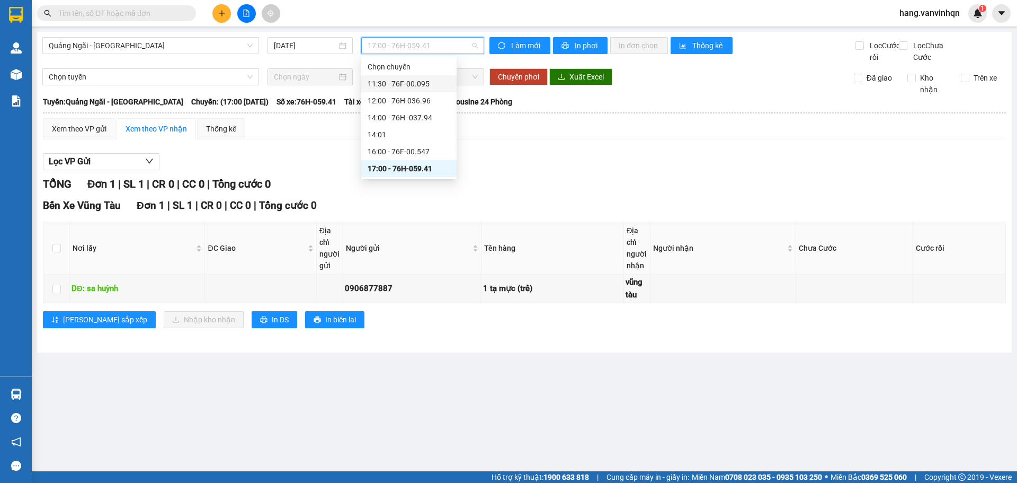
click at [412, 87] on div "11:30 - 76F-00.095" at bounding box center [409, 84] width 83 height 12
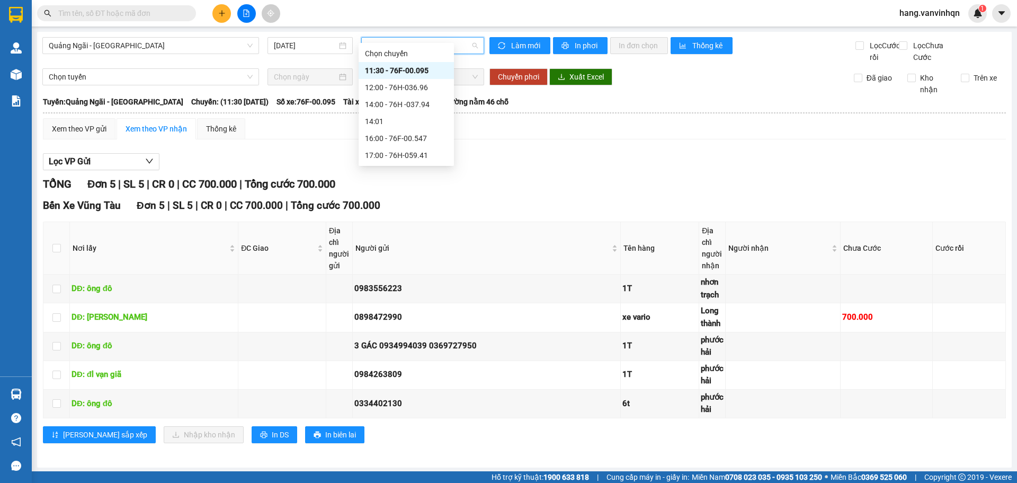
drag, startPoint x: 436, startPoint y: 35, endPoint x: 300, endPoint y: 2, distance: 139.8
click at [435, 38] on span "11:30 - 76F-00.095" at bounding box center [423, 46] width 110 height 16
click at [414, 139] on div "16:00 - 76F-00.547" at bounding box center [406, 138] width 83 height 12
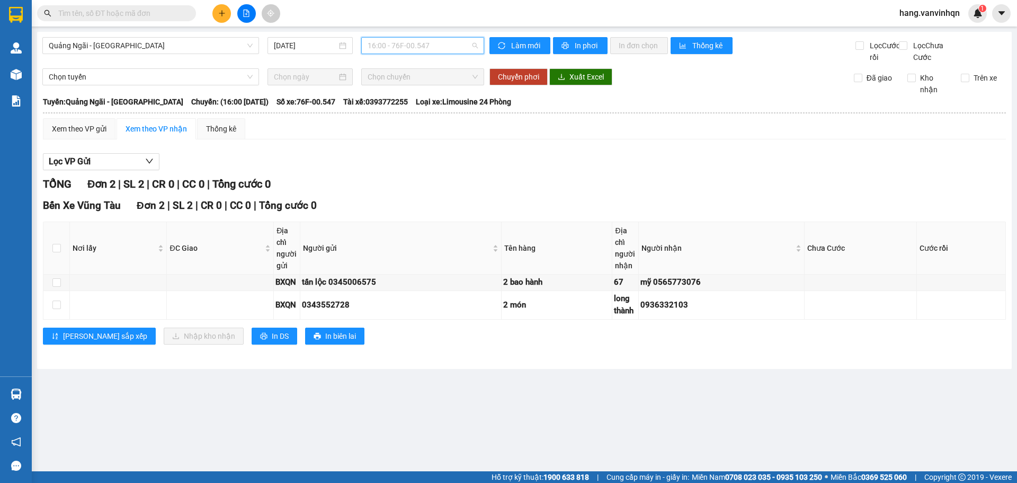
click at [459, 45] on span "16:00 - 76F-00.547" at bounding box center [423, 46] width 110 height 16
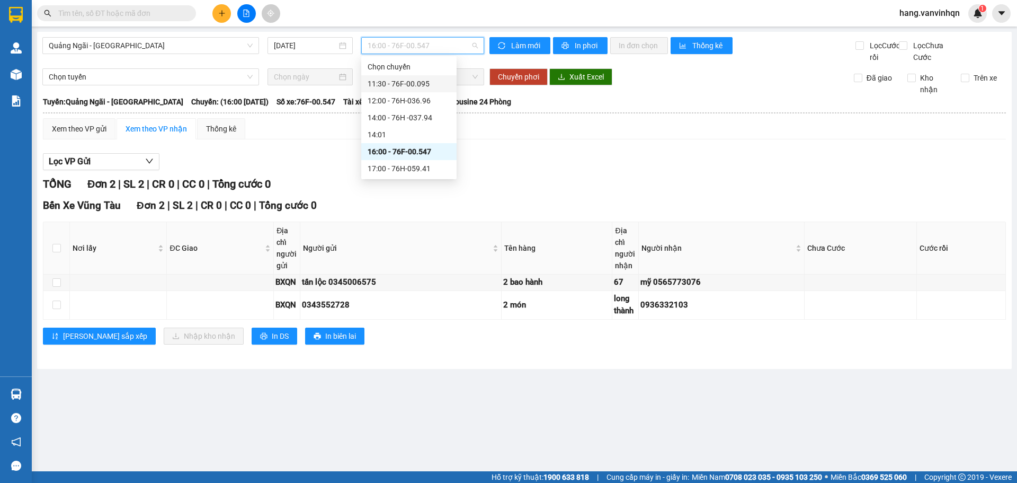
click at [432, 87] on div "11:30 - 76F-00.095" at bounding box center [409, 84] width 83 height 12
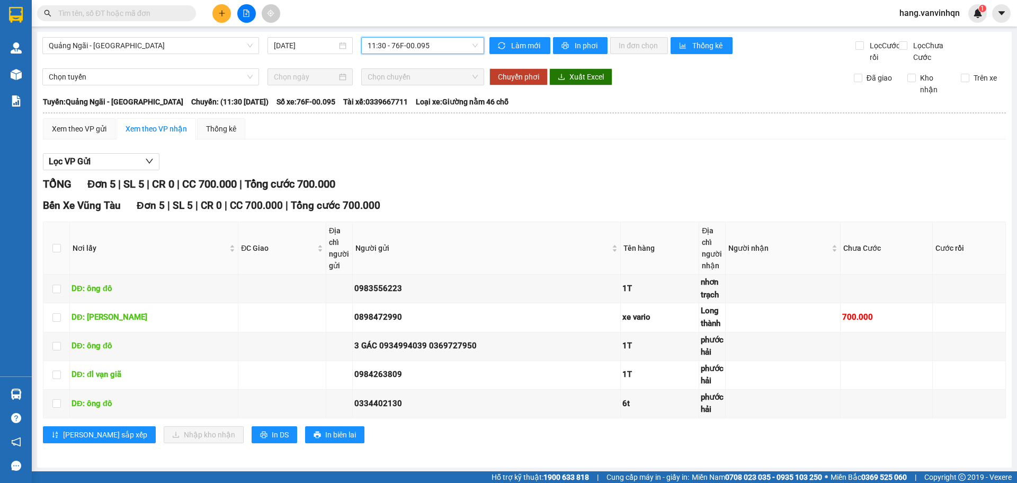
drag, startPoint x: 439, startPoint y: 49, endPoint x: 426, endPoint y: 101, distance: 54.1
click at [437, 60] on body "Kết quả tìm kiếm ( 0 ) Bộ lọc No Data hang.vanvinhqn 1 Quản [PERSON_NAME] lý kh…" at bounding box center [508, 241] width 1017 height 483
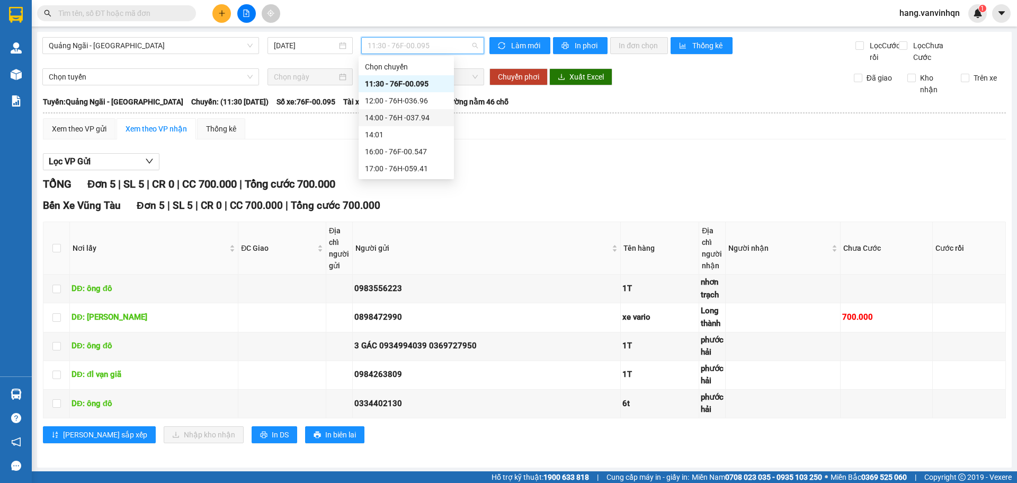
click at [420, 119] on div "14:00 - 76H -037.94" at bounding box center [406, 118] width 83 height 12
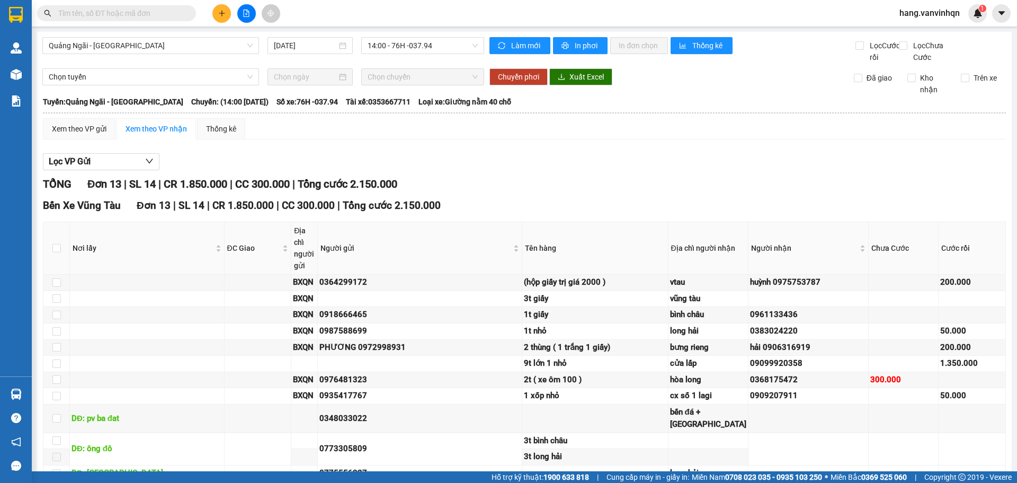
click at [53, 482] on input "checkbox" at bounding box center [56, 489] width 8 height 8
click at [78, 118] on div "Xem theo VP gửi" at bounding box center [79, 128] width 73 height 21
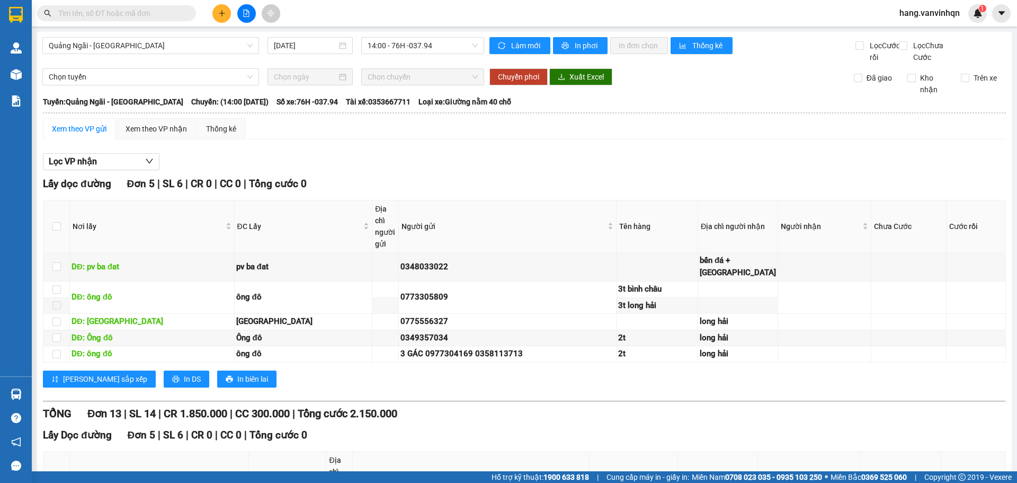
drag, startPoint x: 59, startPoint y: 228, endPoint x: 54, endPoint y: 211, distance: 17.8
checkbox input "true"
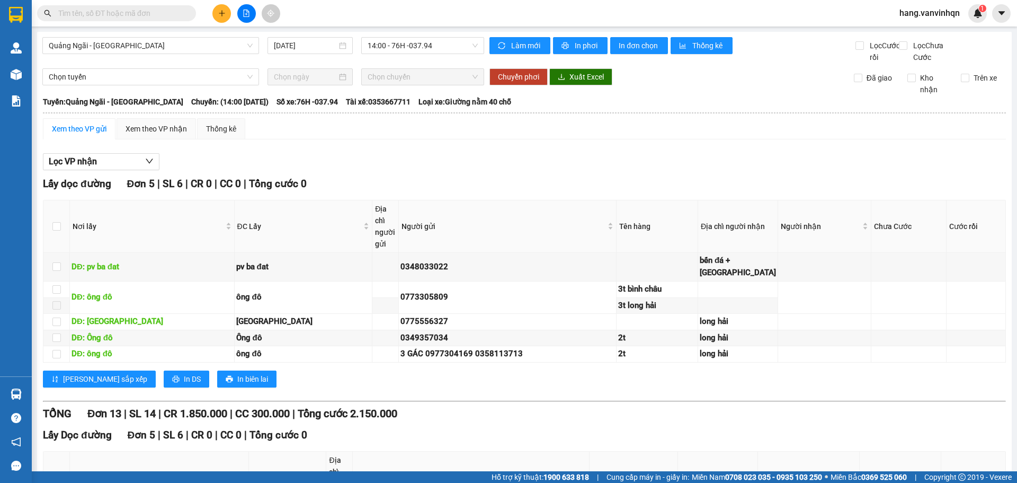
checkbox input "true"
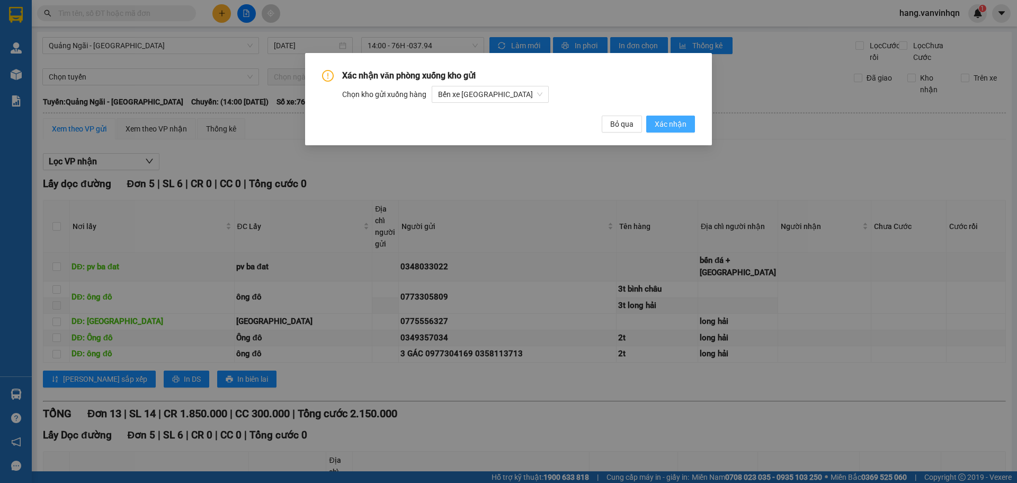
click at [670, 126] on span "Xác nhận" at bounding box center [671, 124] width 32 height 12
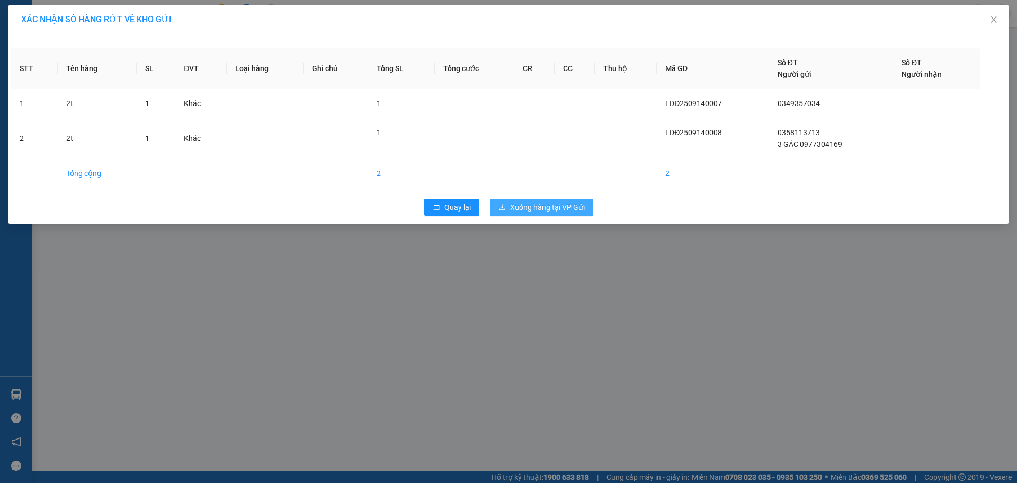
click at [527, 206] on span "Xuống hàng tại VP Gửi" at bounding box center [547, 207] width 75 height 12
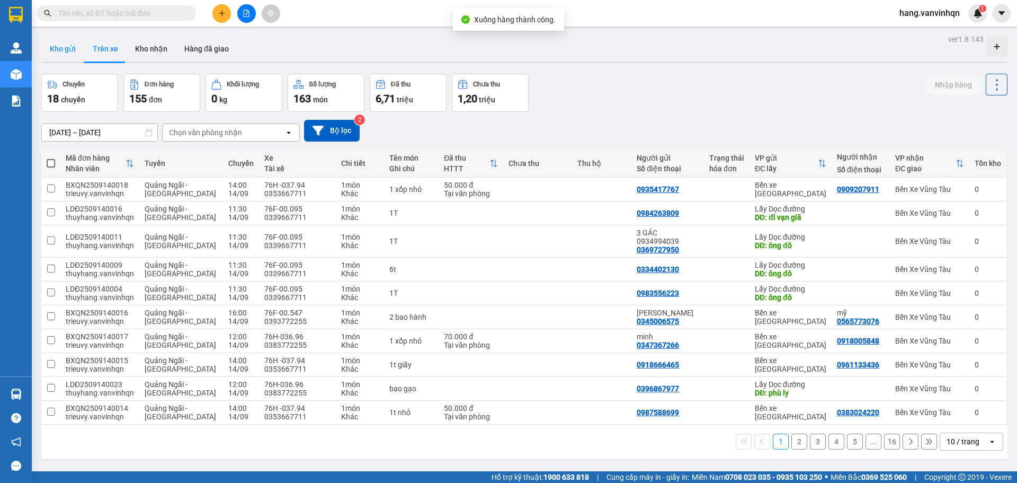
click at [75, 49] on button "Kho gửi" at bounding box center [62, 48] width 43 height 25
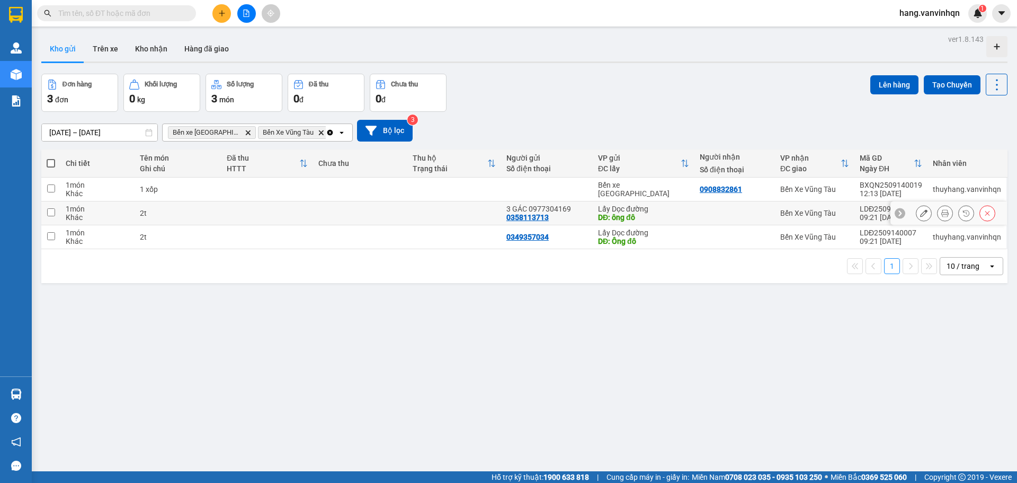
click at [338, 208] on td at bounding box center [360, 213] width 94 height 24
checkbox input "true"
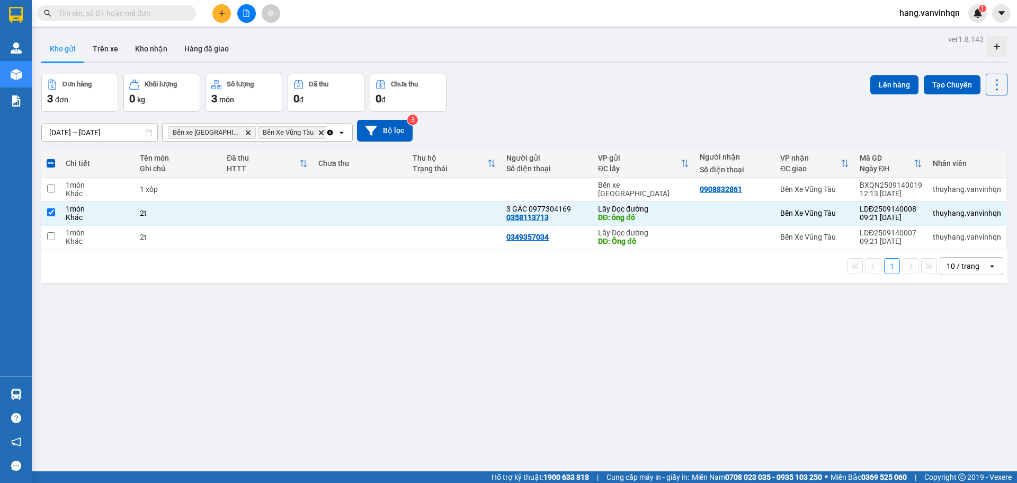
click at [204, 253] on div "1 10 / trang open" at bounding box center [524, 266] width 966 height 34
click at [351, 254] on div "1 10 / trang open" at bounding box center [524, 266] width 966 height 34
click at [340, 253] on div "1 10 / trang open" at bounding box center [524, 266] width 966 height 34
click at [340, 242] on td at bounding box center [360, 237] width 94 height 24
checkbox input "true"
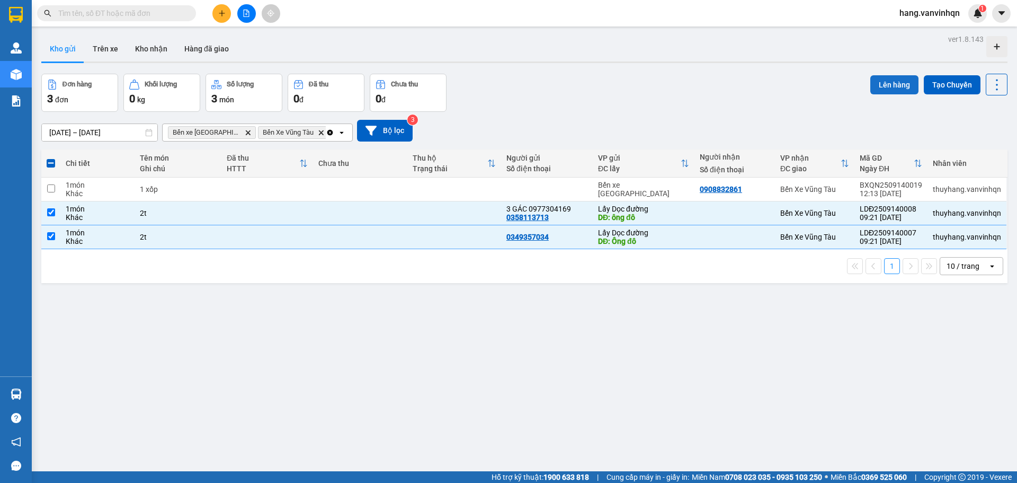
click at [879, 82] on button "Lên hàng" at bounding box center [894, 84] width 48 height 19
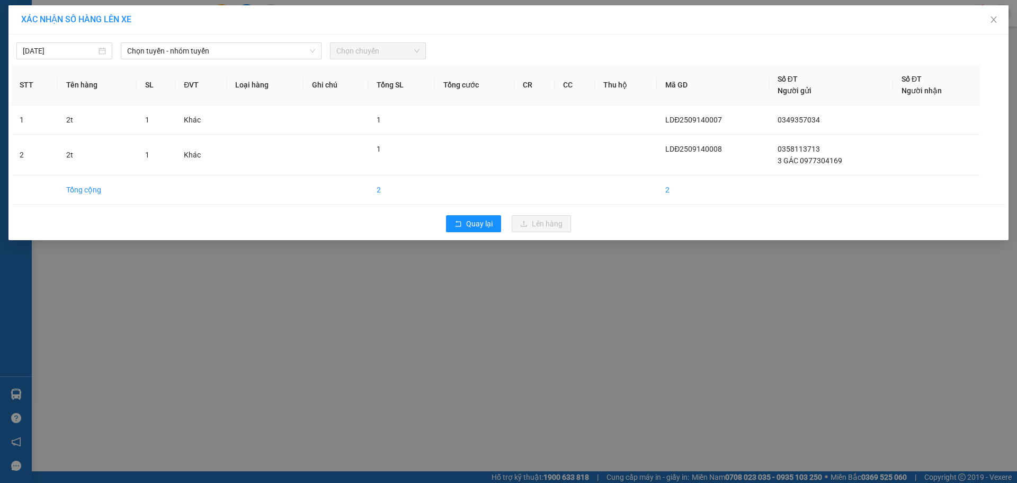
click at [249, 41] on div "[DATE] Chọn tuyến - nhóm tuyến Chọn chuyến" at bounding box center [508, 48] width 995 height 22
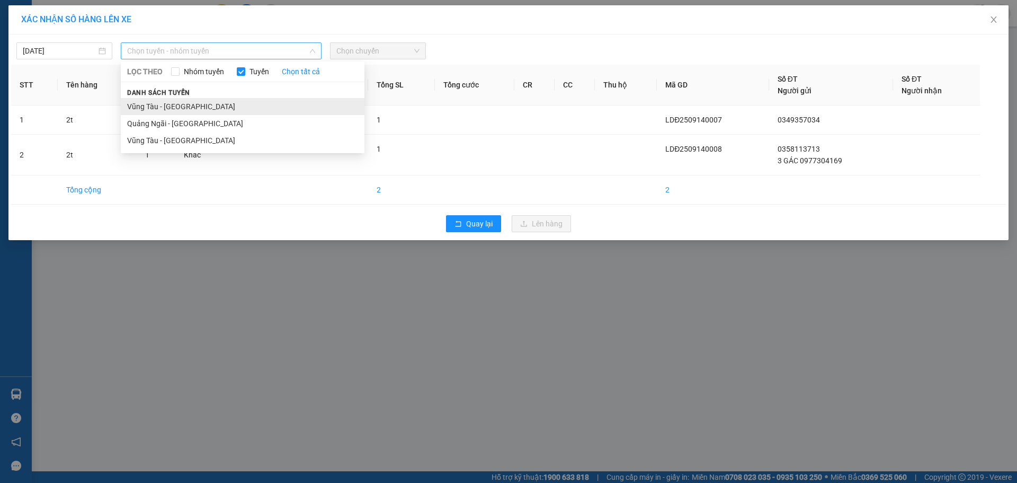
drag, startPoint x: 243, startPoint y: 55, endPoint x: 219, endPoint y: 105, distance: 55.7
click at [242, 56] on span "Chọn tuyến - nhóm tuyến" at bounding box center [221, 51] width 188 height 16
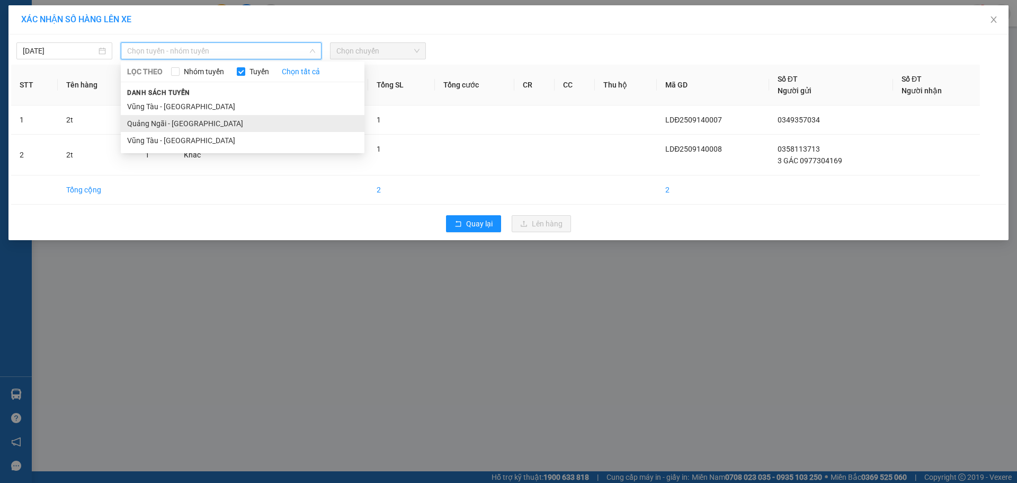
click at [190, 129] on li "Quảng Ngãi - [GEOGRAPHIC_DATA]" at bounding box center [243, 123] width 244 height 17
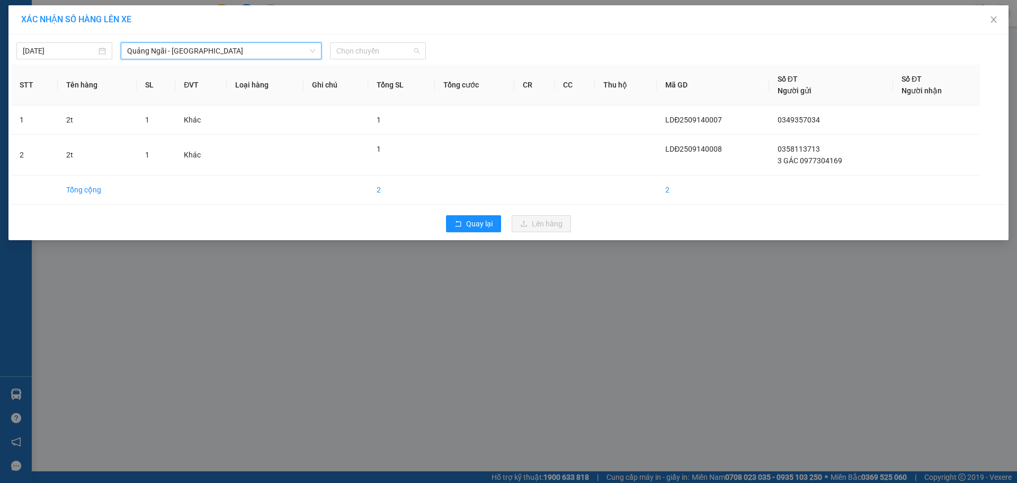
drag, startPoint x: 371, startPoint y: 48, endPoint x: 360, endPoint y: 75, distance: 29.9
click at [370, 49] on span "Chọn chuyến" at bounding box center [377, 51] width 83 height 16
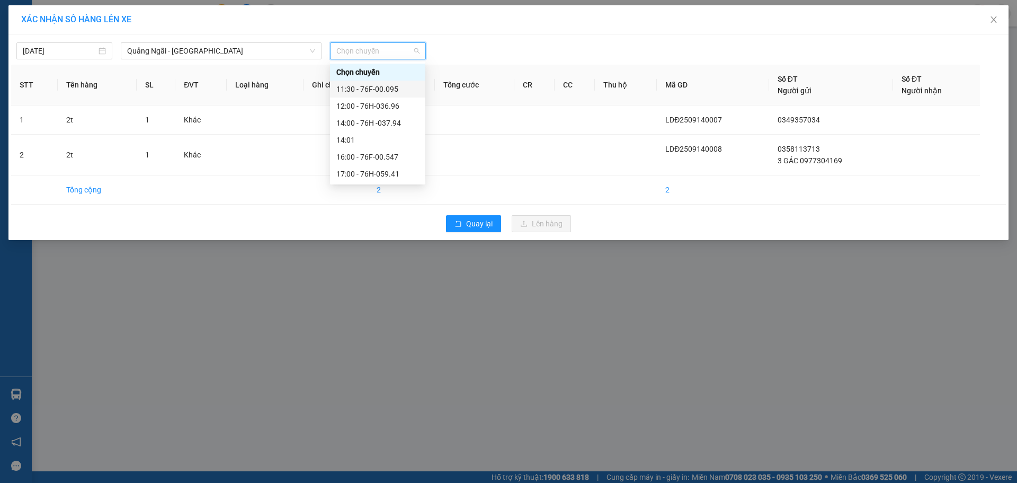
click at [357, 86] on div "11:30 - 76F-00.095" at bounding box center [377, 89] width 83 height 12
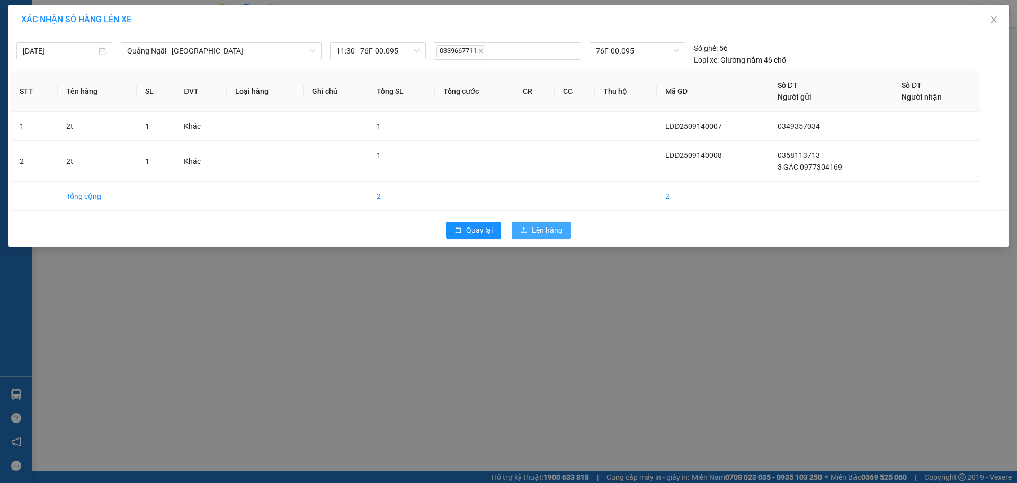
drag, startPoint x: 527, startPoint y: 226, endPoint x: 502, endPoint y: 212, distance: 28.0
click at [526, 226] on icon "upload" at bounding box center [523, 229] width 7 height 7
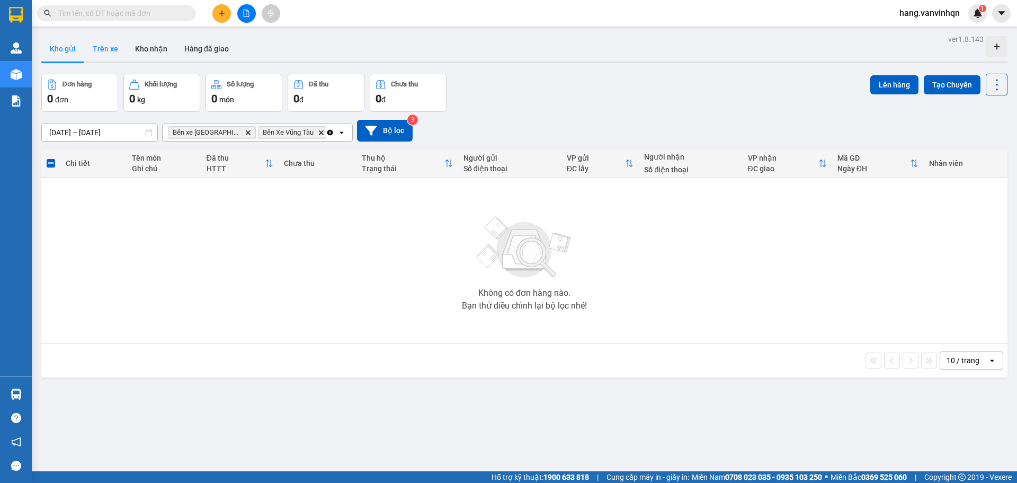
drag, startPoint x: 111, startPoint y: 49, endPoint x: 358, endPoint y: 58, distance: 247.0
click at [111, 49] on button "Trên xe" at bounding box center [105, 48] width 42 height 25
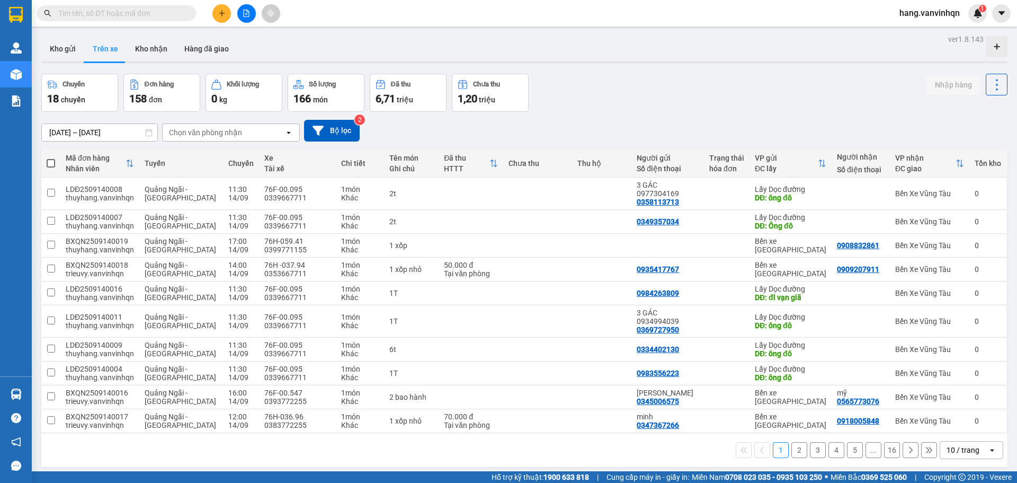
drag, startPoint x: 66, startPoint y: 54, endPoint x: 120, endPoint y: 39, distance: 56.0
click at [79, 51] on button "Kho gửi" at bounding box center [62, 48] width 43 height 25
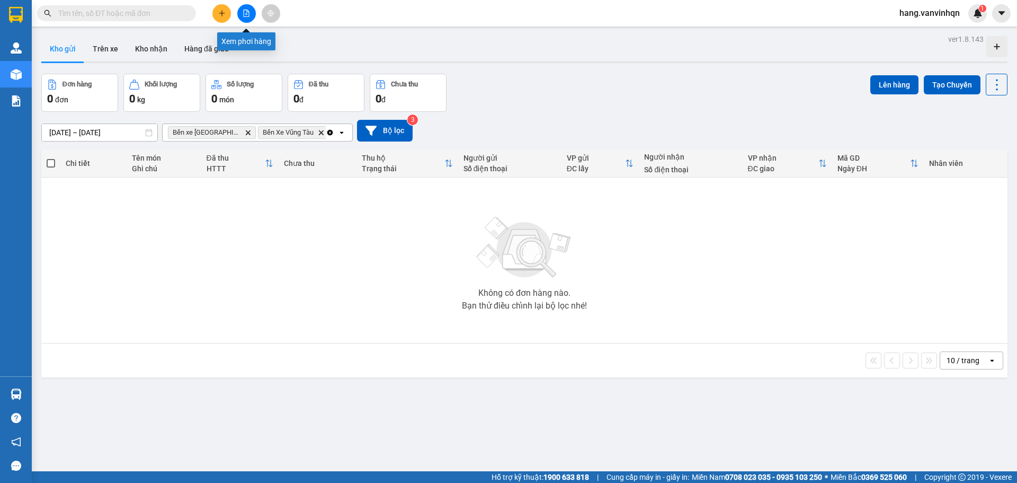
click at [250, 14] on icon "file-add" at bounding box center [246, 13] width 7 height 7
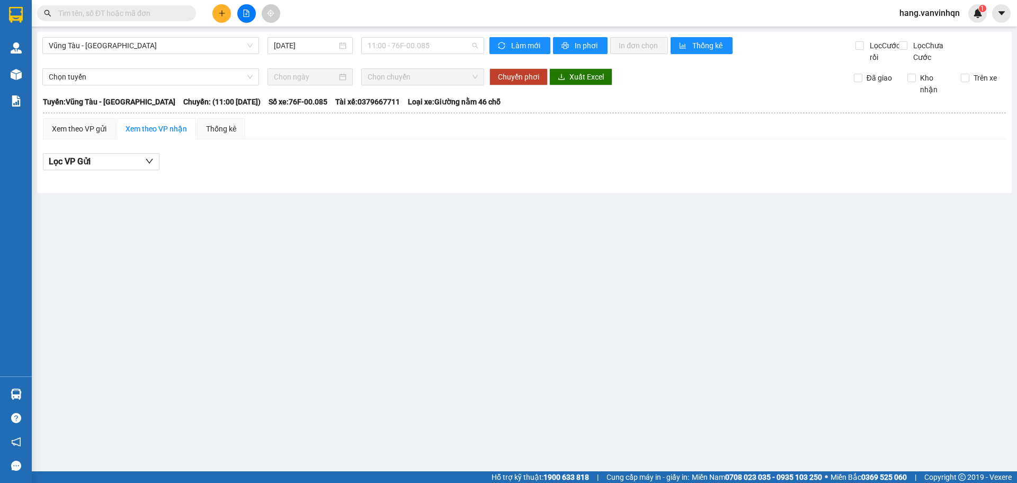
drag, startPoint x: 443, startPoint y: 49, endPoint x: 393, endPoint y: 84, distance: 61.3
click at [435, 52] on span "11:00 - 76F-00.085" at bounding box center [423, 46] width 110 height 16
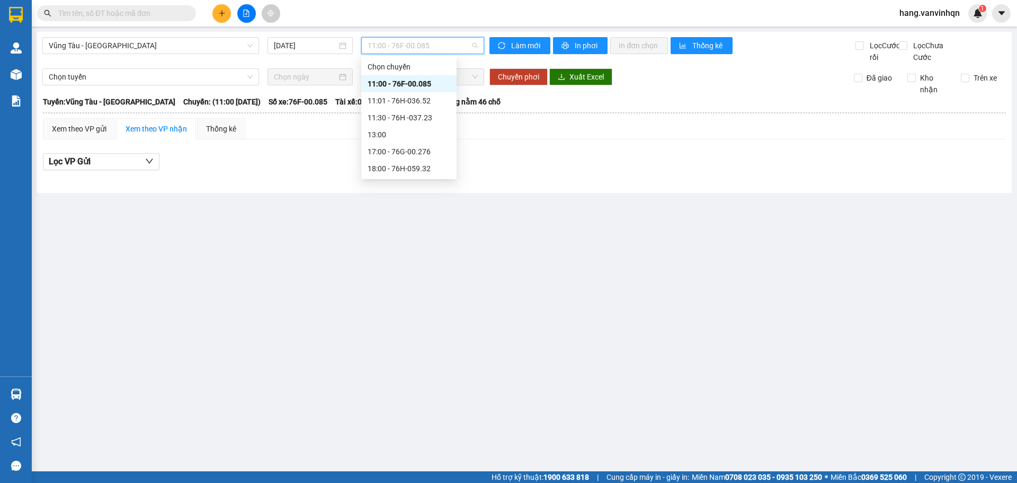
click at [393, 83] on div "11:00 - 76F-00.085" at bounding box center [409, 84] width 83 height 12
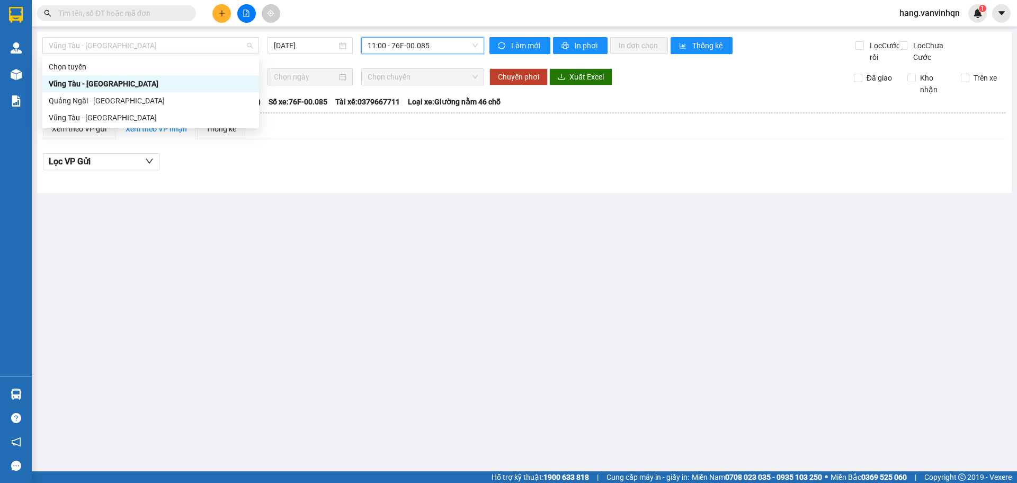
drag, startPoint x: 93, startPoint y: 52, endPoint x: 79, endPoint y: 88, distance: 38.8
click at [88, 63] on body "Kết quả tìm kiếm ( 0 ) Bộ lọc No Data hang.vanvinhqn 1 Quản [PERSON_NAME] lý kh…" at bounding box center [508, 241] width 1017 height 483
drag, startPoint x: 76, startPoint y: 100, endPoint x: 114, endPoint y: 92, distance: 39.0
click at [82, 100] on div "Quảng Ngãi - [GEOGRAPHIC_DATA]" at bounding box center [151, 101] width 204 height 12
type input "[DATE]"
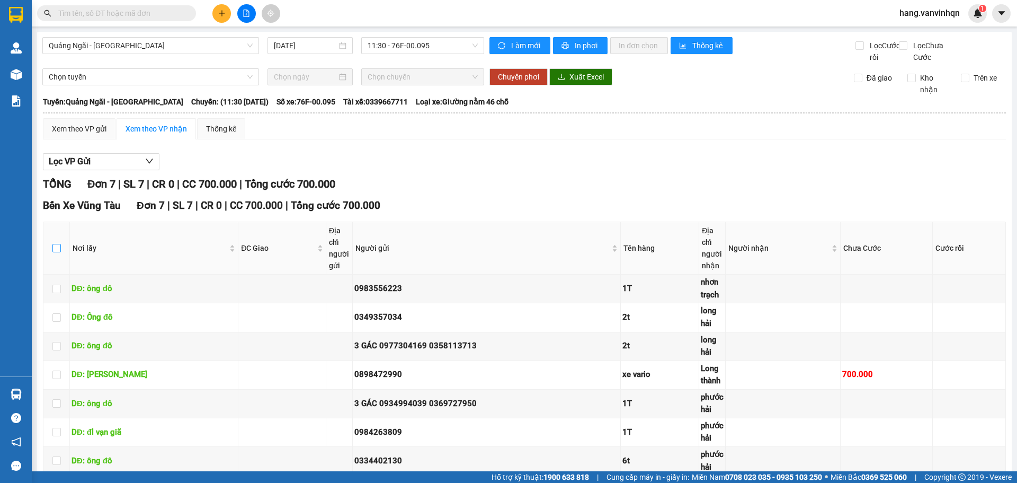
drag, startPoint x: 57, startPoint y: 184, endPoint x: 231, endPoint y: 453, distance: 319.9
click at [58, 242] on label at bounding box center [56, 248] width 8 height 12
click at [58, 244] on input "checkbox" at bounding box center [56, 248] width 8 height 8
checkbox input "true"
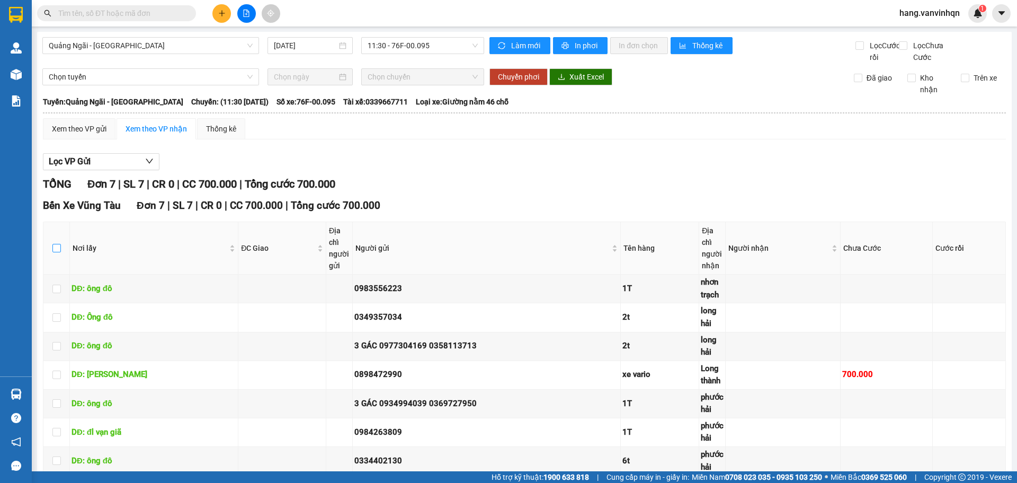
checkbox input "true"
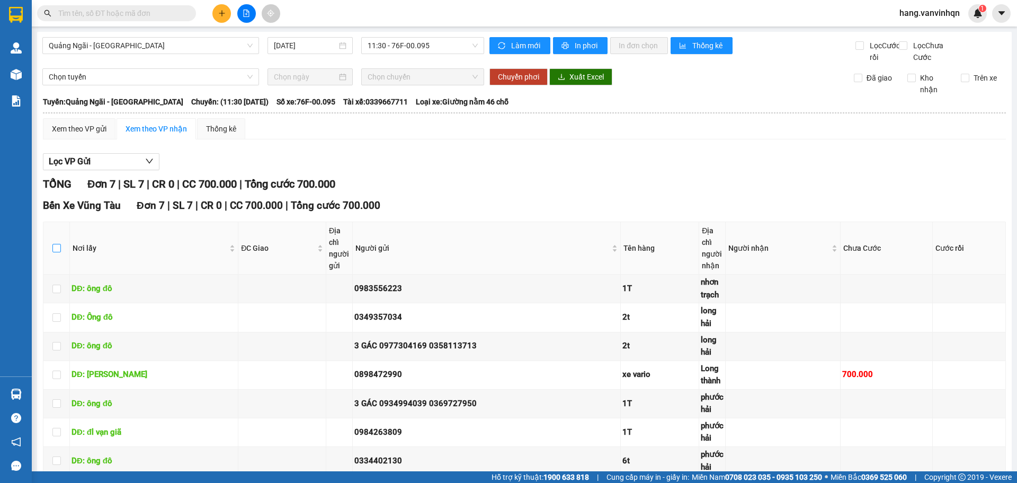
checkbox input "true"
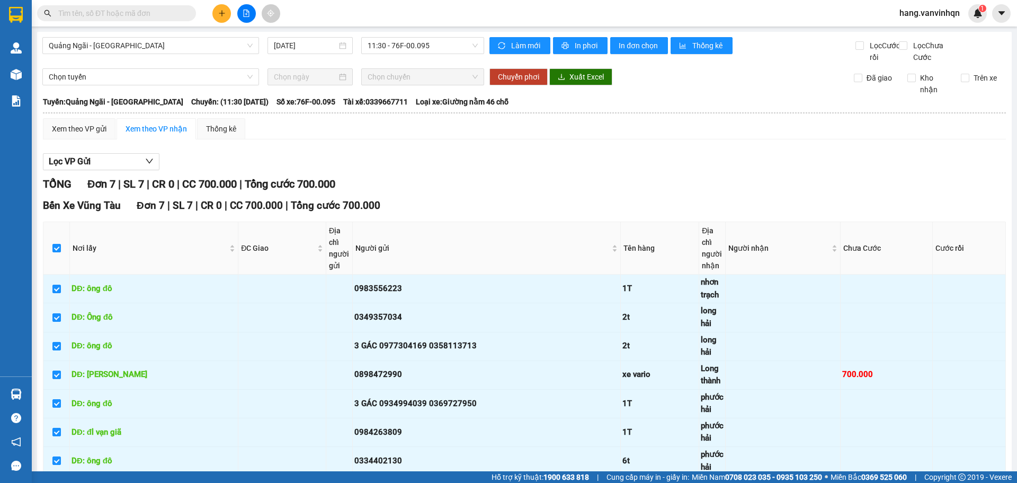
click at [252, 482] on button "In DS" at bounding box center [275, 491] width 46 height 17
drag, startPoint x: 432, startPoint y: 39, endPoint x: 436, endPoint y: 54, distance: 15.4
click at [432, 40] on div "11:30 - 76F-00.095" at bounding box center [422, 45] width 123 height 17
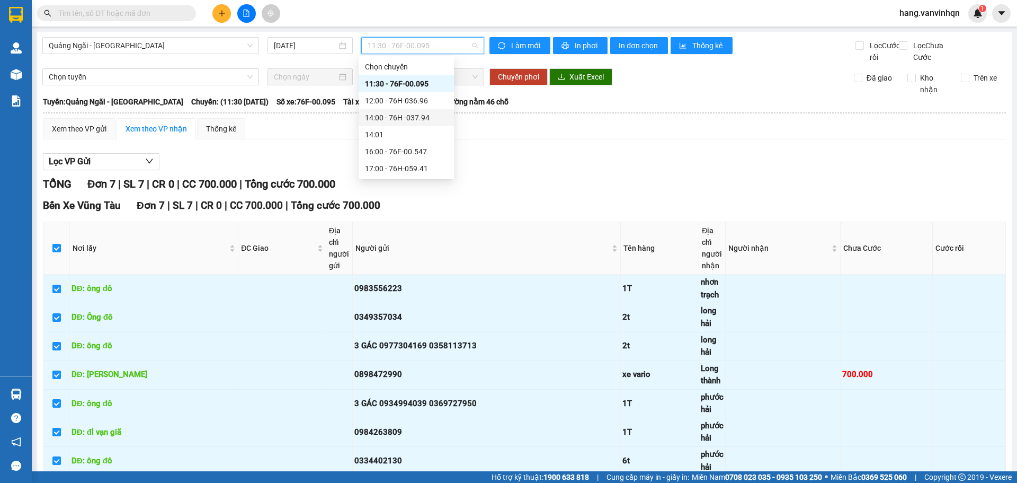
click at [414, 118] on div "14:00 - 76H -037.94" at bounding box center [406, 118] width 83 height 12
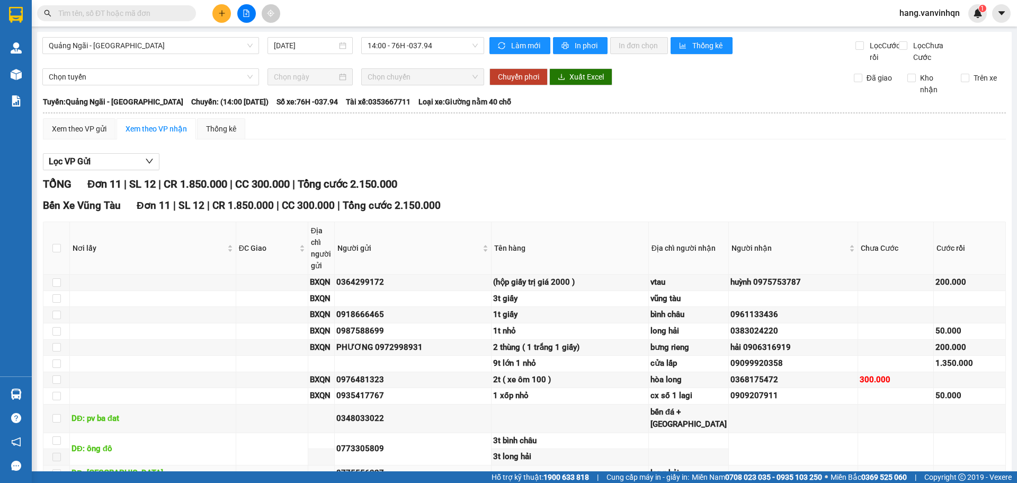
drag, startPoint x: 553, startPoint y: 401, endPoint x: 544, endPoint y: 407, distance: 11.3
click at [550, 465] on td at bounding box center [570, 473] width 157 height 16
click at [544, 465] on td at bounding box center [570, 473] width 157 height 16
drag, startPoint x: 544, startPoint y: 407, endPoint x: 337, endPoint y: 442, distance: 210.0
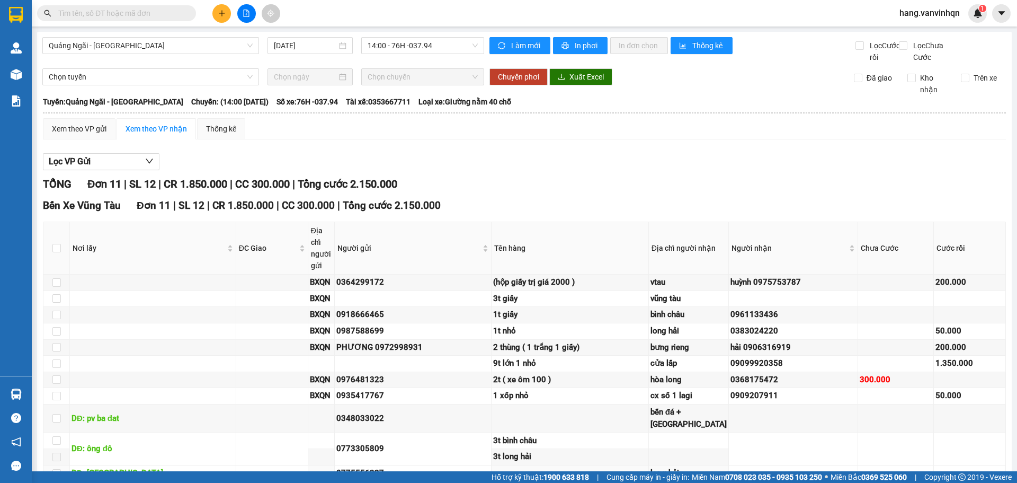
click at [544, 465] on td at bounding box center [570, 473] width 157 height 16
click at [306, 445] on div "Bến Xe Vũng Tàu Đơn 11 | SL 12 | CR 1.850.000 | CC 300.000 | Tổng cước 2.150.00…" at bounding box center [524, 356] width 963 height 316
drag, startPoint x: 508, startPoint y: 441, endPoint x: 601, endPoint y: 380, distance: 111.4
drag, startPoint x: 448, startPoint y: 42, endPoint x: 417, endPoint y: 84, distance: 51.2
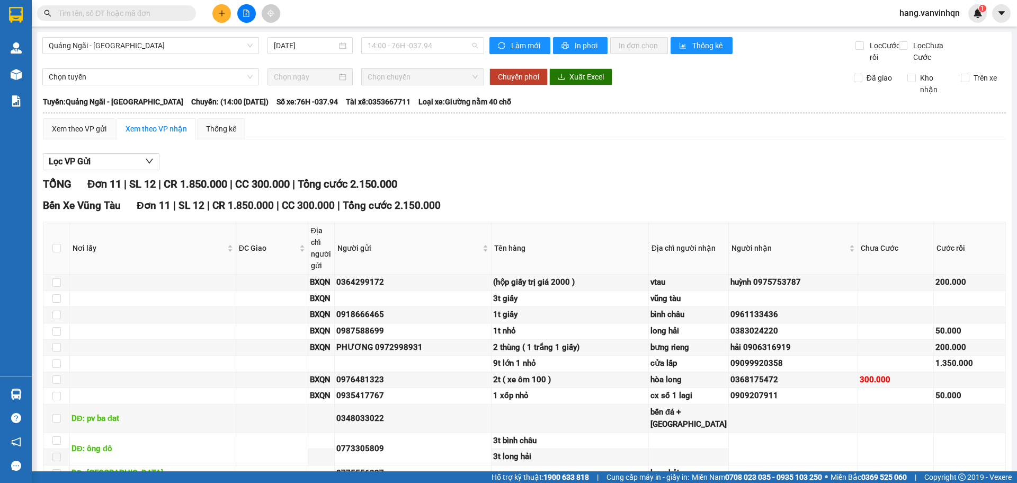
click at [448, 43] on span "14:00 - 76H -037.94" at bounding box center [423, 46] width 110 height 16
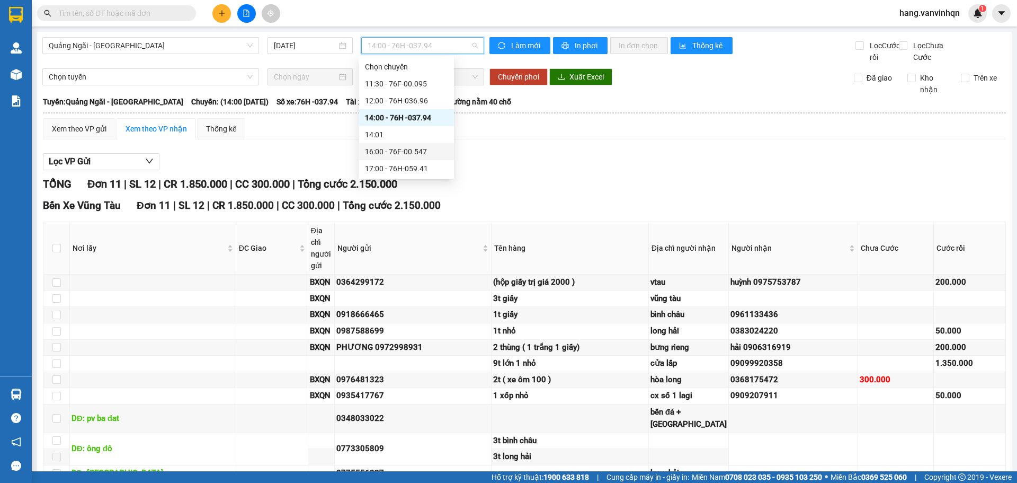
drag, startPoint x: 392, startPoint y: 149, endPoint x: 714, endPoint y: 200, distance: 326.0
click at [408, 147] on div "16:00 - 76F-00.547" at bounding box center [406, 152] width 83 height 12
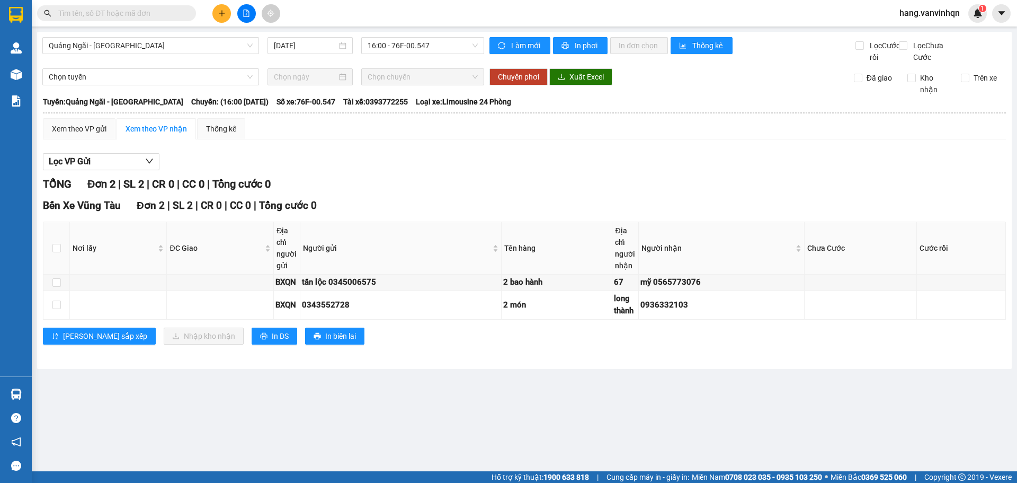
drag, startPoint x: 1017, startPoint y: 108, endPoint x: 1016, endPoint y: 210, distance: 102.2
click at [1016, 210] on main "Quảng Ngãi - [GEOGRAPHIC_DATA] [DATE] 16:00 - 76F-00.547 Làm mới In phơi In đơn…" at bounding box center [508, 235] width 1017 height 471
click at [412, 50] on span "16:00 - 76F-00.547" at bounding box center [423, 46] width 110 height 16
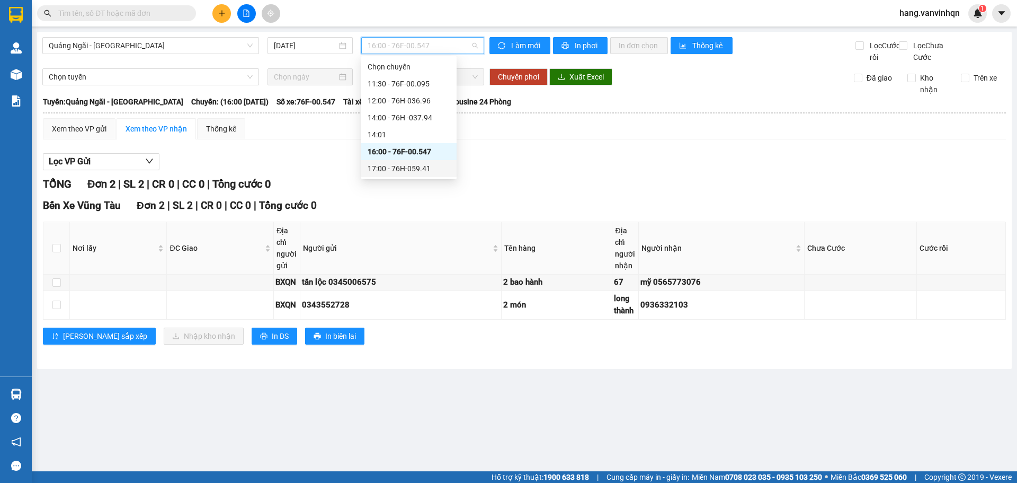
click at [413, 166] on div "17:00 - 76H-059.41" at bounding box center [409, 169] width 83 height 12
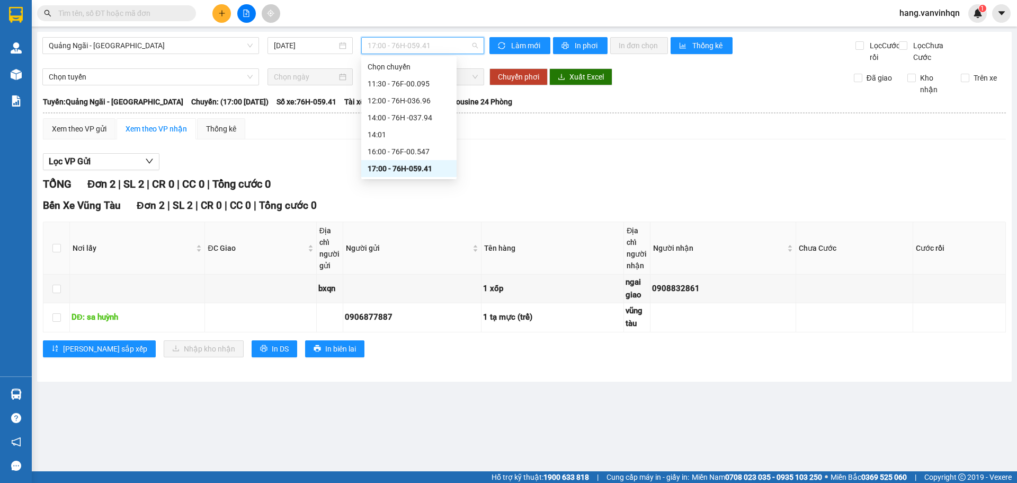
click at [422, 48] on span "17:00 - 76H-059.41" at bounding box center [423, 46] width 110 height 16
drag, startPoint x: 411, startPoint y: 119, endPoint x: 1017, endPoint y: 103, distance: 605.7
click at [447, 113] on div "14:00 - 76H -037.94" at bounding box center [409, 118] width 83 height 12
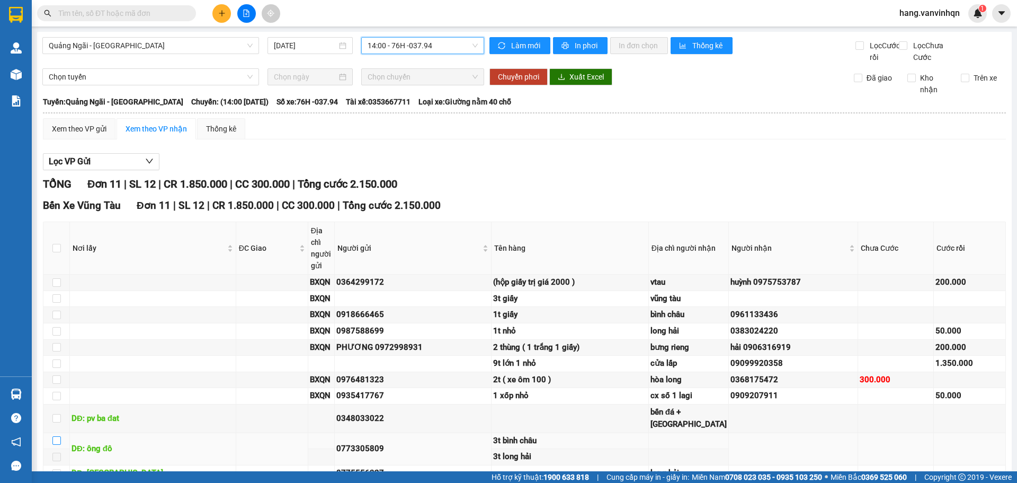
click at [57, 436] on input "checkbox" at bounding box center [56, 440] width 8 height 8
checkbox input "true"
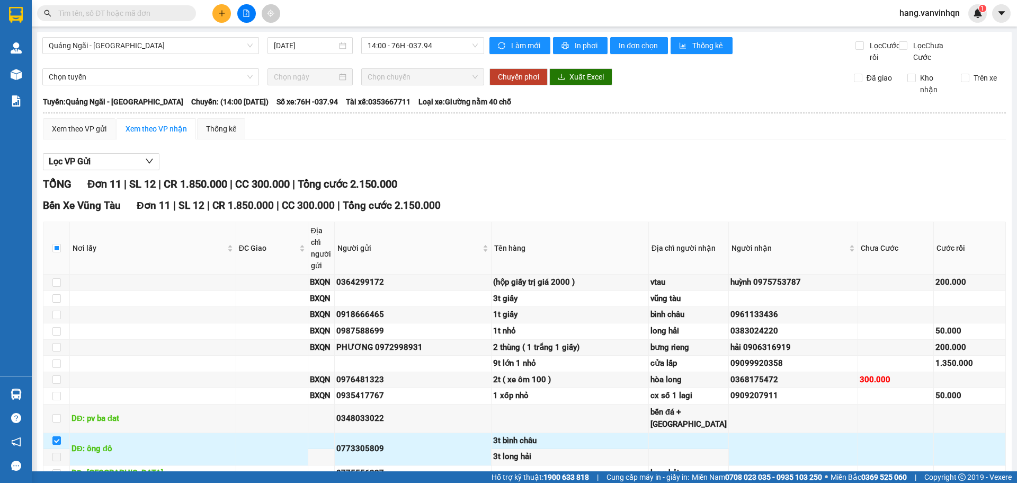
drag, startPoint x: 151, startPoint y: 442, endPoint x: 217, endPoint y: 366, distance: 100.7
click at [217, 366] on div "Bến Xe Vũng Tàu Đơn 11 | SL 12 | CR 1.850.000 | CC 300.000 | Tổng cước 2.150.00…" at bounding box center [524, 356] width 963 height 316
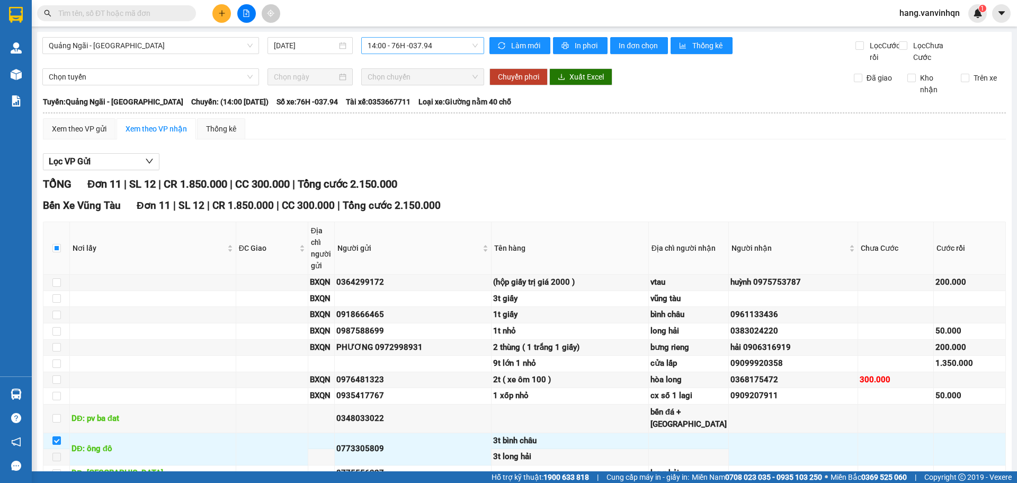
click at [449, 52] on span "14:00 - 76H -037.94" at bounding box center [423, 46] width 110 height 16
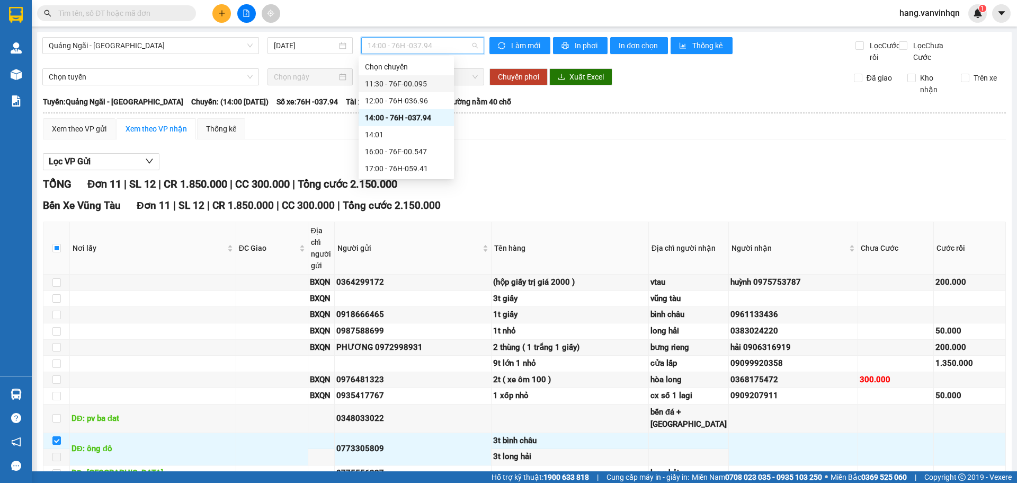
click at [423, 84] on div "11:30 - 76F-00.095" at bounding box center [406, 84] width 83 height 12
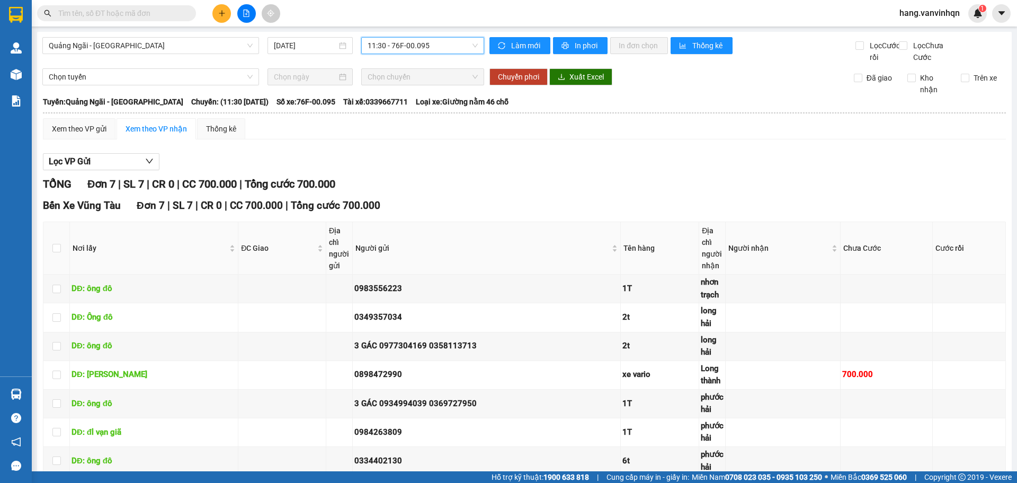
drag, startPoint x: 449, startPoint y: 49, endPoint x: 431, endPoint y: 89, distance: 44.3
click at [446, 50] on span "11:30 - 76F-00.095" at bounding box center [423, 46] width 110 height 16
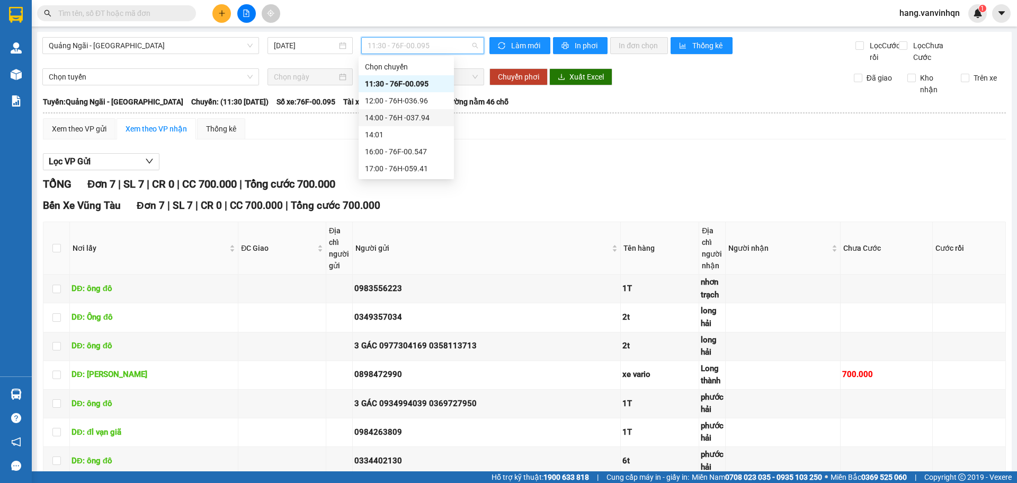
drag, startPoint x: 423, startPoint y: 100, endPoint x: 415, endPoint y: 118, distance: 19.9
click at [415, 118] on div "Chọn chuyến 11:30 - 76F-00.095 12:00 - 76H-036.96 14:00 - 76H -037.94 14:01 16:…" at bounding box center [406, 117] width 95 height 119
click at [415, 118] on div "14:00 - 76H -037.94" at bounding box center [406, 118] width 83 height 12
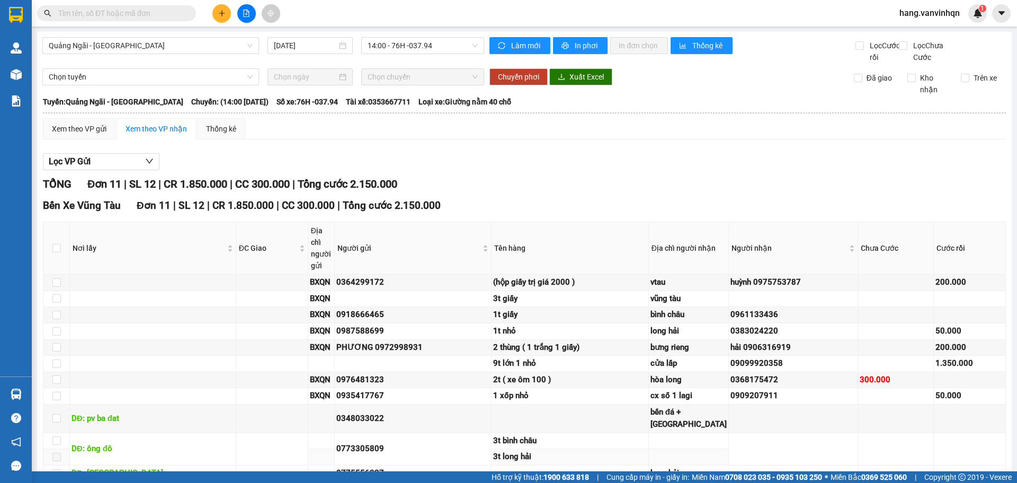
click at [511, 450] on div "3t long hải" at bounding box center [569, 456] width 153 height 13
click at [512, 450] on div "3t long hải" at bounding box center [569, 456] width 153 height 13
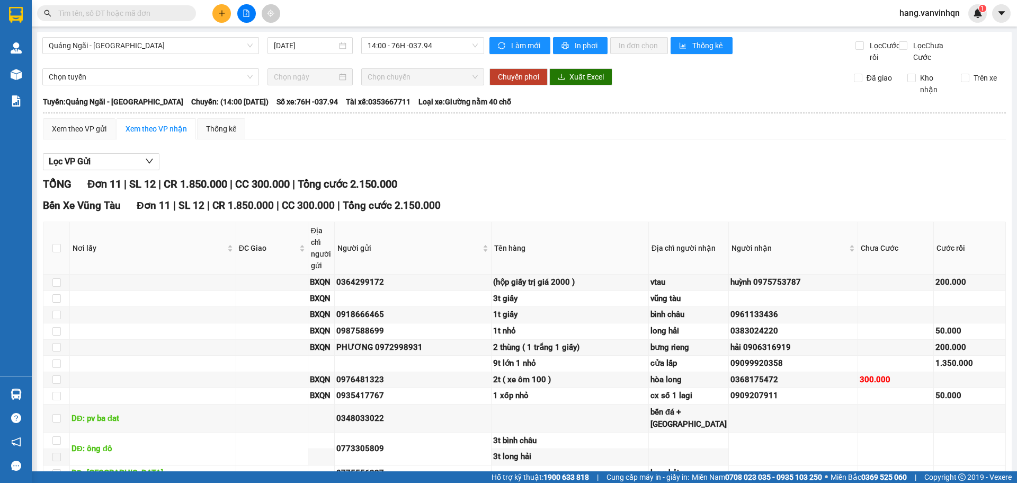
drag, startPoint x: 447, startPoint y: 47, endPoint x: 434, endPoint y: 72, distance: 27.7
click at [446, 49] on span "14:00 - 76H -037.94" at bounding box center [423, 46] width 110 height 16
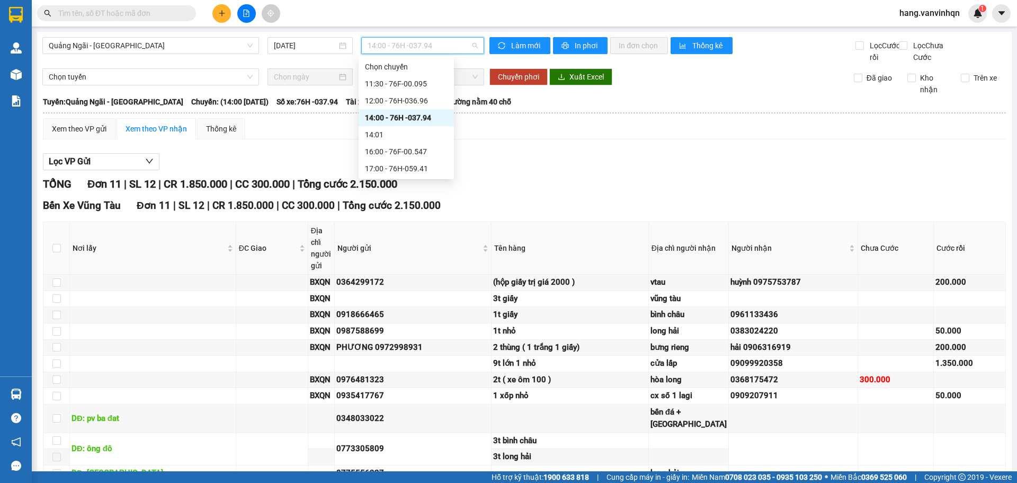
click at [421, 118] on div "14:00 - 76H -037.94" at bounding box center [406, 118] width 83 height 12
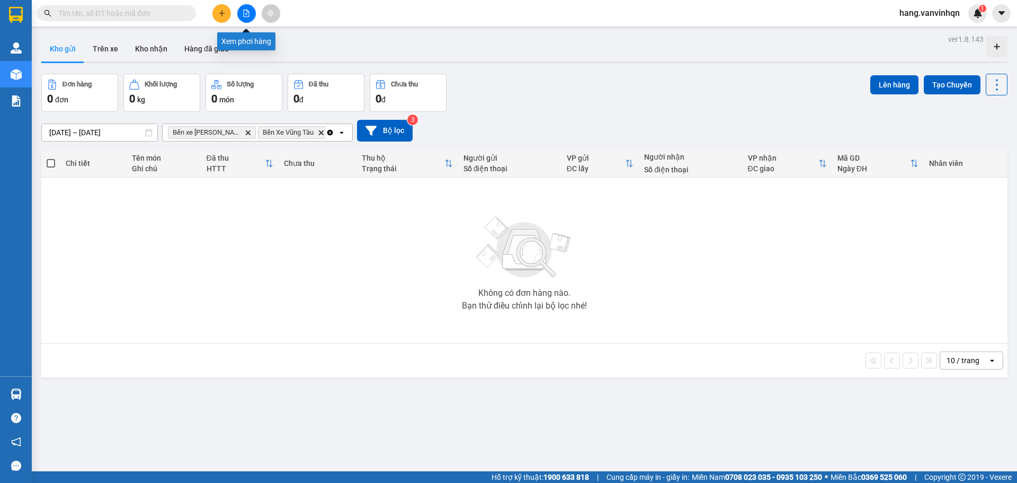
click at [248, 12] on icon "file-add" at bounding box center [246, 13] width 7 height 7
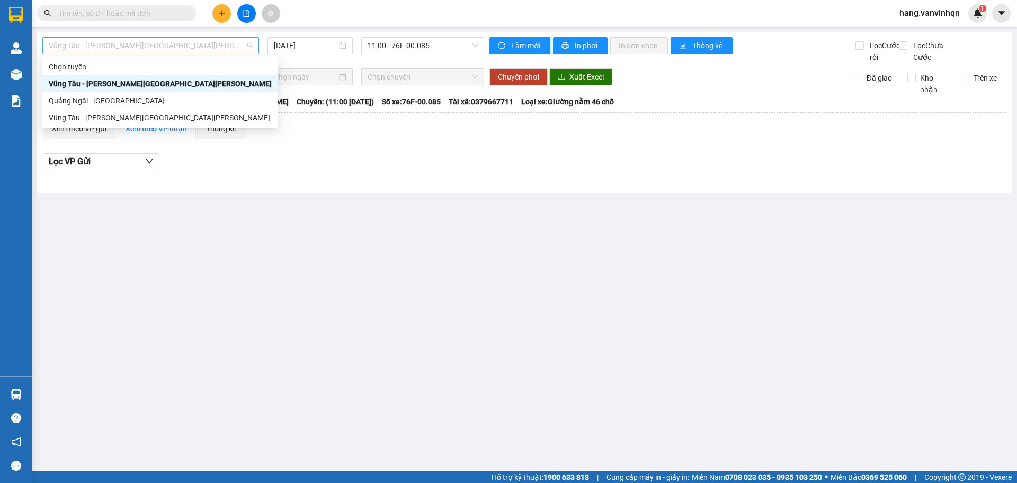
drag, startPoint x: 172, startPoint y: 45, endPoint x: 153, endPoint y: 103, distance: 60.8
click at [172, 47] on span "Vũng Tàu - [GEOGRAPHIC_DATA]" at bounding box center [151, 46] width 204 height 16
click at [150, 100] on div "Quảng Ngãi - [GEOGRAPHIC_DATA]" at bounding box center [160, 101] width 223 height 12
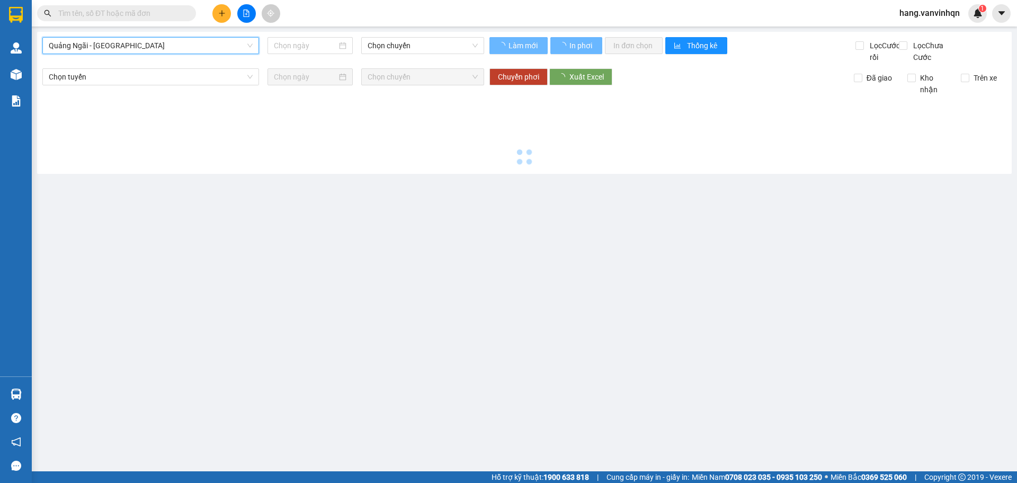
type input "[DATE]"
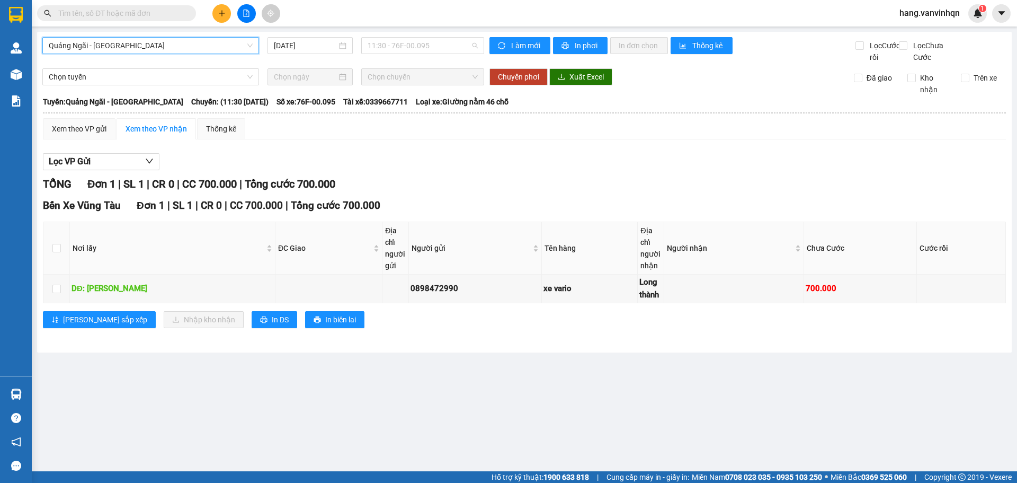
drag, startPoint x: 444, startPoint y: 46, endPoint x: 427, endPoint y: 101, distance: 57.3
click at [444, 48] on span "11:30 - 76F-00.095" at bounding box center [423, 46] width 110 height 16
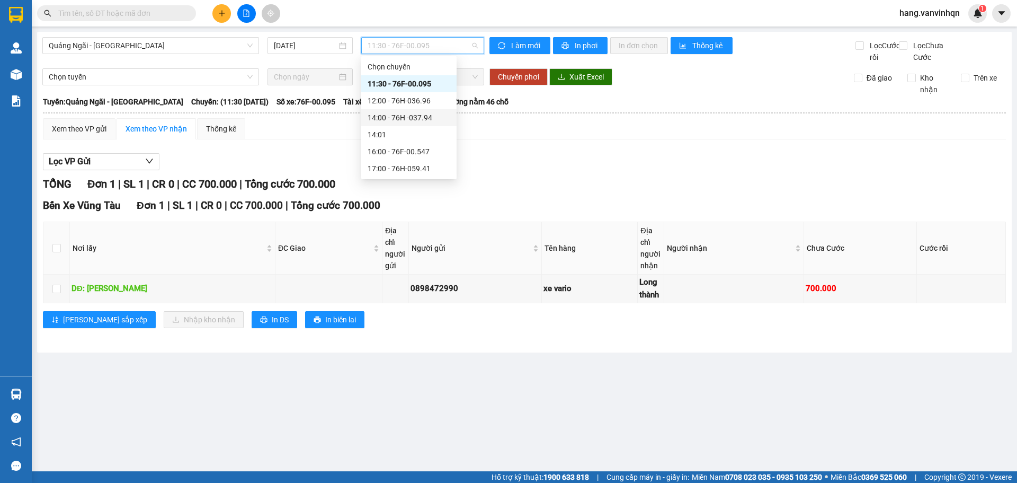
click at [420, 114] on div "14:00 - 76H -037.94" at bounding box center [409, 118] width 83 height 12
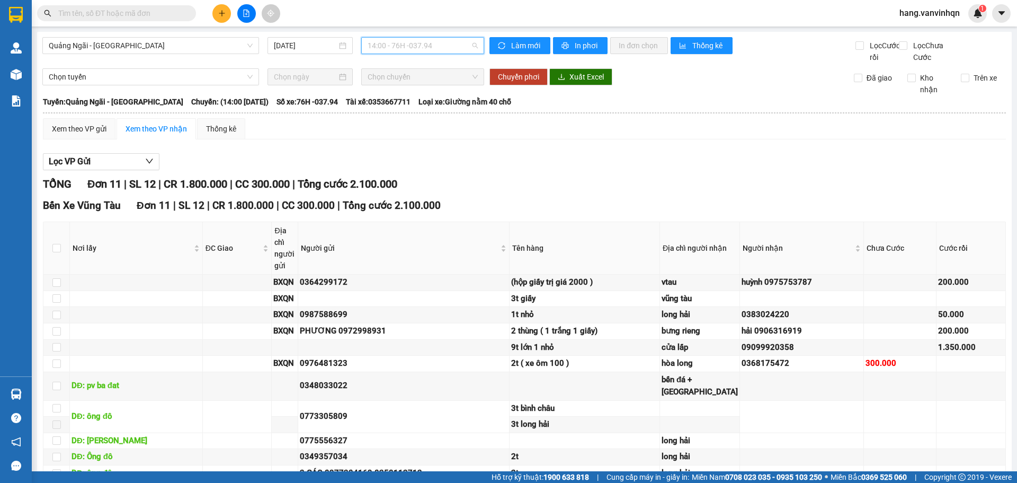
click at [436, 49] on span "14:00 - 76H -037.94" at bounding box center [423, 46] width 110 height 16
click at [425, 97] on div "12:00 - 76H-036.96" at bounding box center [406, 101] width 83 height 12
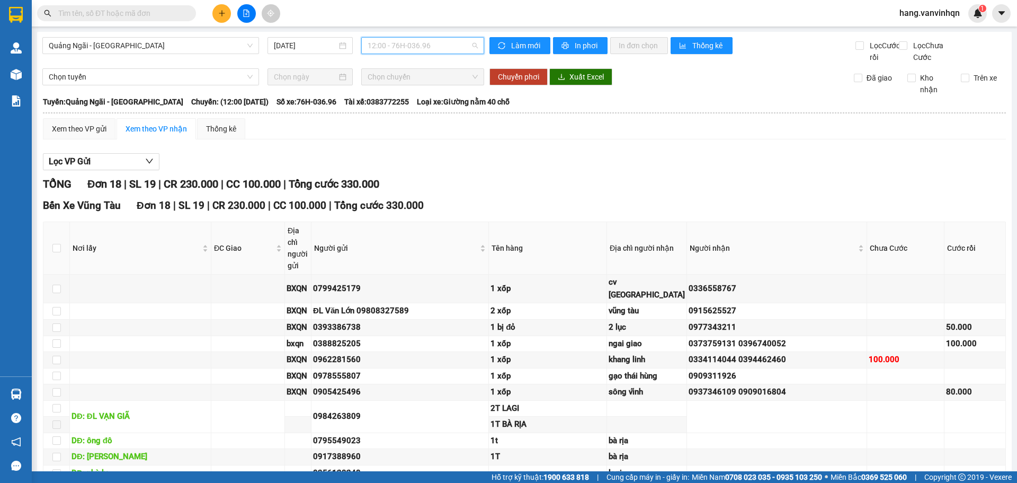
click at [431, 40] on span "12:00 - 76H-036.96" at bounding box center [423, 46] width 110 height 16
click at [410, 114] on div "14:00 - 76H -037.94" at bounding box center [406, 118] width 83 height 12
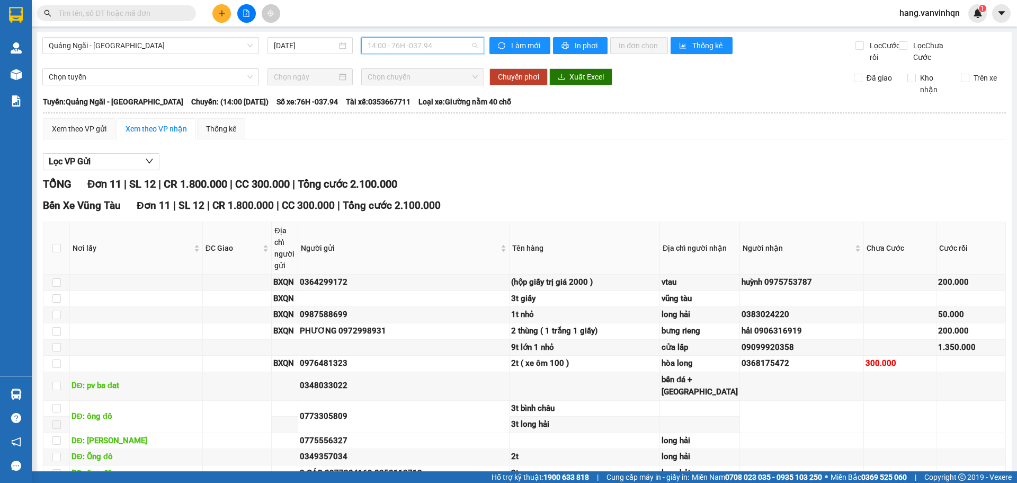
click at [444, 49] on span "14:00 - 76H -037.94" at bounding box center [423, 46] width 110 height 16
click at [426, 102] on div "12:00 - 76H-036.96" at bounding box center [406, 101] width 83 height 12
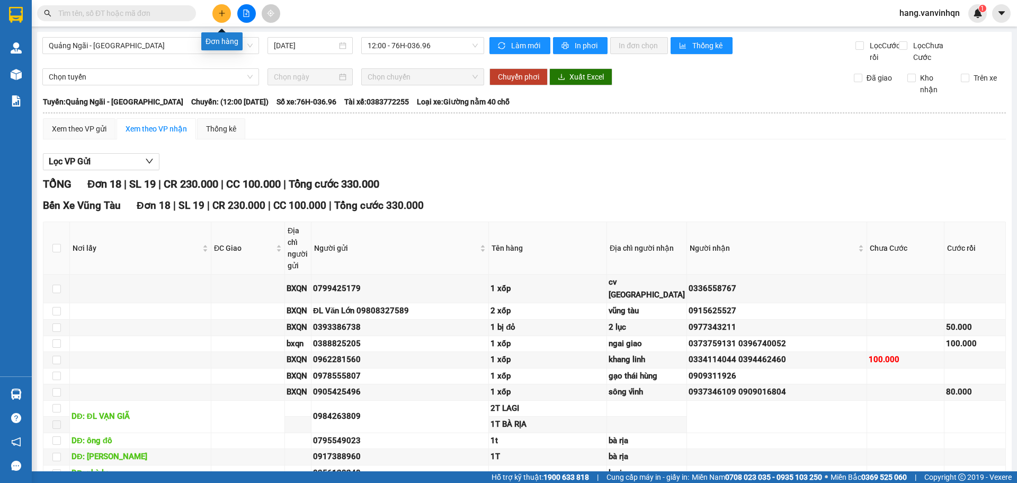
click at [221, 19] on button at bounding box center [221, 13] width 19 height 19
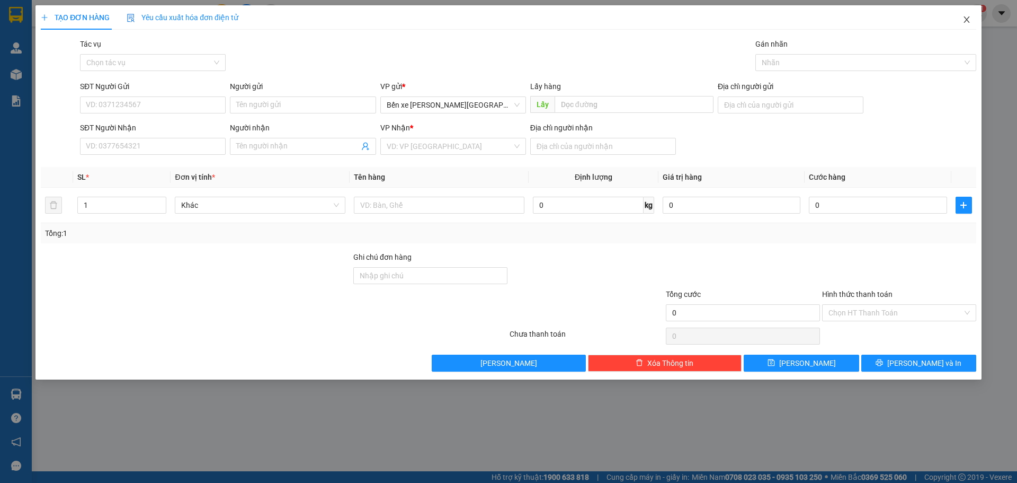
drag, startPoint x: 967, startPoint y: 21, endPoint x: 901, endPoint y: 1, distance: 69.7
click at [968, 21] on icon "close" at bounding box center [967, 19] width 8 height 8
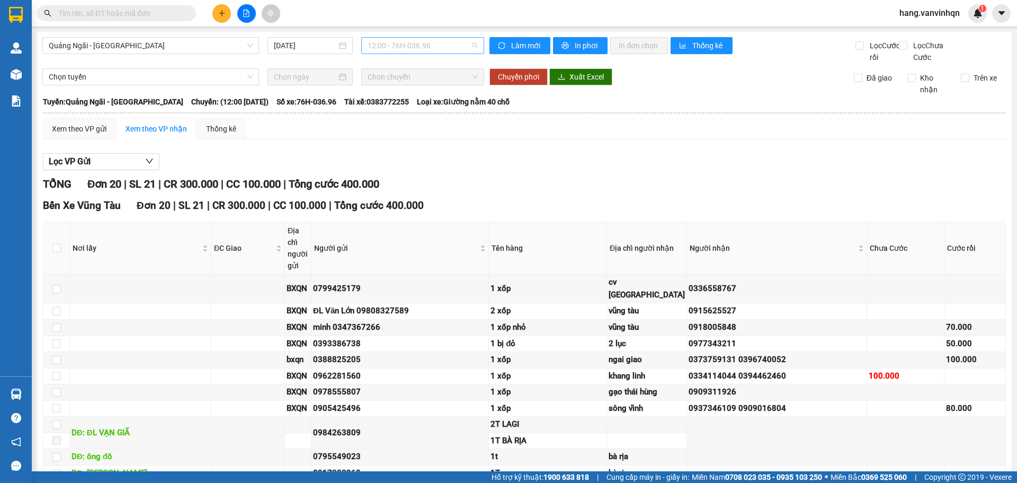
click at [436, 42] on span "12:00 - 76H-036.96" at bounding box center [423, 46] width 110 height 16
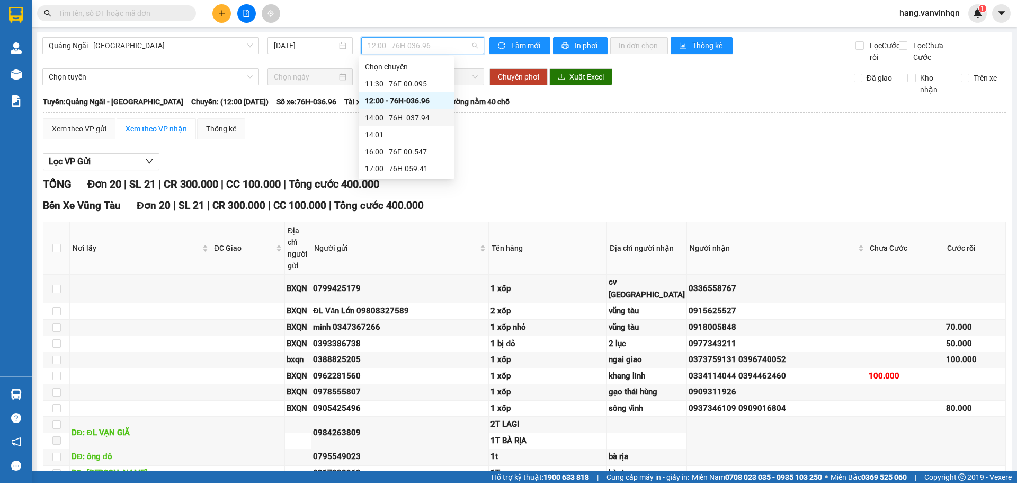
click at [425, 113] on div "14:00 - 76H -037.94" at bounding box center [406, 118] width 83 height 12
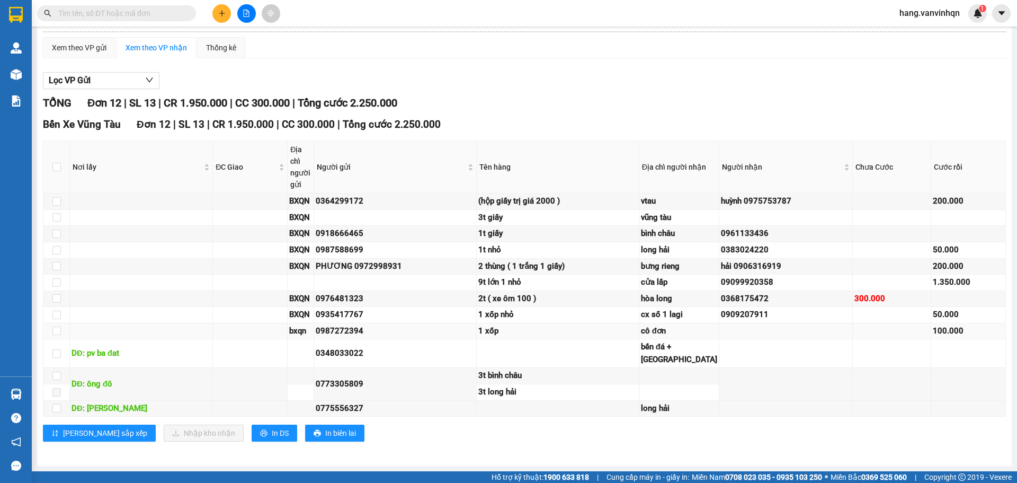
scroll to position [230, 0]
click at [518, 386] on div "3t long hải" at bounding box center [557, 392] width 159 height 13
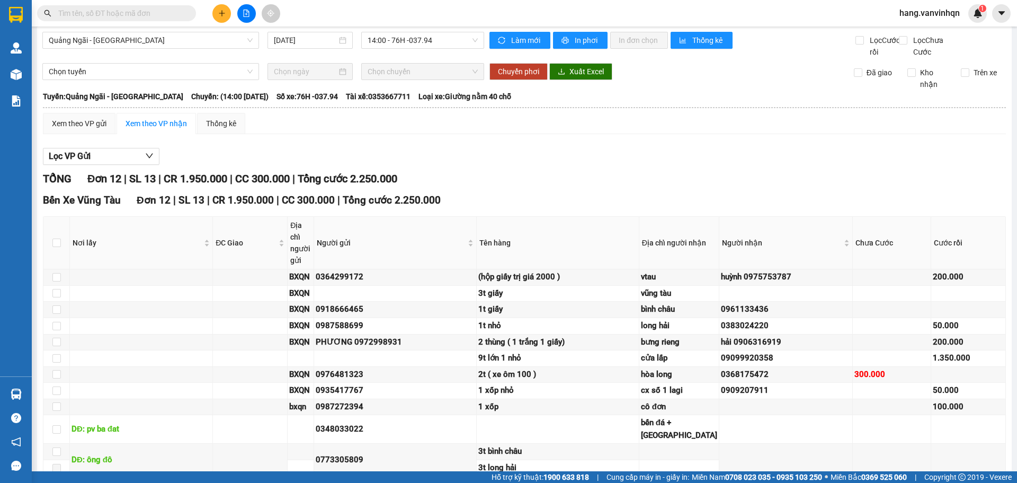
scroll to position [0, 0]
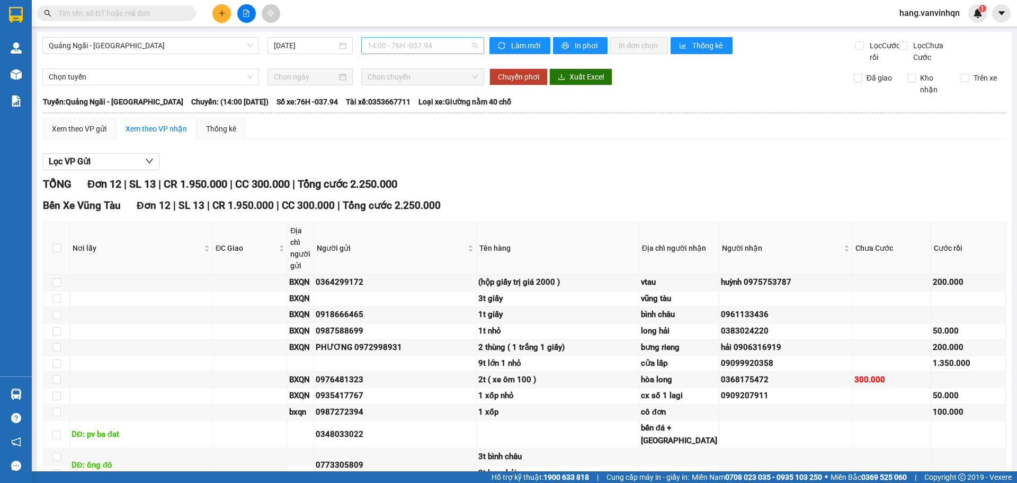
drag, startPoint x: 453, startPoint y: 49, endPoint x: 435, endPoint y: 88, distance: 43.1
click at [453, 50] on span "14:00 - 76H -037.94" at bounding box center [423, 46] width 110 height 16
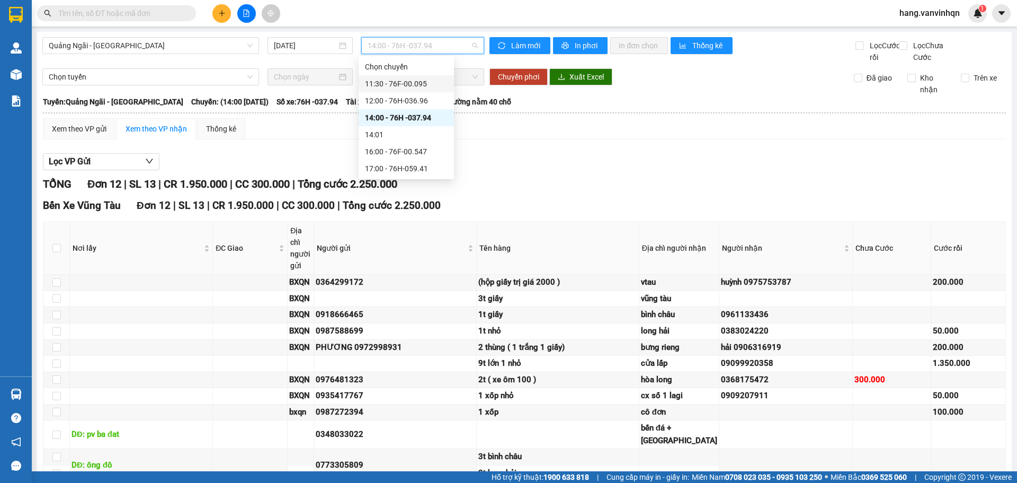
click at [405, 81] on div "11:30 - 76F-00.095" at bounding box center [406, 84] width 83 height 12
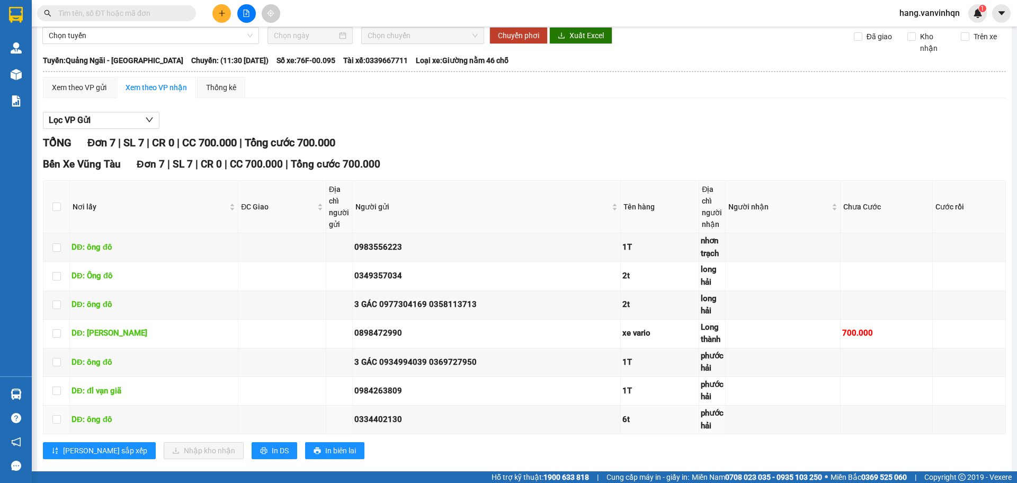
scroll to position [70, 0]
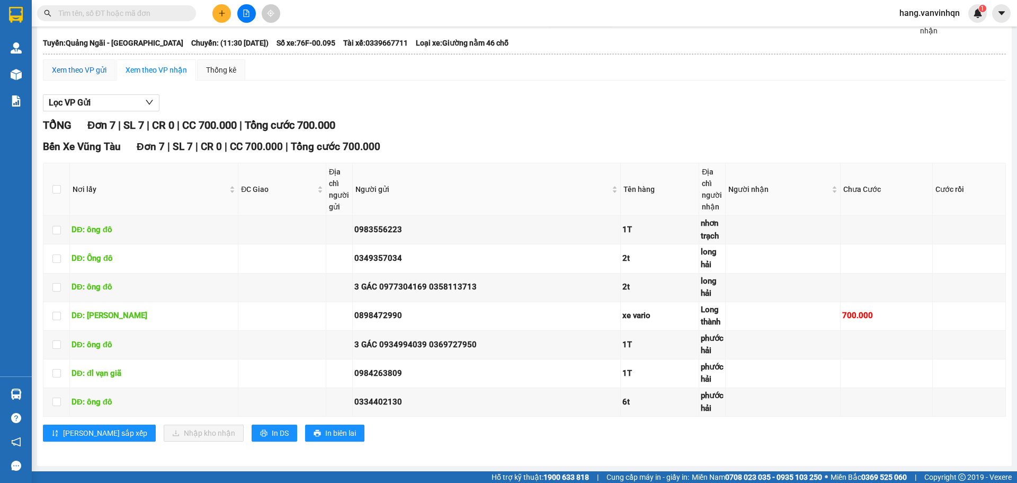
click at [84, 69] on div "Xem theo VP gửi" at bounding box center [79, 70] width 55 height 12
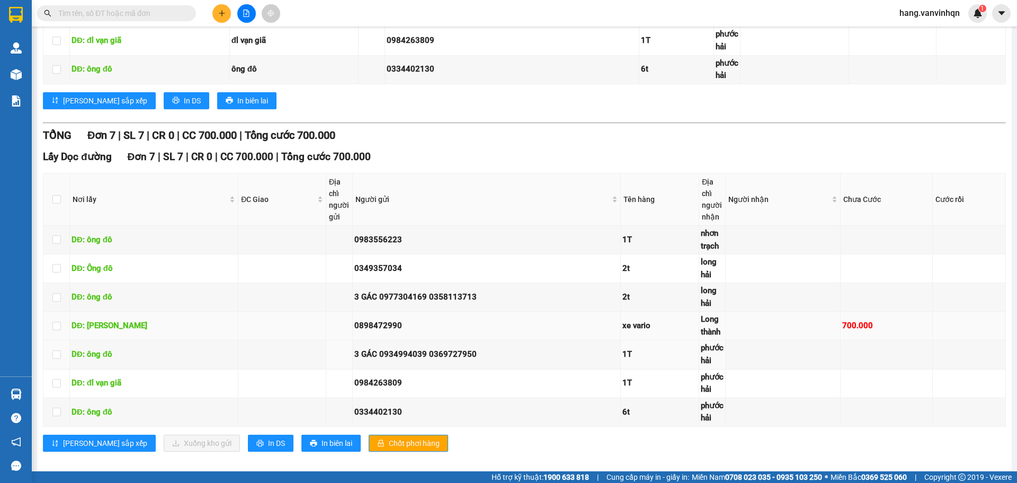
scroll to position [388, 0]
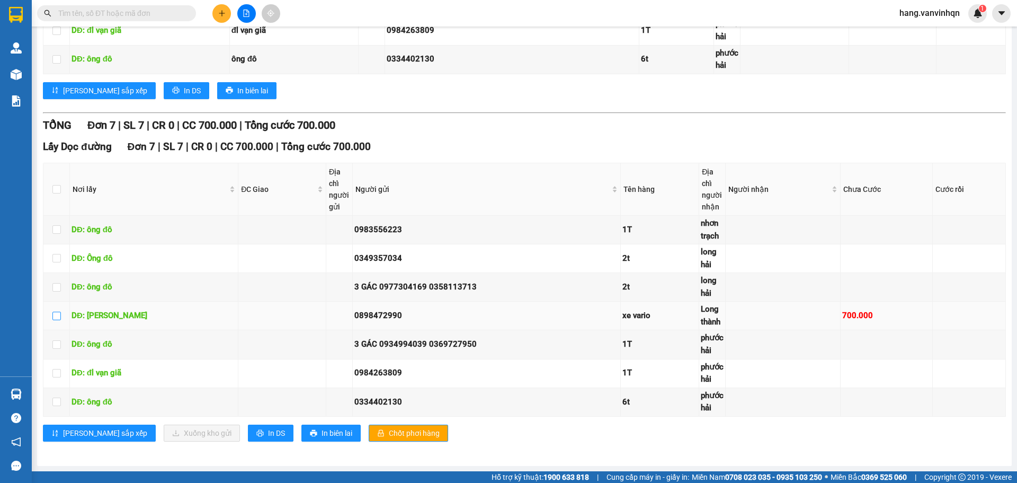
click at [58, 320] on input "checkbox" at bounding box center [56, 316] width 8 height 8
checkbox input "true"
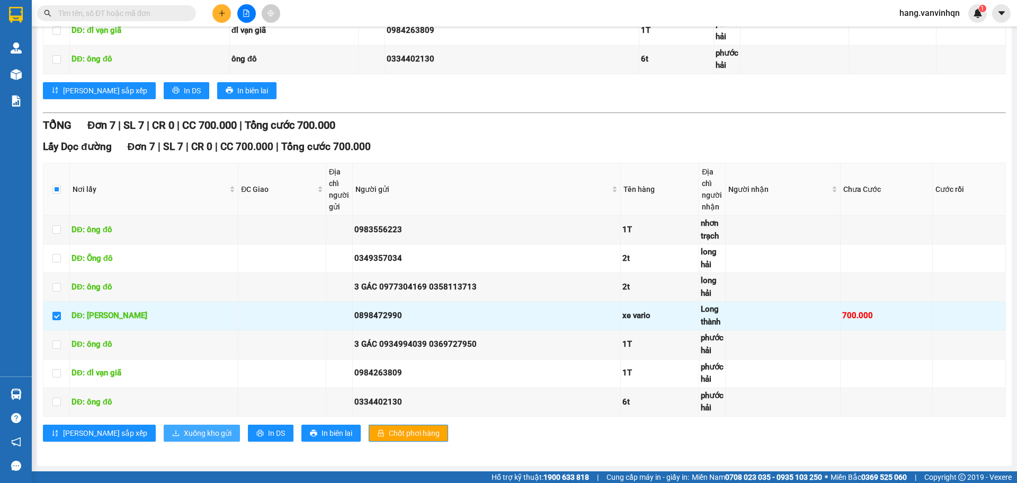
click at [184, 435] on span "Xuống kho gửi" at bounding box center [208, 433] width 48 height 12
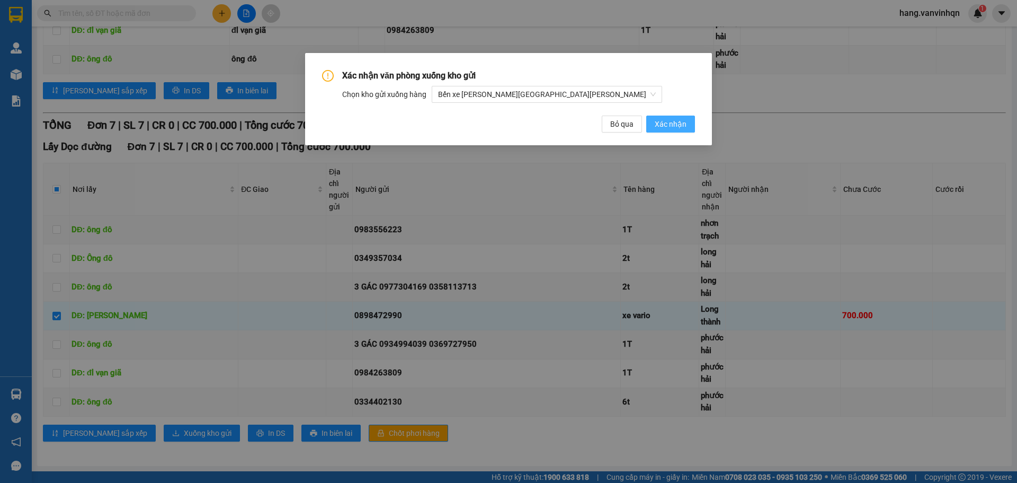
click at [675, 131] on button "Xác nhận" at bounding box center [670, 123] width 49 height 17
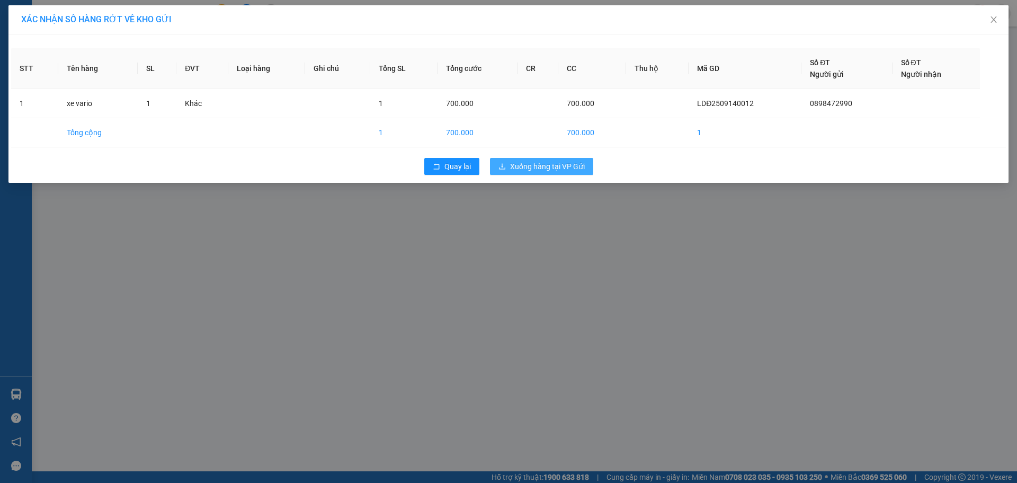
click at [592, 168] on button "Xuống hàng tại VP Gửi" at bounding box center [541, 166] width 103 height 17
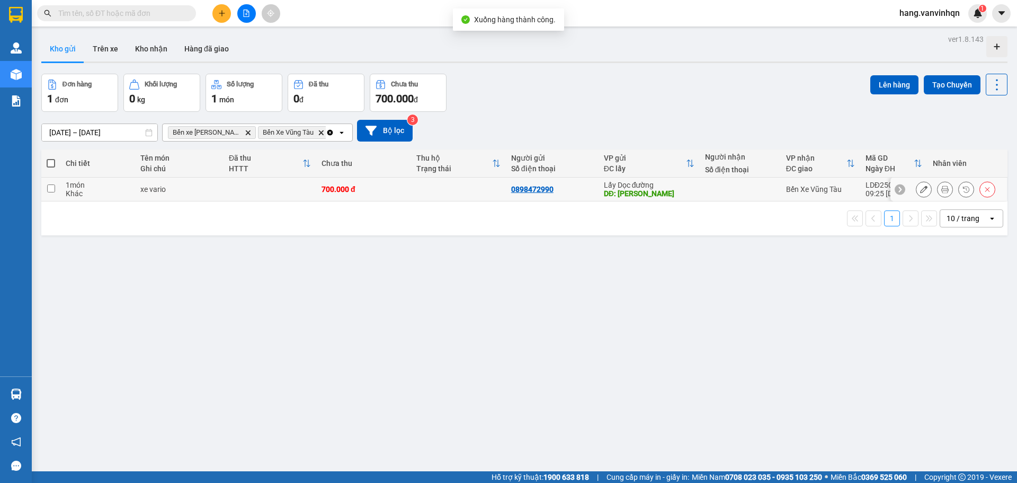
drag, startPoint x: 624, startPoint y: 184, endPoint x: 646, endPoint y: 177, distance: 23.3
click at [625, 183] on div "Lấy Dọc đường" at bounding box center [649, 185] width 91 height 8
checkbox input "true"
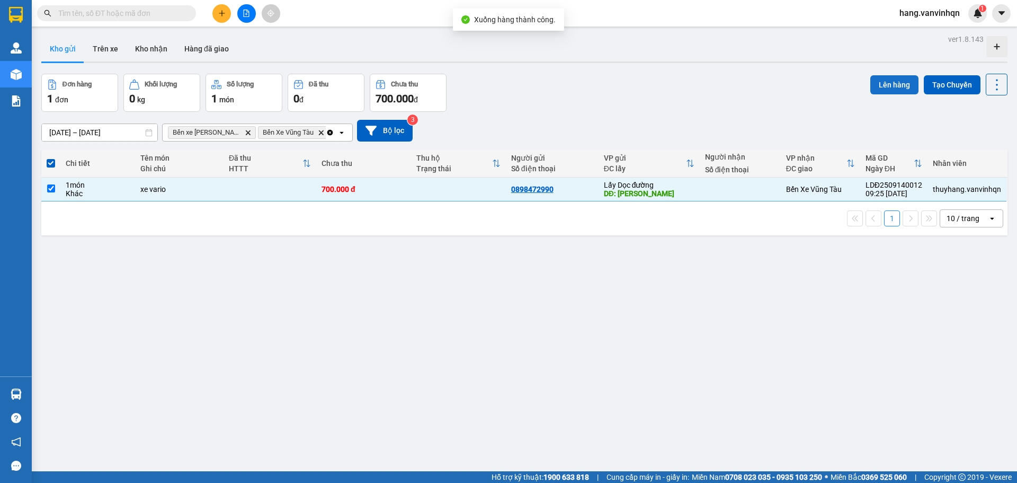
click at [896, 78] on button "Lên hàng" at bounding box center [894, 84] width 48 height 19
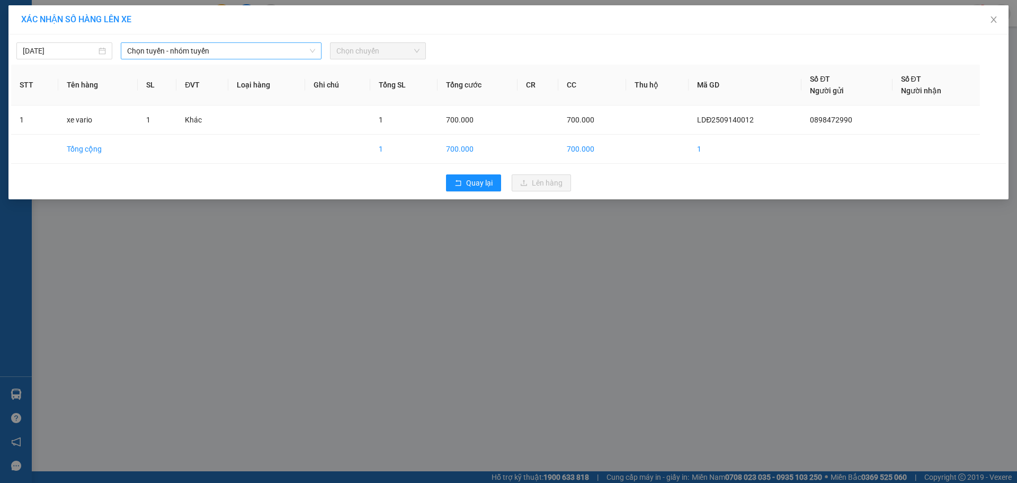
click at [227, 49] on span "Chọn tuyến - nhóm tuyến" at bounding box center [221, 51] width 188 height 16
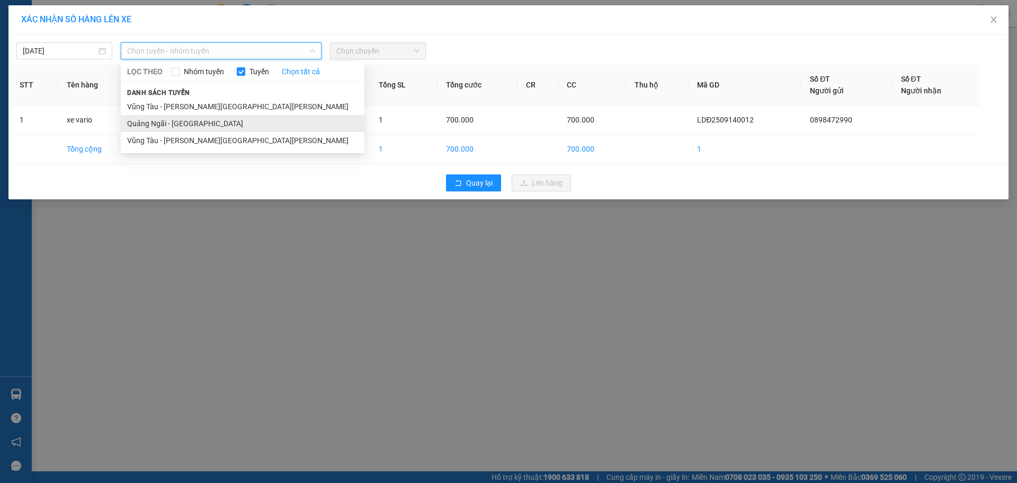
click at [193, 119] on li "Quảng Ngãi - [GEOGRAPHIC_DATA]" at bounding box center [243, 123] width 244 height 17
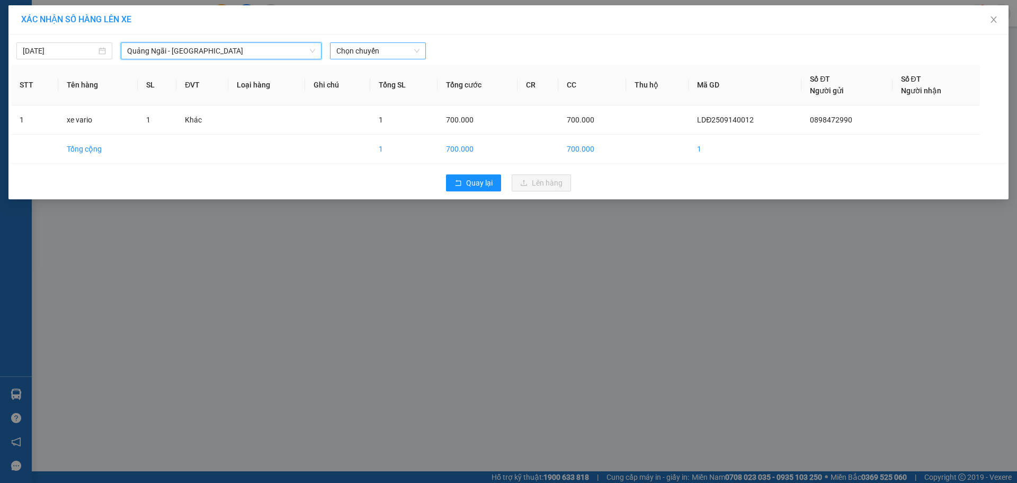
click at [376, 55] on span "Chọn chuyến" at bounding box center [377, 51] width 83 height 16
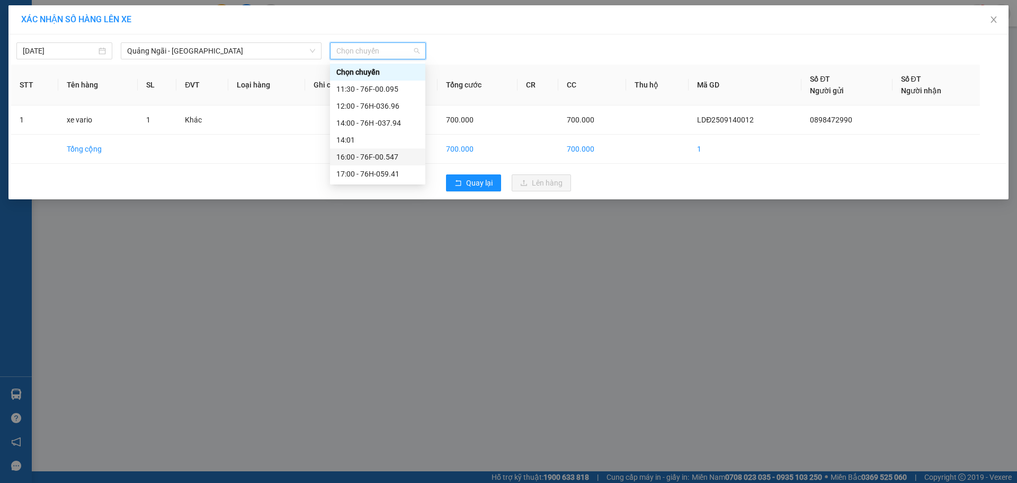
click at [384, 154] on div "16:00 - 76F-00.547" at bounding box center [377, 157] width 83 height 12
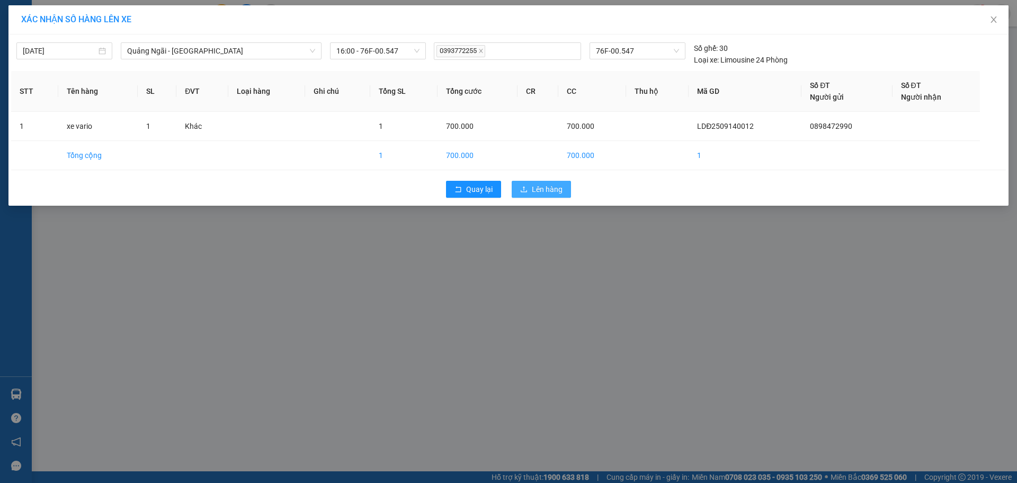
click at [559, 194] on span "Lên hàng" at bounding box center [547, 189] width 31 height 12
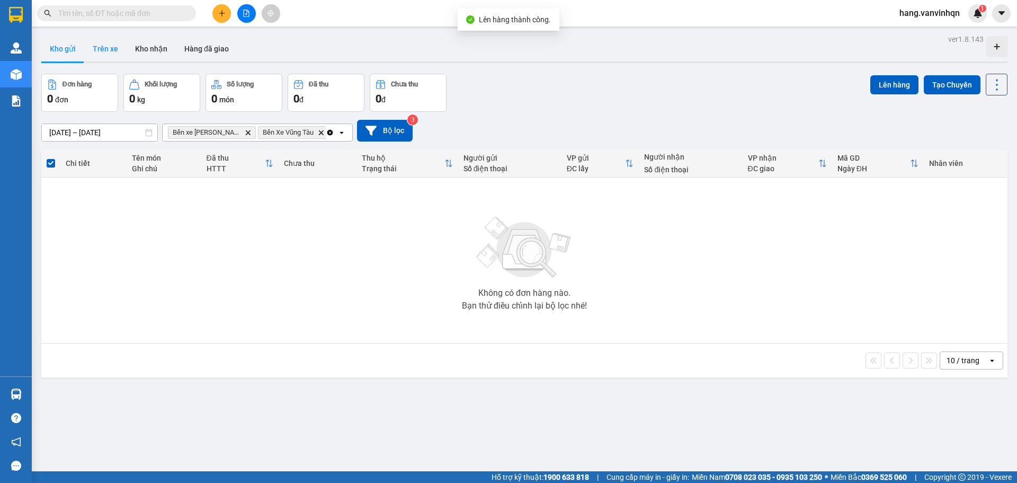
drag, startPoint x: 110, startPoint y: 50, endPoint x: 180, endPoint y: 32, distance: 71.8
click at [110, 49] on button "Trên xe" at bounding box center [105, 48] width 42 height 25
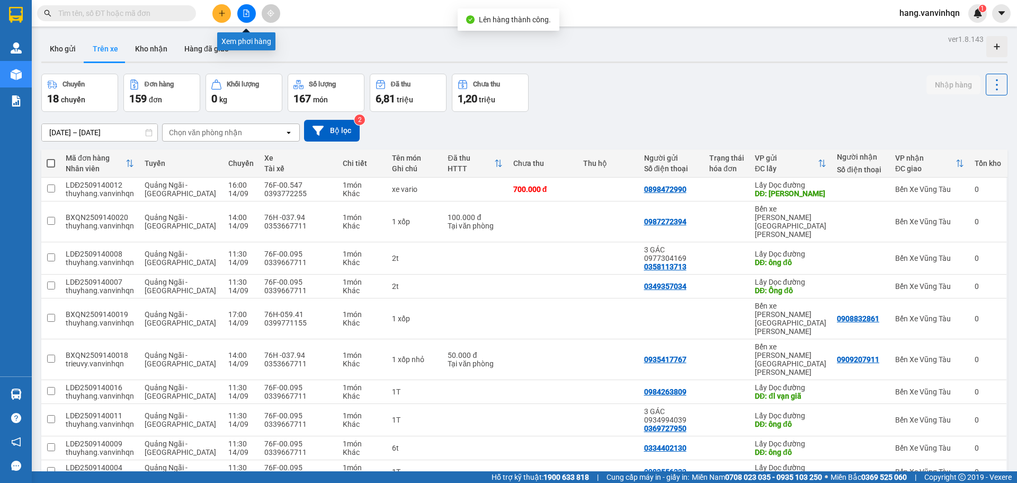
click at [246, 13] on icon "file-add" at bounding box center [246, 13] width 7 height 7
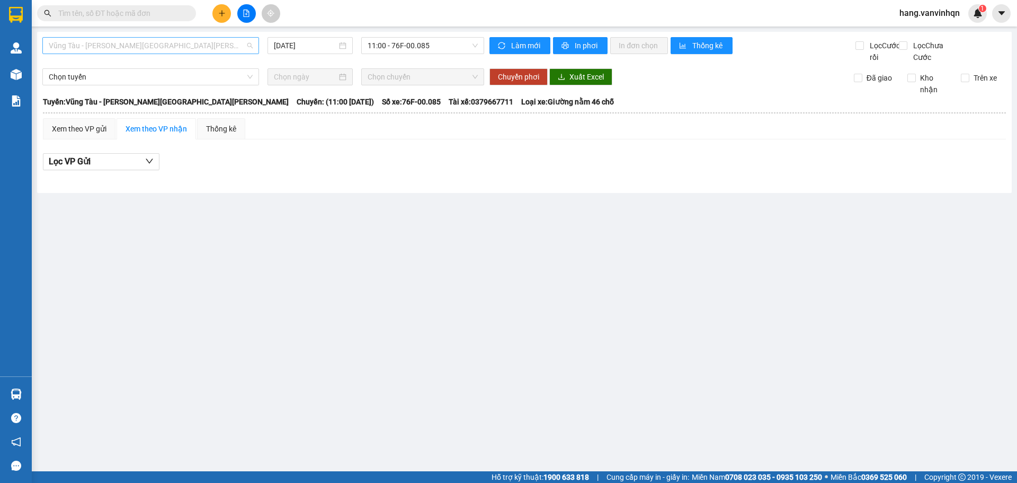
drag, startPoint x: 136, startPoint y: 43, endPoint x: 112, endPoint y: 87, distance: 50.0
click at [135, 45] on span "Vũng Tàu - [GEOGRAPHIC_DATA]" at bounding box center [151, 46] width 204 height 16
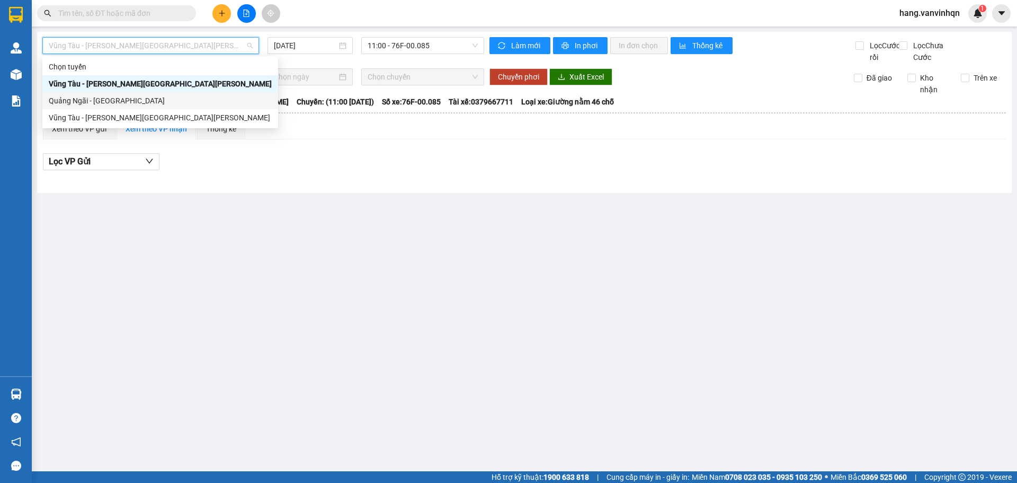
click at [105, 95] on div "Quảng Ngãi - [GEOGRAPHIC_DATA]" at bounding box center [160, 101] width 223 height 12
type input "[DATE]"
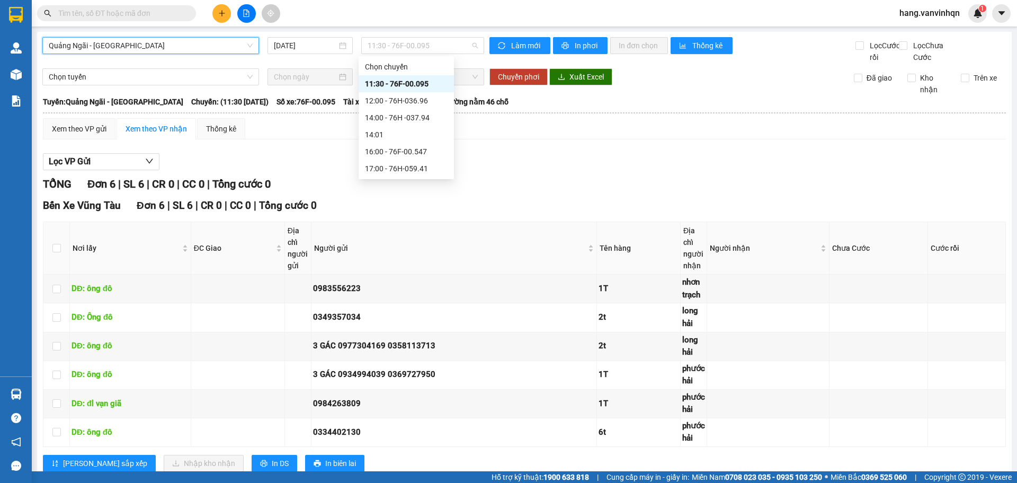
drag, startPoint x: 443, startPoint y: 47, endPoint x: 420, endPoint y: 92, distance: 50.5
click at [443, 48] on span "11:30 - 76F-00.095" at bounding box center [423, 46] width 110 height 16
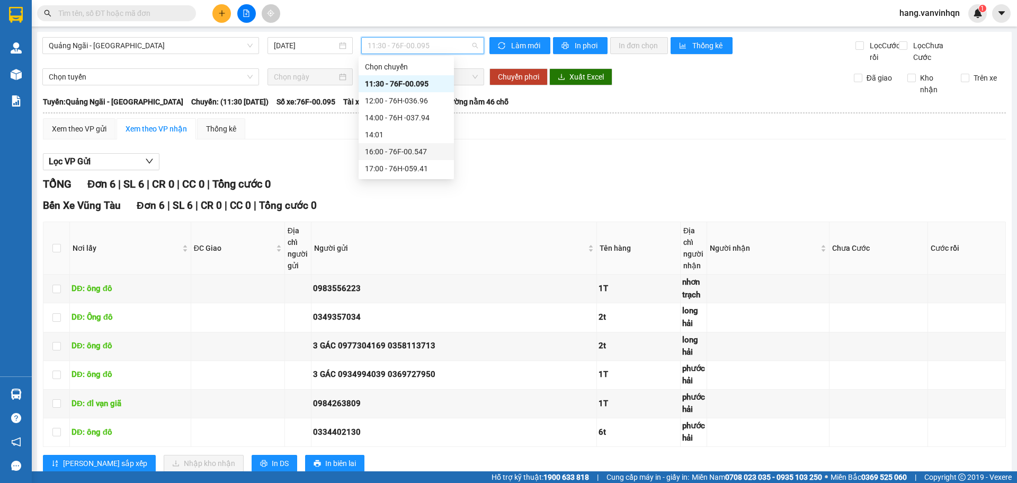
click at [421, 149] on div "16:00 - 76F-00.547" at bounding box center [406, 152] width 83 height 12
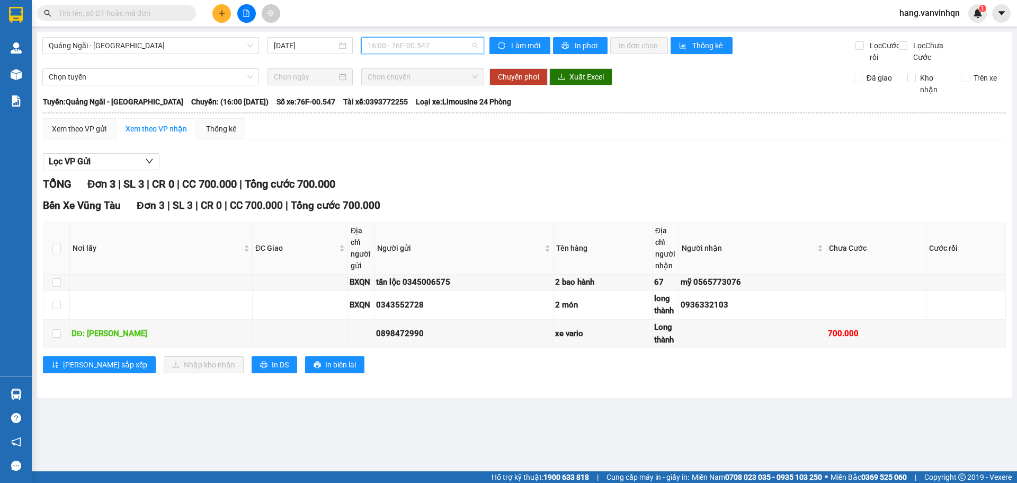
click at [438, 47] on span "16:00 - 76F-00.547" at bounding box center [423, 46] width 110 height 16
